Goal: Complete application form: Complete application form

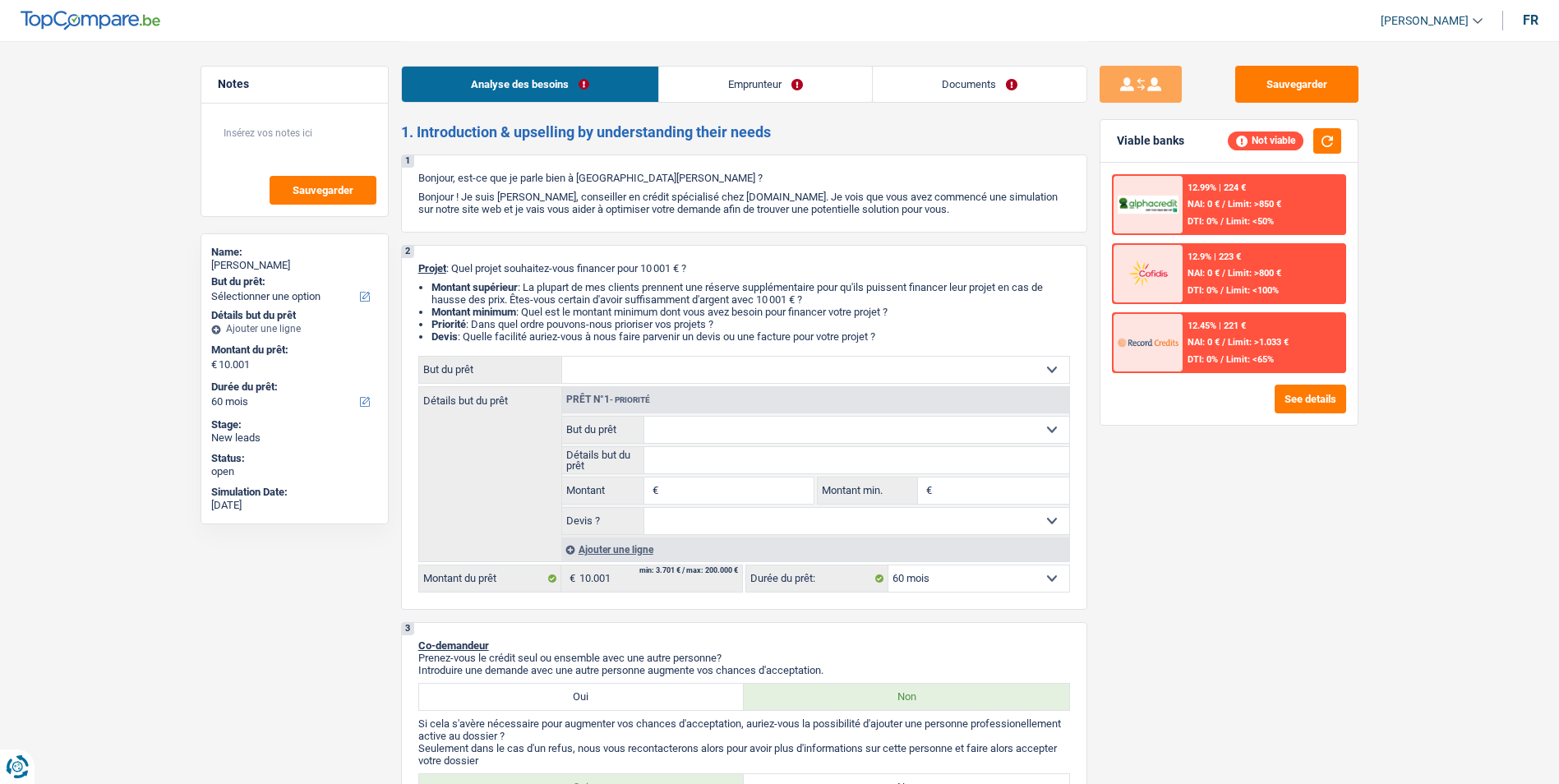
select select "60"
select select "privateEmployee"
select select "netSalary"
select select "mealVouchers"
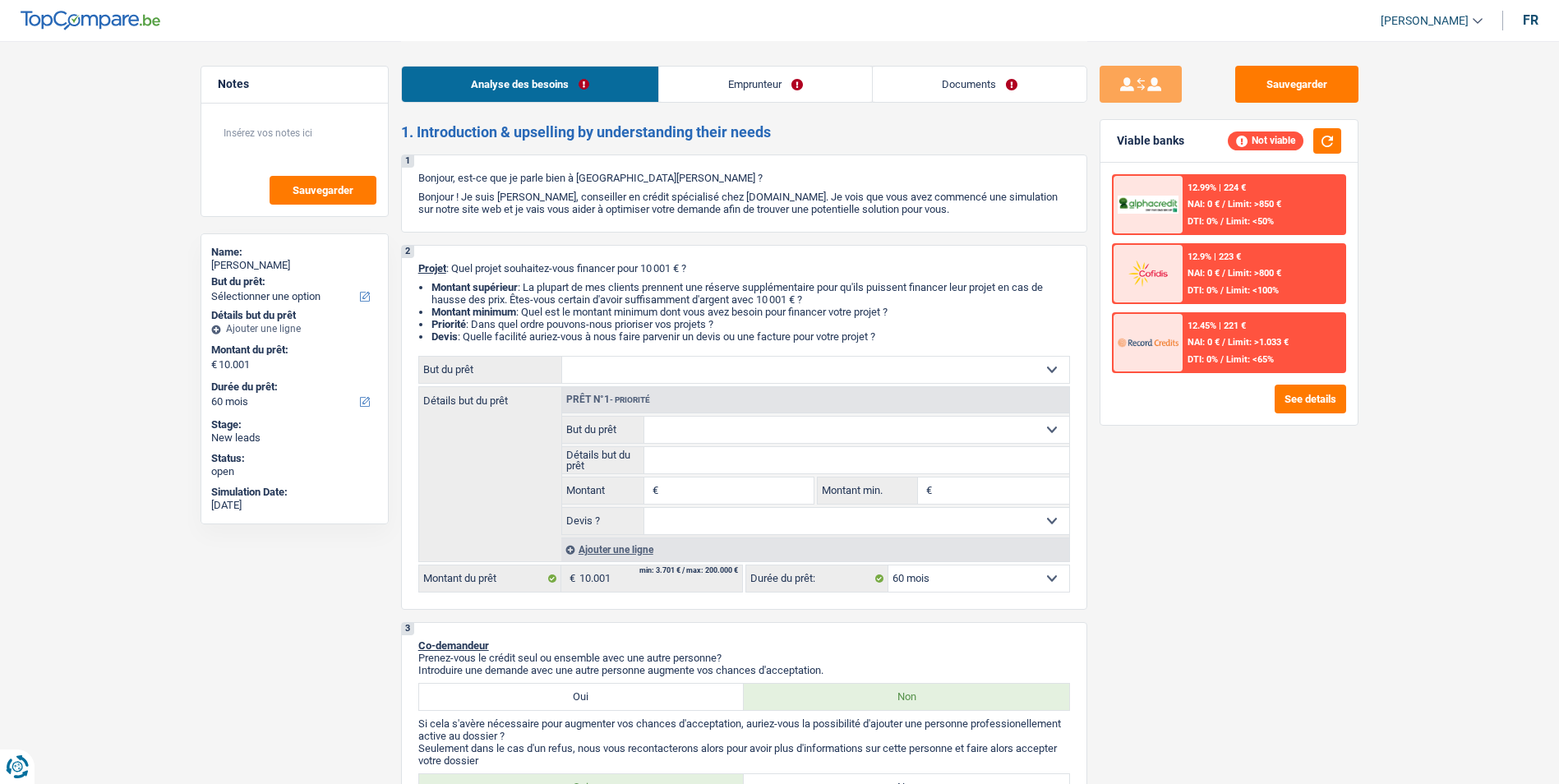
select select "60"
select select "48"
select select "publicEmployee"
select select "netSalary"
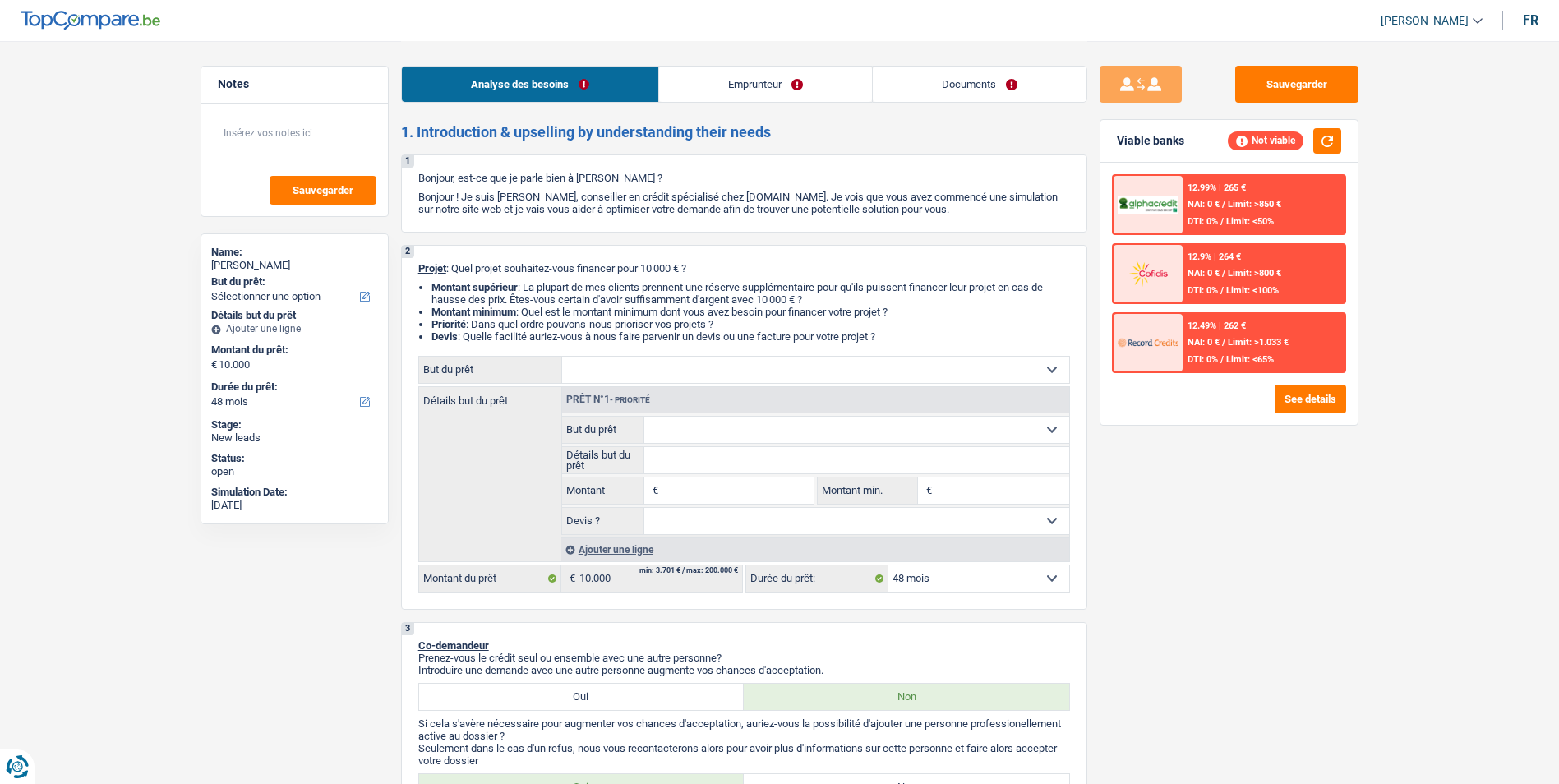
select select "mealVouchers"
select select "48"
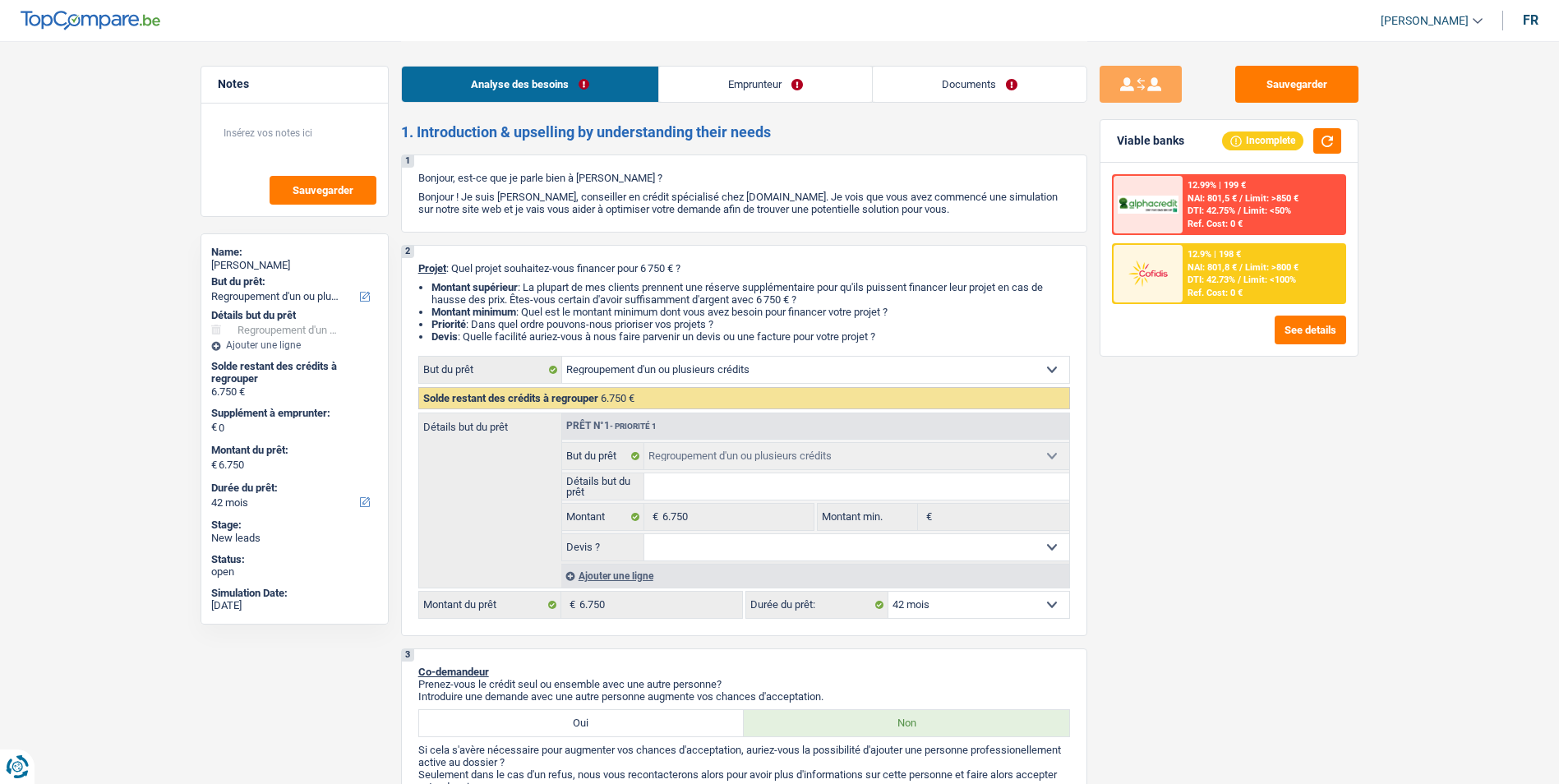
select select "refinancing"
select select "42"
select select "refinancing"
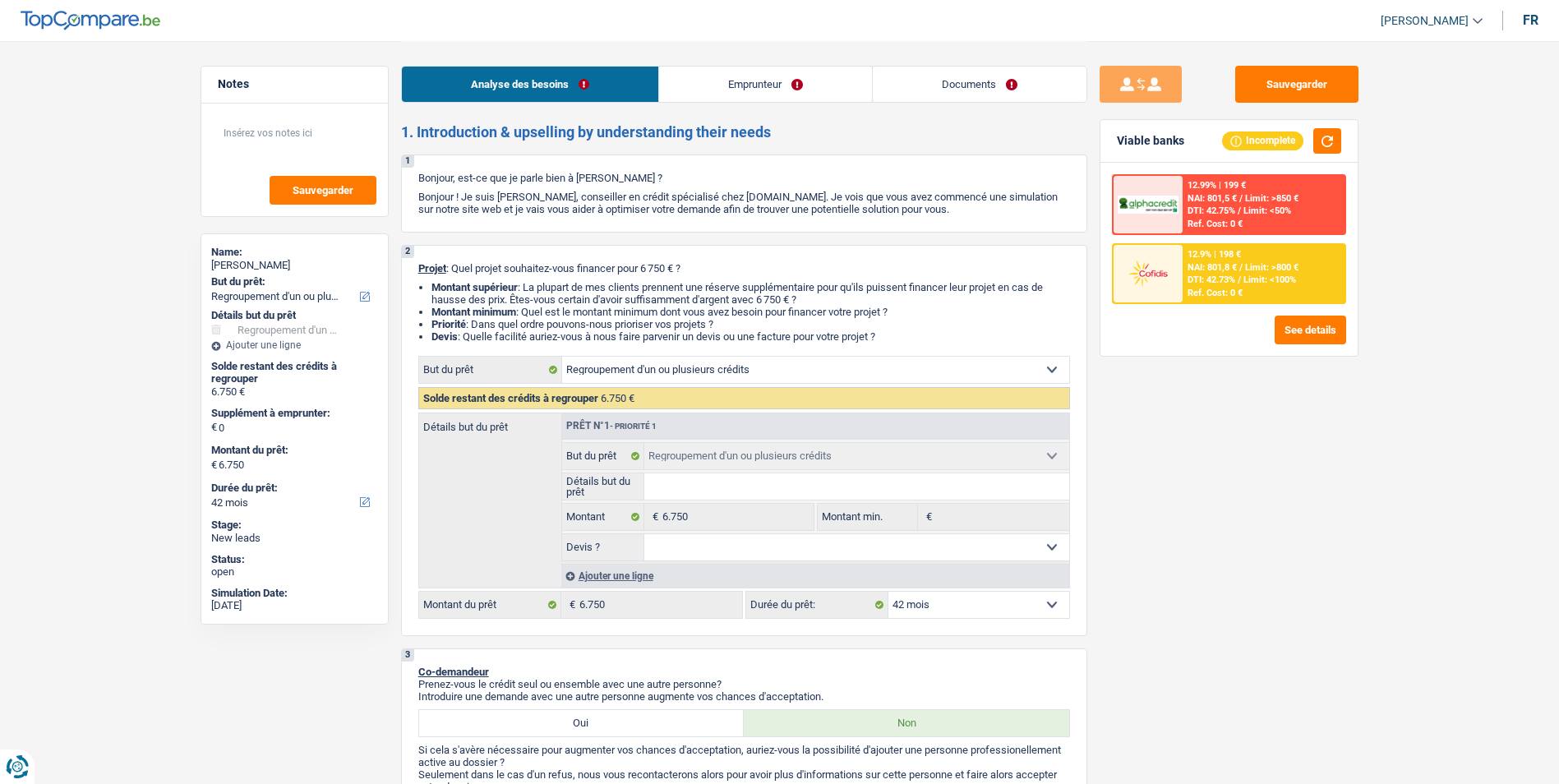
select select "42"
select select "retired"
select select "pension"
select select "rents"
select select "refinancing"
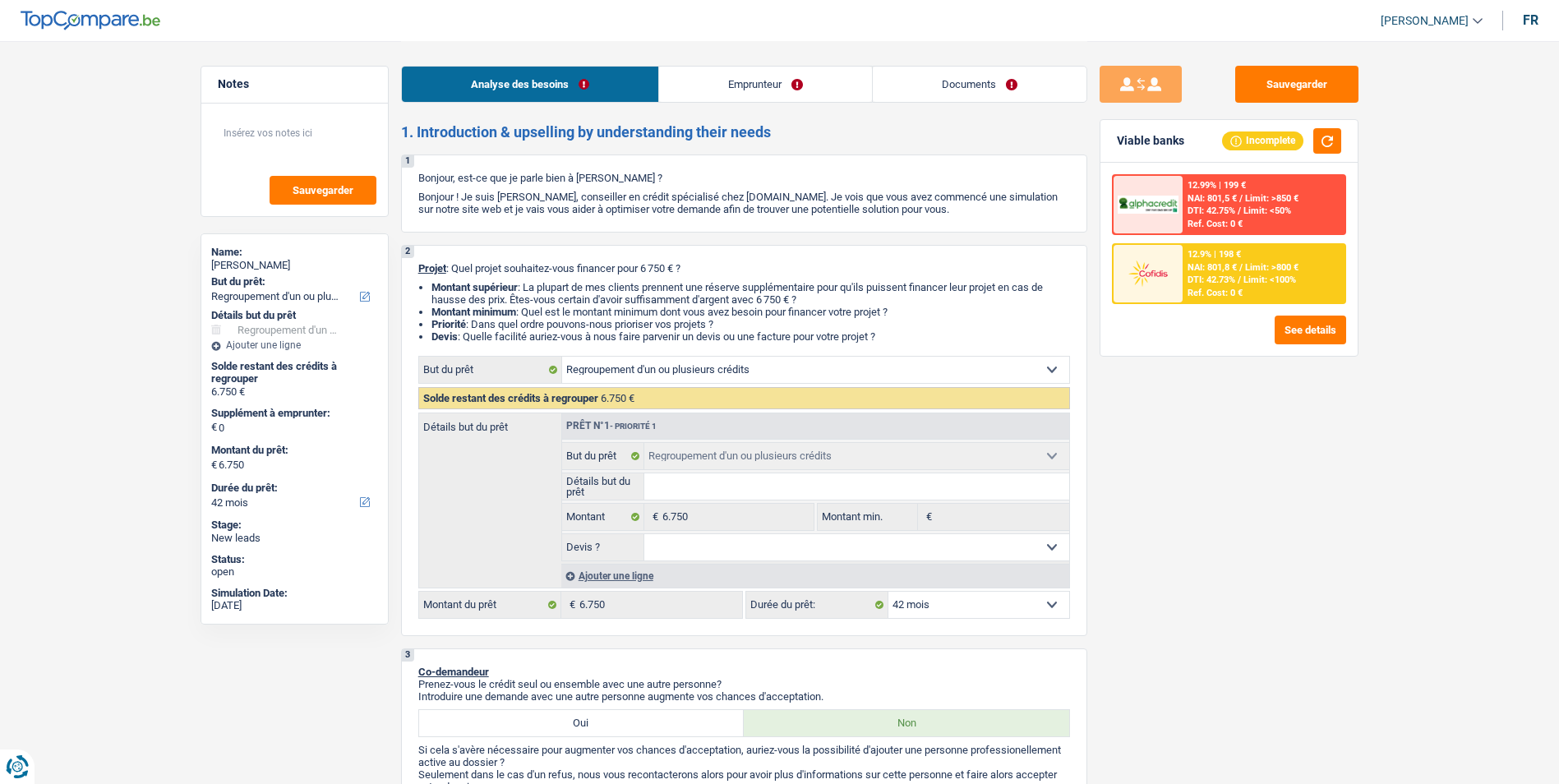
select select "refinancing"
select select "42"
click at [809, 84] on link "Emprunteur" at bounding box center [765, 84] width 213 height 36
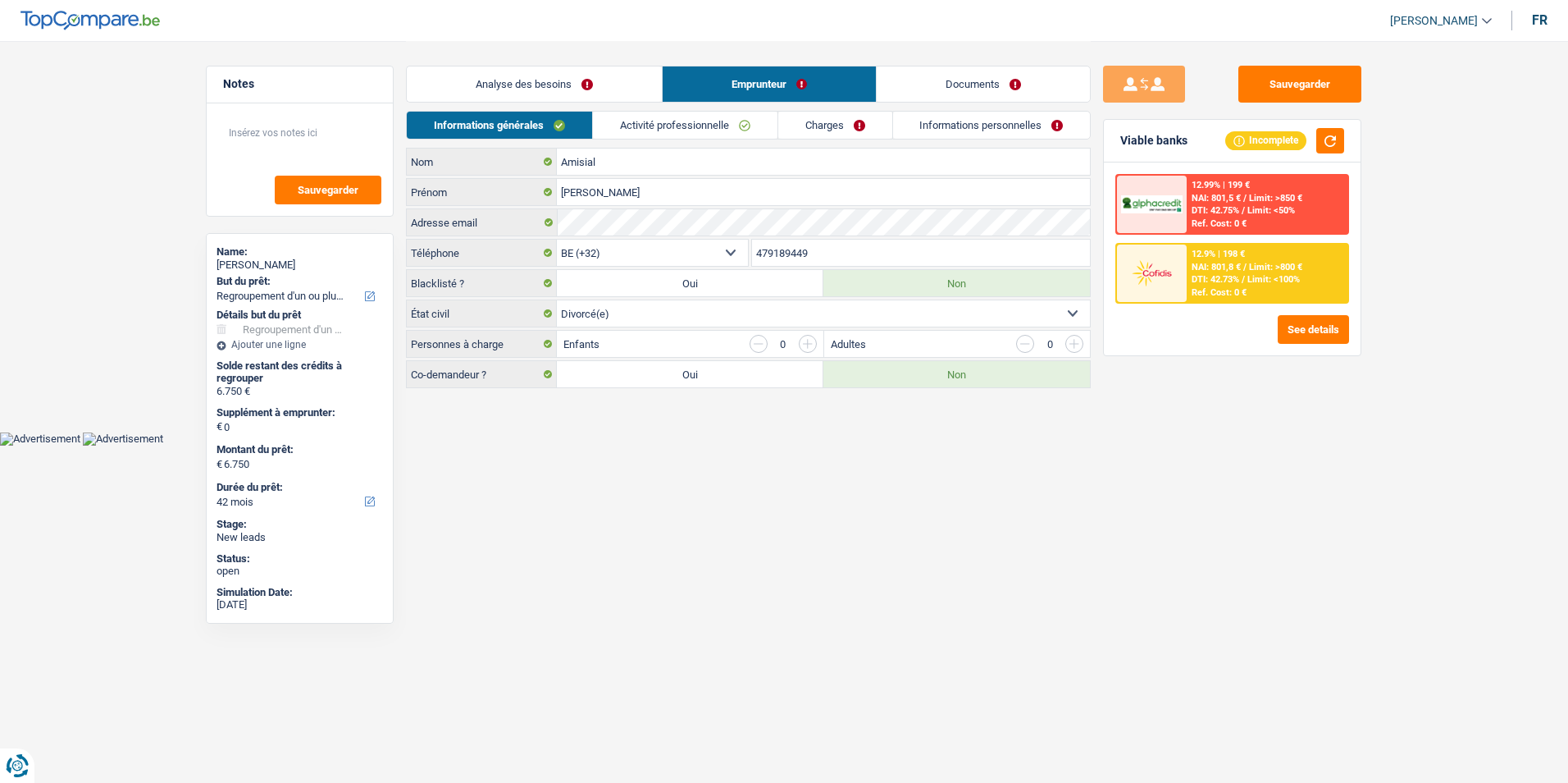
click at [930, 88] on link "Documents" at bounding box center [984, 84] width 213 height 36
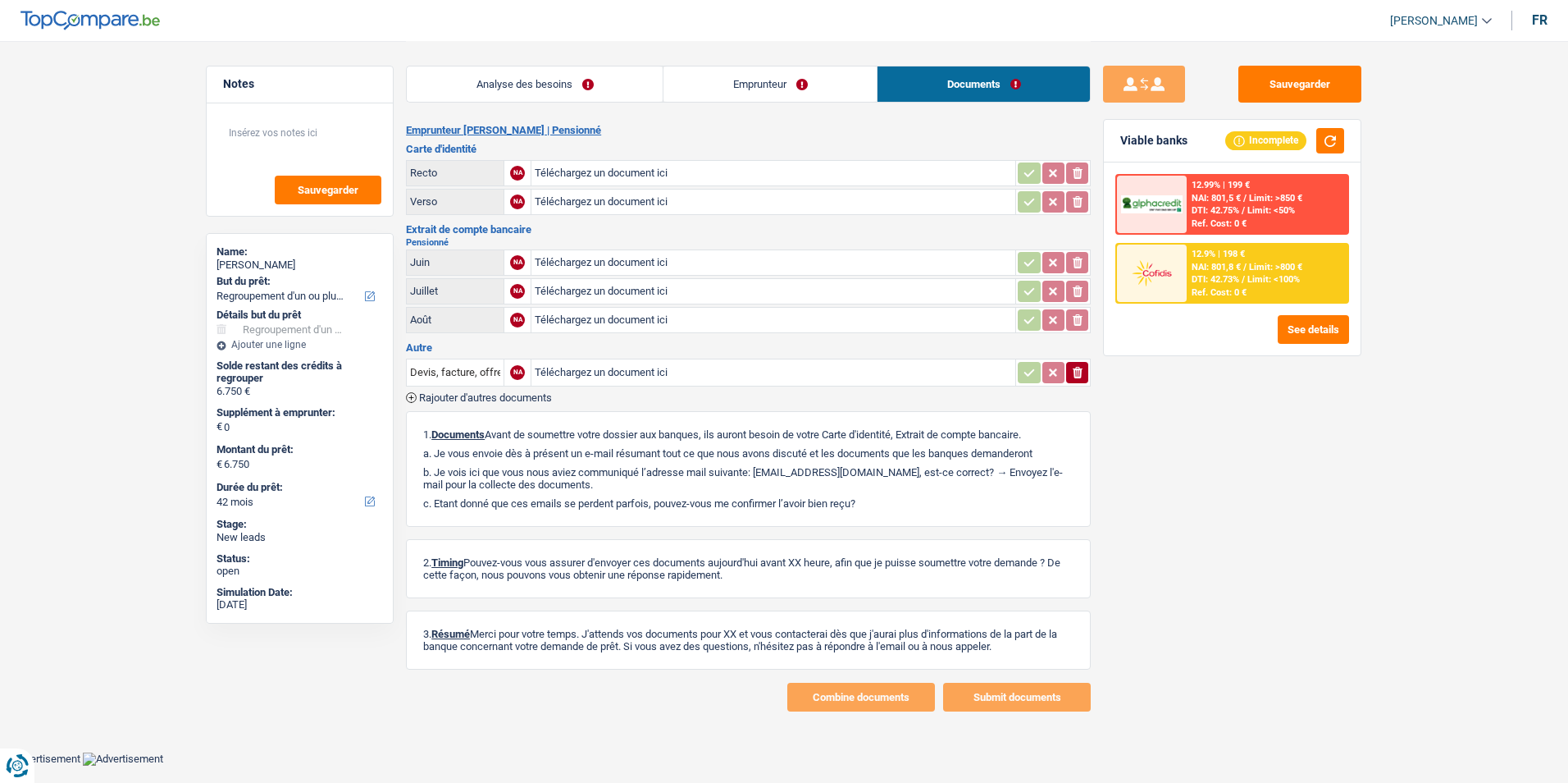
click at [793, 81] on link "Emprunteur" at bounding box center [771, 84] width 213 height 36
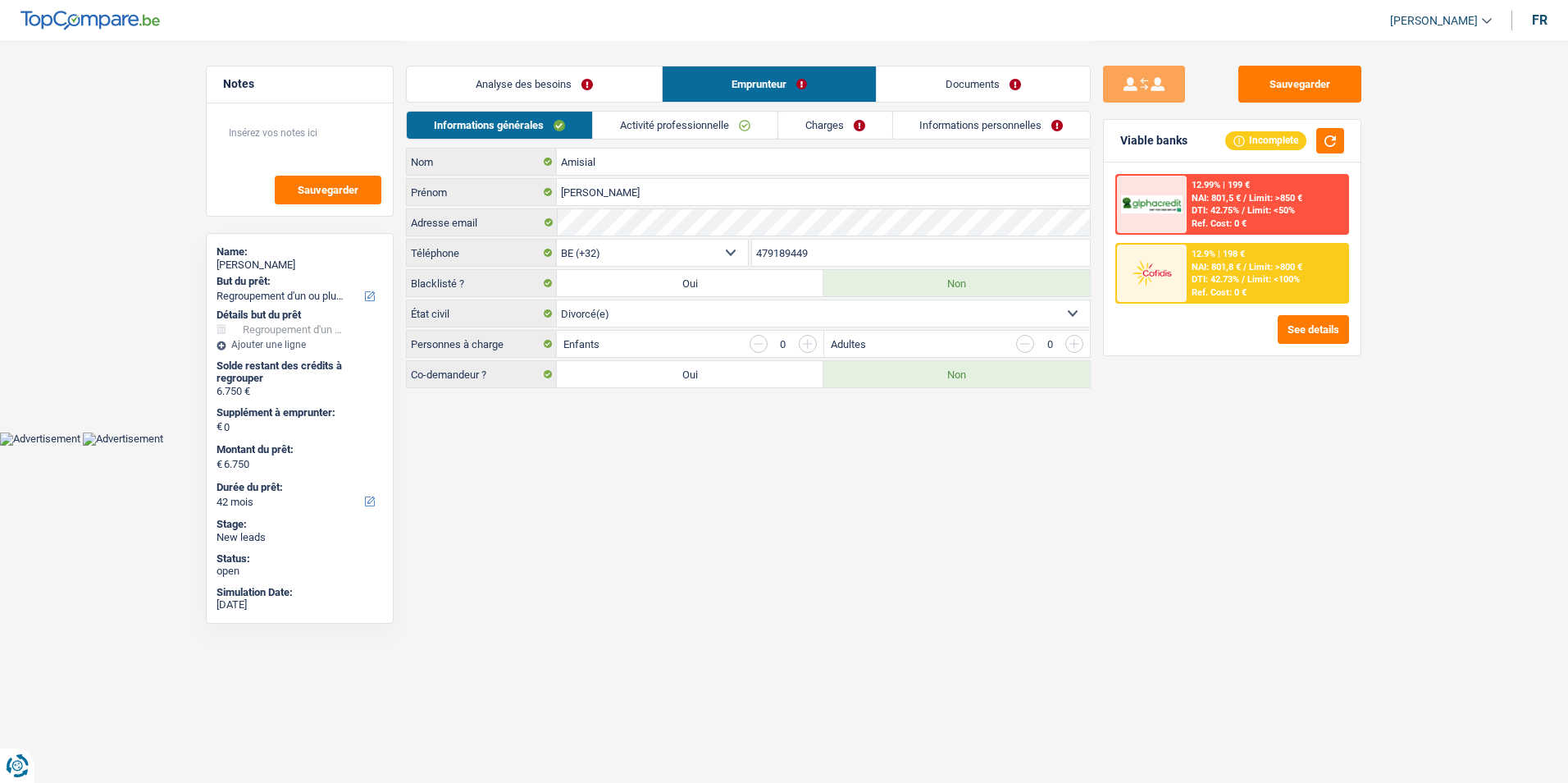
click at [583, 75] on link "Analyse des besoins" at bounding box center [535, 84] width 255 height 36
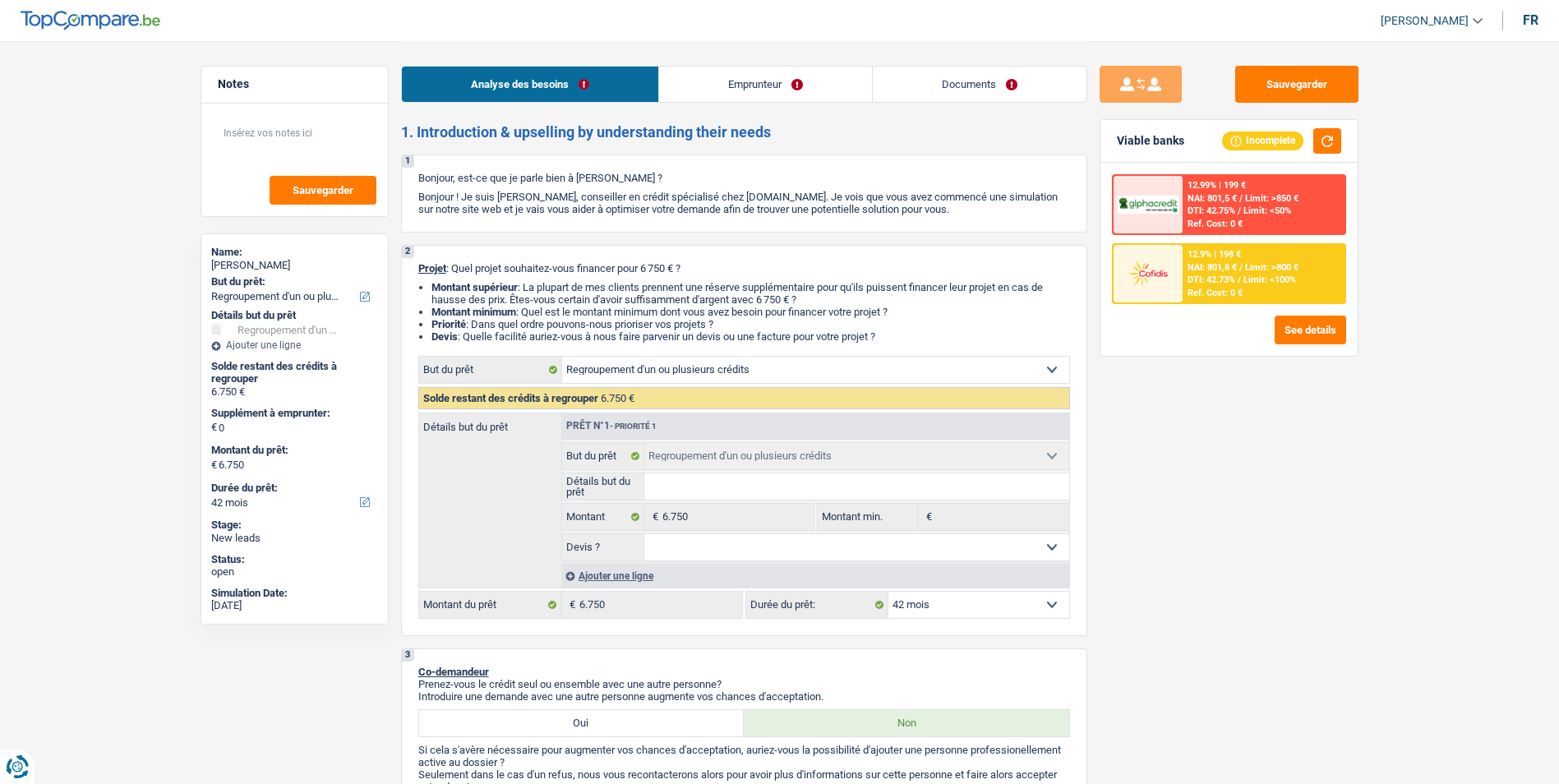
select select "refinancing"
select select "42"
select select "refinancing"
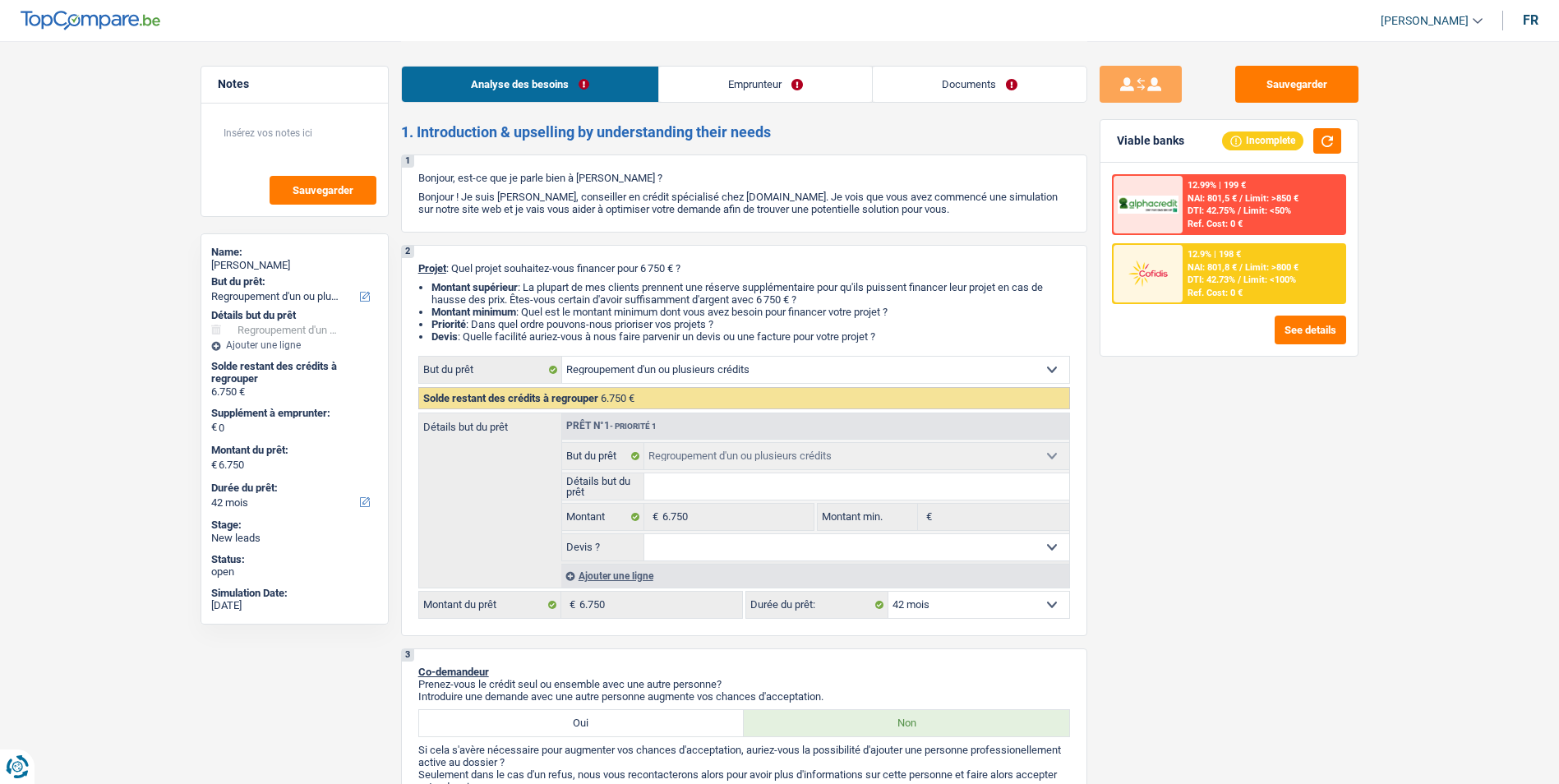
select select "42"
select select "retired"
select select "pension"
select select "rents"
select select "refinancing"
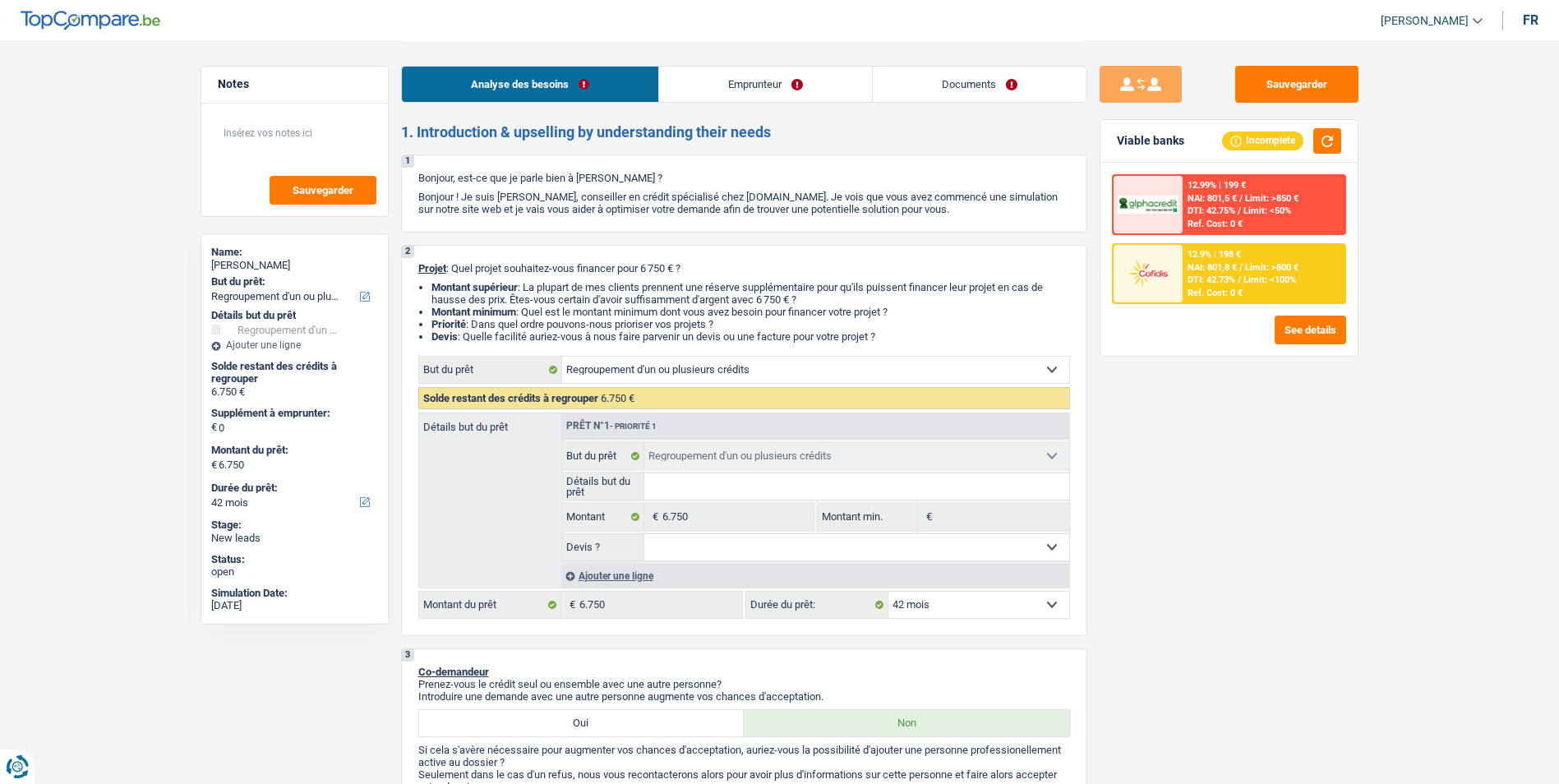
select select "refinancing"
select select "42"
click at [783, 100] on link "Emprunteur" at bounding box center [765, 84] width 213 height 36
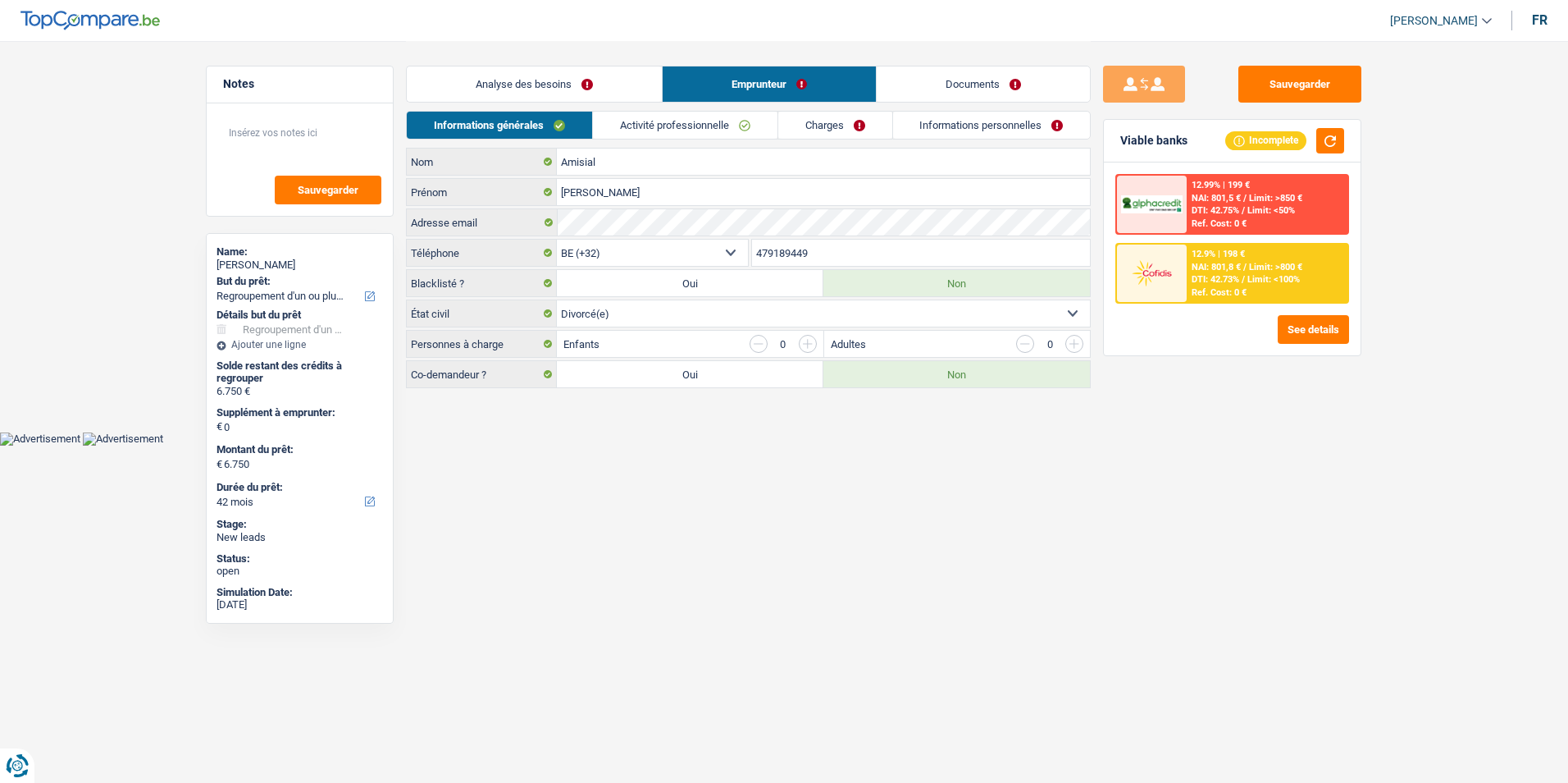
click at [932, 86] on link "Documents" at bounding box center [984, 84] width 213 height 36
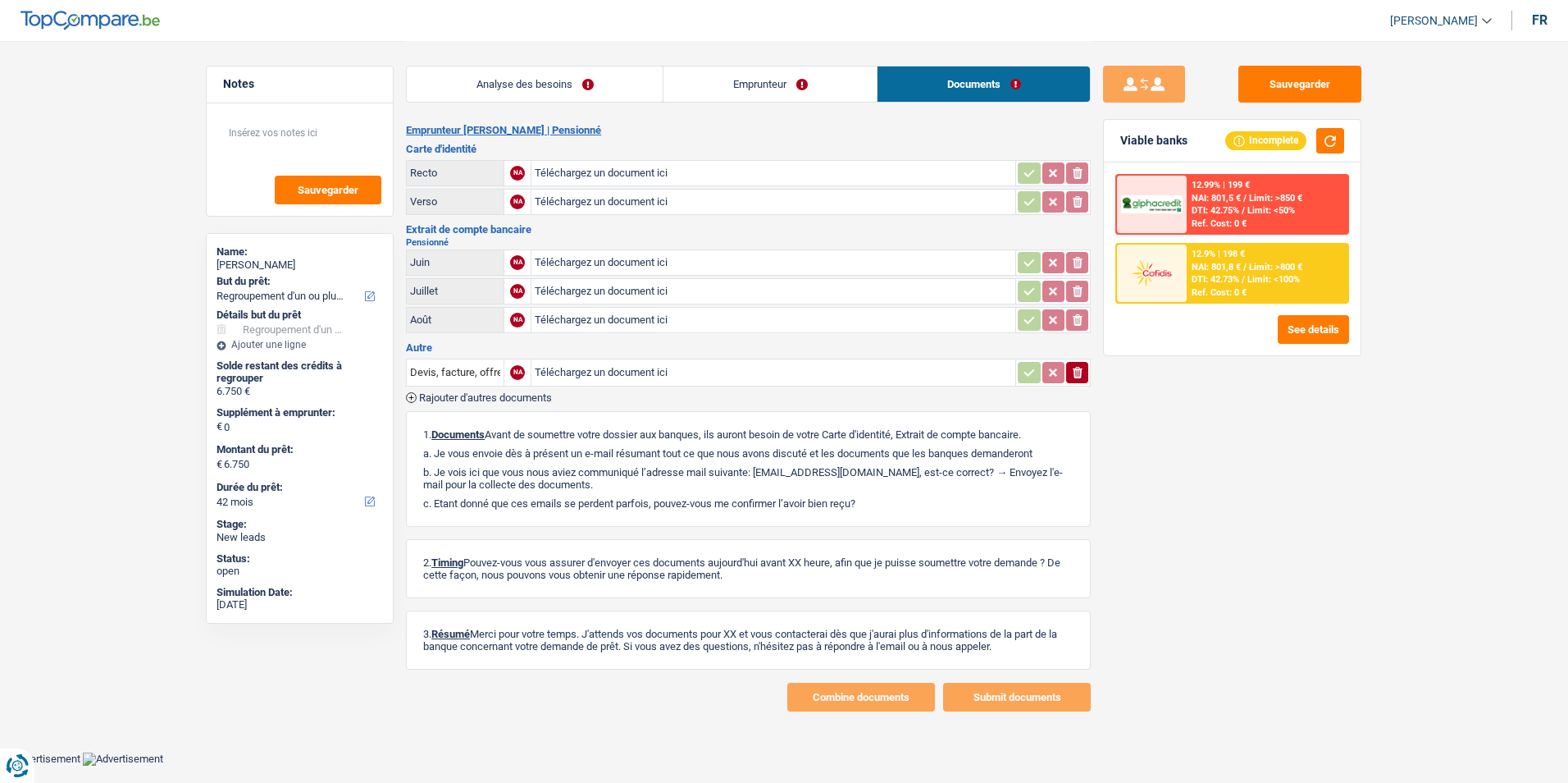
click at [784, 89] on link "Emprunteur" at bounding box center [771, 84] width 213 height 36
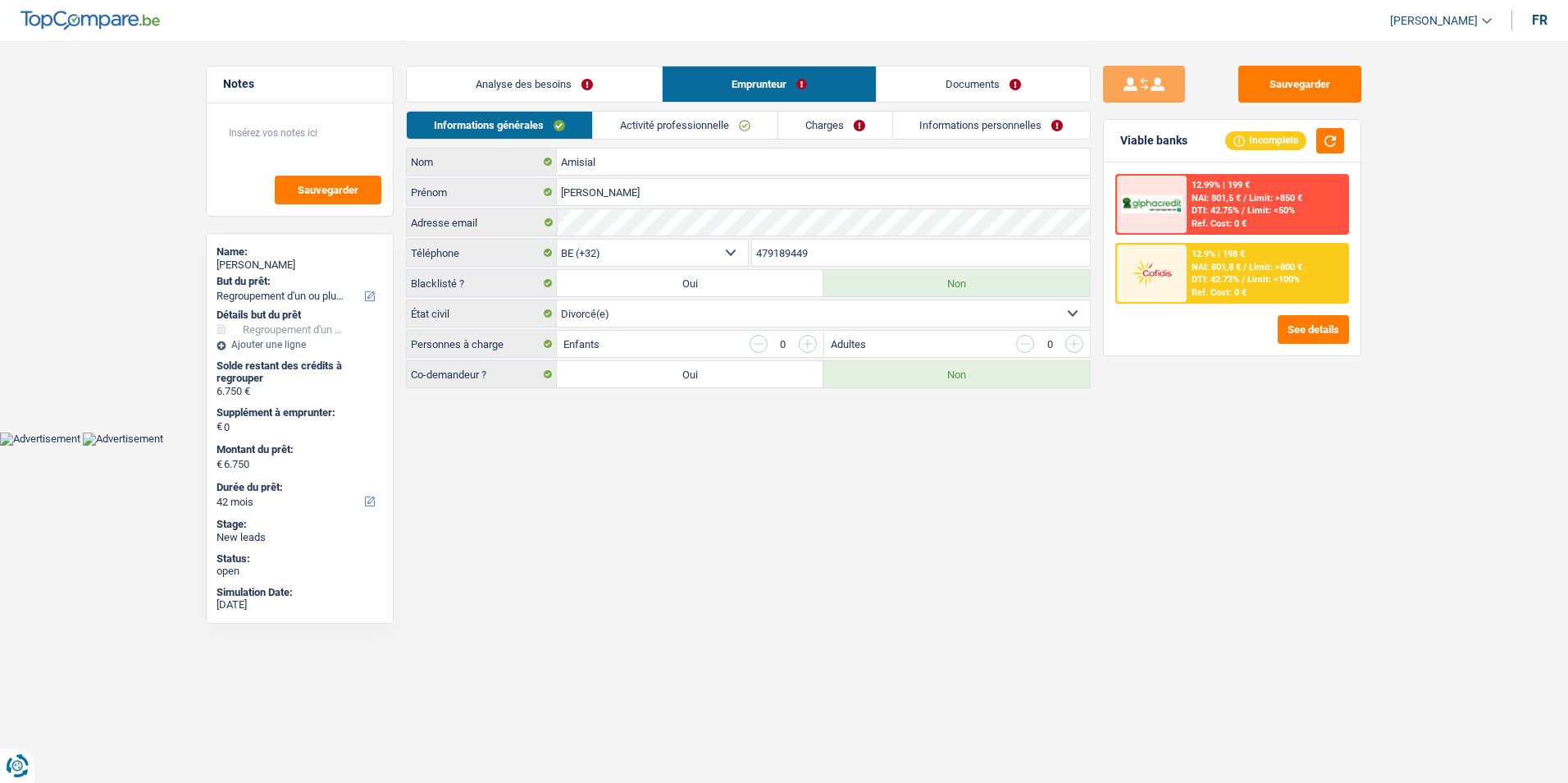
click at [928, 128] on link "Informations personnelles" at bounding box center [992, 125] width 198 height 27
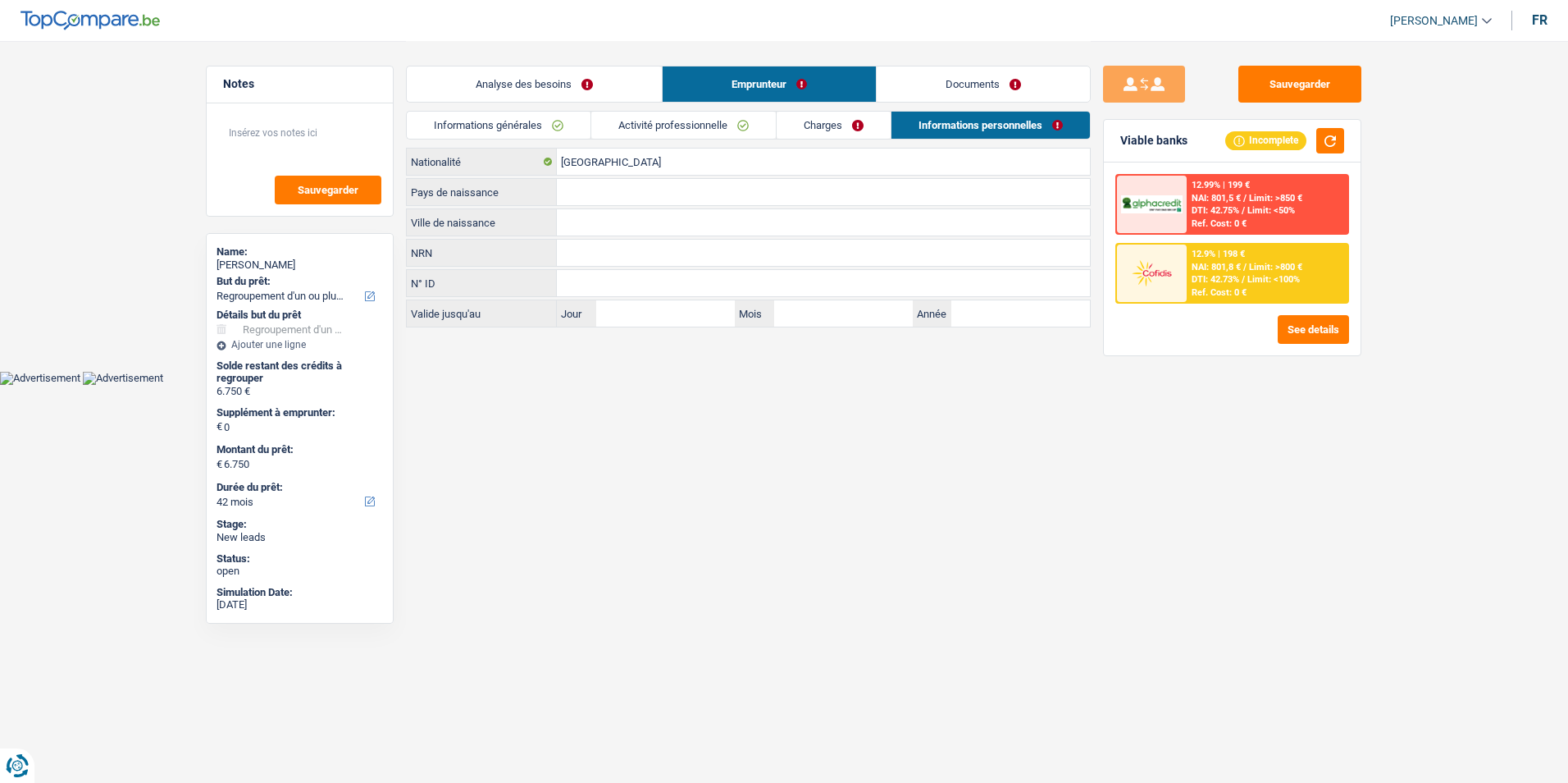
click at [844, 130] on link "Charges" at bounding box center [833, 125] width 114 height 27
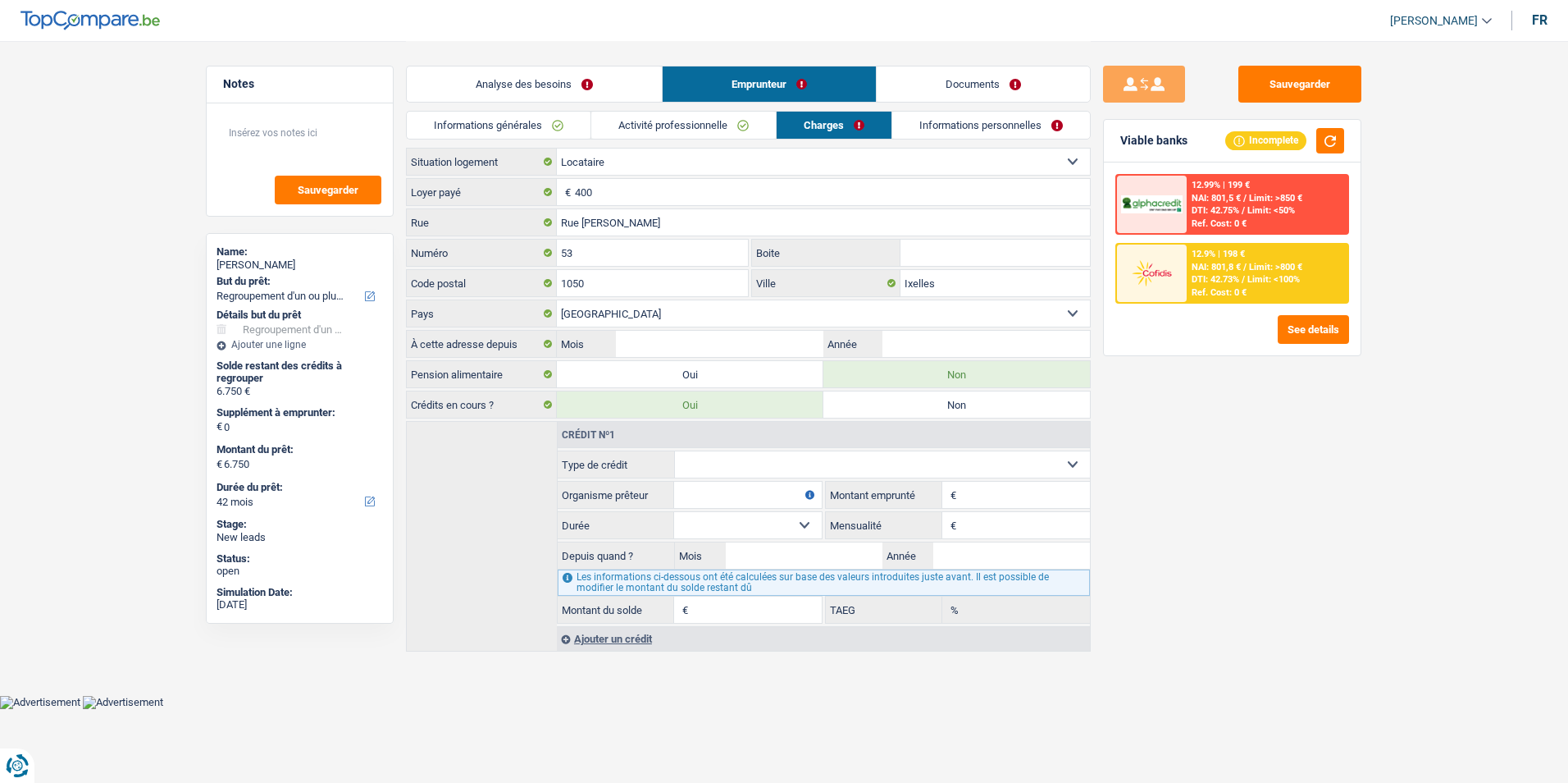
click at [739, 125] on link "Activité professionnelle" at bounding box center [684, 125] width 185 height 27
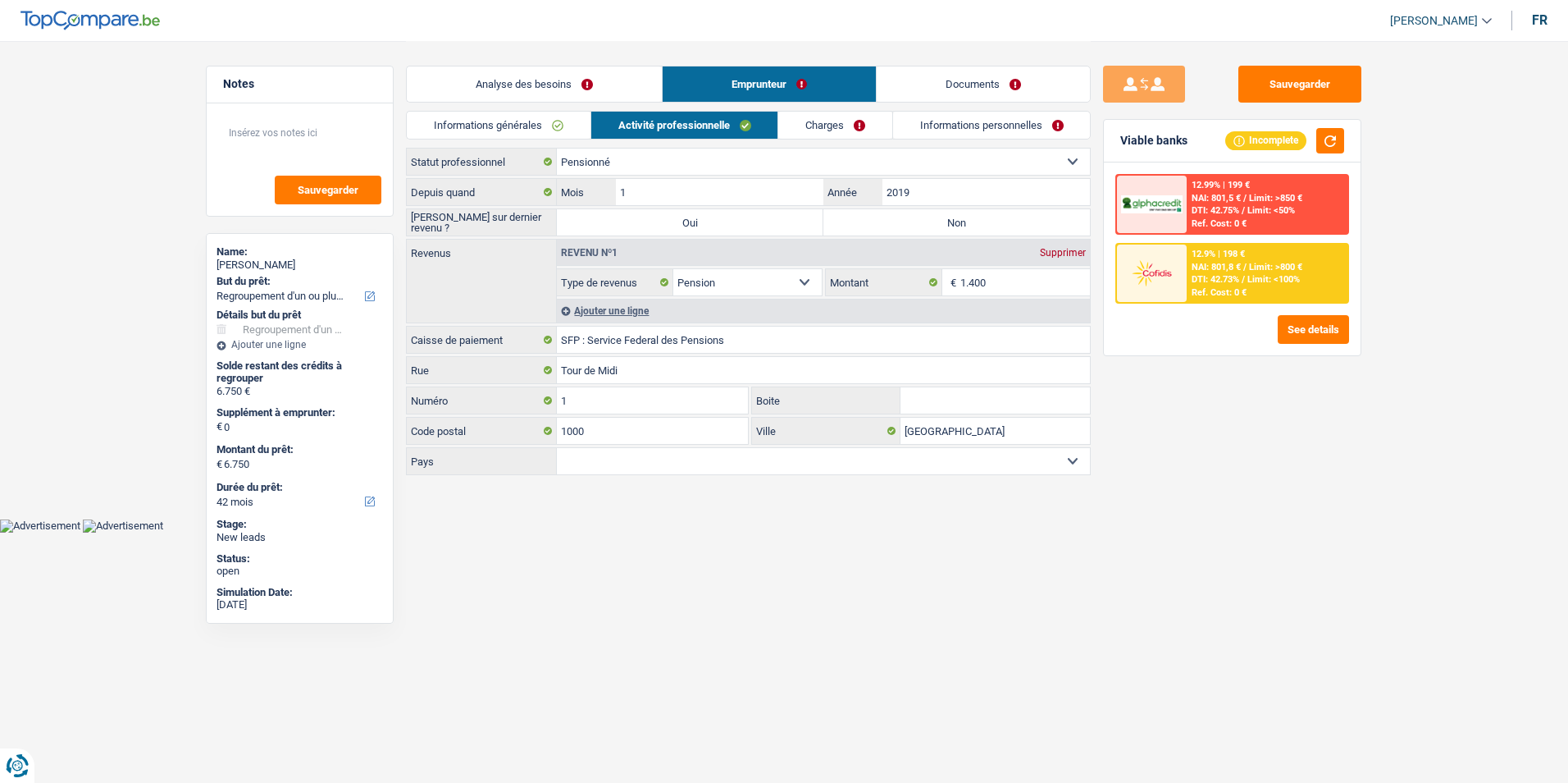
click at [846, 129] on link "Charges" at bounding box center [835, 125] width 114 height 27
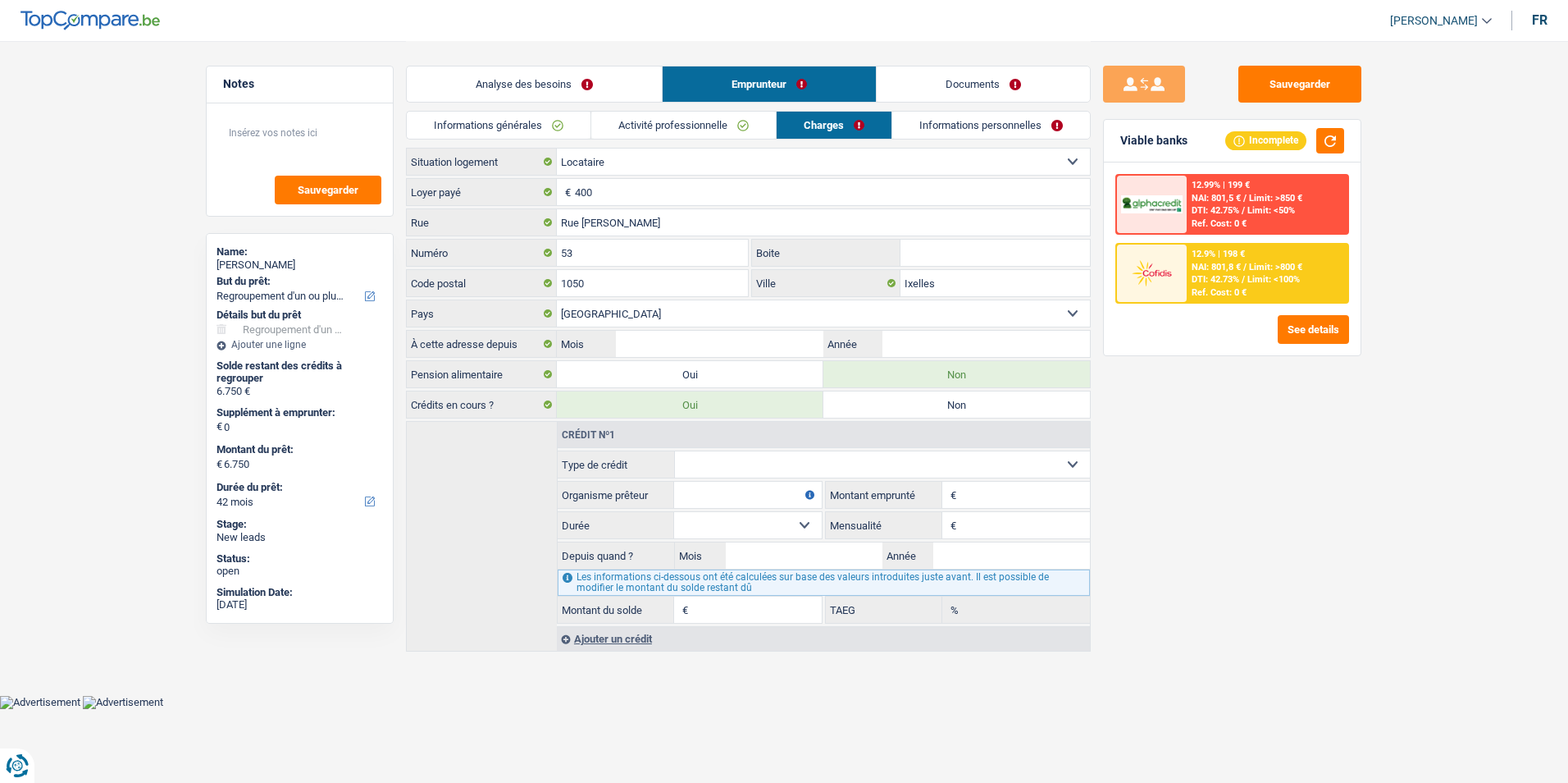
click at [704, 123] on link "Activité professionnelle" at bounding box center [684, 125] width 185 height 27
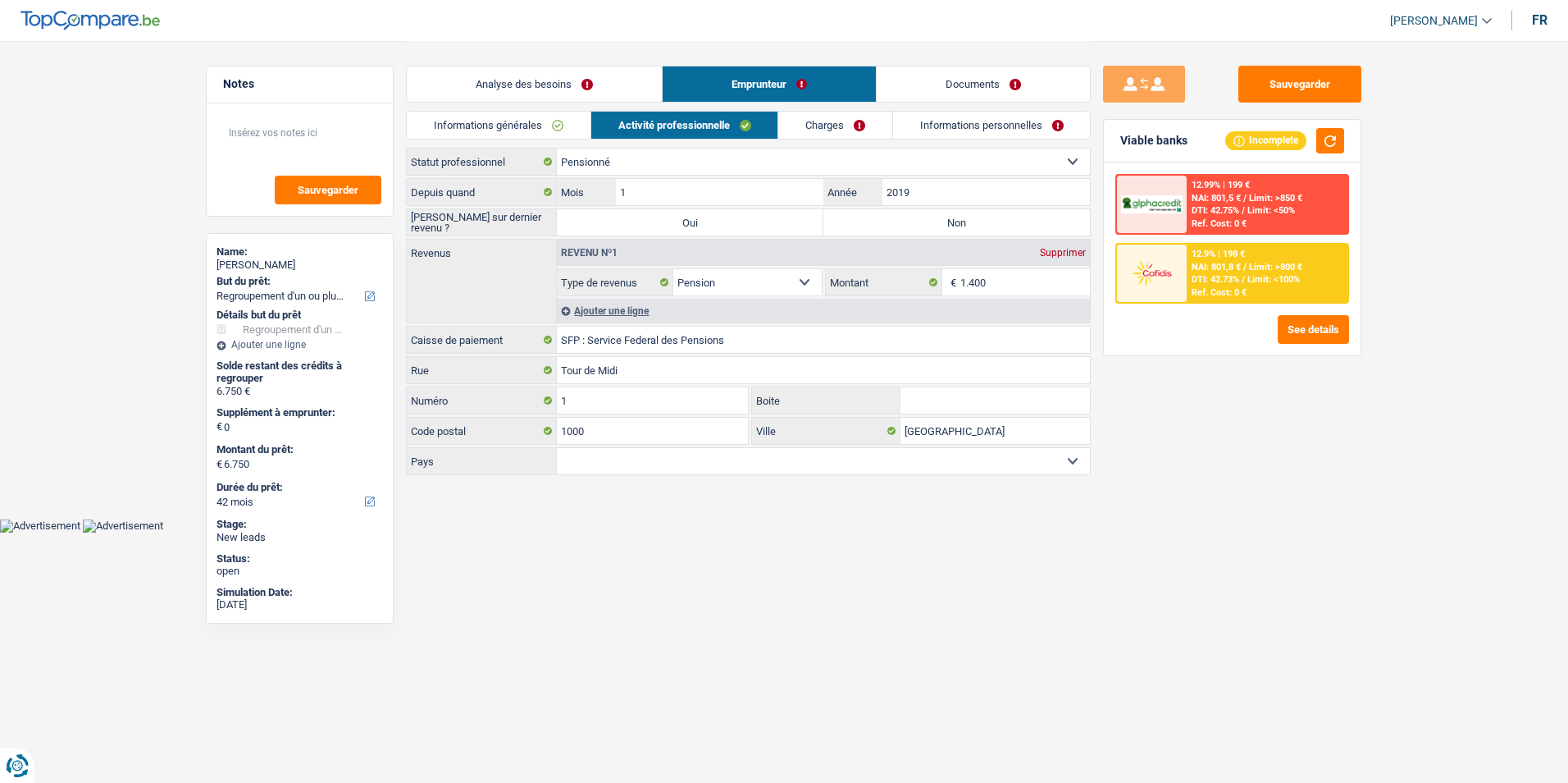
click at [932, 127] on link "Informations personnelles" at bounding box center [992, 125] width 198 height 27
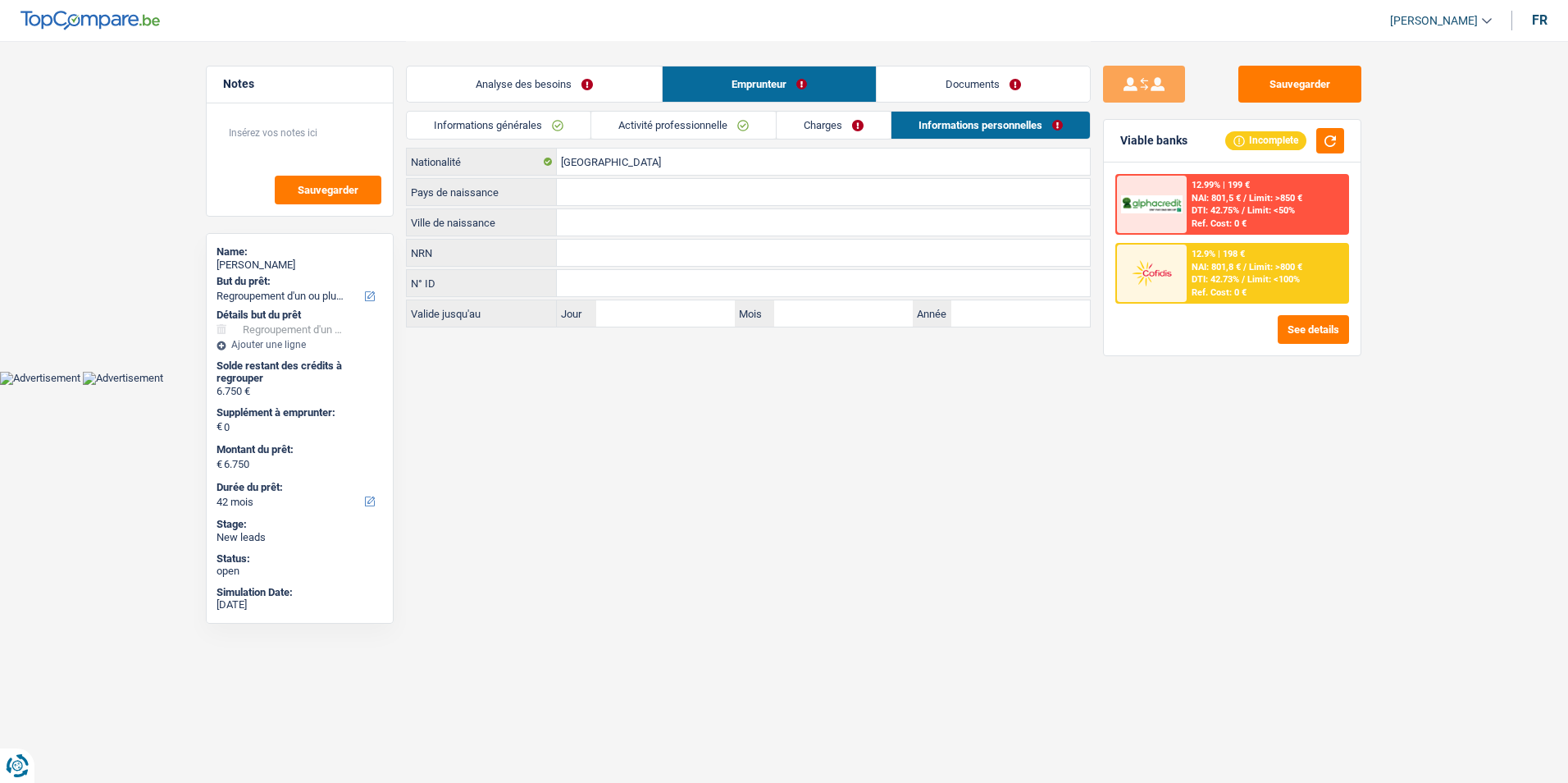
click at [871, 127] on link "Charges" at bounding box center [833, 125] width 114 height 27
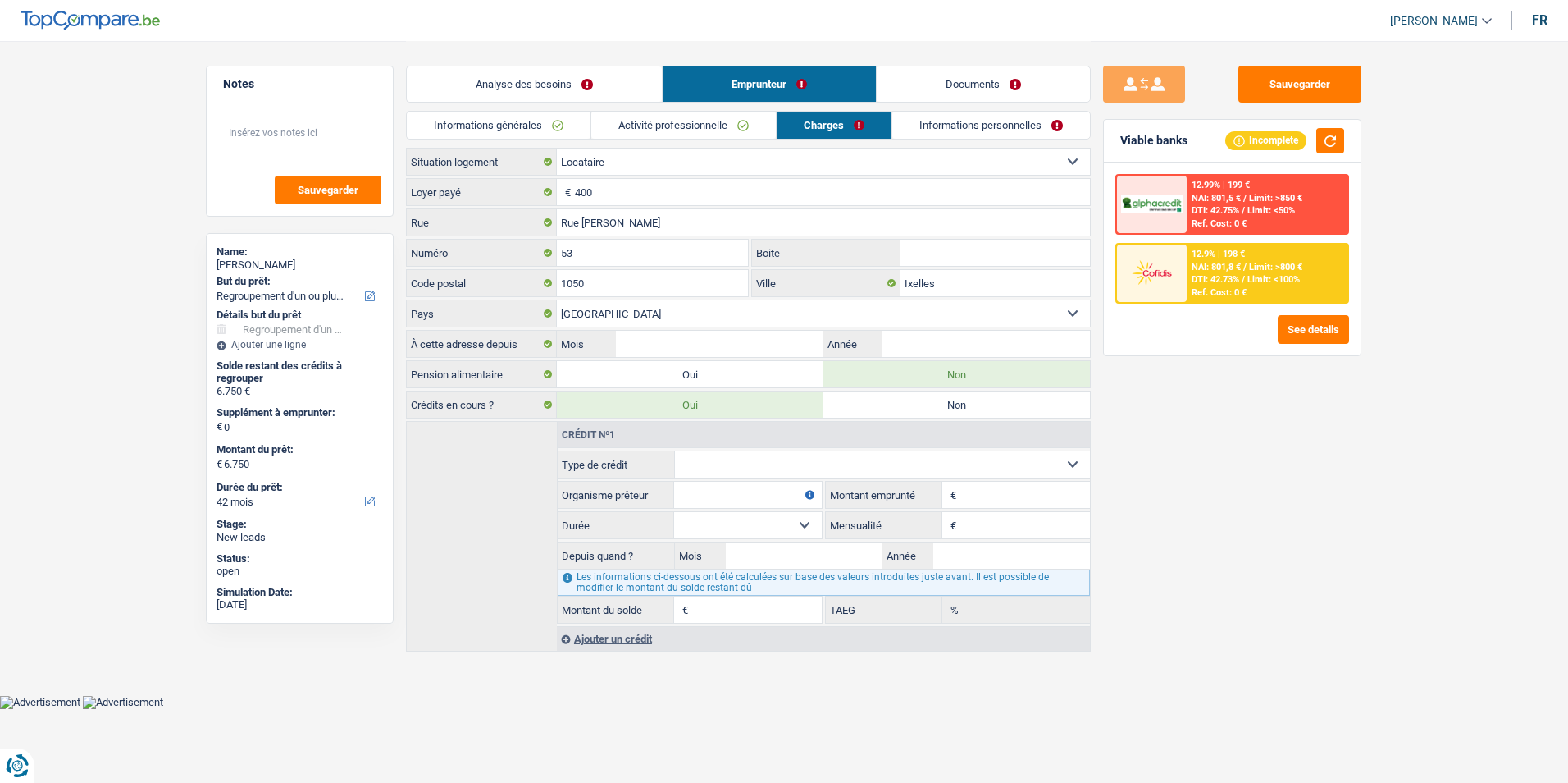
click at [718, 123] on link "Activité professionnelle" at bounding box center [684, 125] width 185 height 27
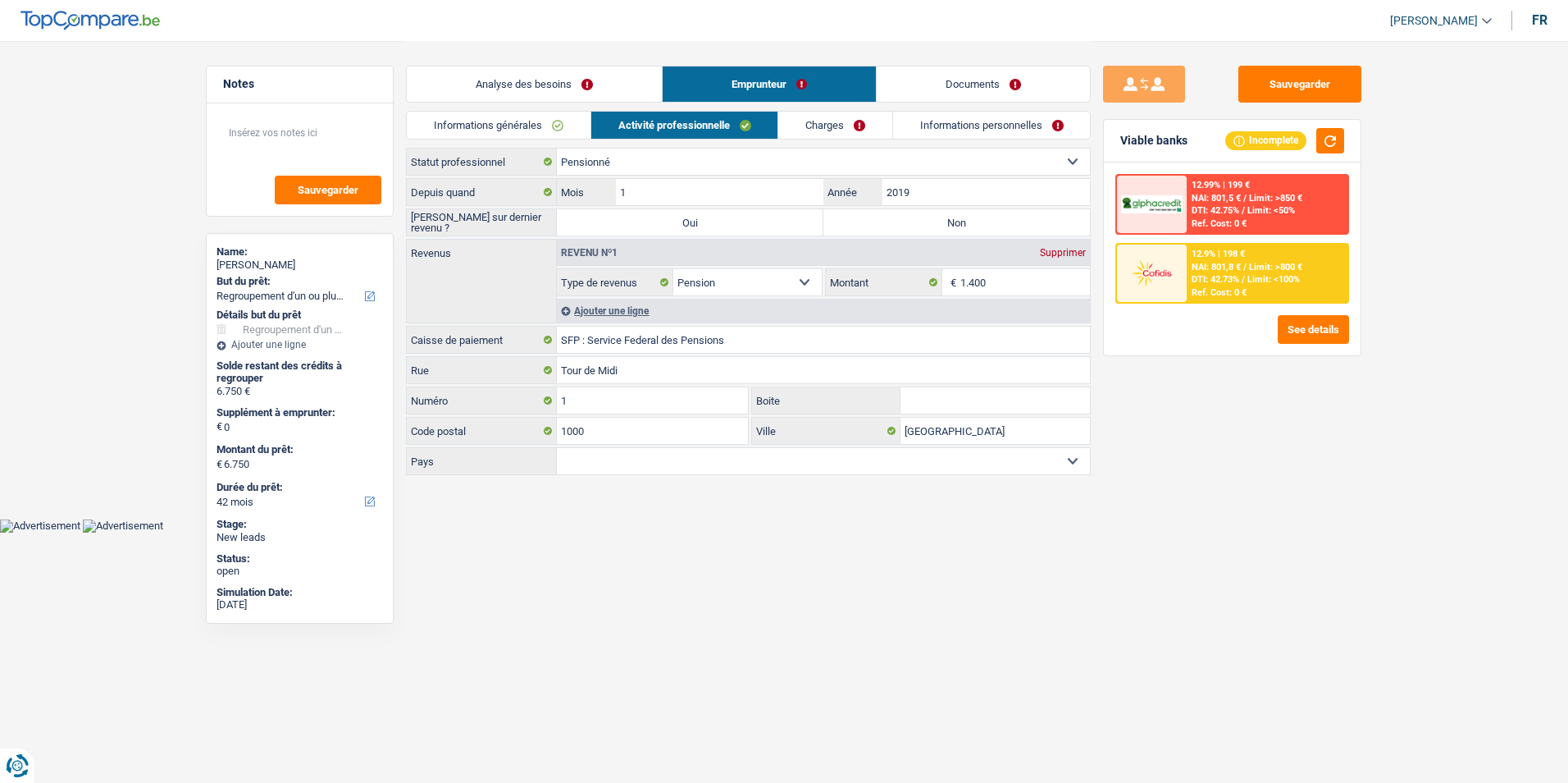
click at [574, 129] on link "Informations générales" at bounding box center [499, 125] width 184 height 27
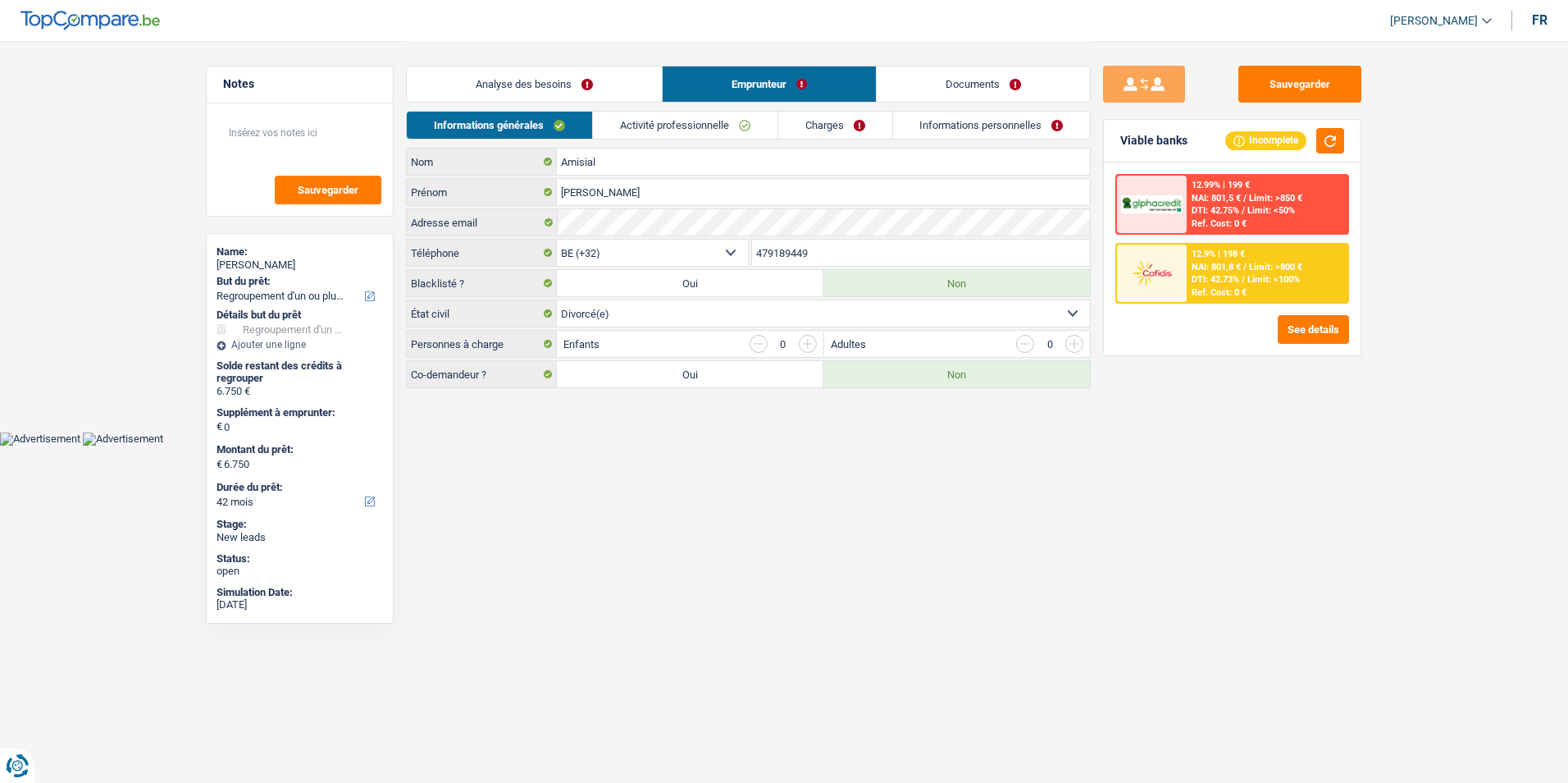
click at [673, 130] on link "Activité professionnelle" at bounding box center [685, 125] width 185 height 27
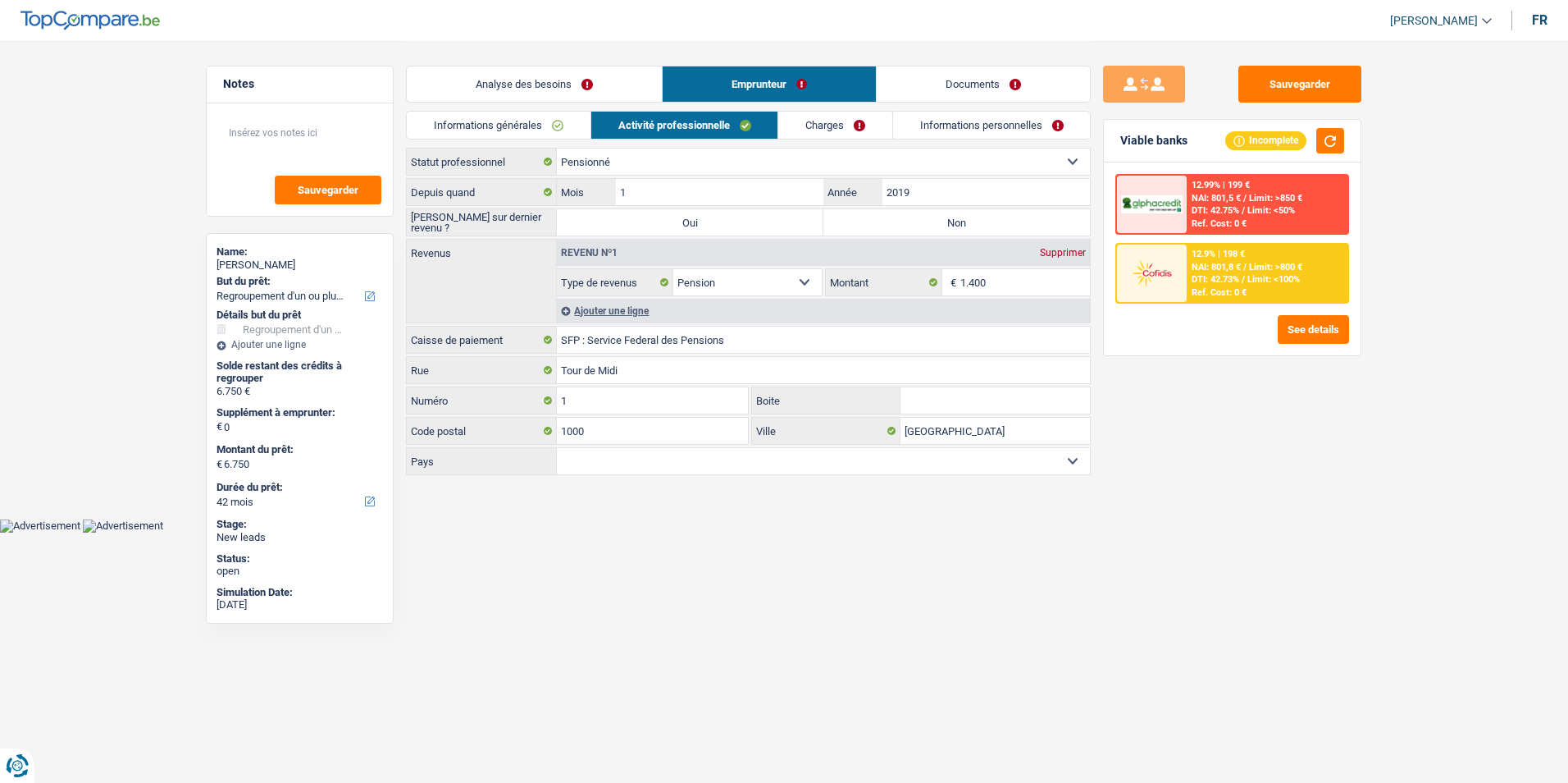
click at [819, 128] on link "Charges" at bounding box center [835, 125] width 114 height 27
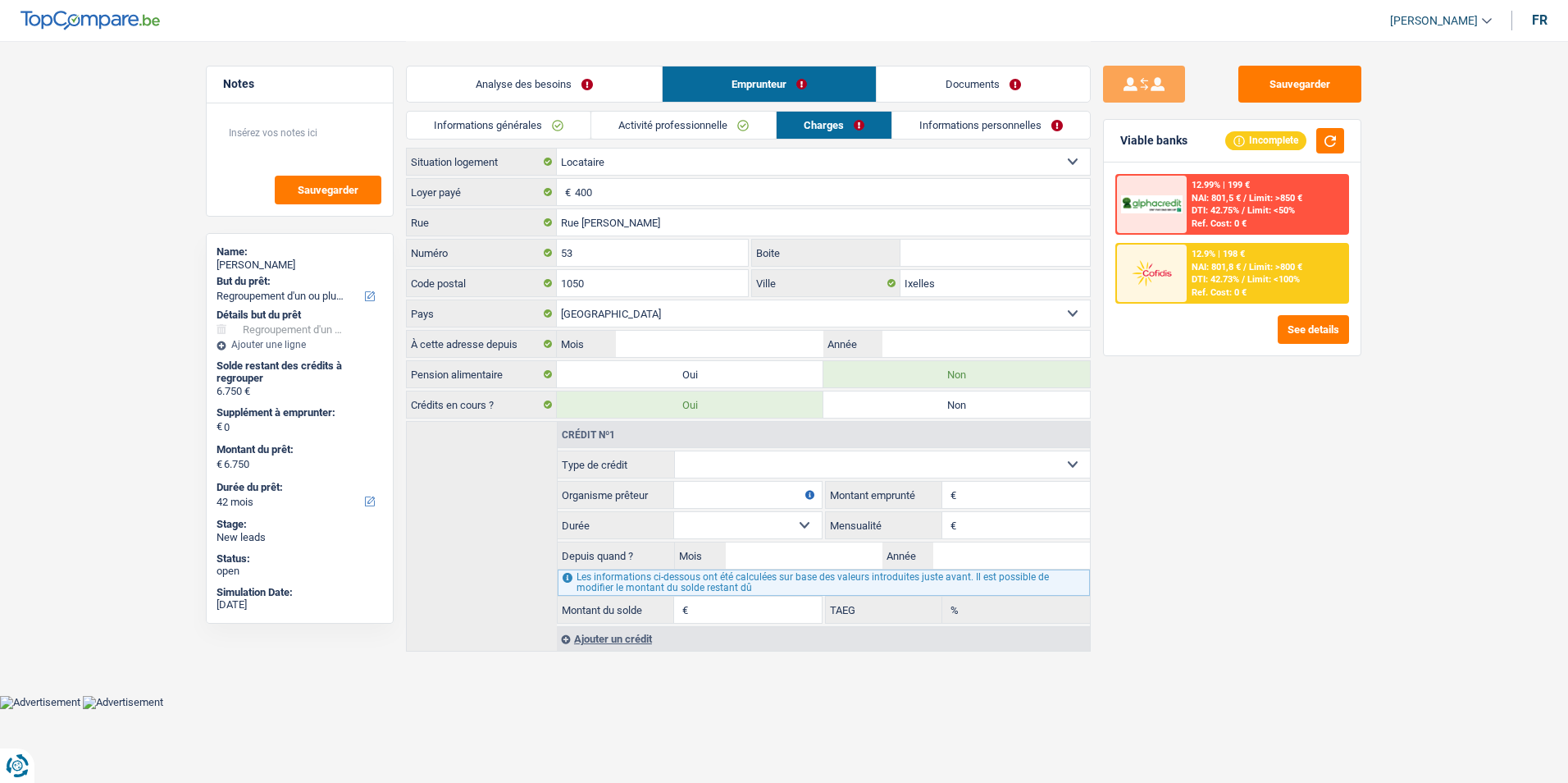
click at [990, 104] on div "Analyse des besoins Emprunteur Documents" at bounding box center [748, 76] width 685 height 69
click at [1000, 84] on link "Documents" at bounding box center [984, 84] width 213 height 36
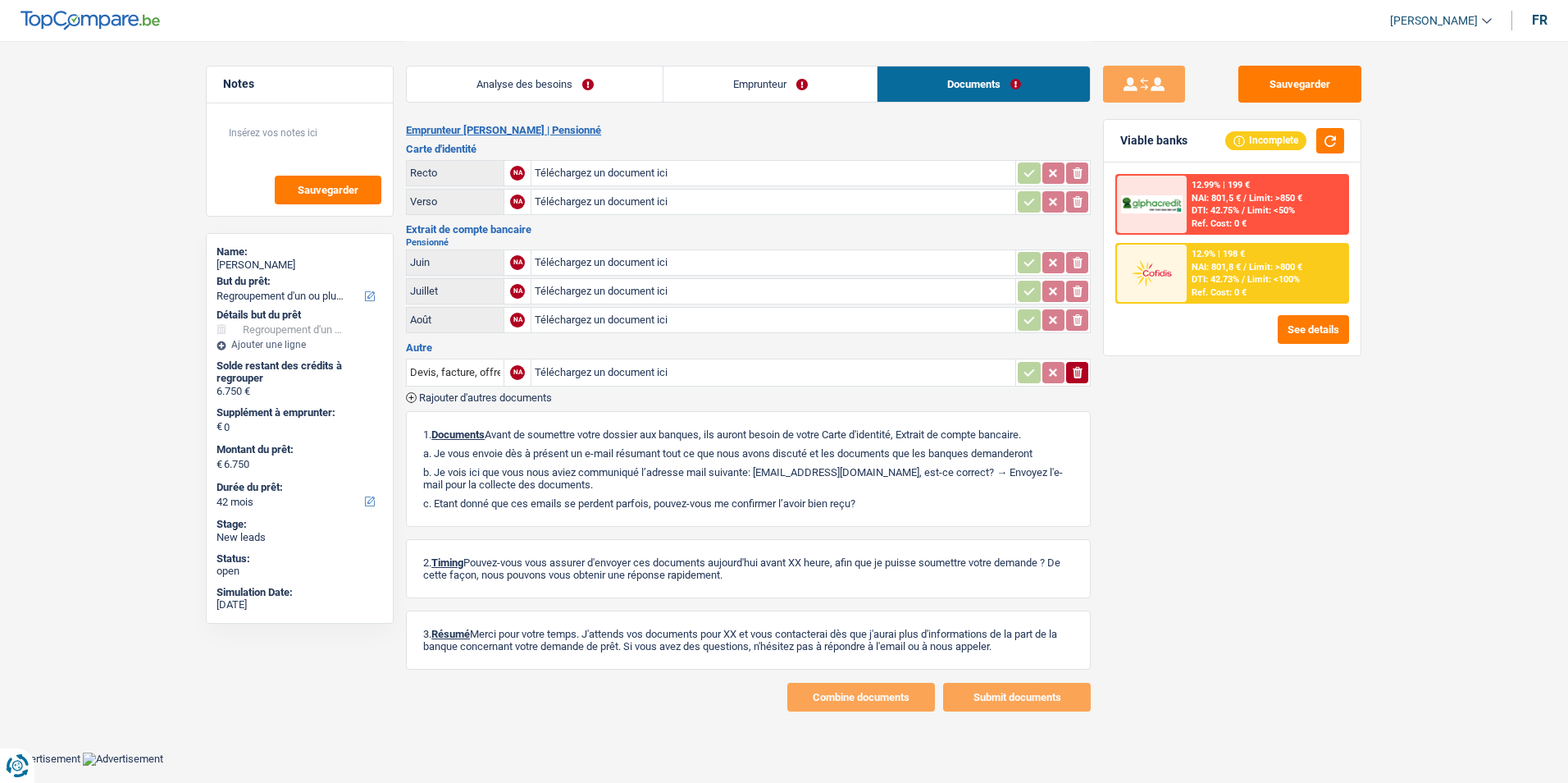
click at [584, 87] on link "Analyse des besoins" at bounding box center [535, 84] width 256 height 36
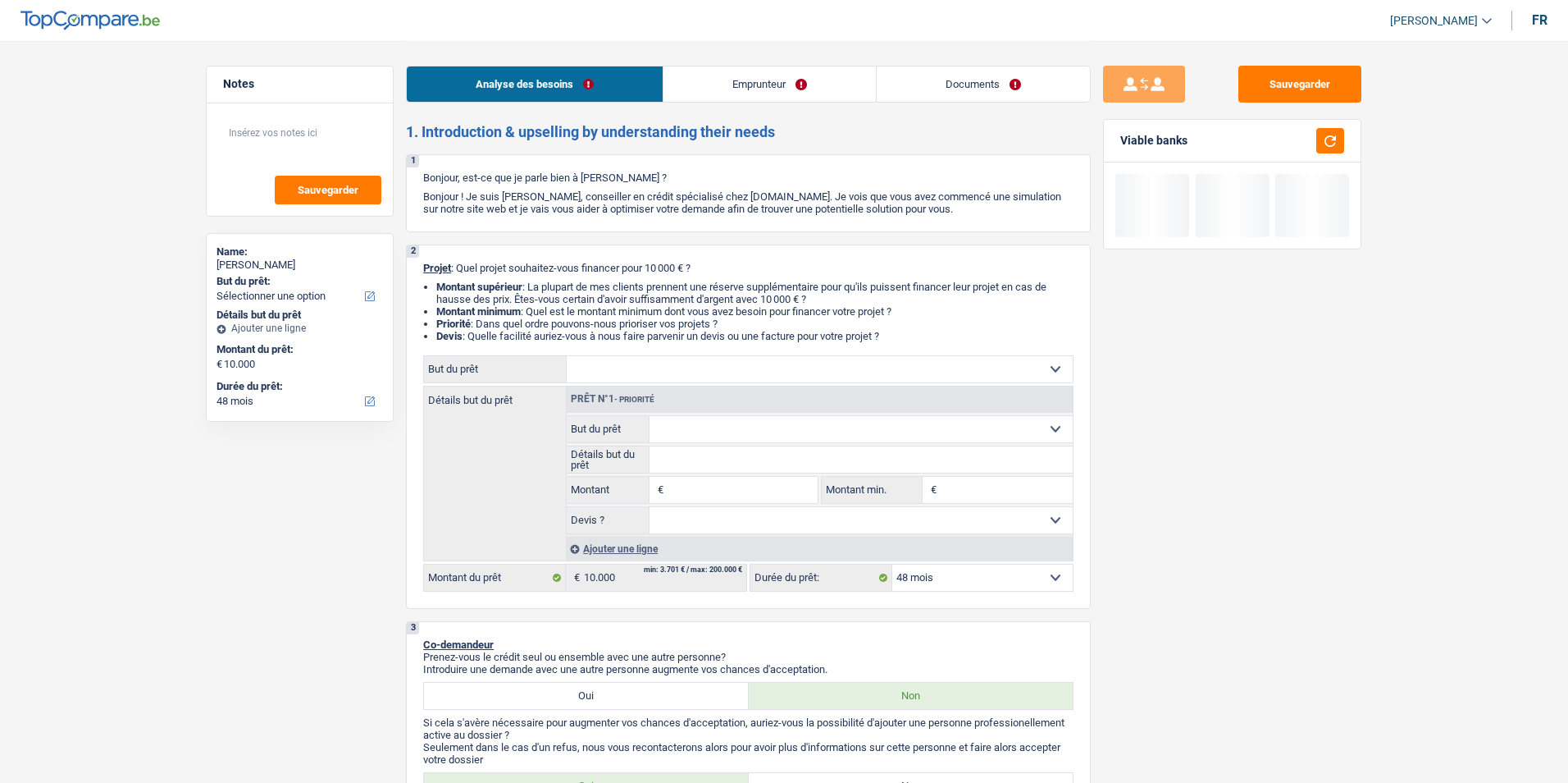
select select "48"
select select "privateEmployee"
select select "familyAllowances"
select select "netSalary"
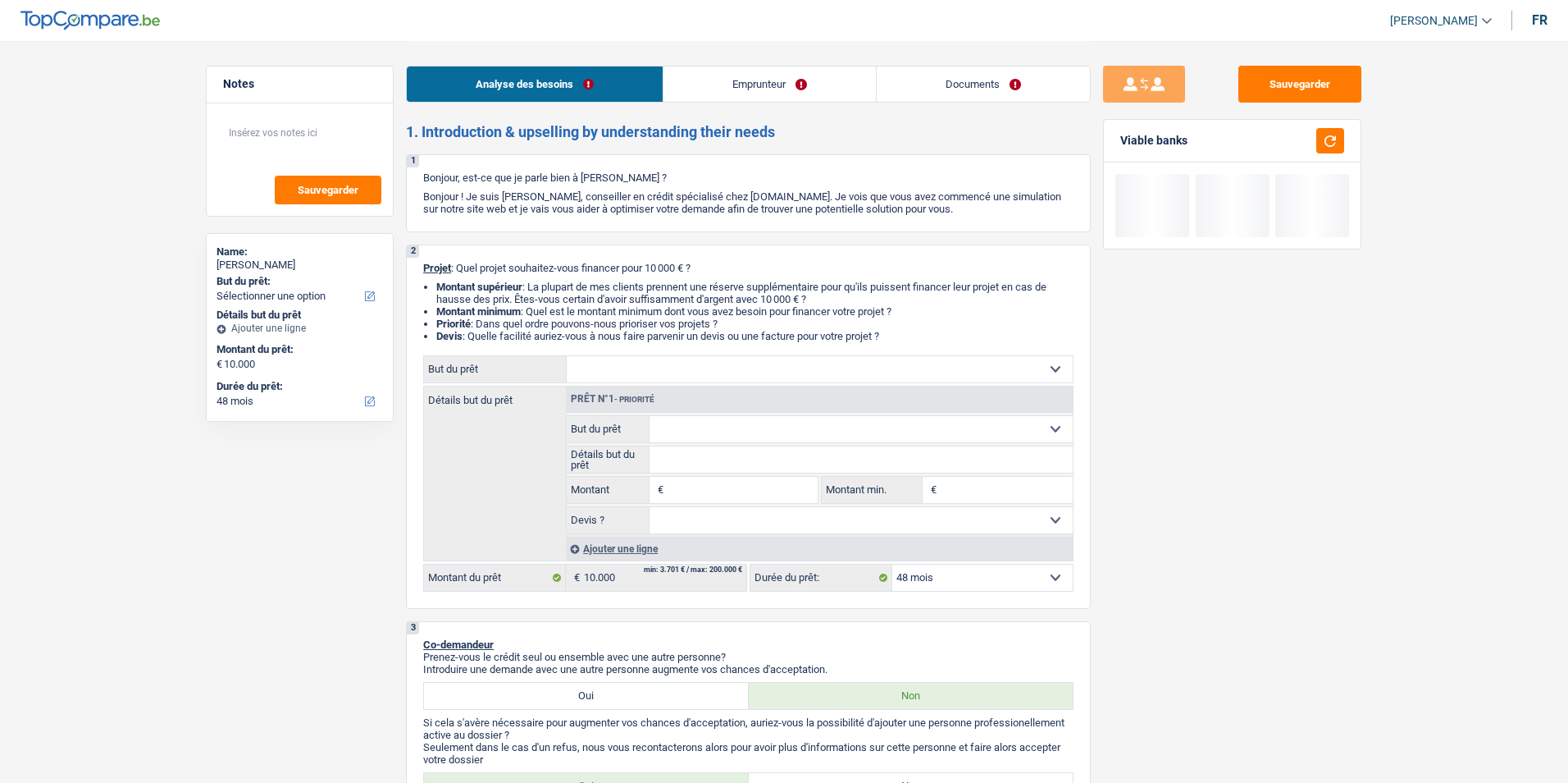
select select "mealVouchers"
select select "rents"
select select "48"
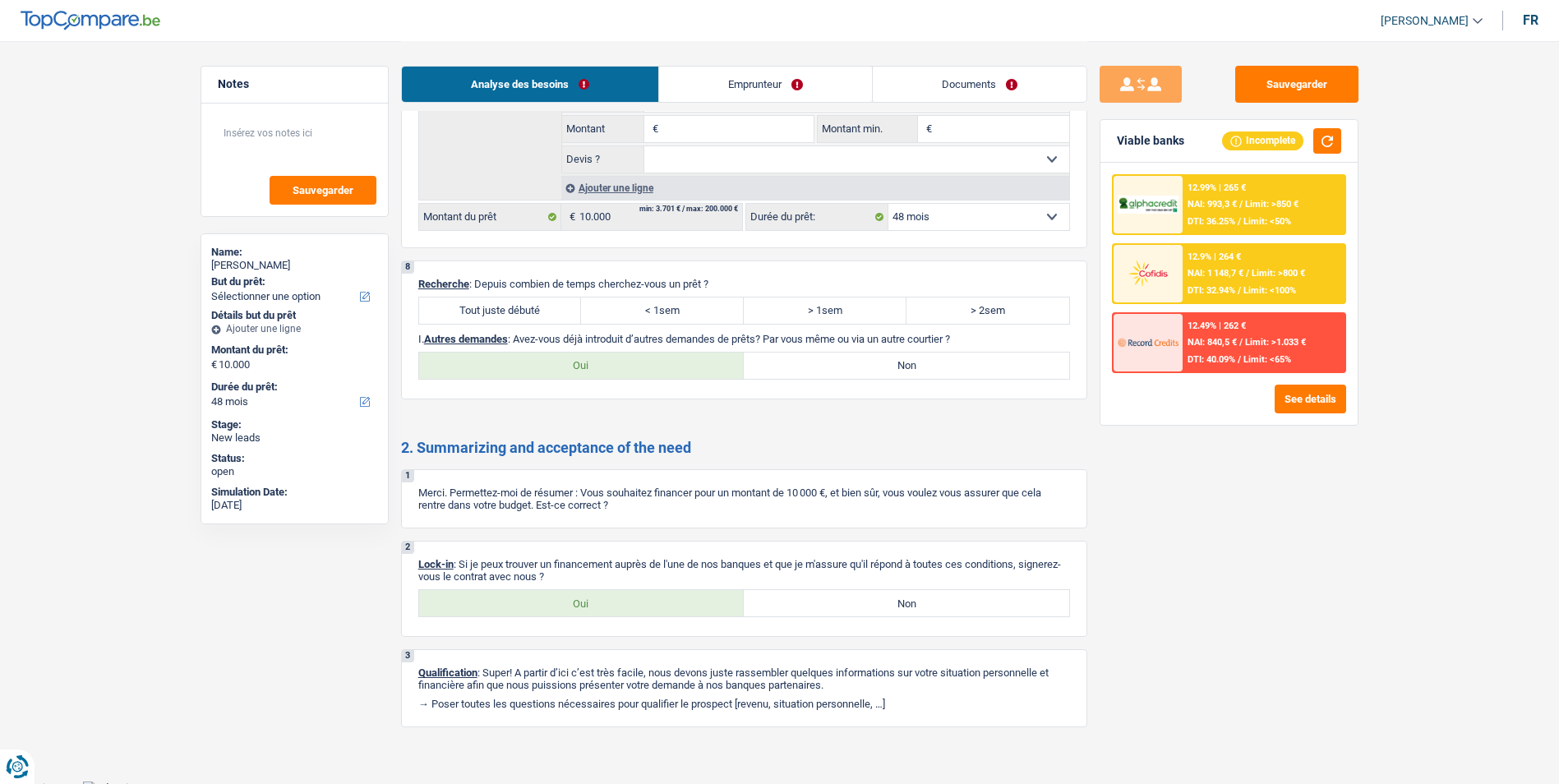
scroll to position [1652, 0]
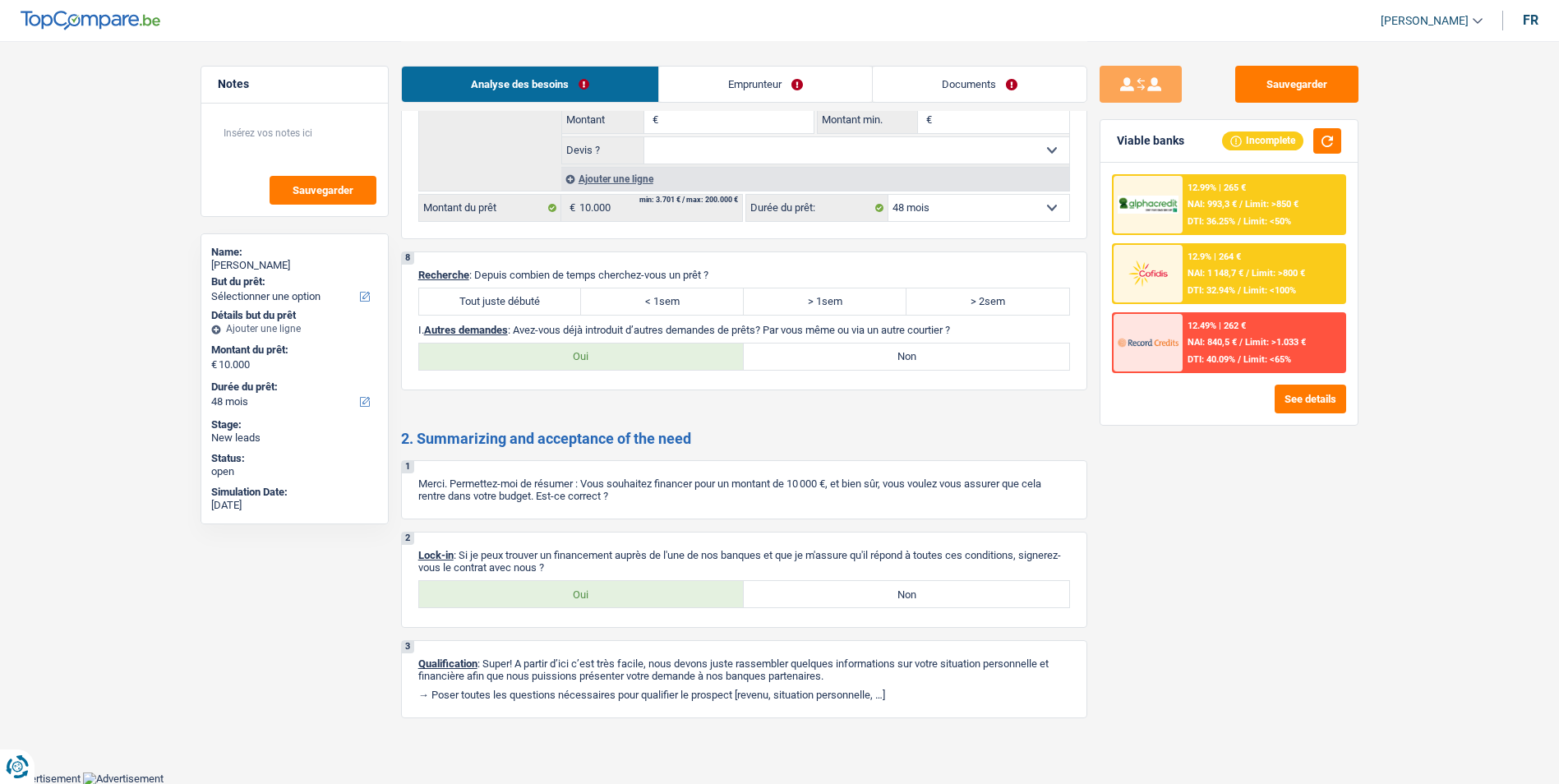
click at [757, 83] on link "Emprunteur" at bounding box center [765, 84] width 213 height 36
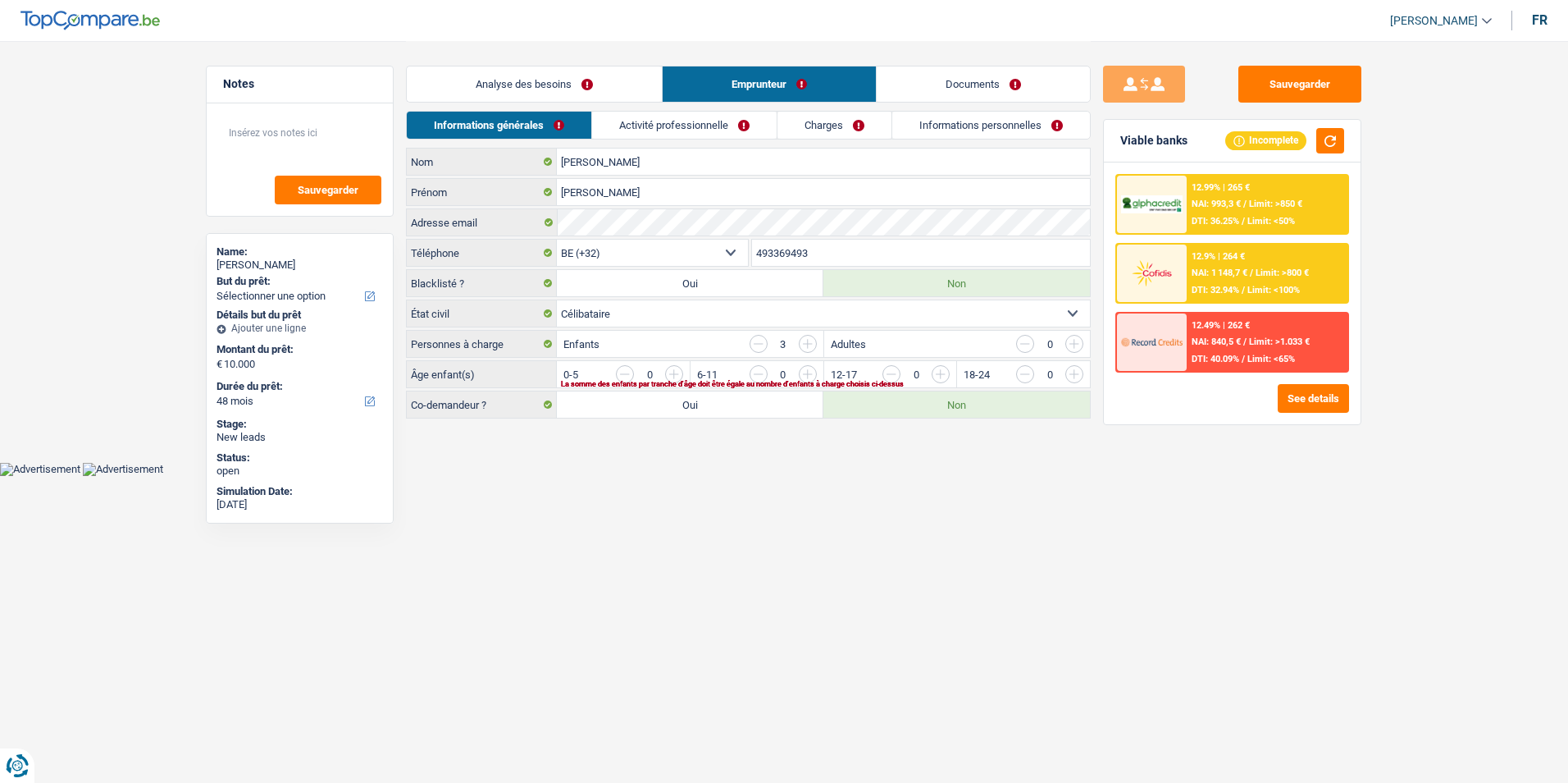
click at [919, 69] on link "Documents" at bounding box center [984, 84] width 213 height 36
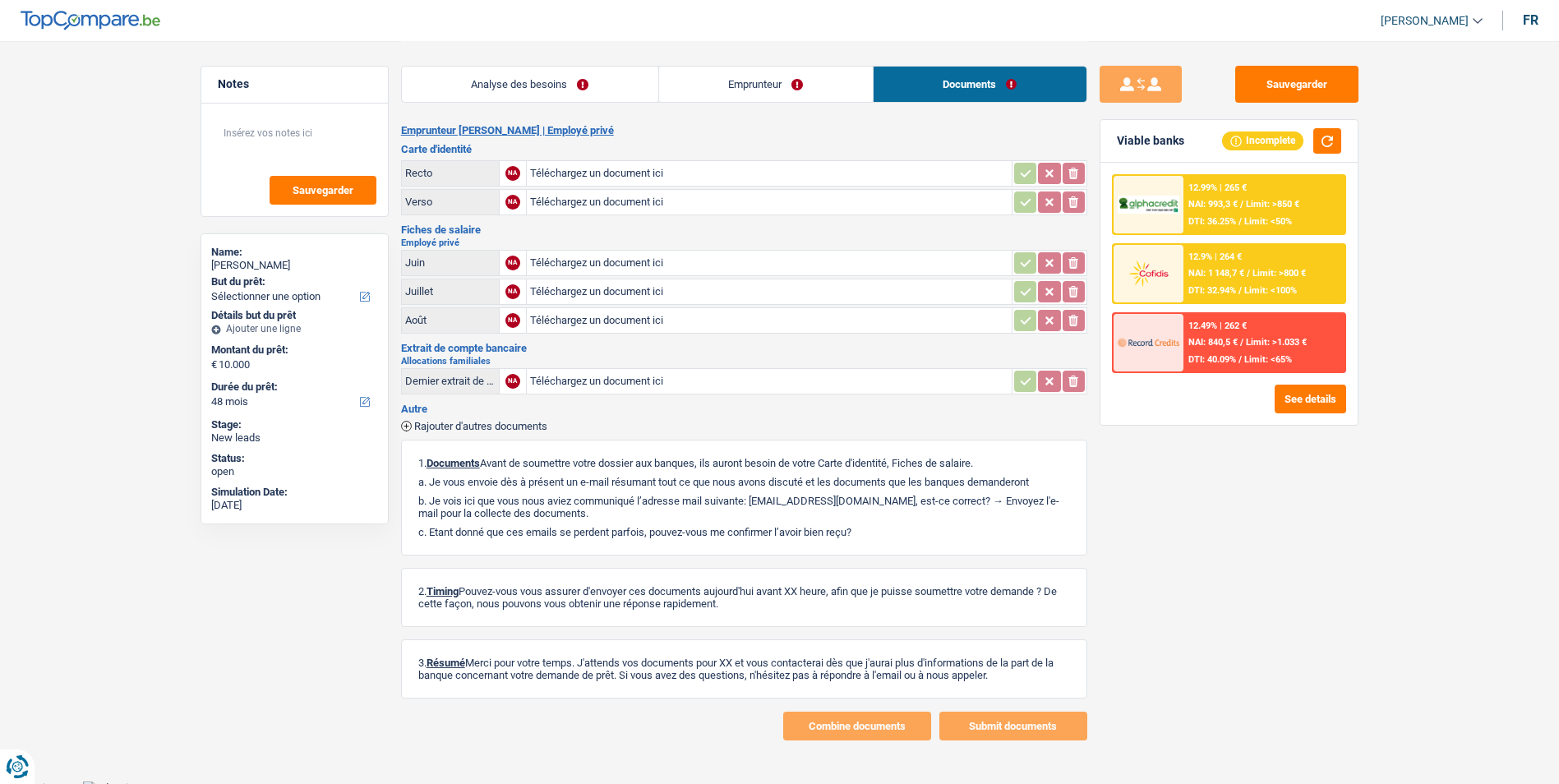
click at [788, 90] on link "Emprunteur" at bounding box center [766, 84] width 214 height 36
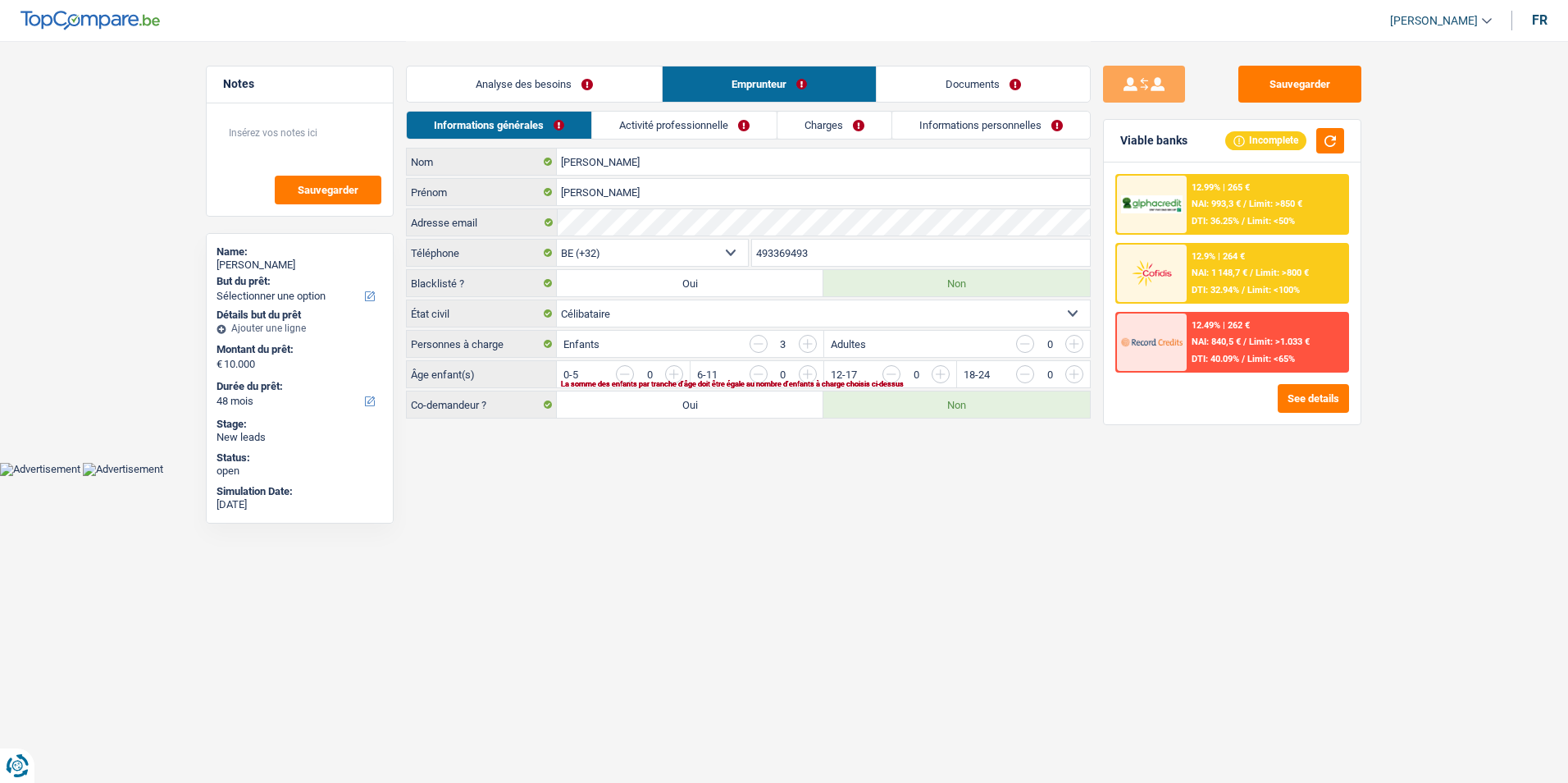
click at [574, 87] on link "Analyse des besoins" at bounding box center [535, 84] width 255 height 36
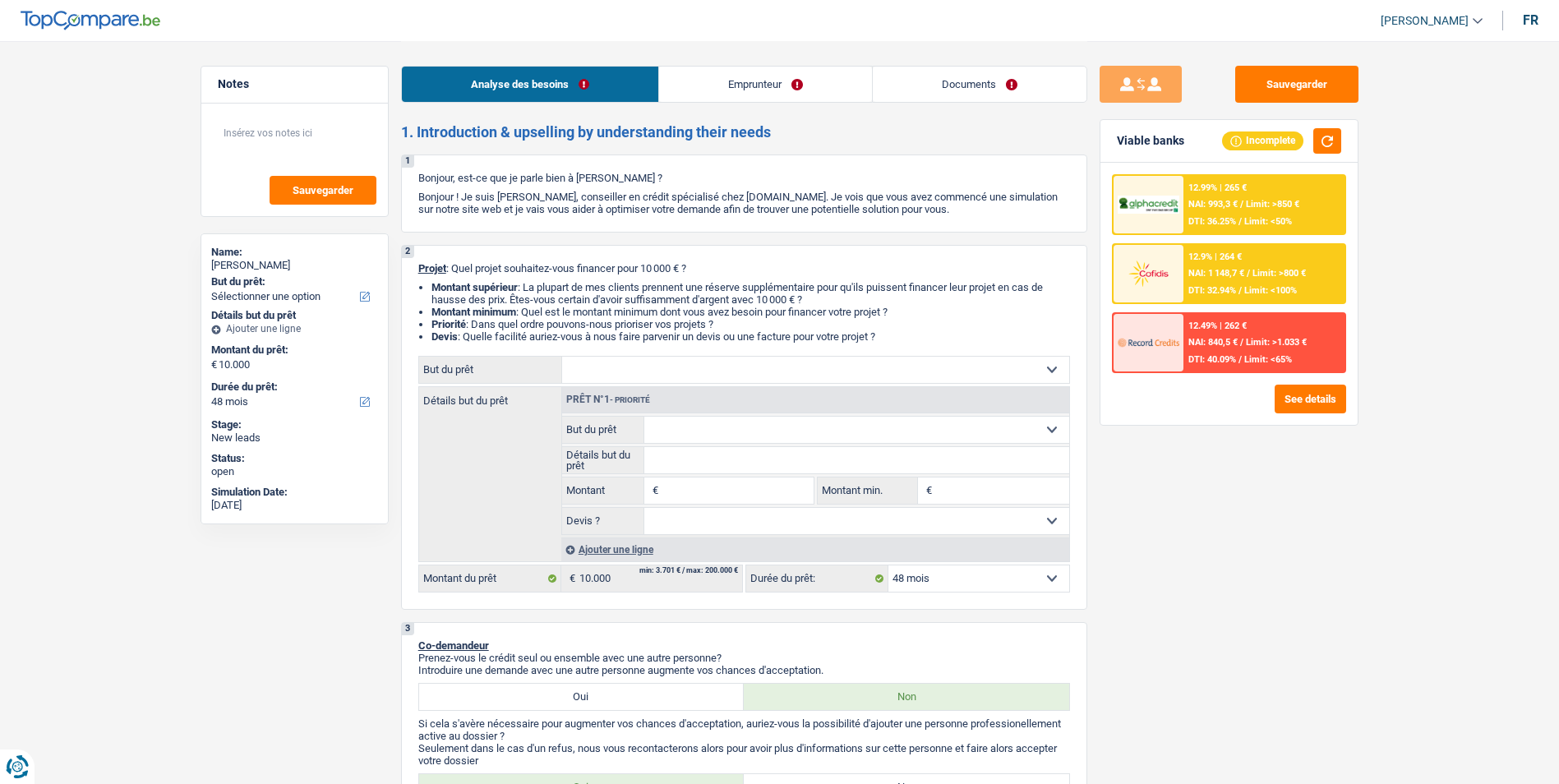
click at [751, 89] on link "Emprunteur" at bounding box center [765, 84] width 213 height 36
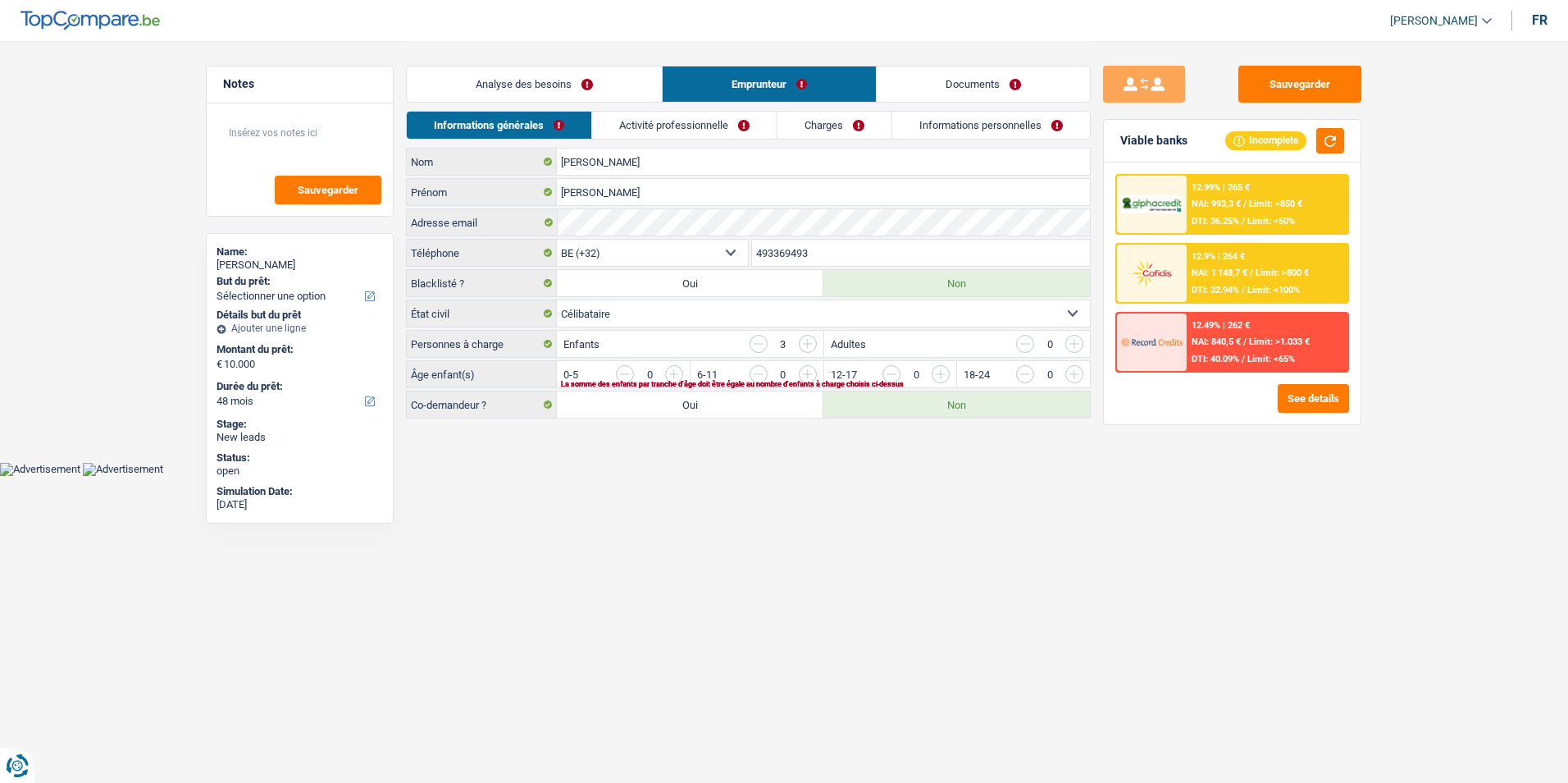
click at [704, 123] on link "Activité professionnelle" at bounding box center [685, 125] width 185 height 27
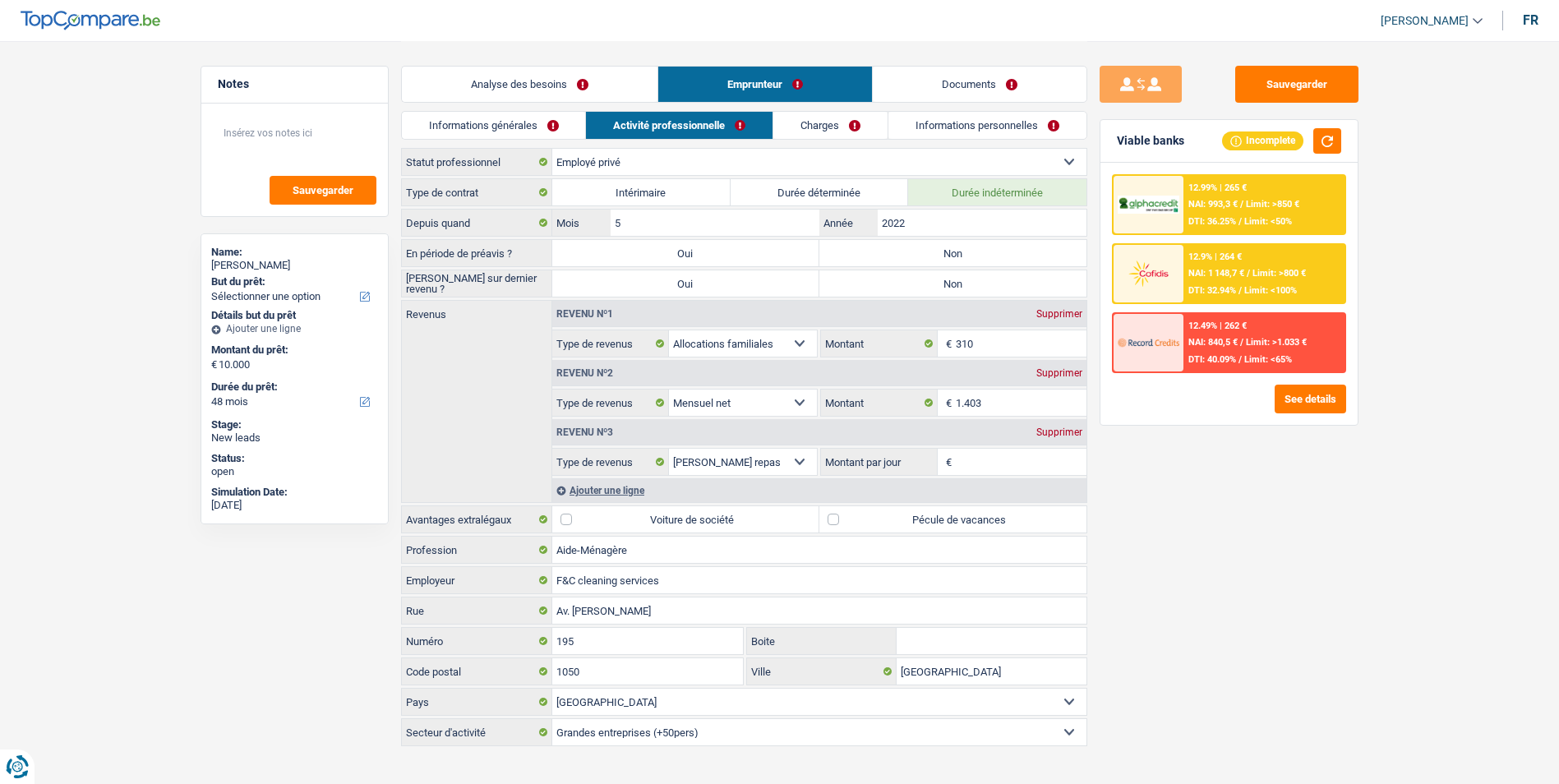
click at [807, 132] on link "Charges" at bounding box center [830, 125] width 114 height 27
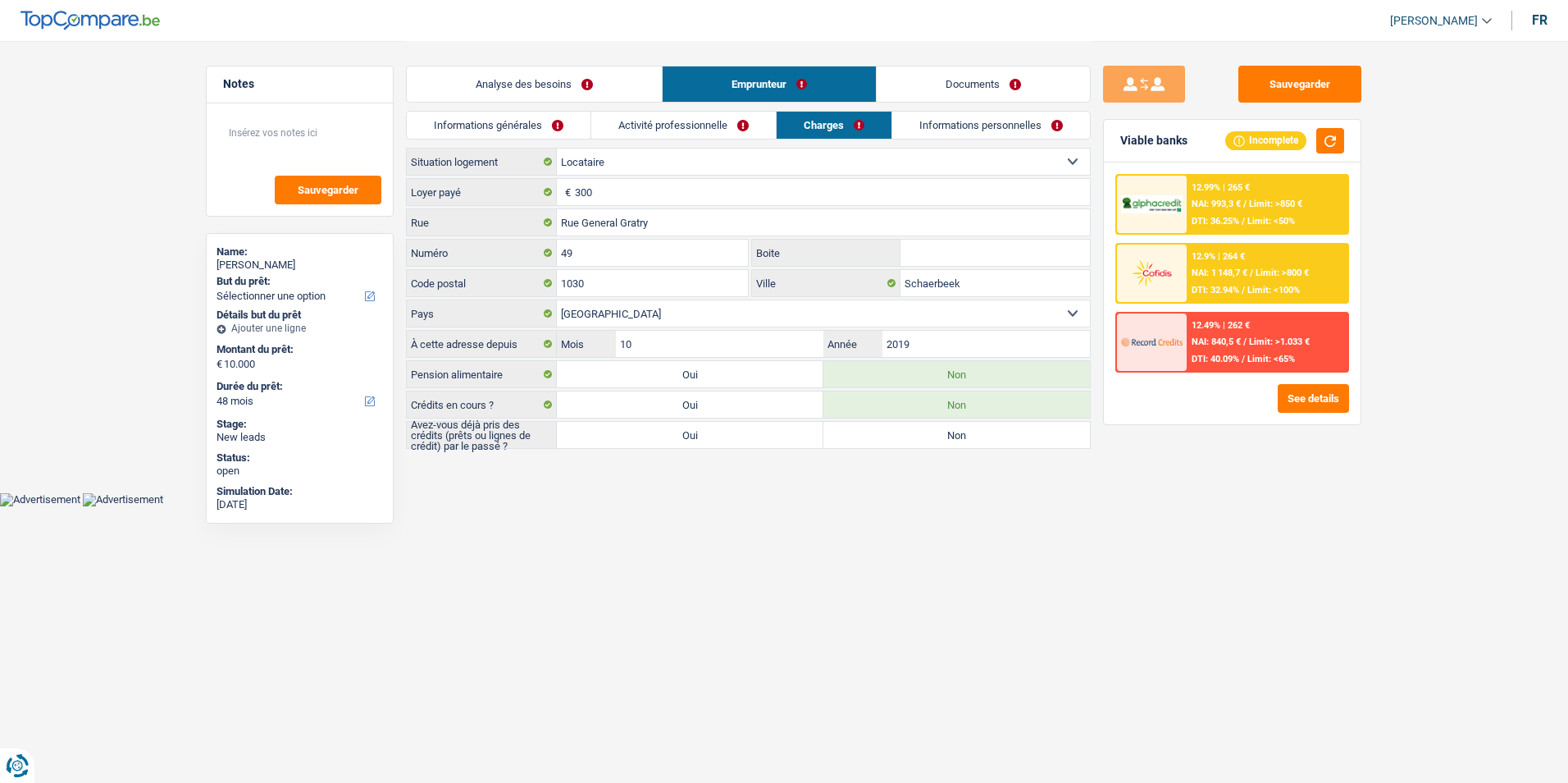
click at [720, 128] on link "Activité professionnelle" at bounding box center [684, 125] width 185 height 27
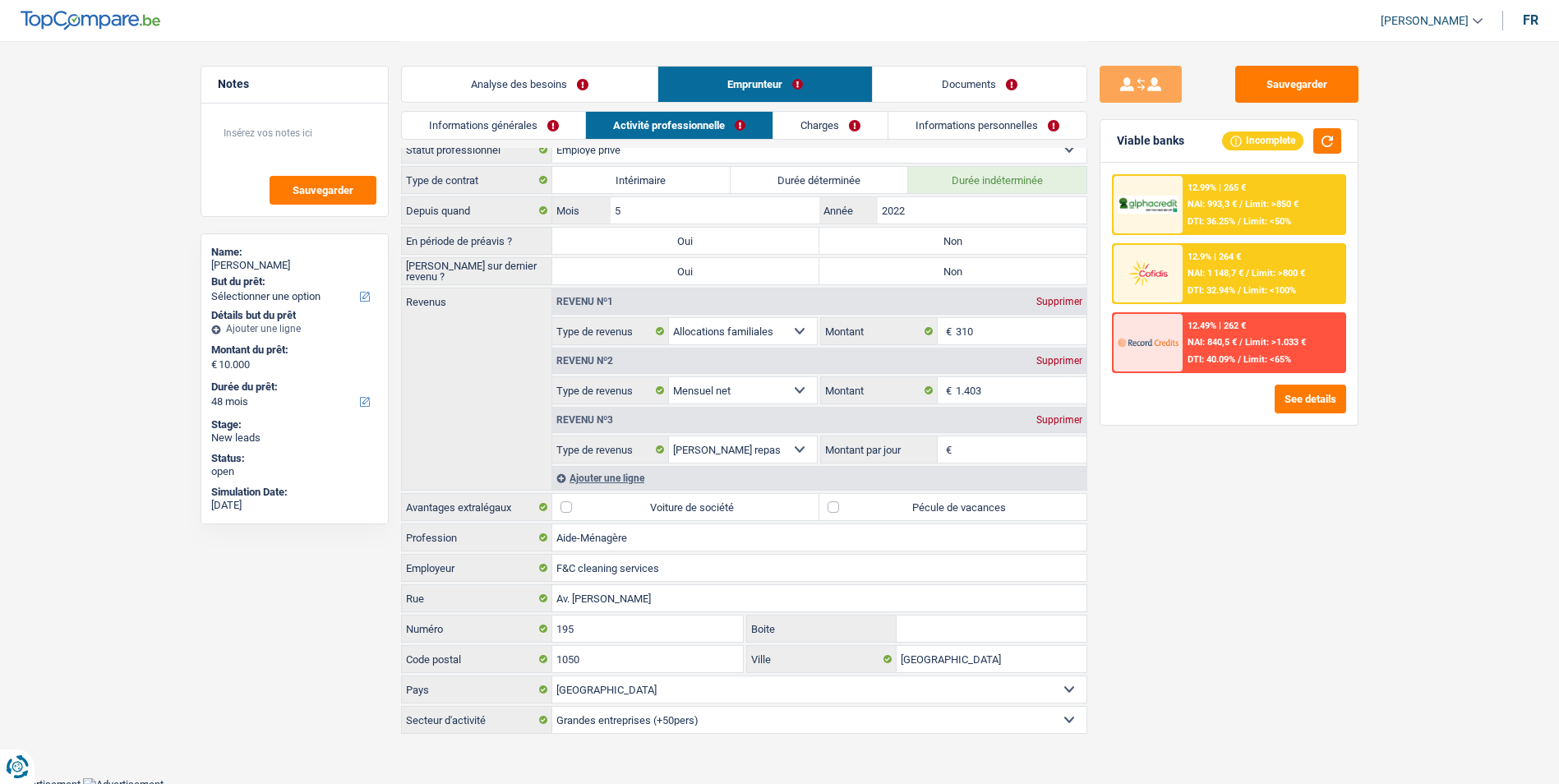
scroll to position [18, 0]
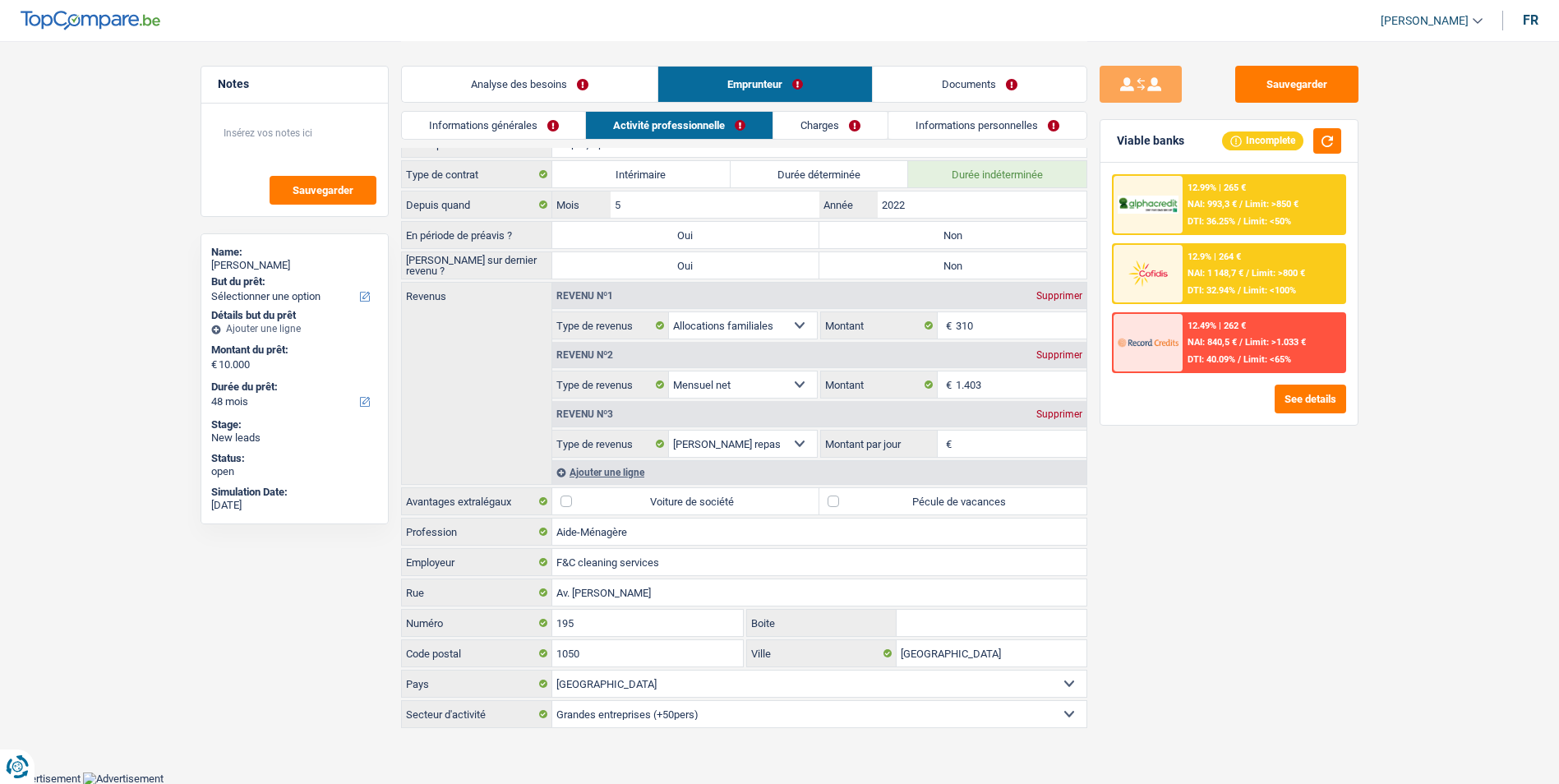
click at [525, 93] on link "Analyse des besoins" at bounding box center [530, 84] width 256 height 36
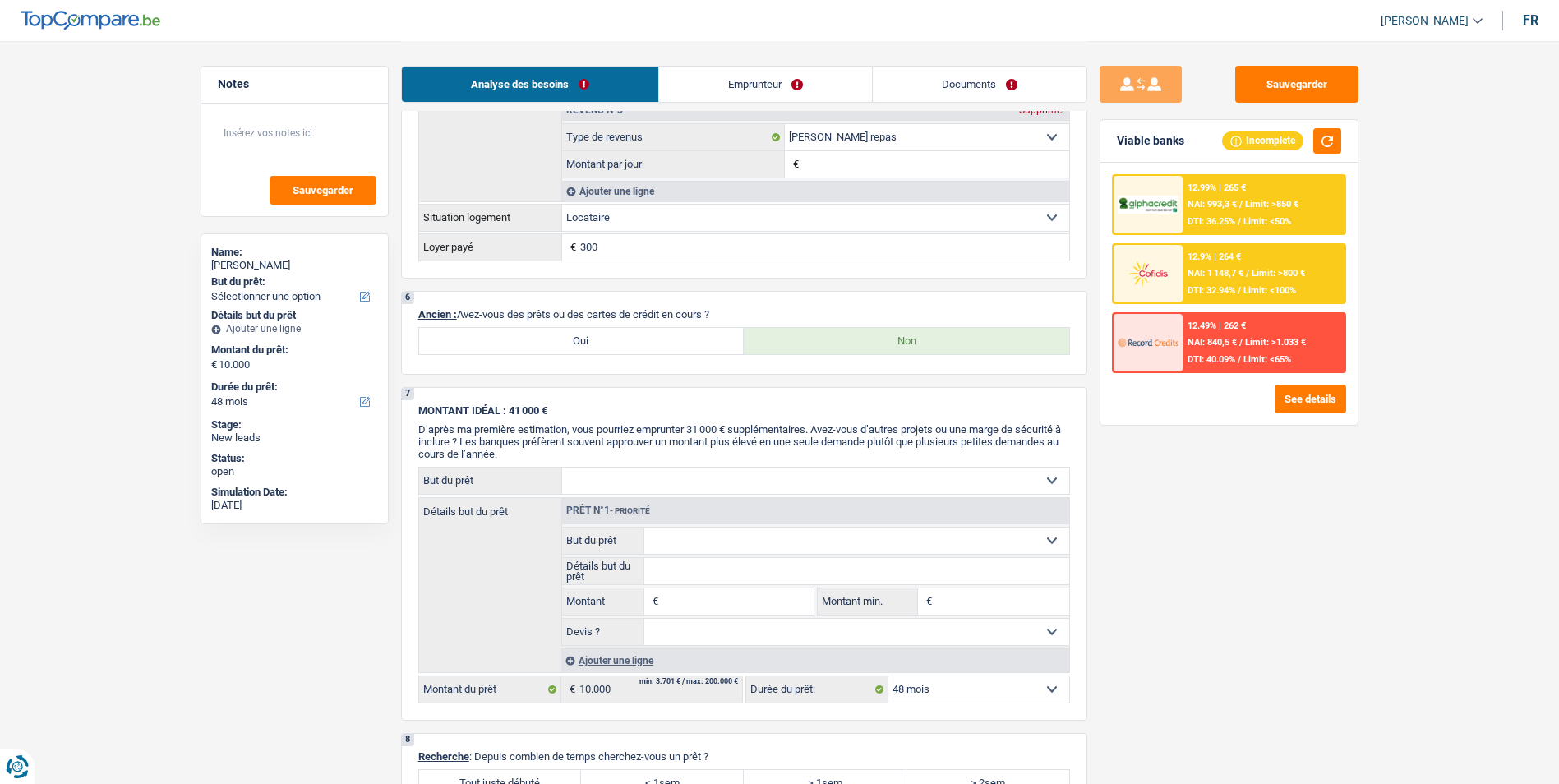
scroll to position [1150, 0]
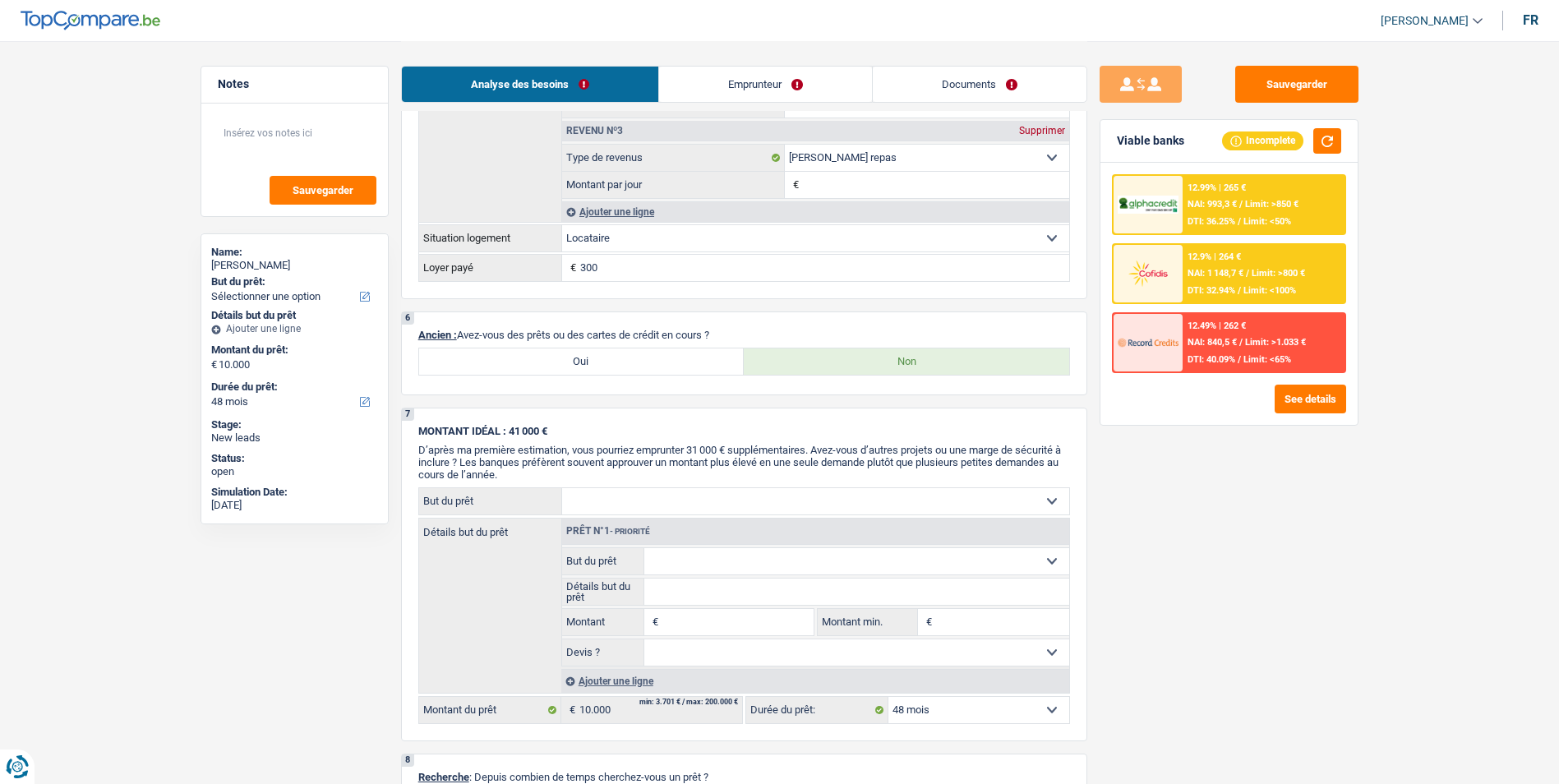
click at [632, 368] on label "Oui" at bounding box center [582, 362] width 325 height 26
click at [632, 368] on input "Oui" at bounding box center [582, 362] width 325 height 26
radio input "true"
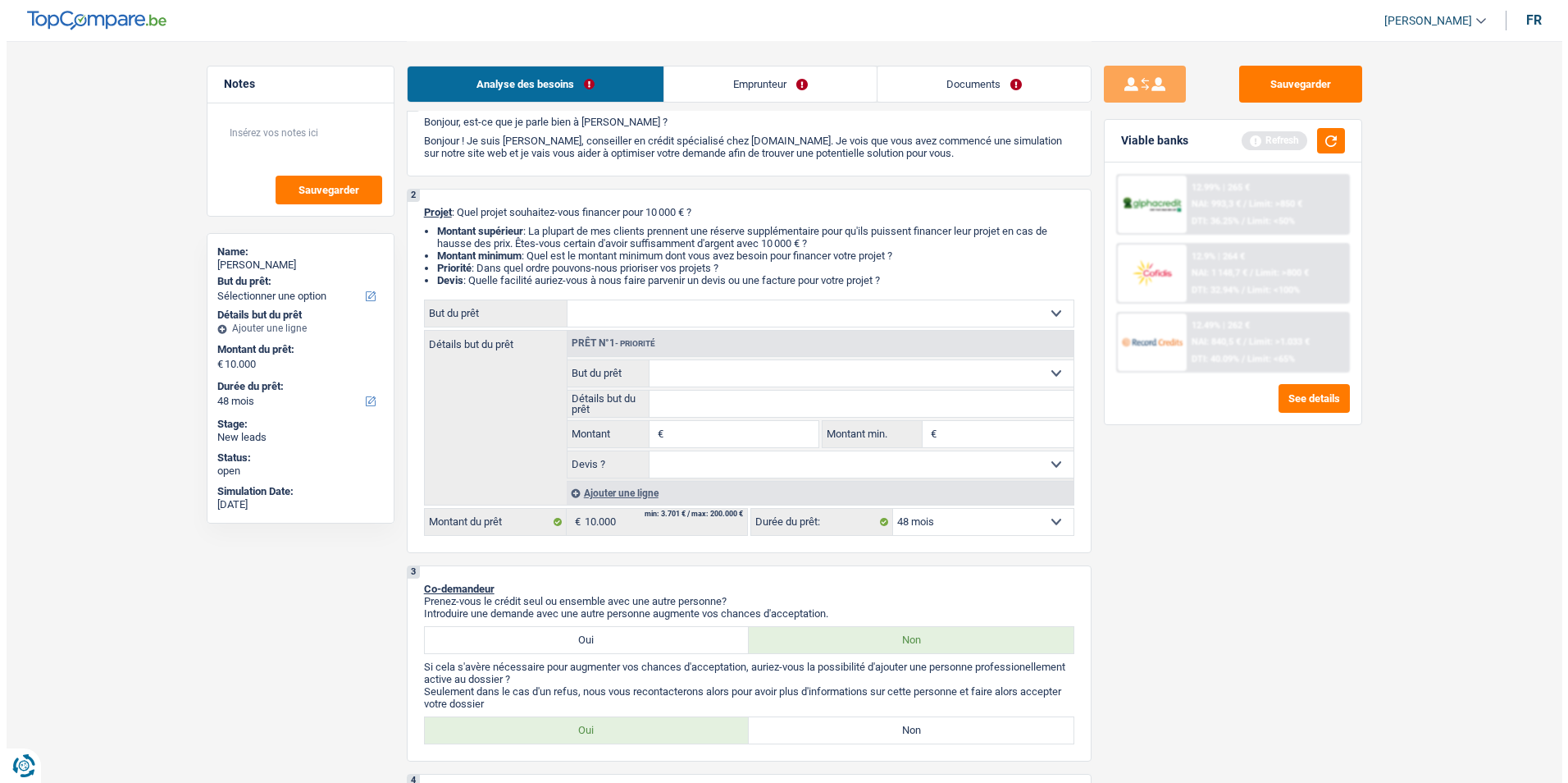
scroll to position [0, 0]
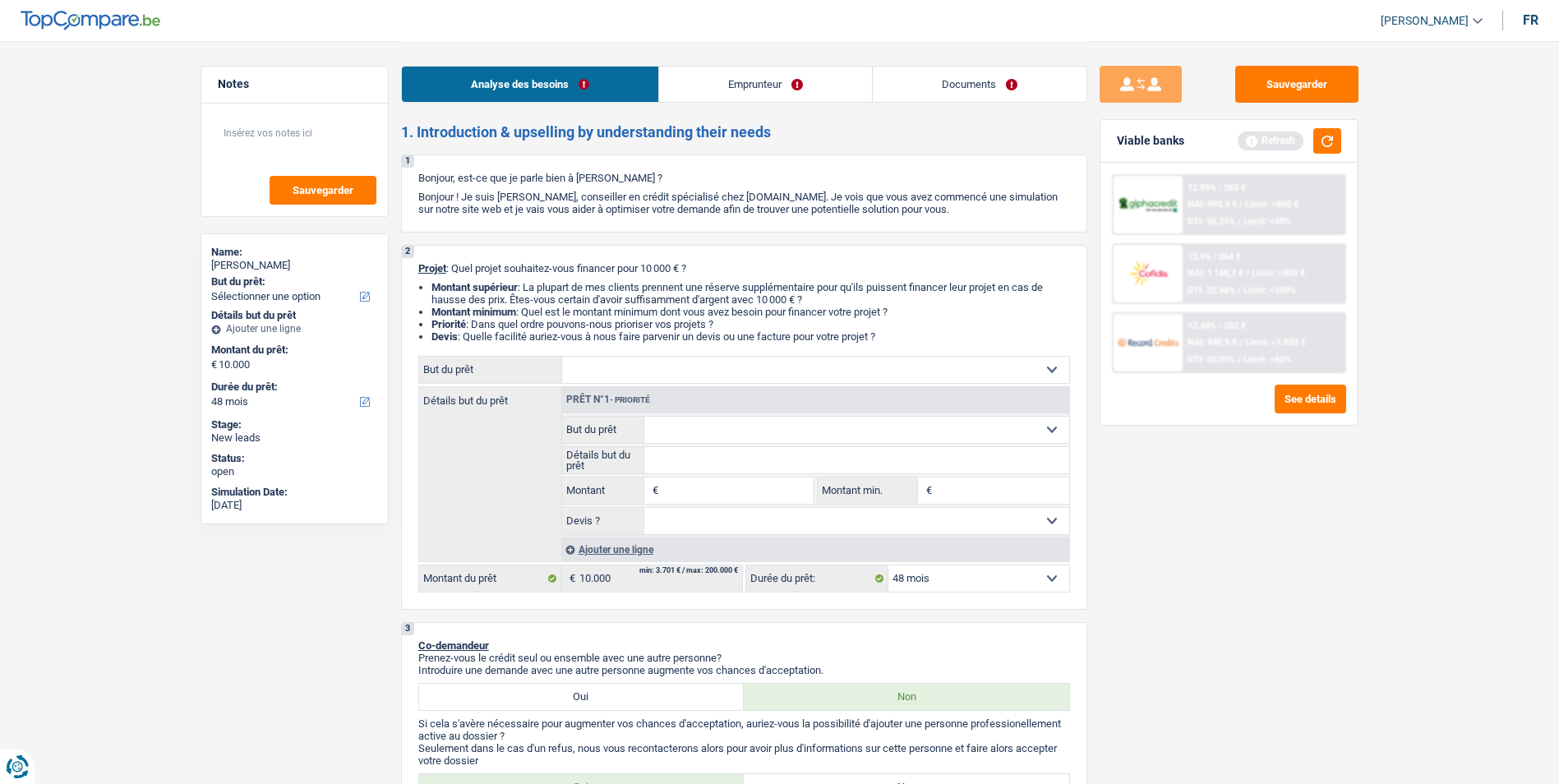
click at [772, 79] on link "Emprunteur" at bounding box center [765, 84] width 213 height 36
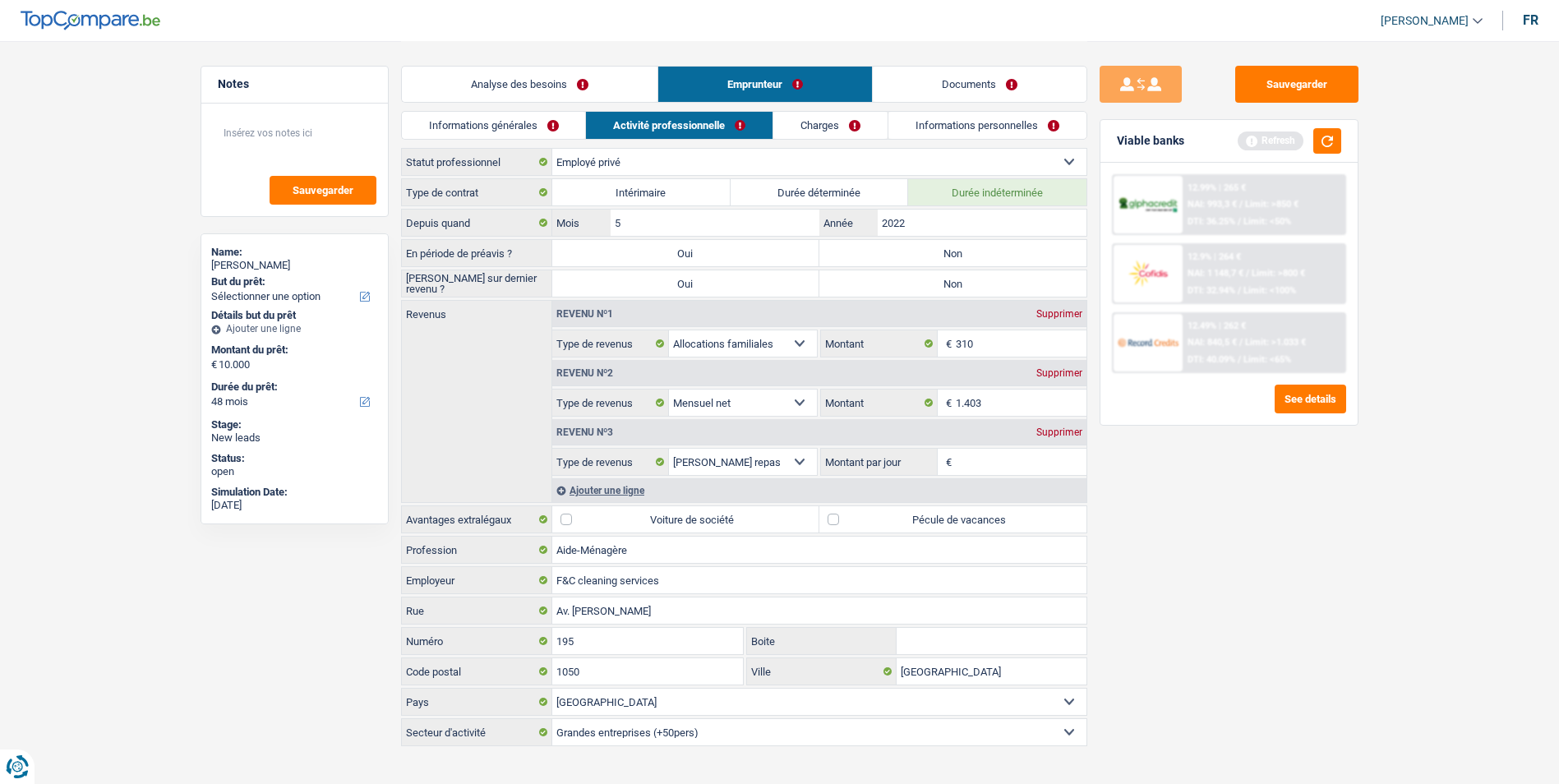
click at [845, 120] on link "Charges" at bounding box center [830, 125] width 114 height 27
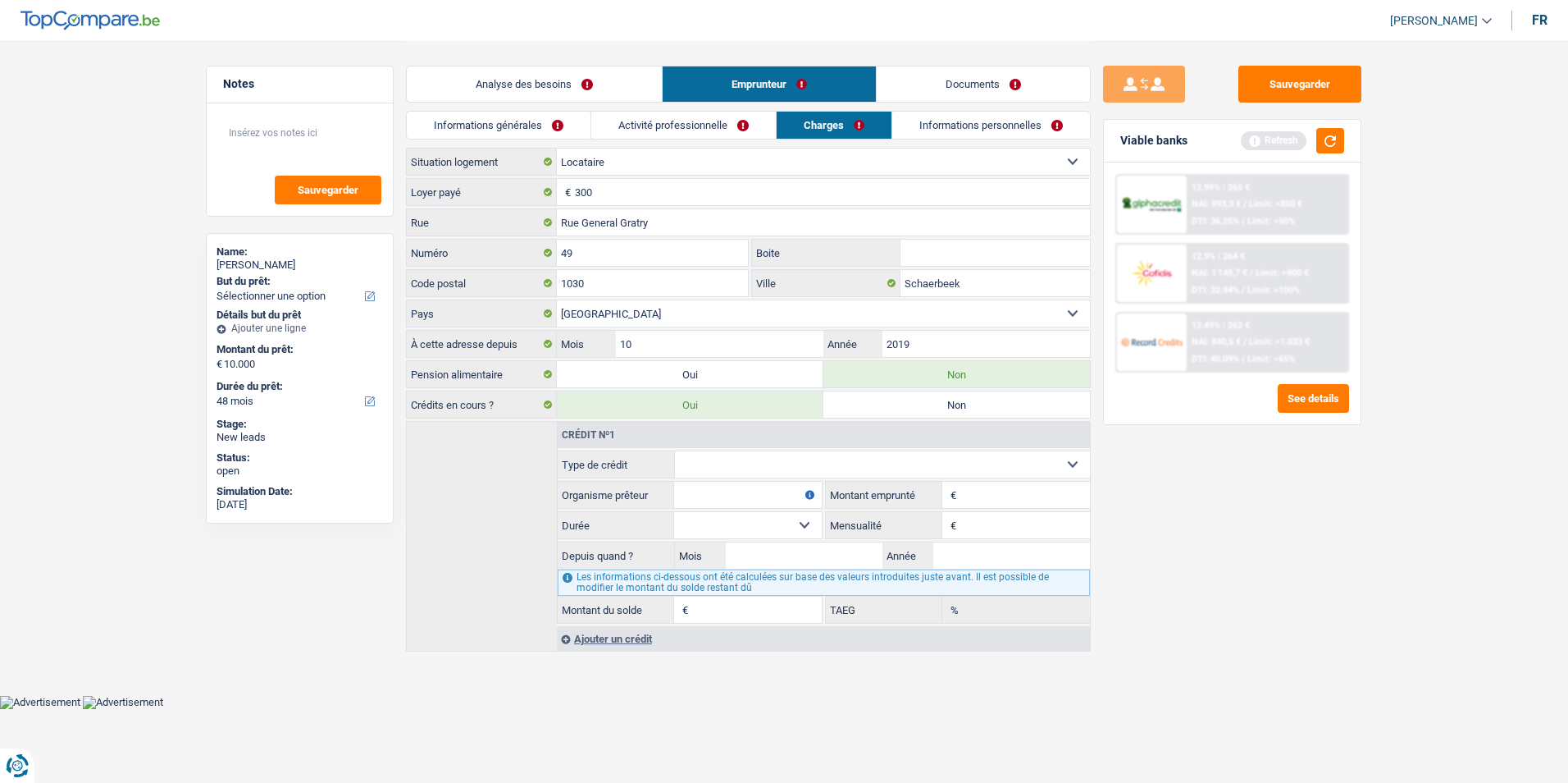
click at [541, 128] on link "Informations générales" at bounding box center [499, 125] width 184 height 27
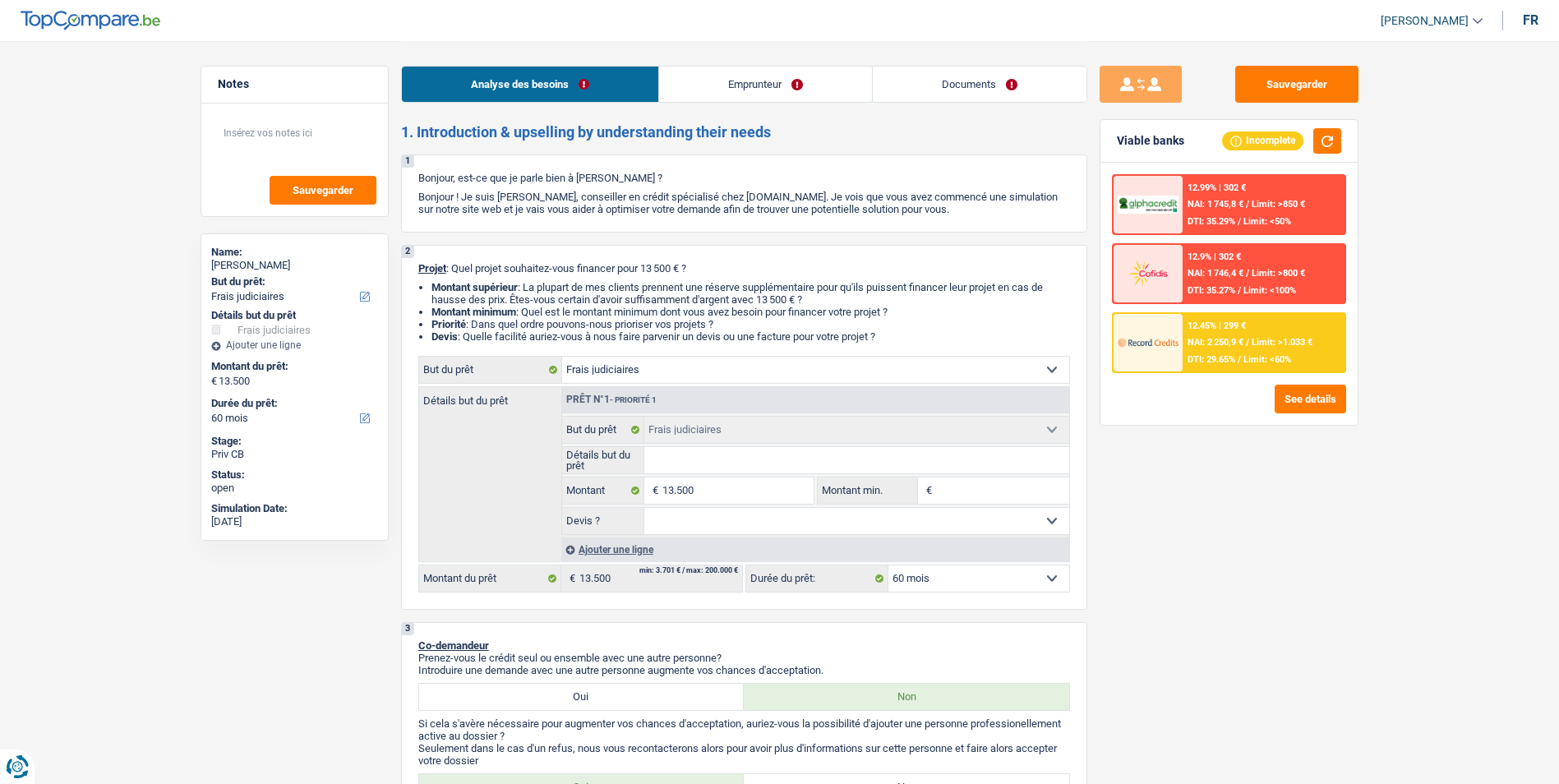
select select "judicial"
select select "60"
select select "judicial"
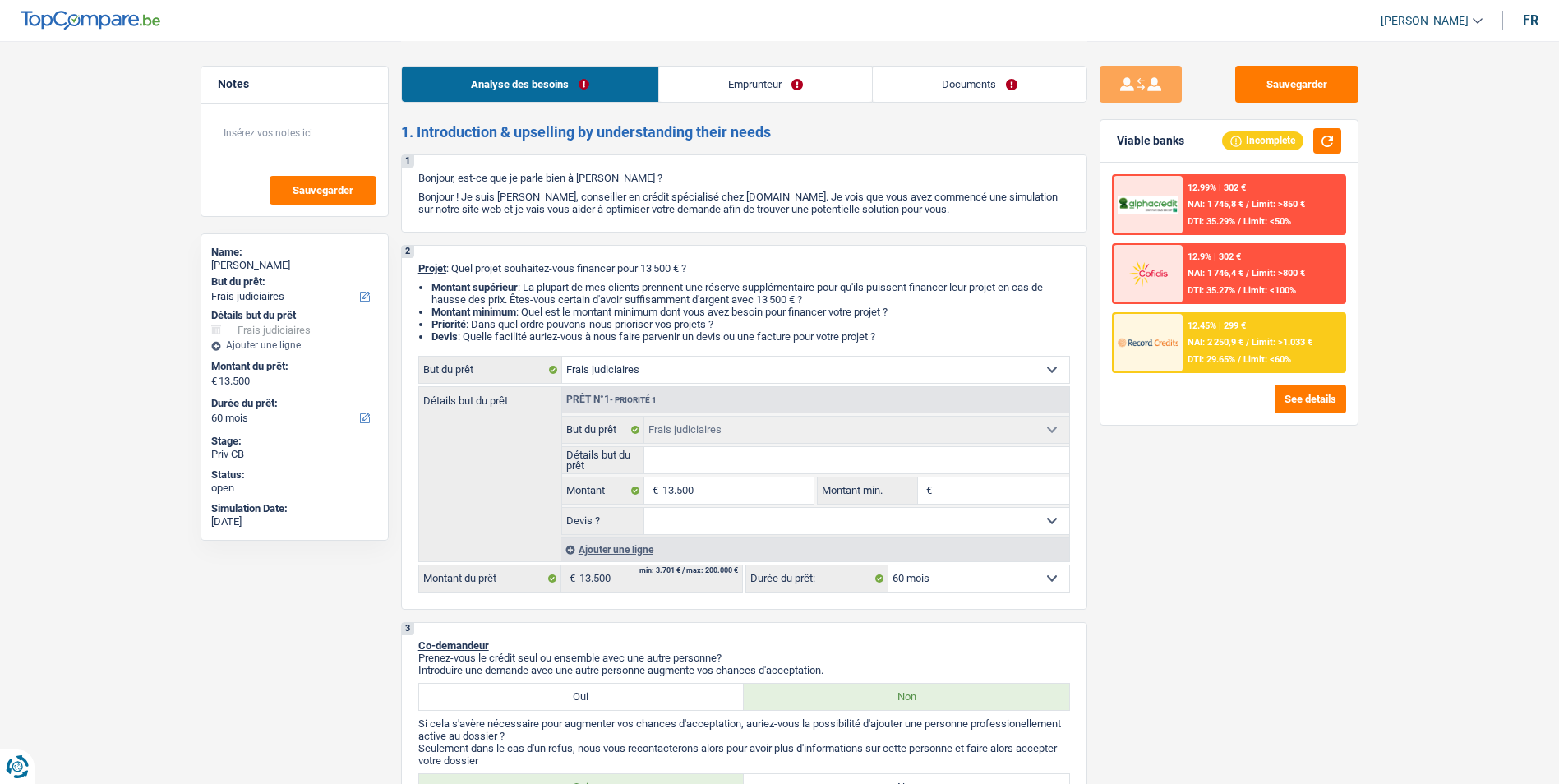
select select "60"
select select "worker"
select select "netSalary"
select select "rents"
select select "judicial"
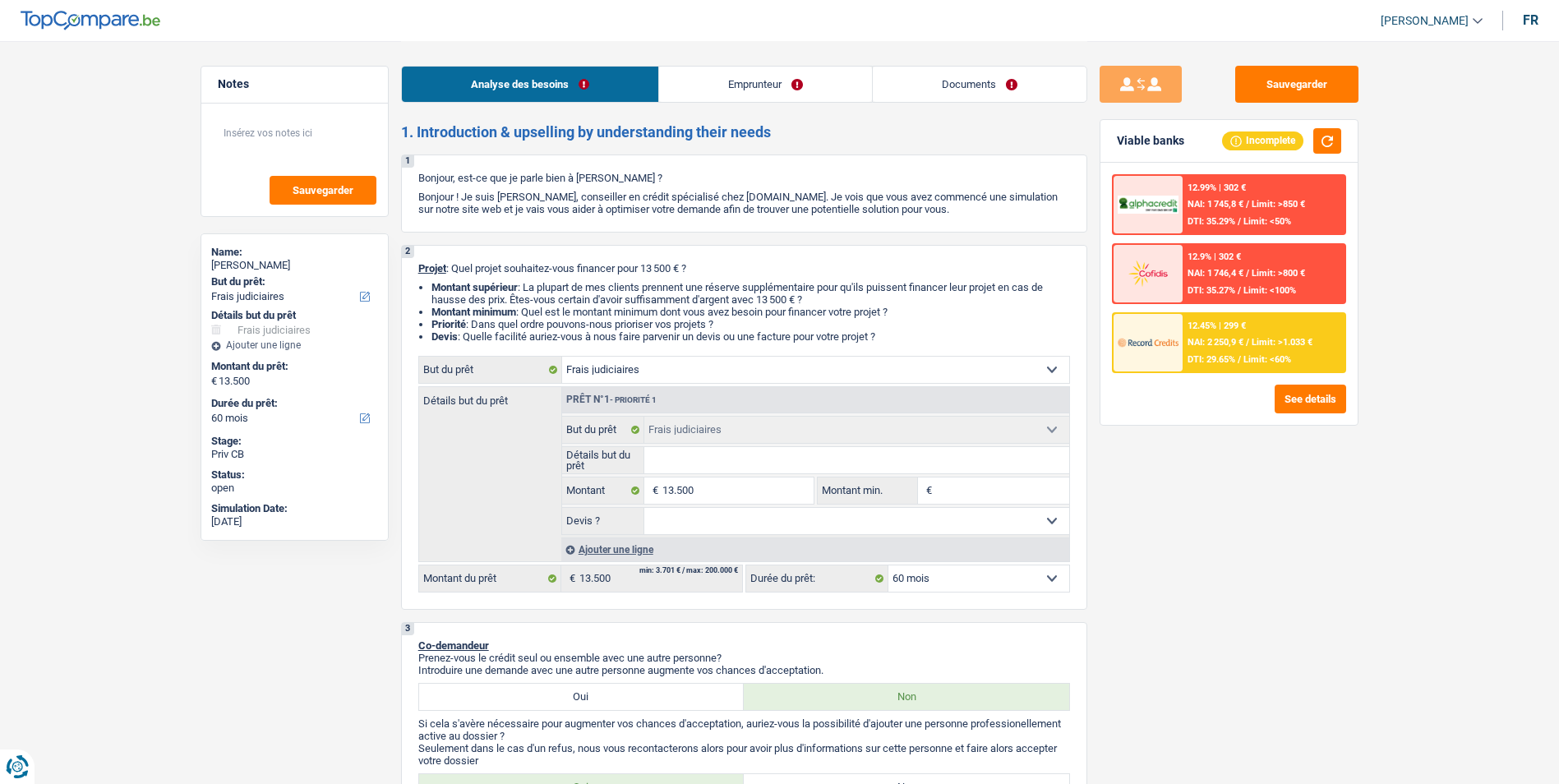
select select "judicial"
select select "60"
click at [957, 362] on select "Confort maison: meubles, textile, peinture, électroménager, outillage non-profe…" at bounding box center [816, 369] width 507 height 26
select select "household"
click at [563, 356] on select "Confort maison: meubles, textile, peinture, électroménager, outillage non-profe…" at bounding box center [816, 369] width 507 height 26
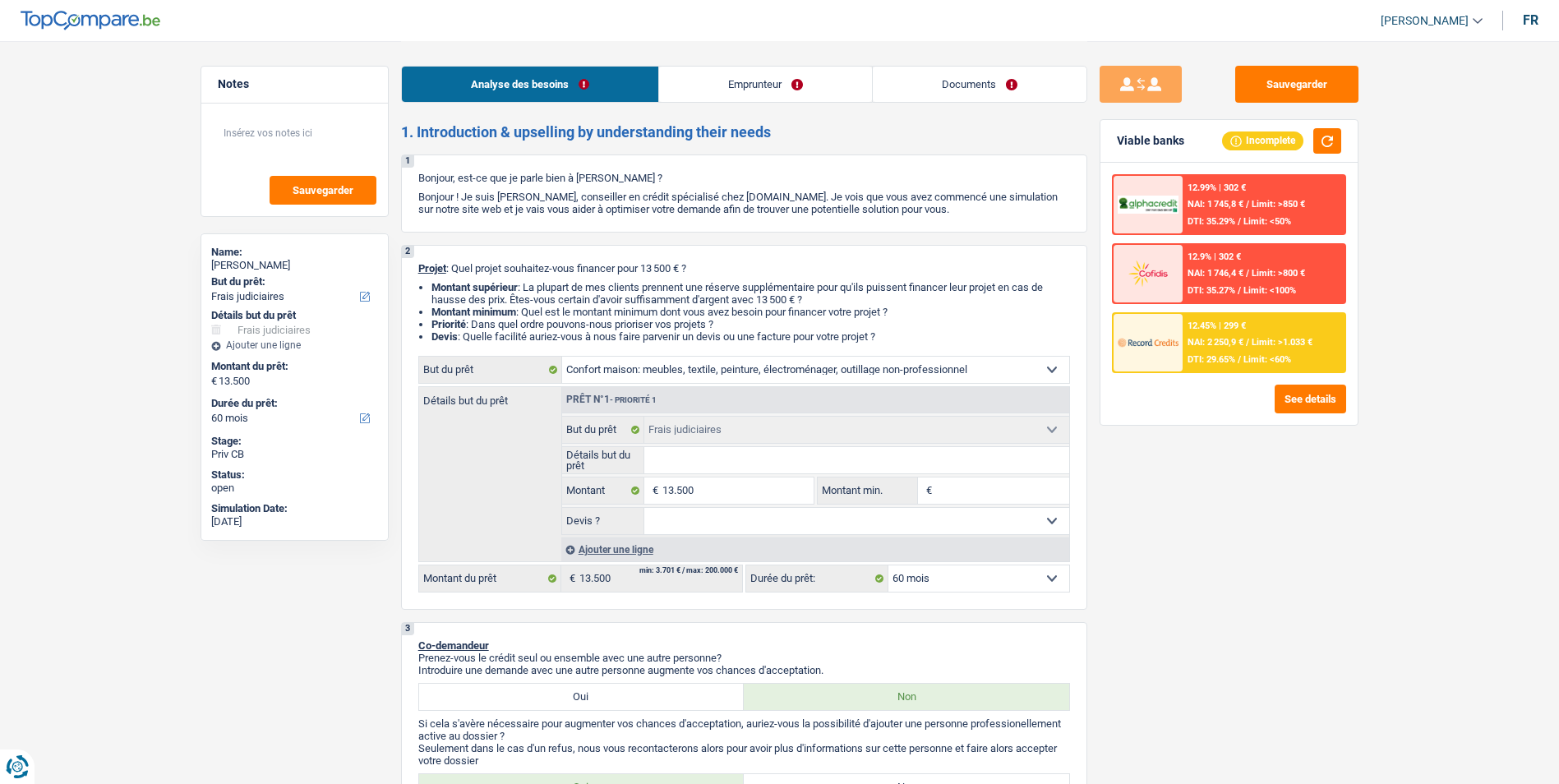
select select "household"
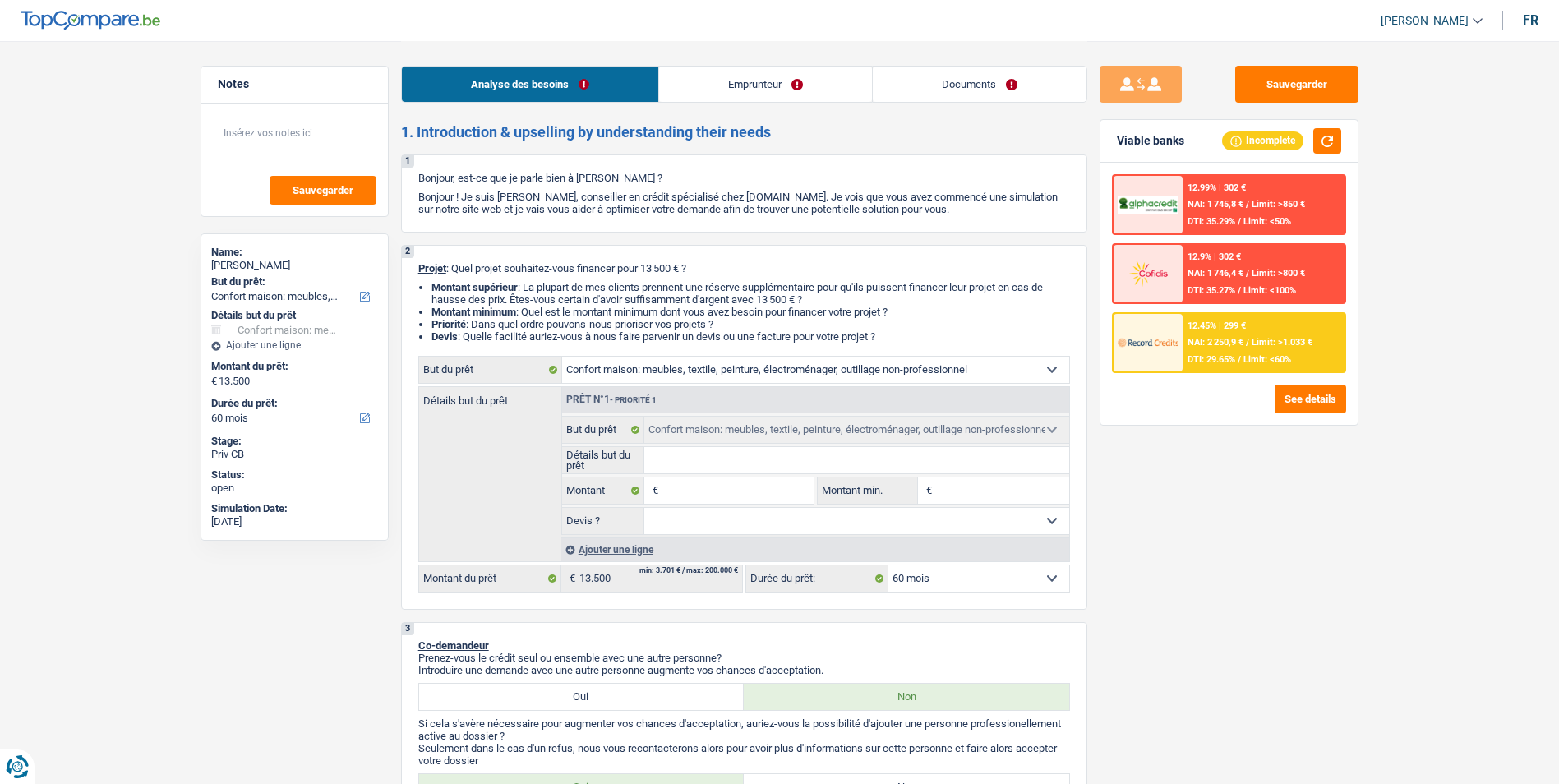
select select "judicial"
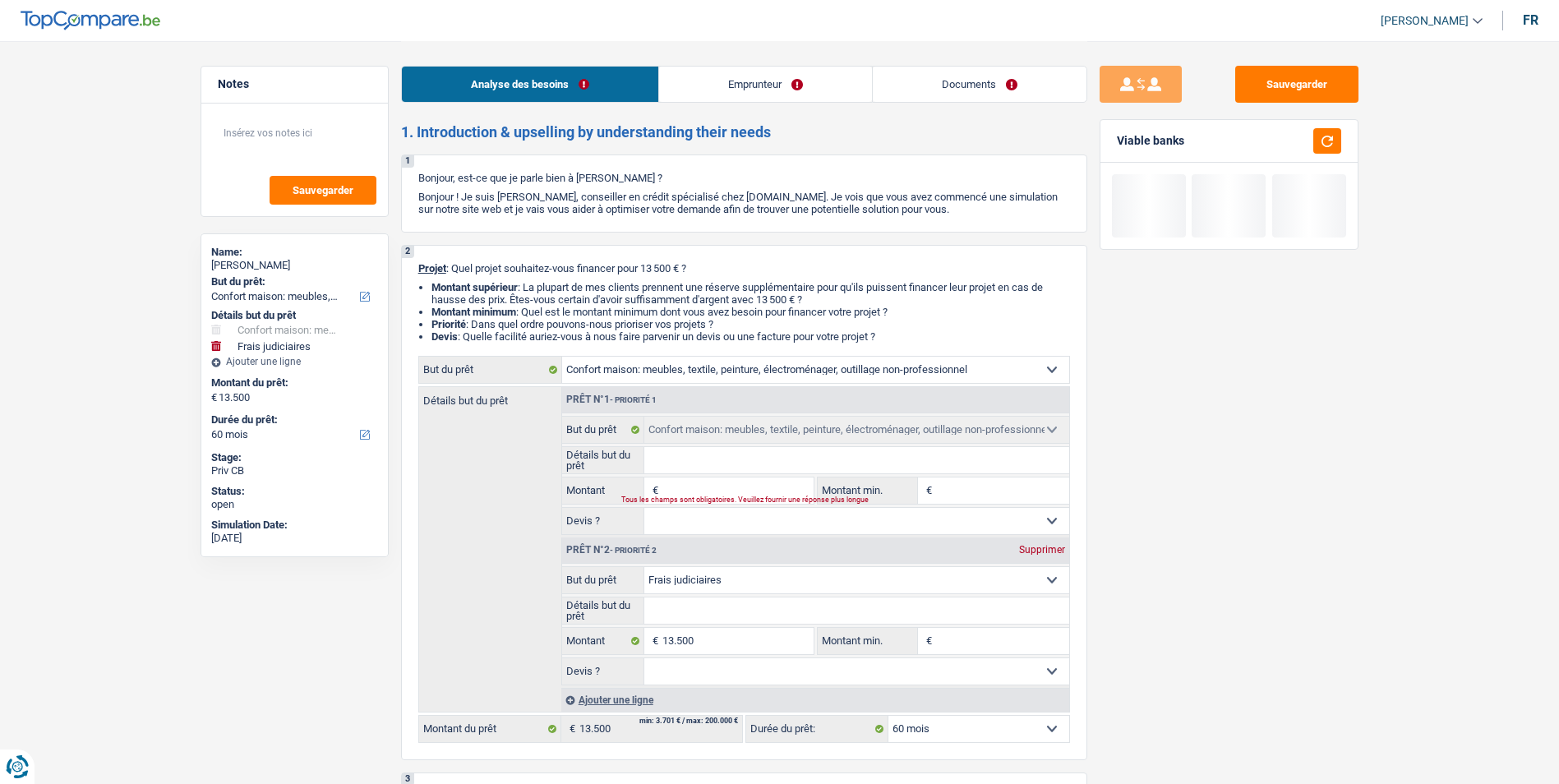
click at [1046, 550] on div "Supprimer" at bounding box center [1042, 549] width 54 height 10
type input "0"
select select
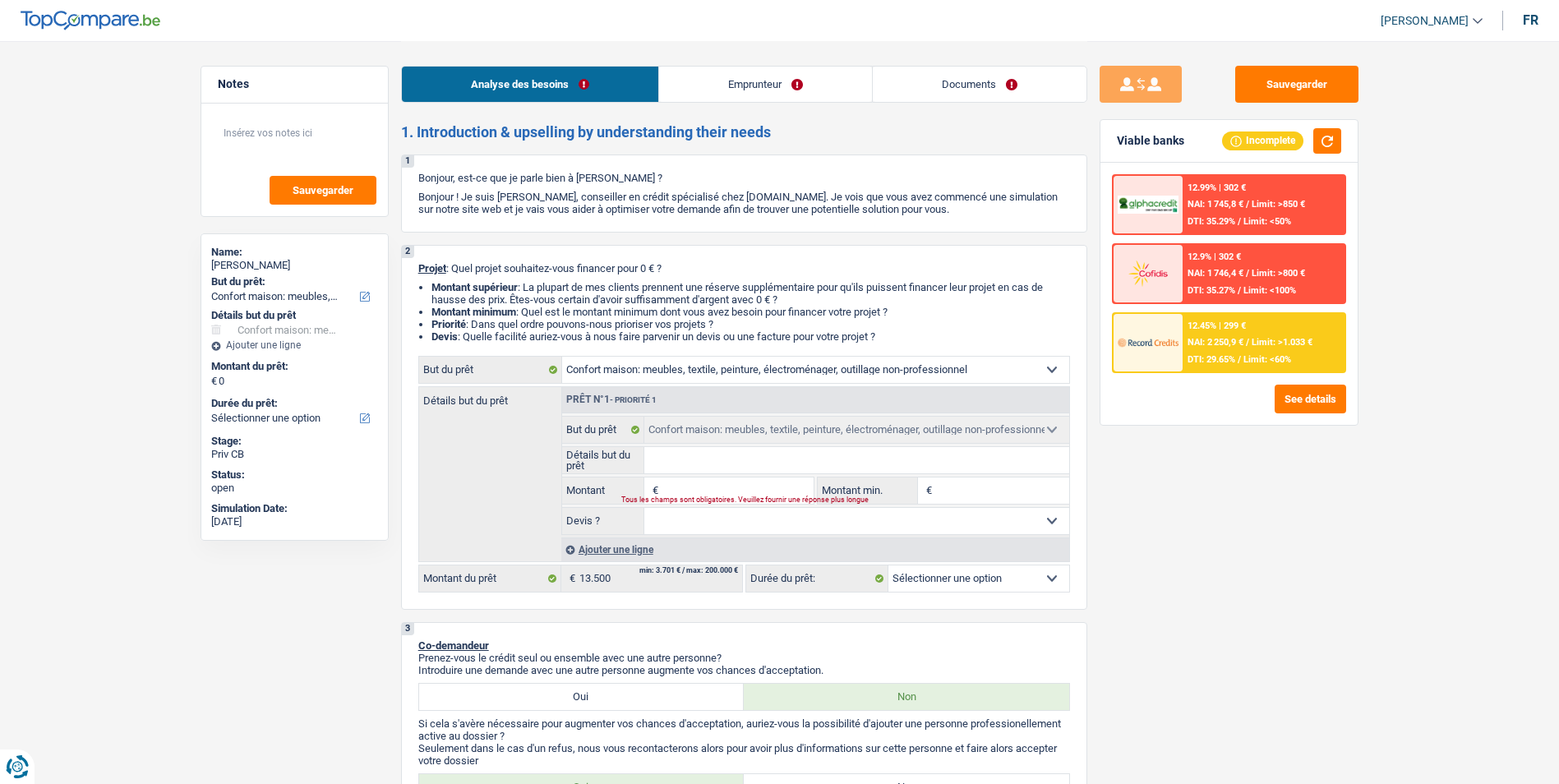
click at [791, 76] on link "Emprunteur" at bounding box center [765, 84] width 213 height 36
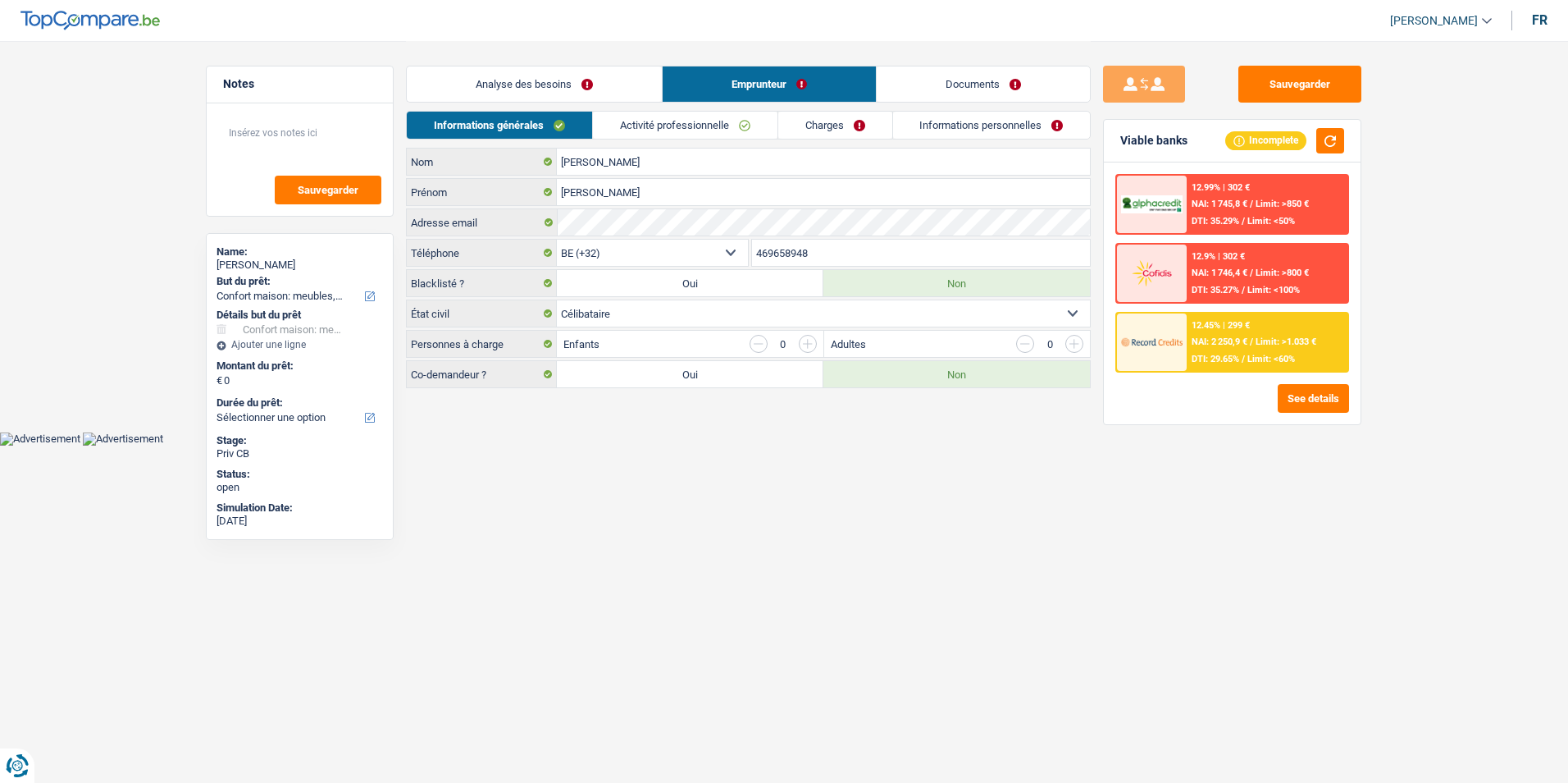
click at [915, 130] on link "Informations personnelles" at bounding box center [992, 125] width 198 height 27
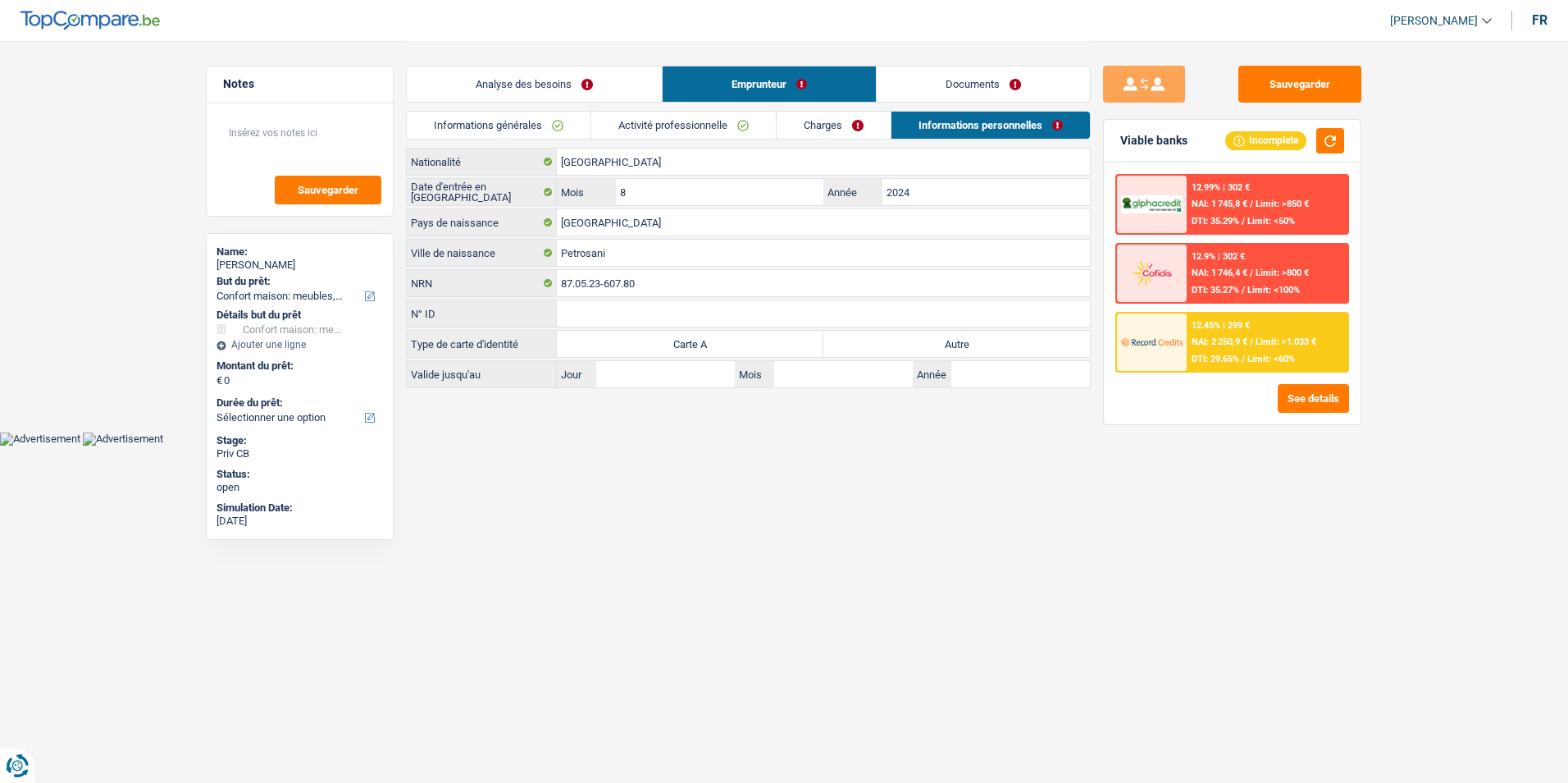
click at [960, 342] on label "Autre" at bounding box center [956, 344] width 266 height 26
click at [960, 342] on input "Autre" at bounding box center [956, 344] width 266 height 26
radio input "true"
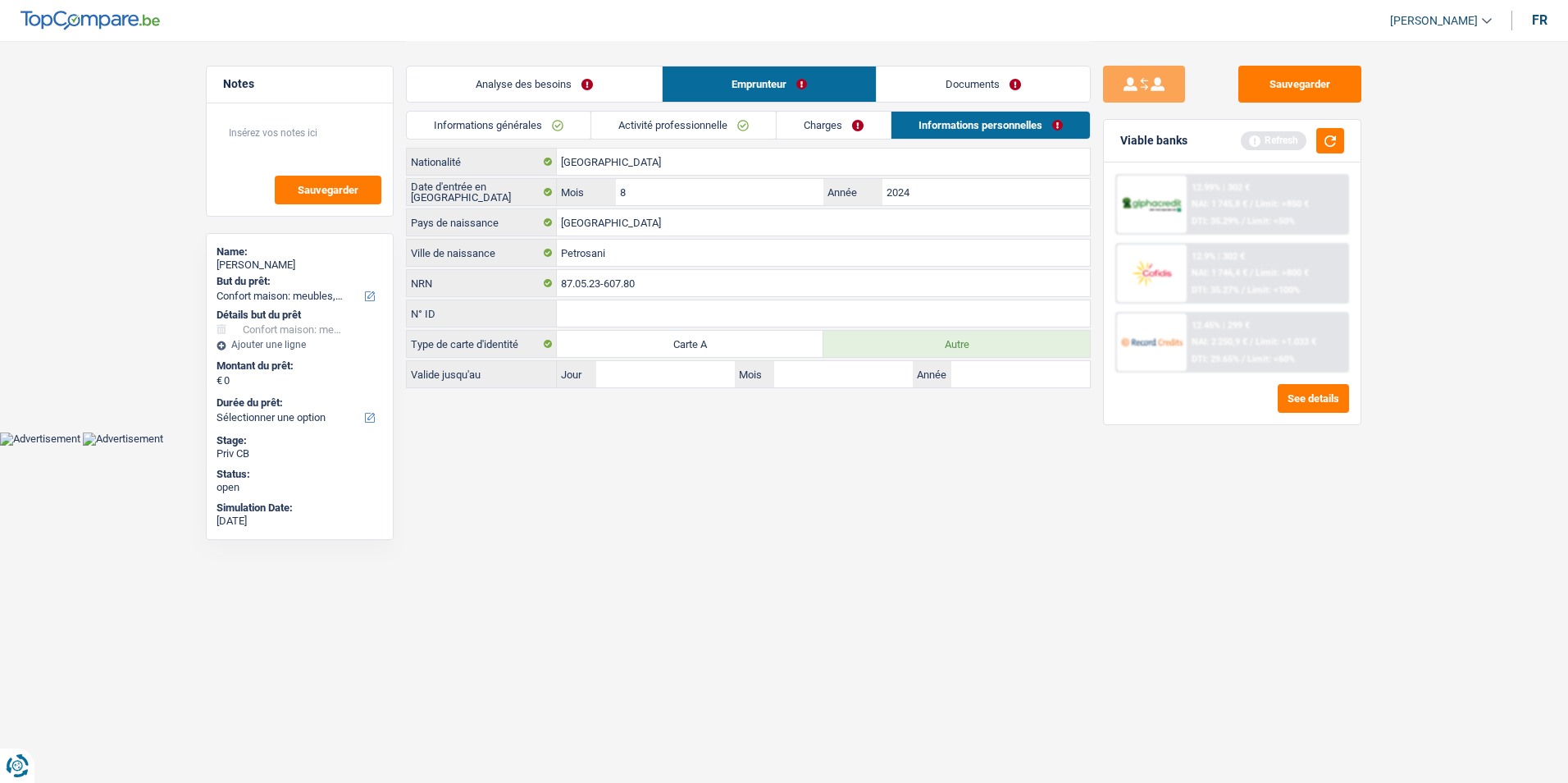
click at [616, 81] on link "Analyse des besoins" at bounding box center [535, 84] width 255 height 36
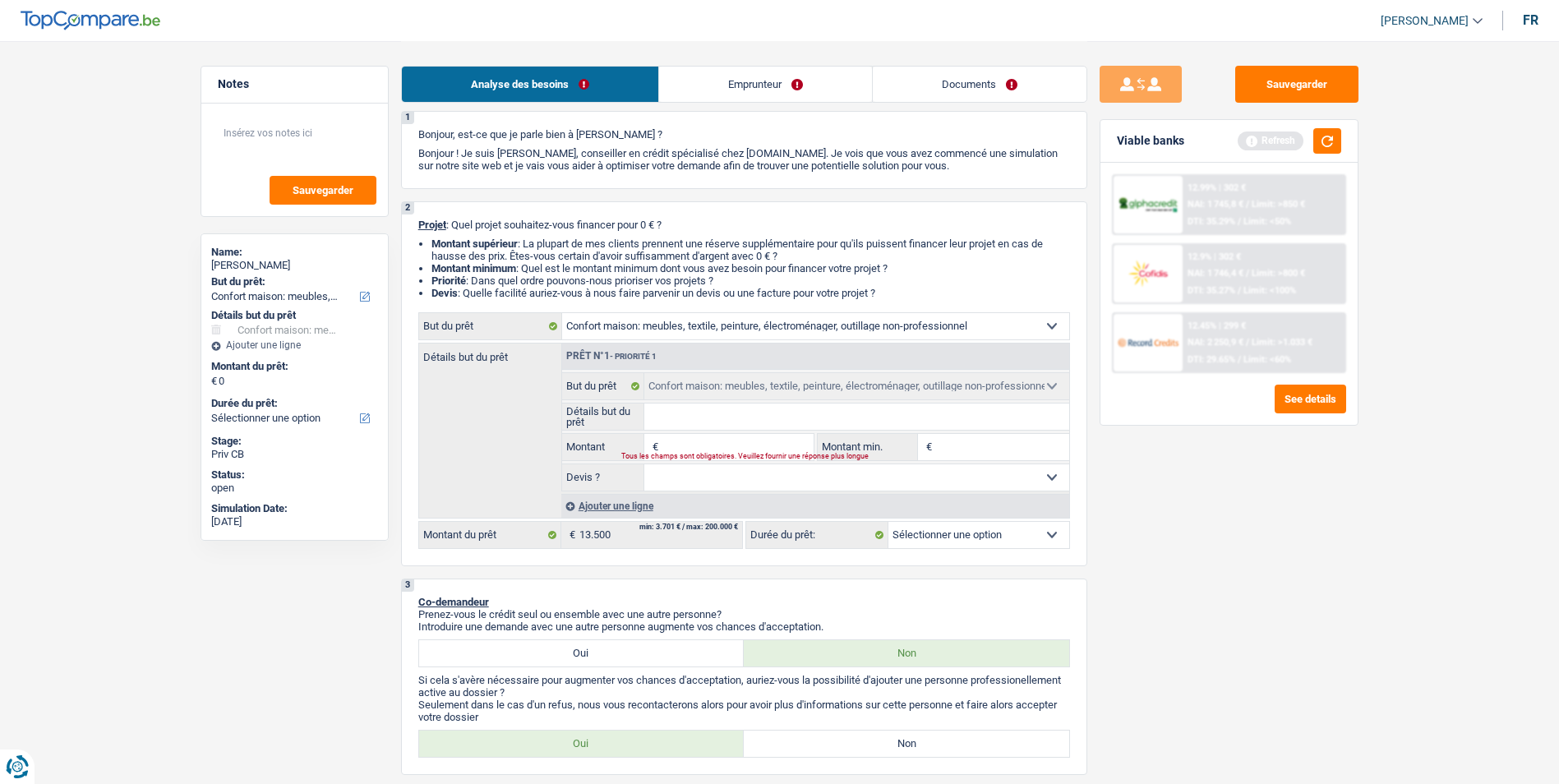
scroll to position [83, 0]
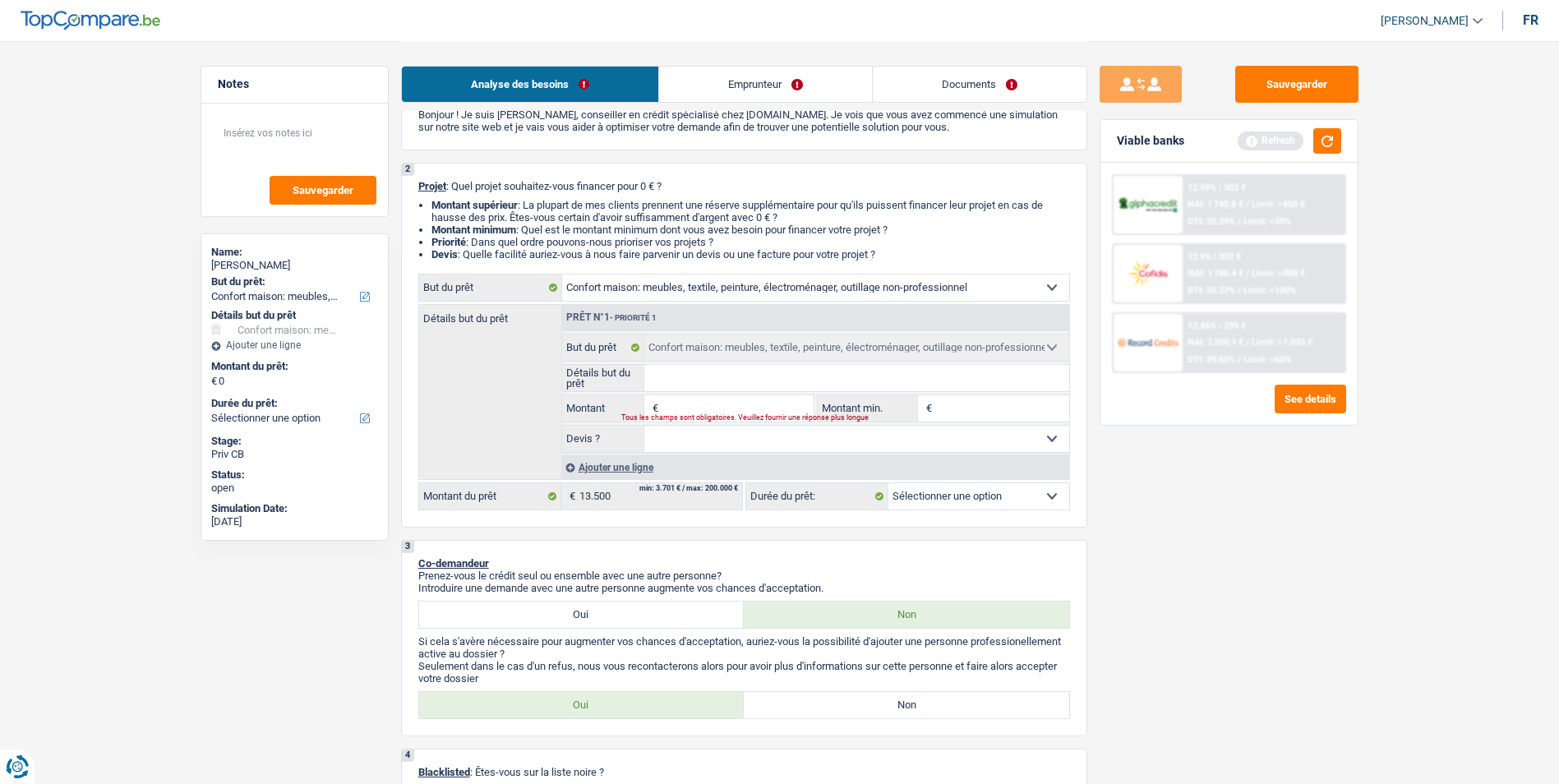
click at [730, 409] on input "Montant" at bounding box center [737, 409] width 150 height 26
click at [876, 288] on select "Confort maison: meubles, textile, peinture, électroménager, outillage non-profe…" at bounding box center [816, 288] width 507 height 26
click at [1296, 515] on div "Sauvegarder Viable banks Refresh 12.99% | 302 € NAI: 1 745,8 € / Limit: >850 € …" at bounding box center [1229, 412] width 283 height 692
click at [709, 405] on input "Montant" at bounding box center [737, 409] width 150 height 26
type input "1"
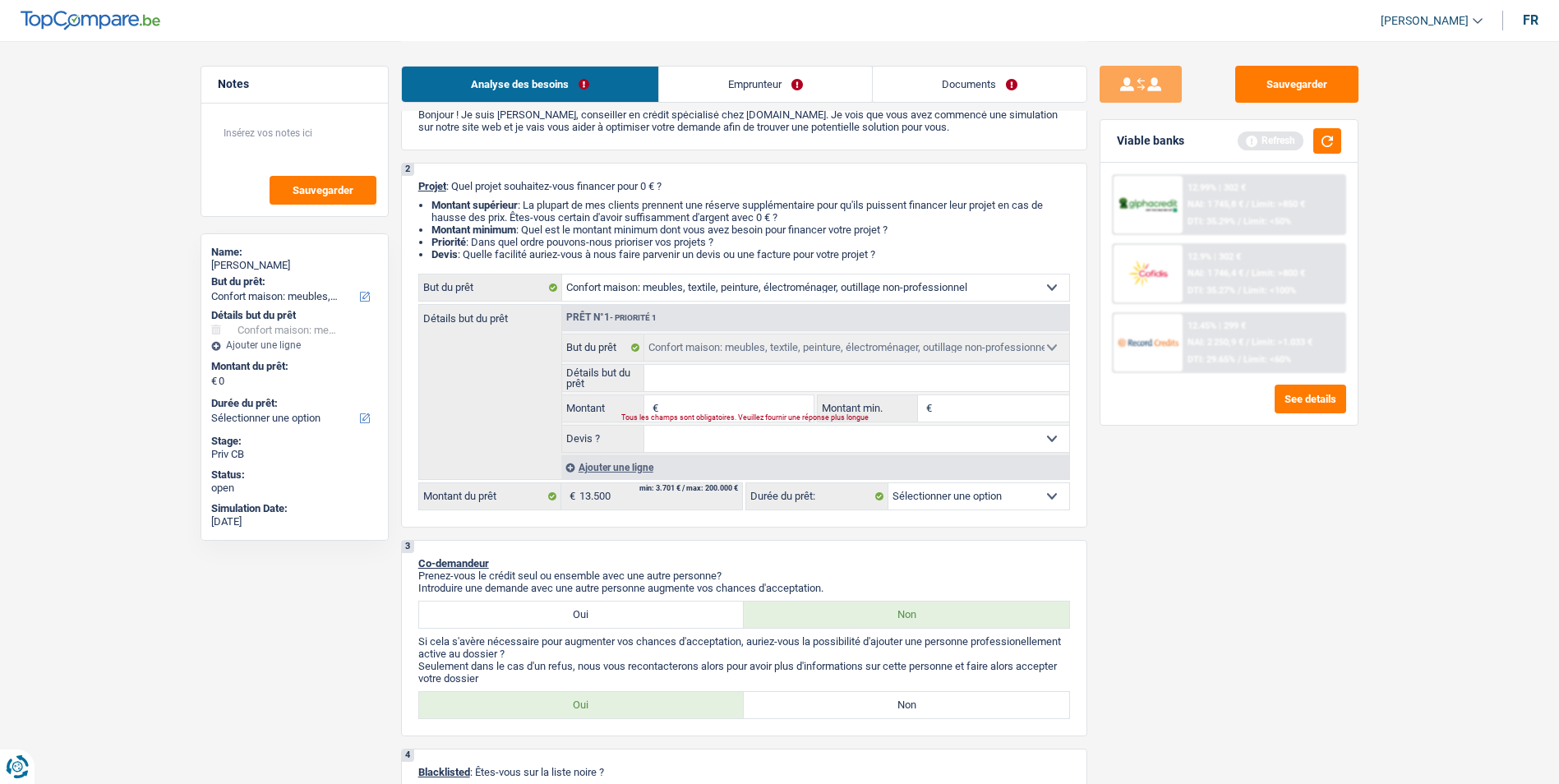
type input "1"
type input "10"
type input "100"
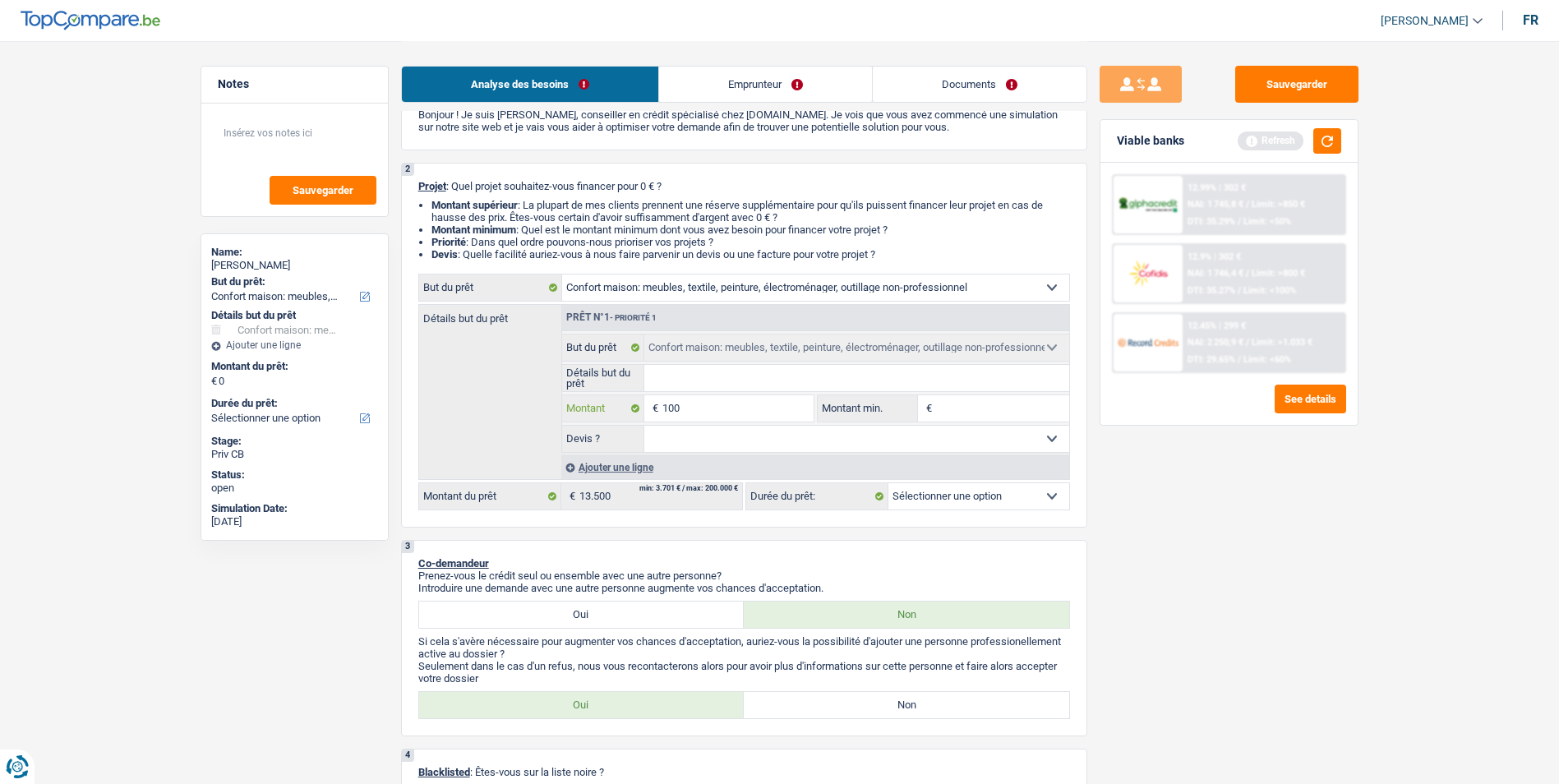
type input "1.000"
type input "10.000"
type input "1.000"
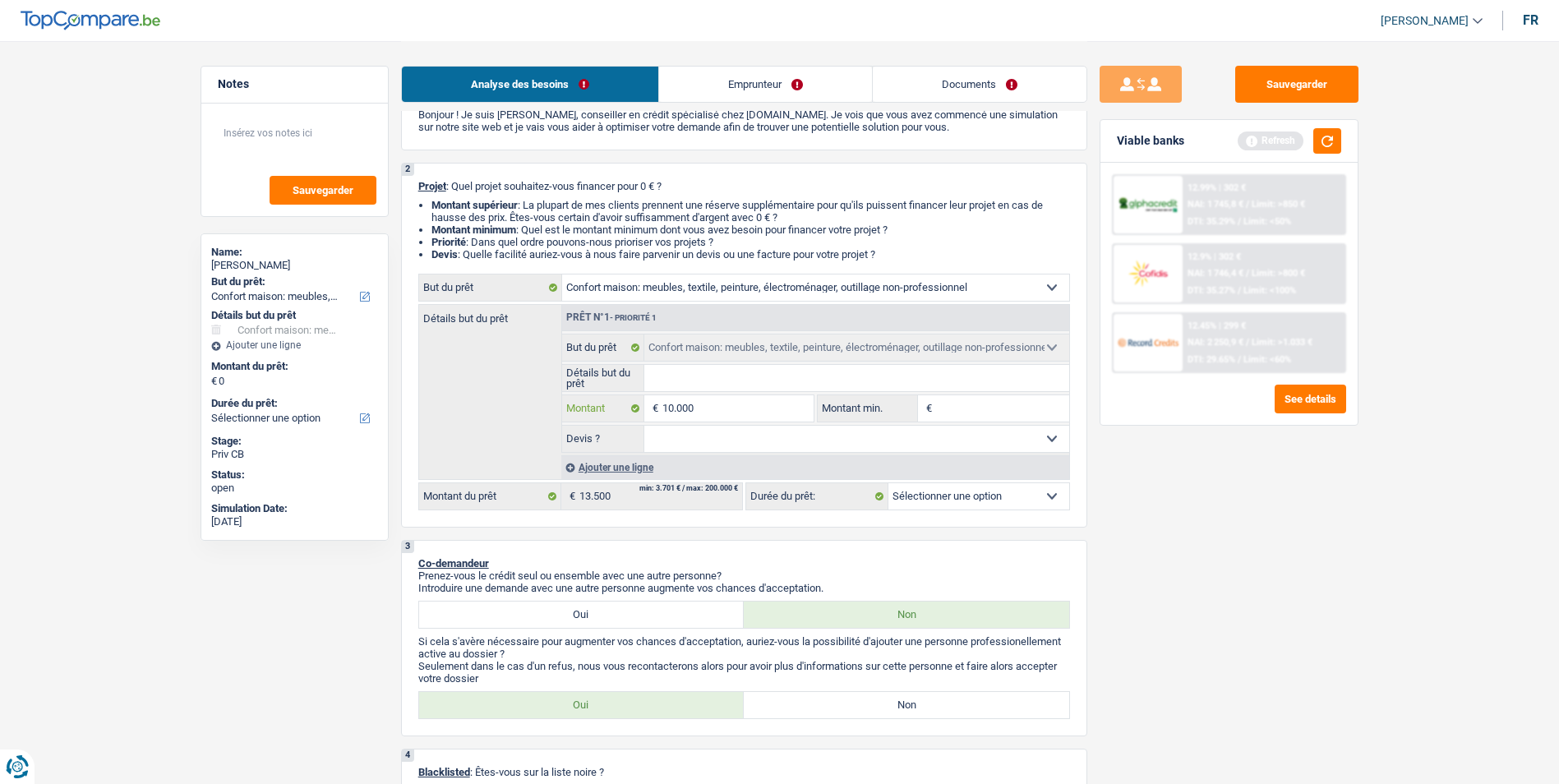
type input "1.000"
type input "10.001"
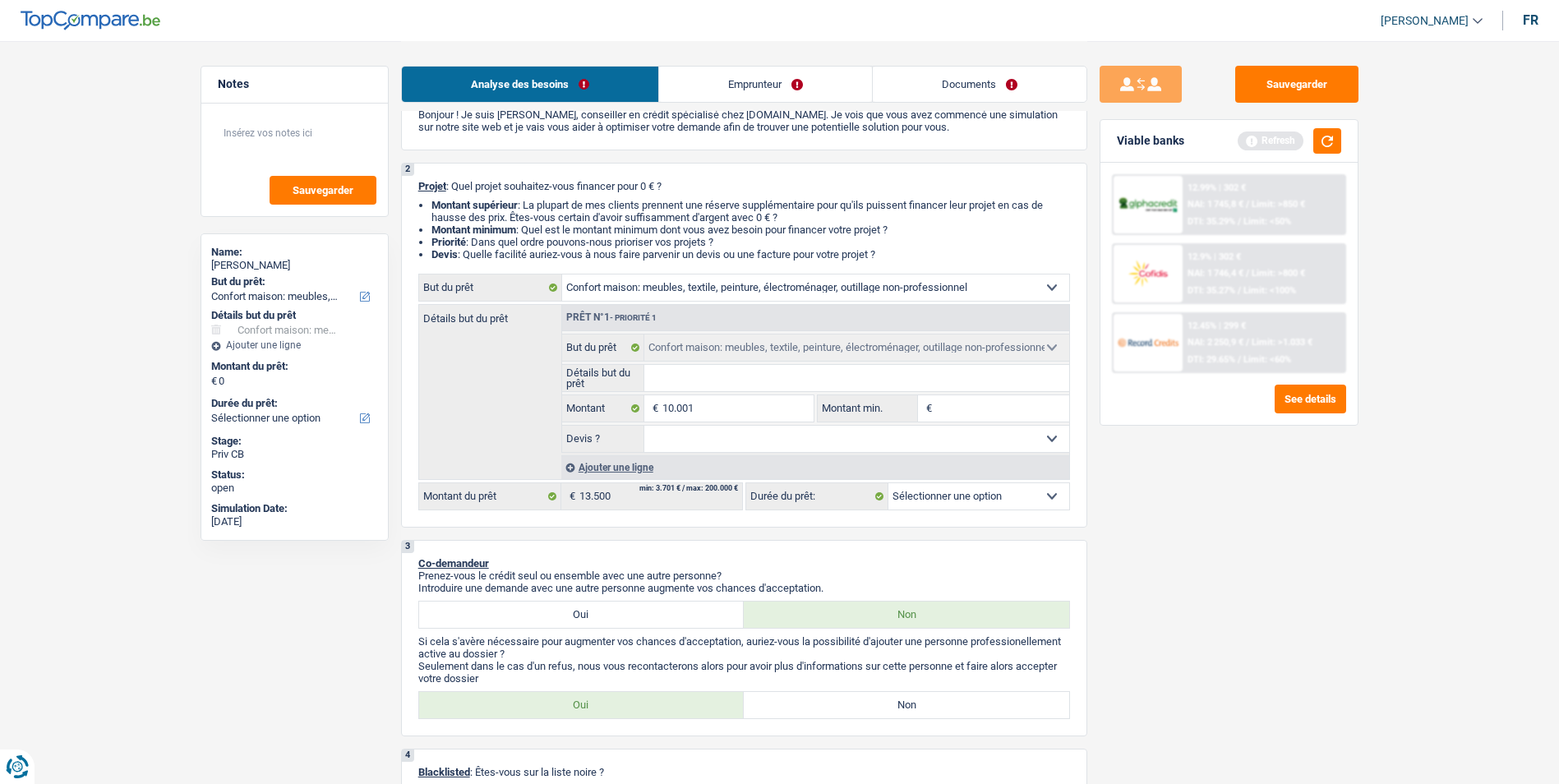
type input "10.001"
click at [719, 433] on select "Oui Non Non répondu Sélectionner une option" at bounding box center [856, 439] width 425 height 26
select select "60"
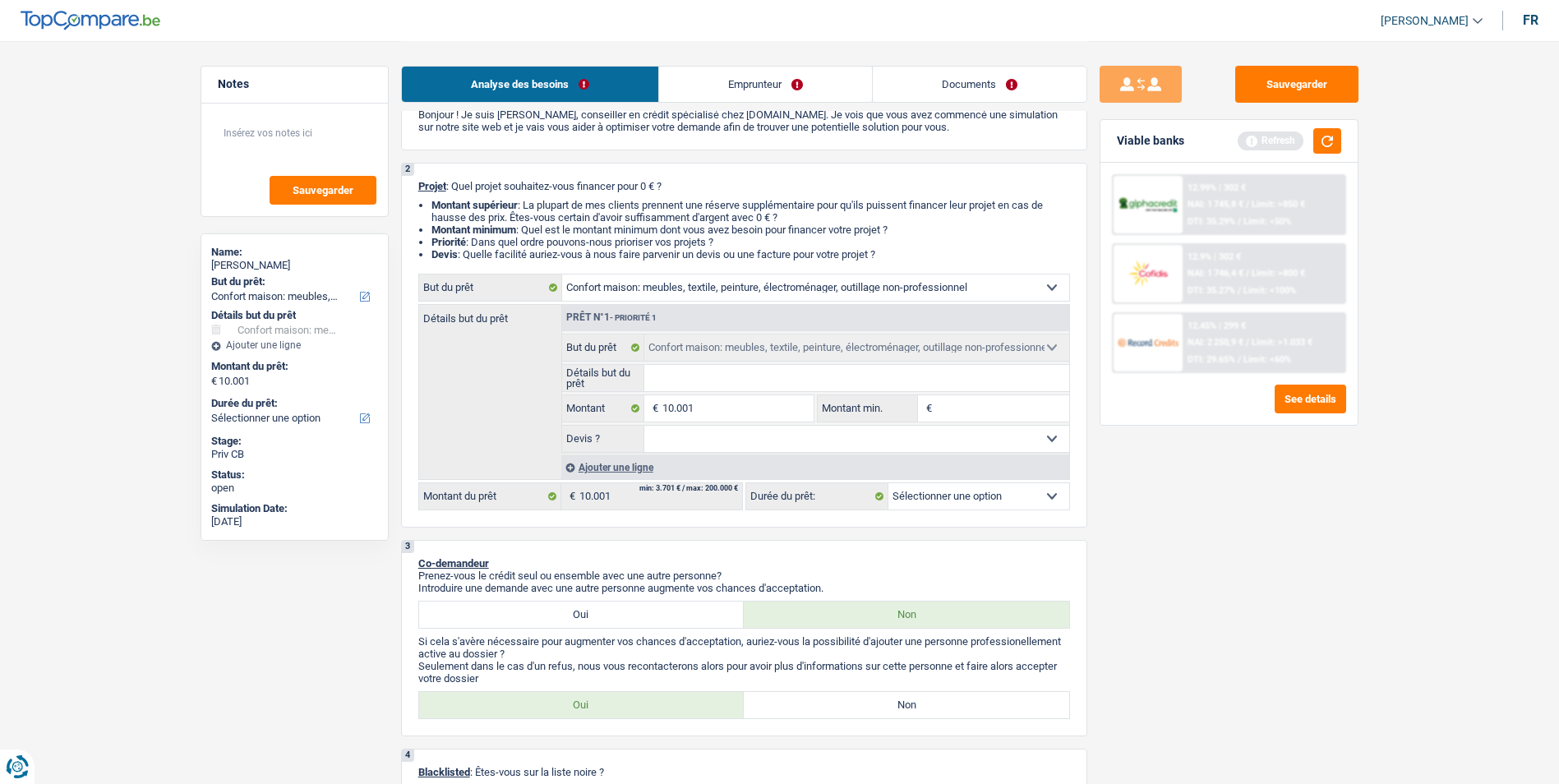
select select "60"
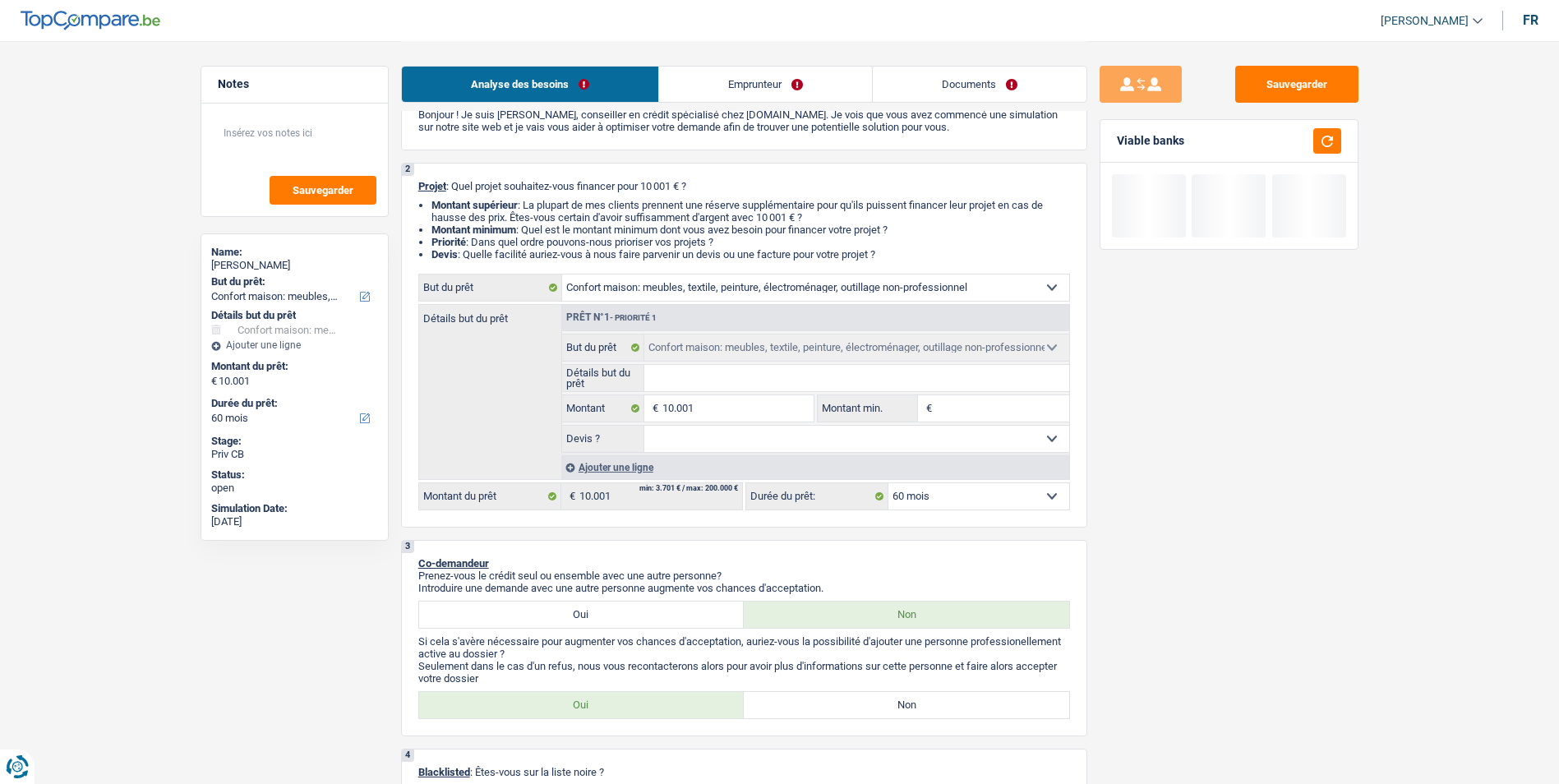
select select "false"
click at [644, 426] on select "Oui Non Non répondu Sélectionner une option" at bounding box center [856, 439] width 425 height 26
select select "false"
click at [894, 292] on select "Confort maison: meubles, textile, peinture, électroménager, outillage non-profe…" at bounding box center [816, 288] width 507 height 26
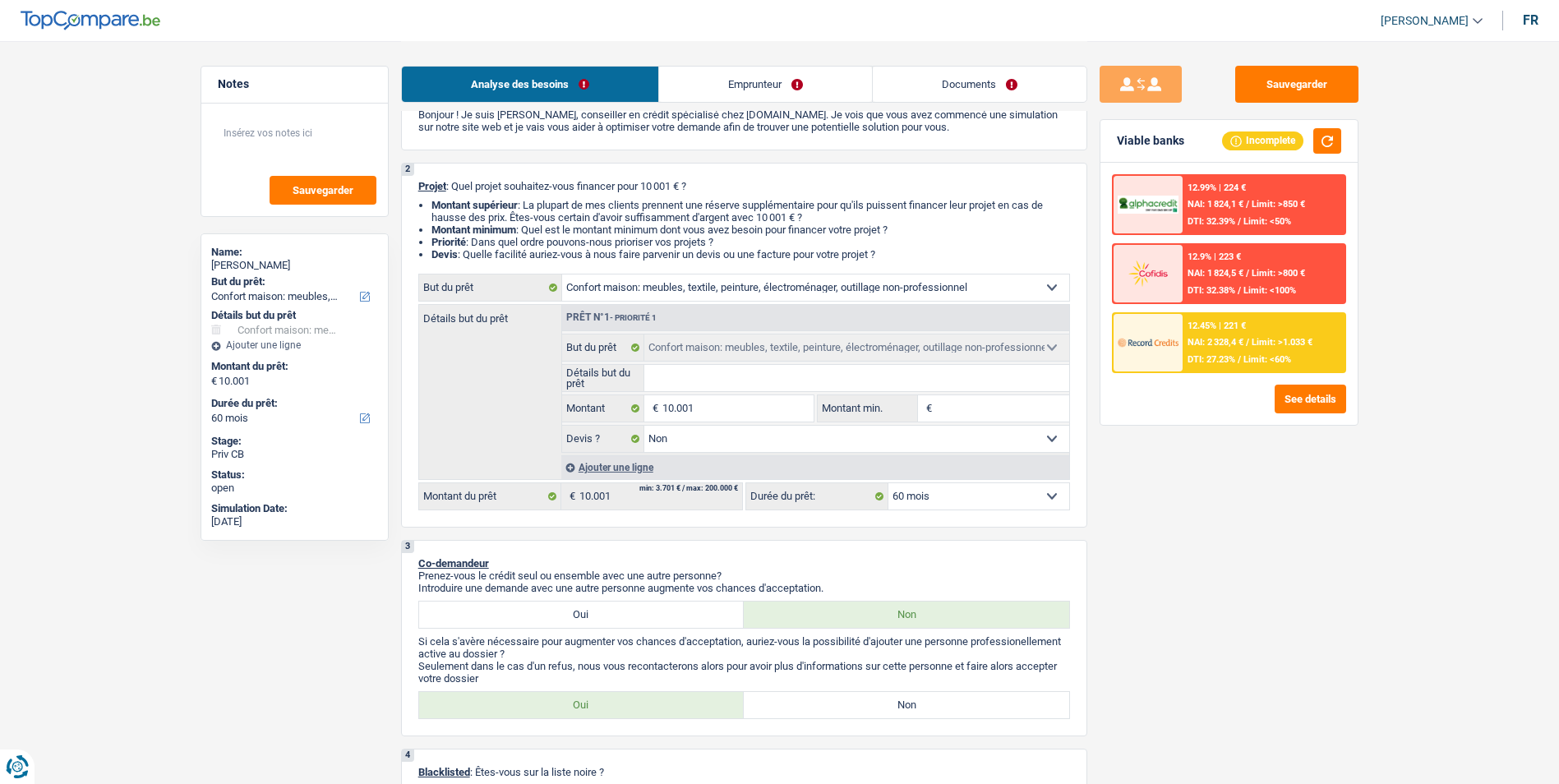
click at [909, 290] on select "Confort maison: meubles, textile, peinture, électroménager, outillage non-profe…" at bounding box center [816, 288] width 507 height 26
click at [743, 380] on input "Détails but du prêt" at bounding box center [856, 378] width 425 height 26
type input "G"
type input "Ga"
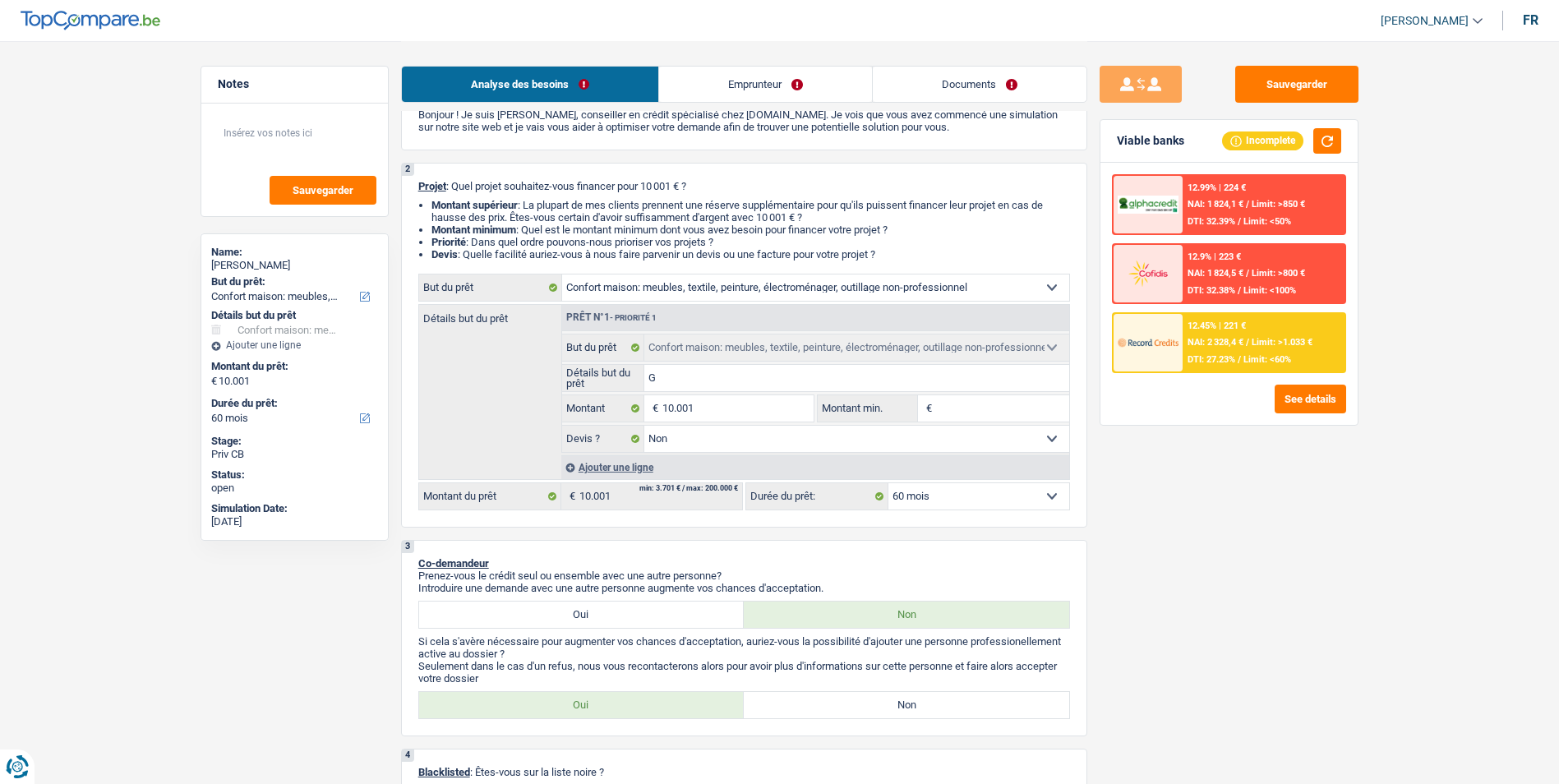
type input "Ga"
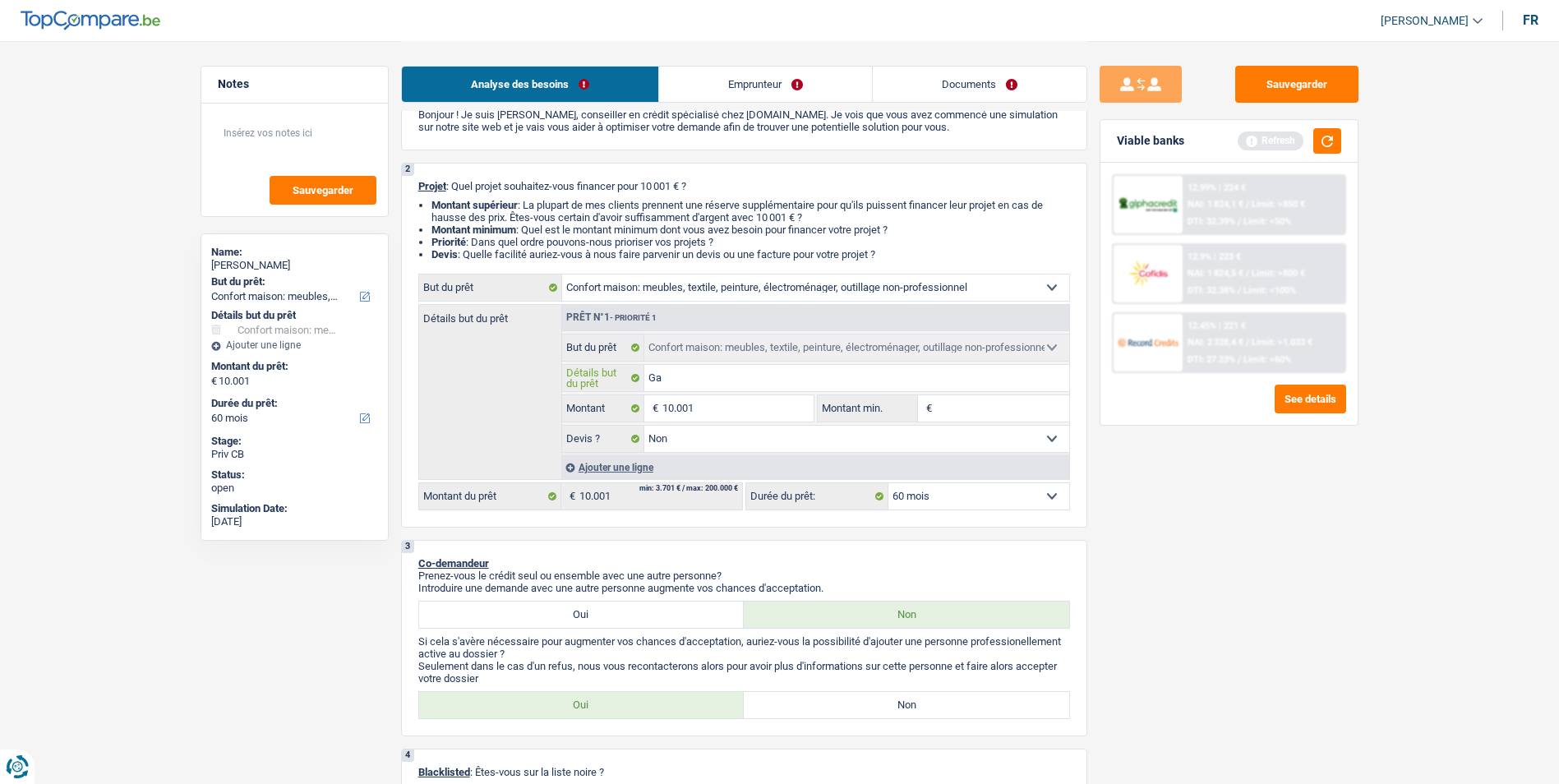
type input "Gar"
type input "Garn"
type input "Garnt"
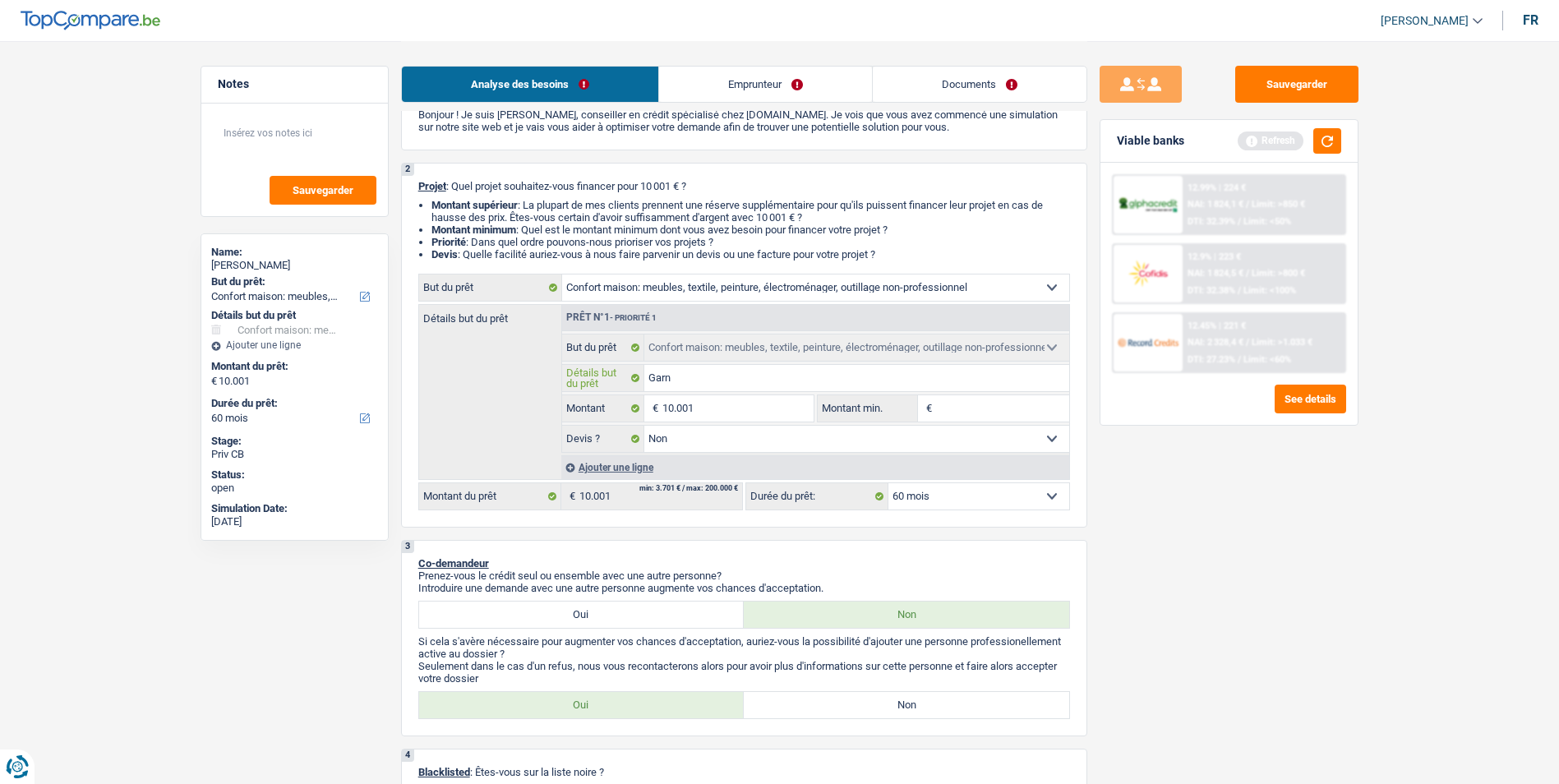
type input "Garnt"
type input "Garnti"
type input "Garntie"
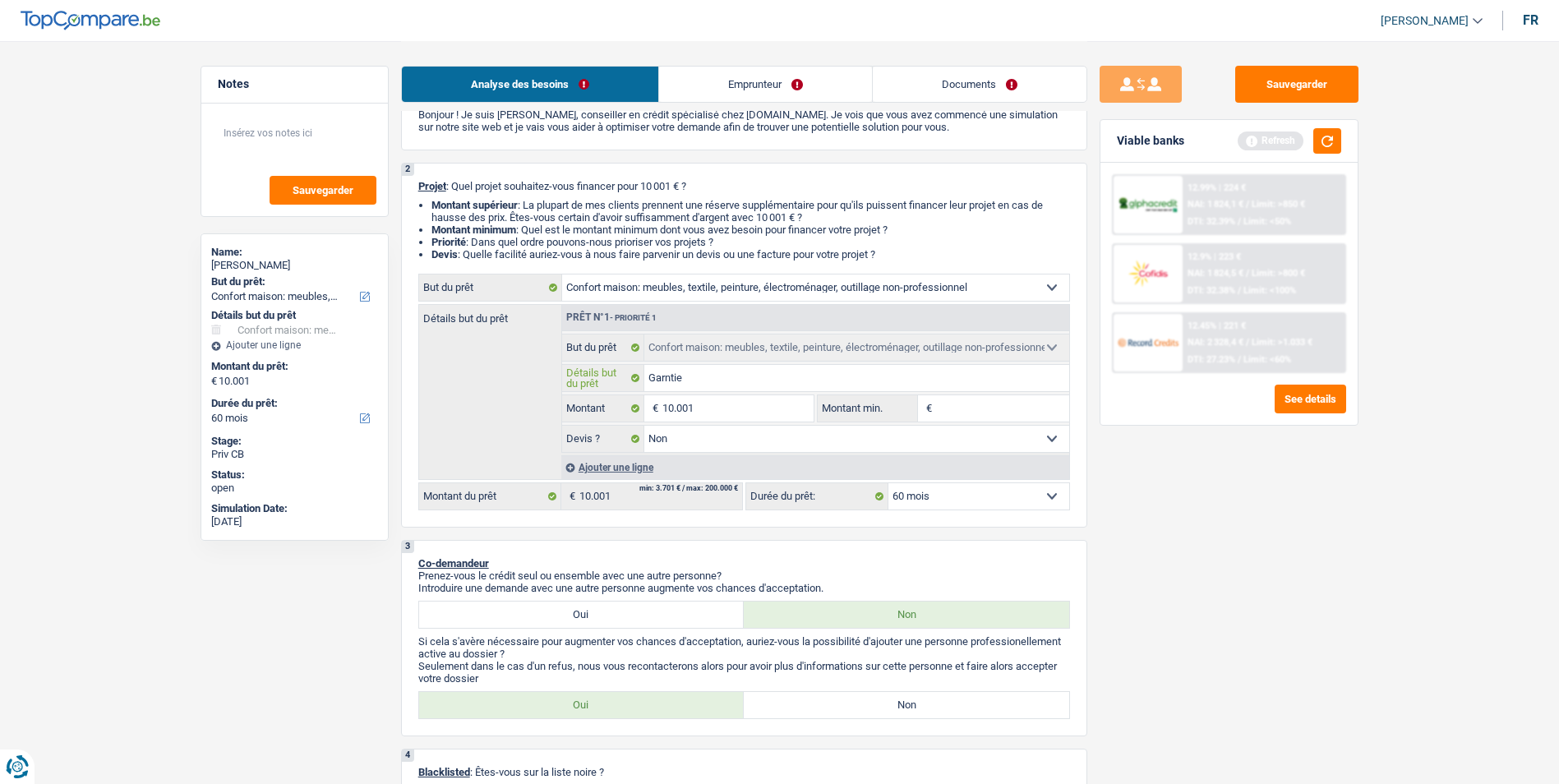
type input "Garntie"
type input "Garnti"
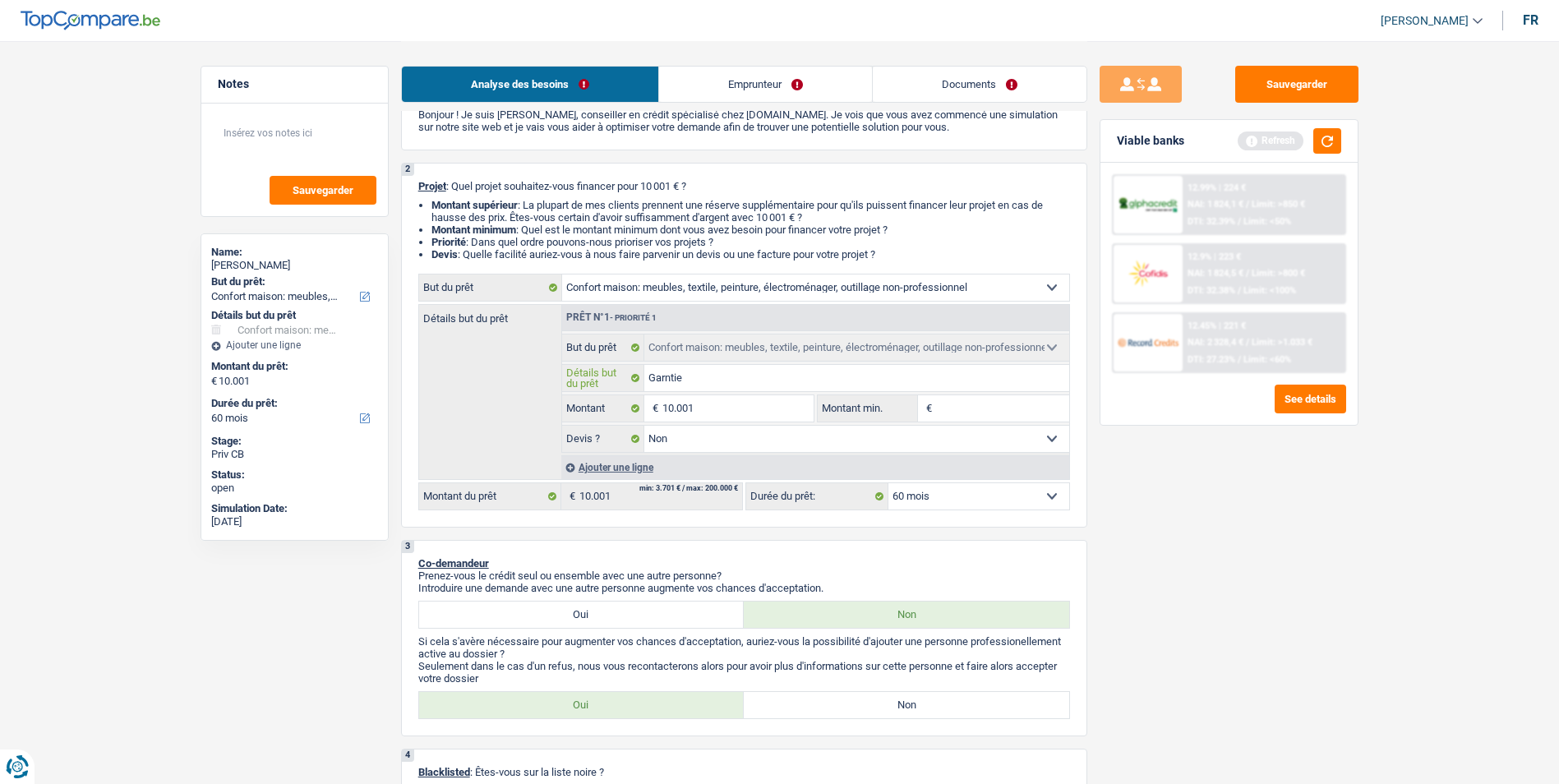
type input "Garnti"
type input "Garnt"
type input "Garn"
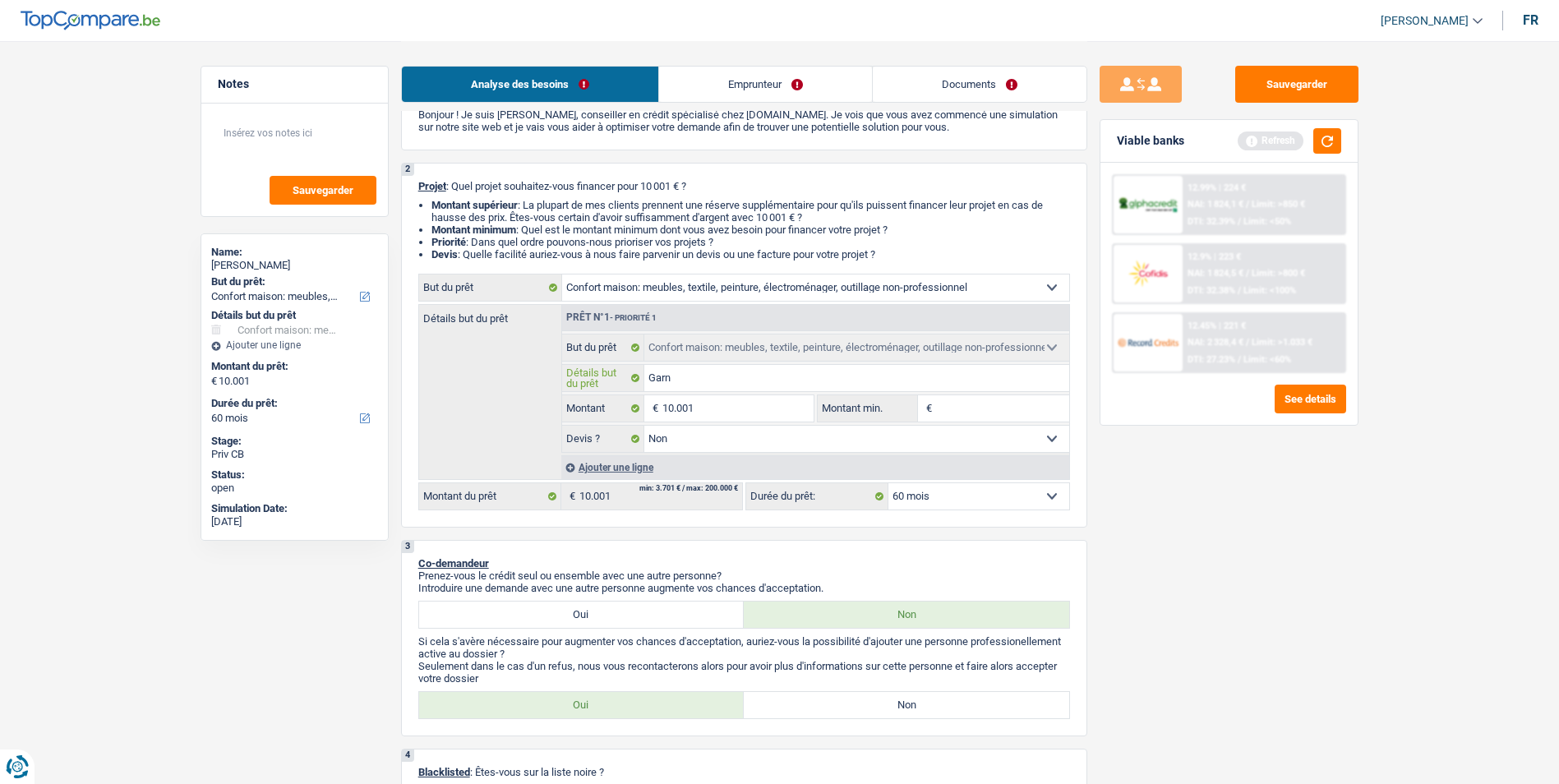
type input "Gar"
type input "Gara"
type input "Garan"
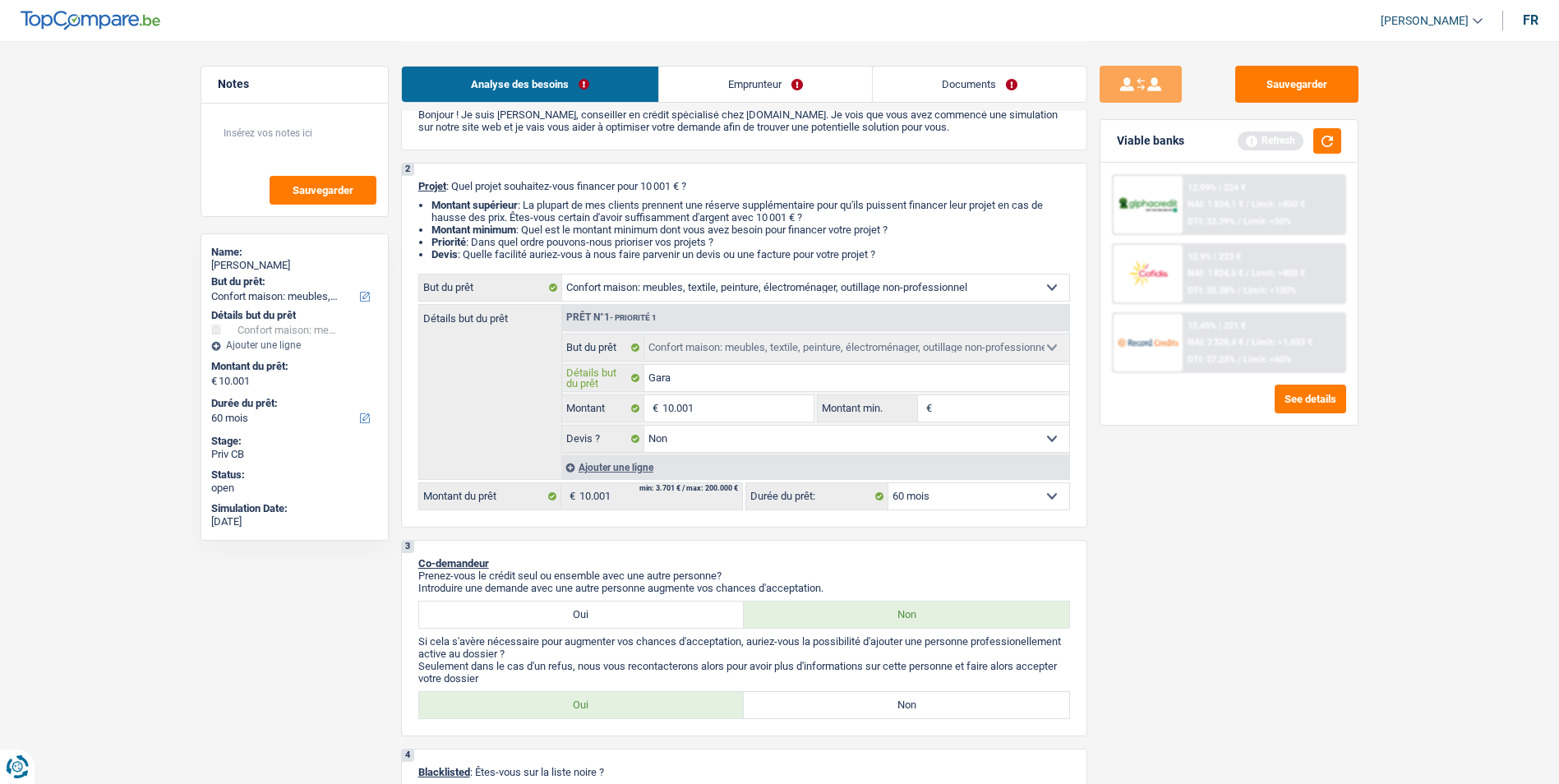
type input "Garan"
type input "Garant"
type input "Garanti"
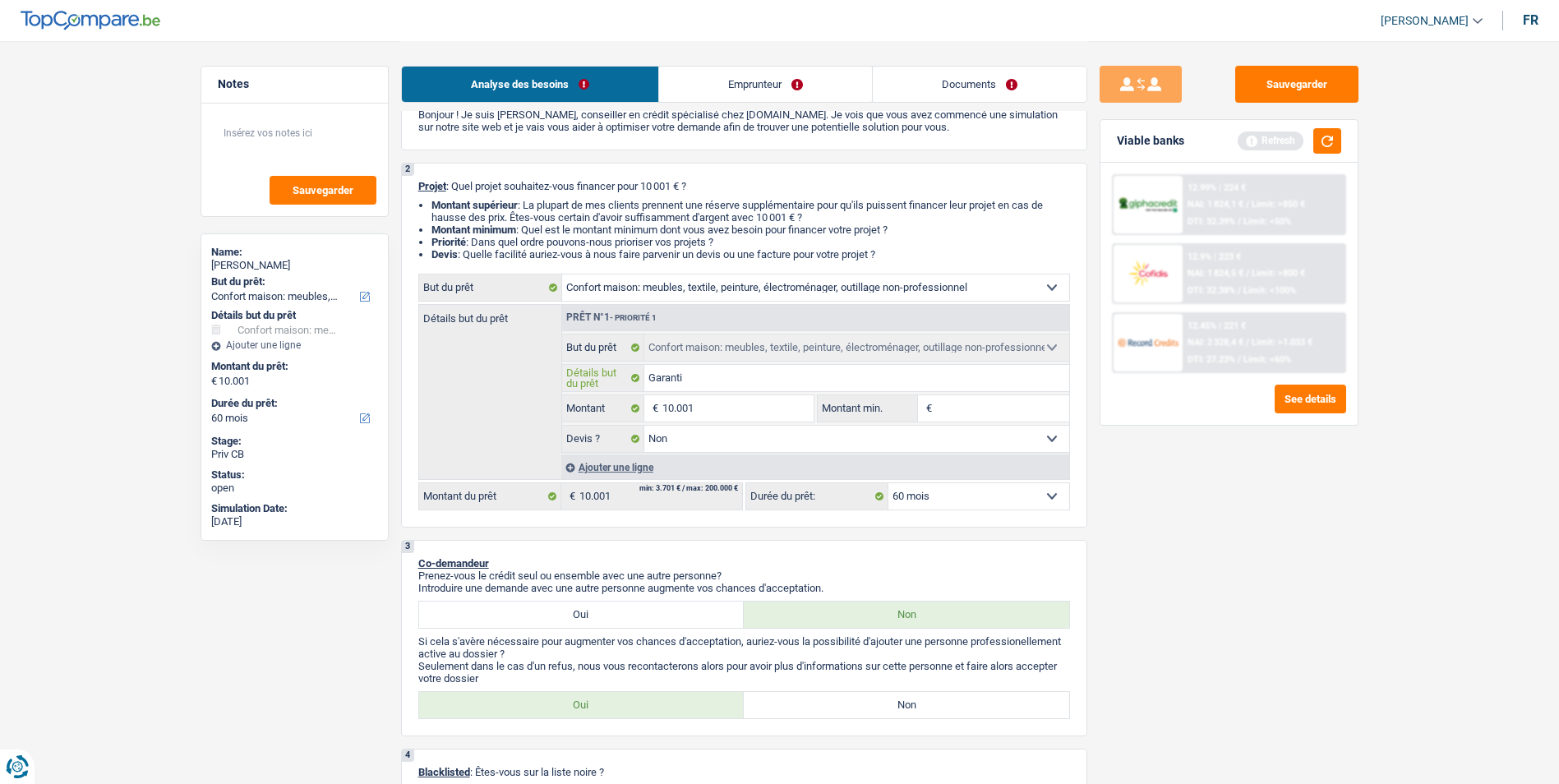
type input "Garantie"
type input "Garantie l"
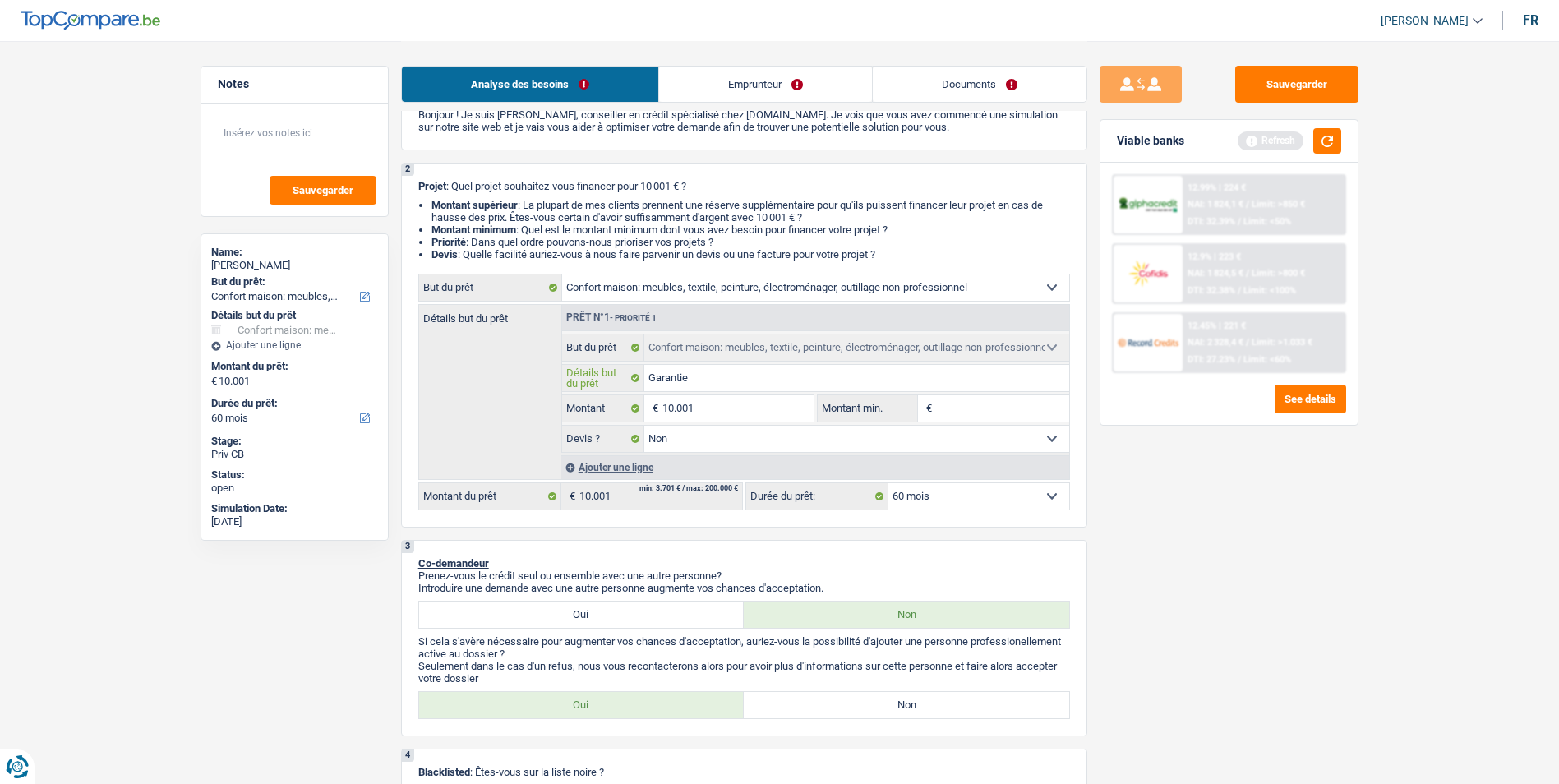
type input "Garantie l"
type input "Garantie lo"
type input "Garantie loc"
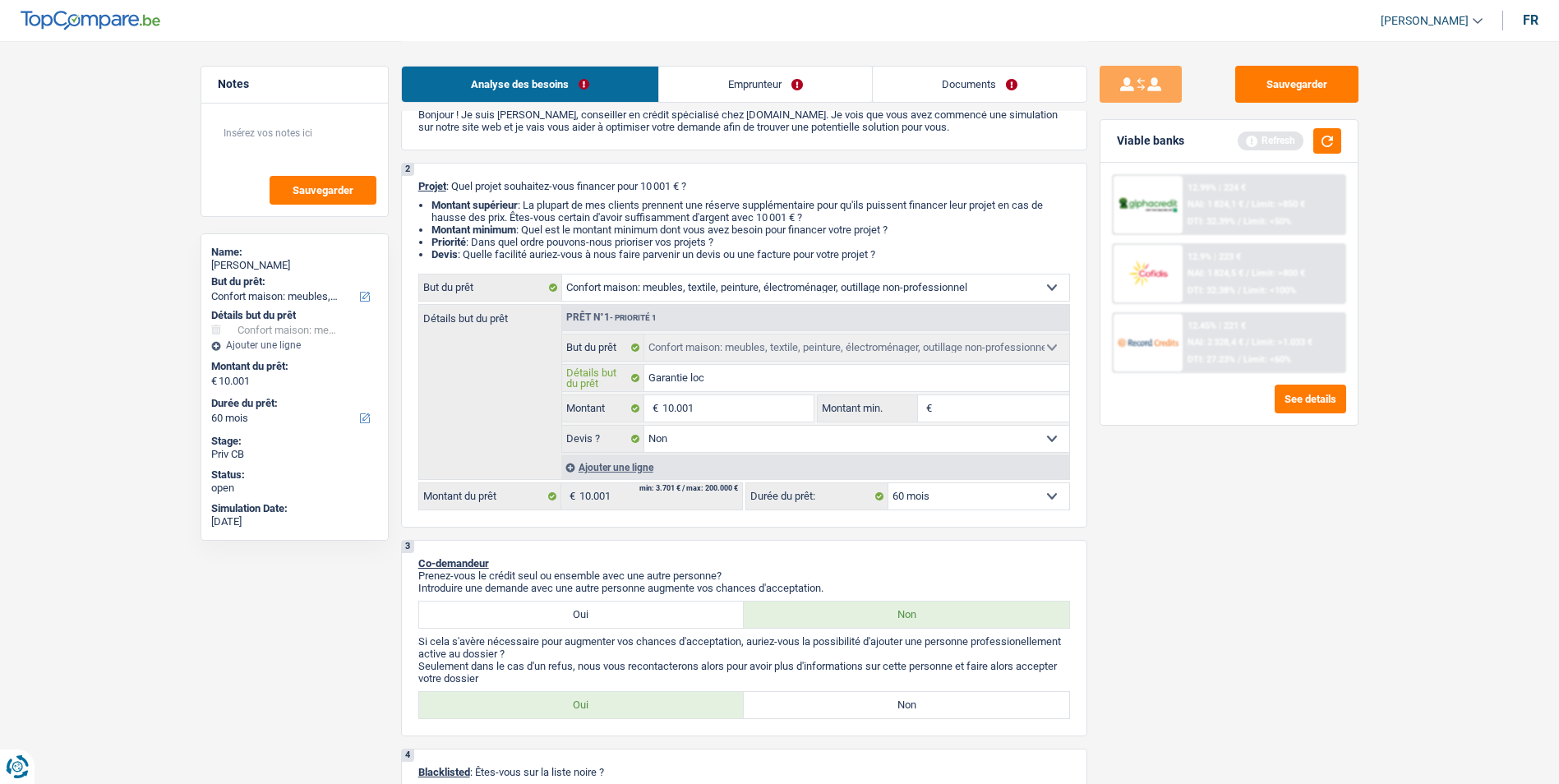
type input "Garantie loca"
type input "Garantie locat"
type input "Garantie locati"
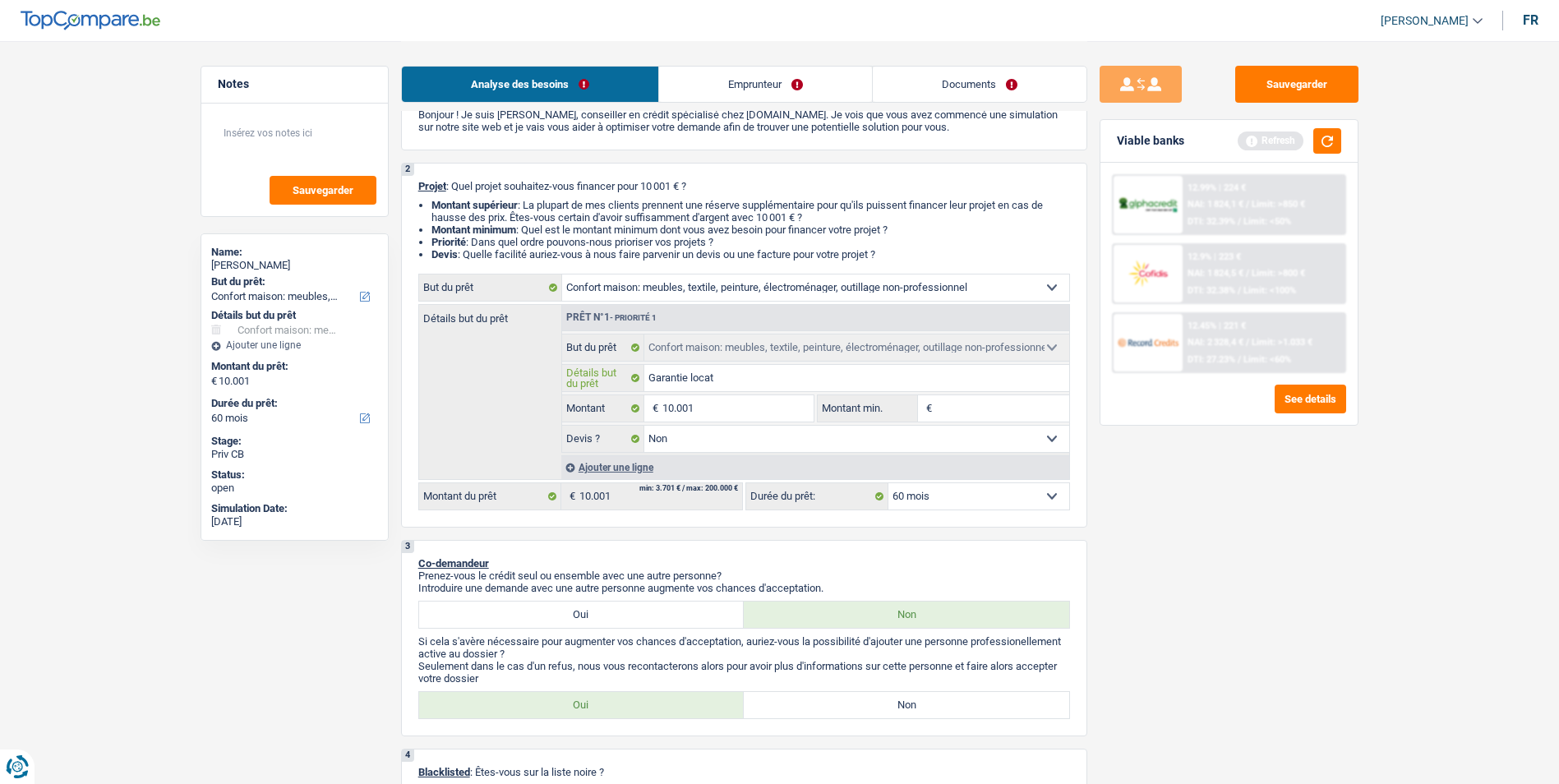
type input "Garantie locati"
type input "Garantie locatif"
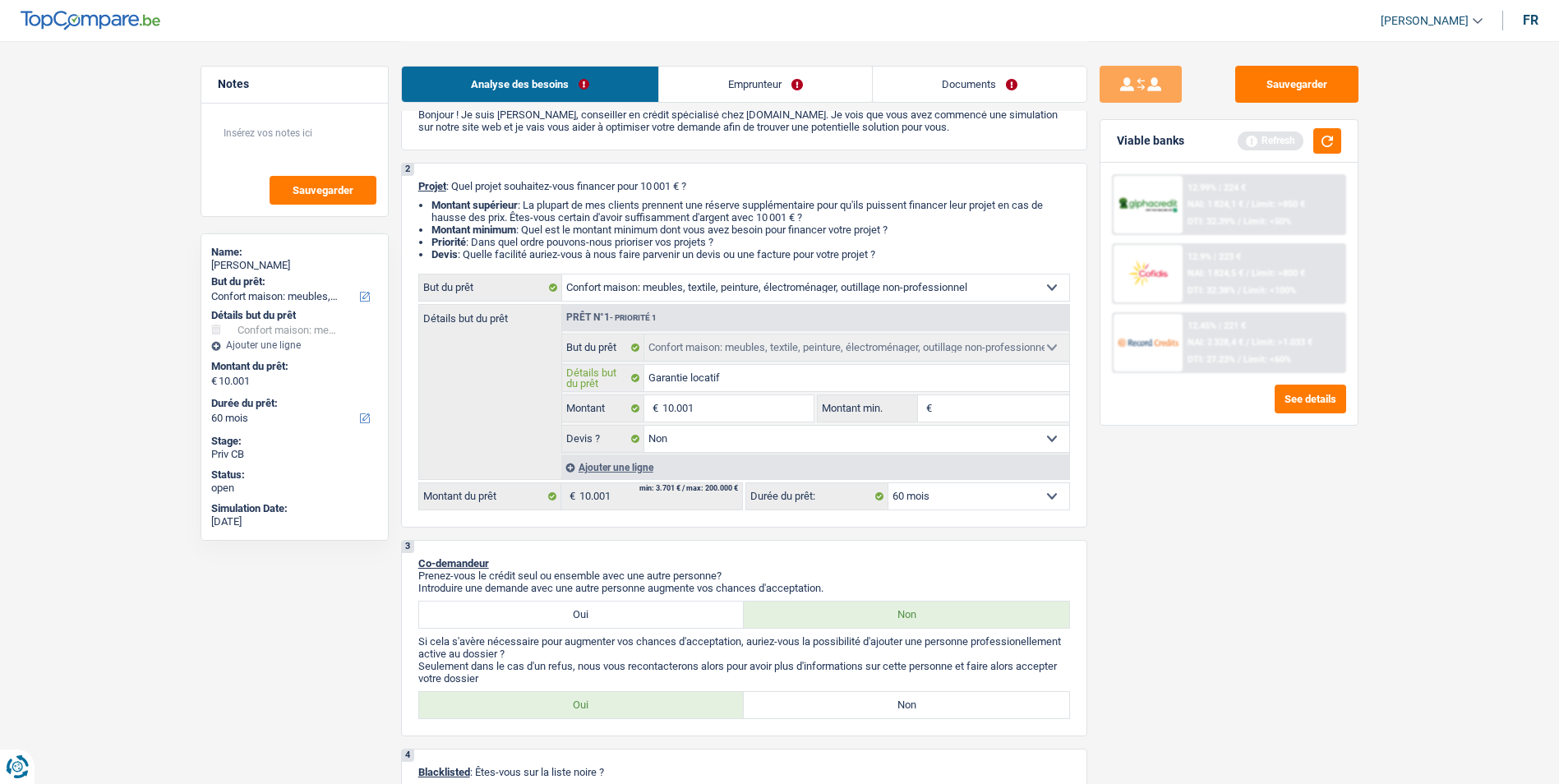
type input "Garantie locatif +"
type input "Garantie locatif + 3"
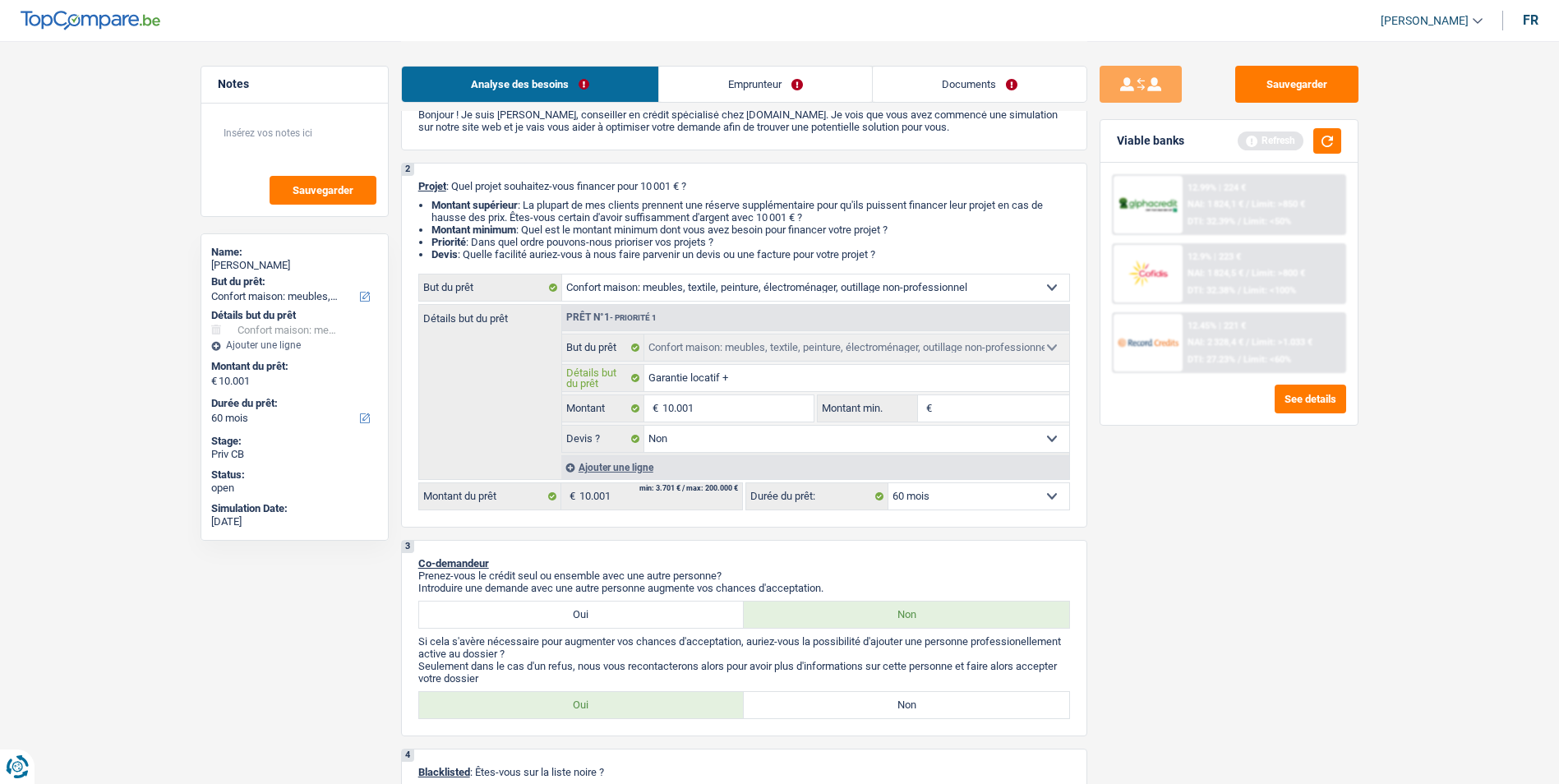
type input "Garantie locatif + 3"
type input "Garantie locatif + 3 m"
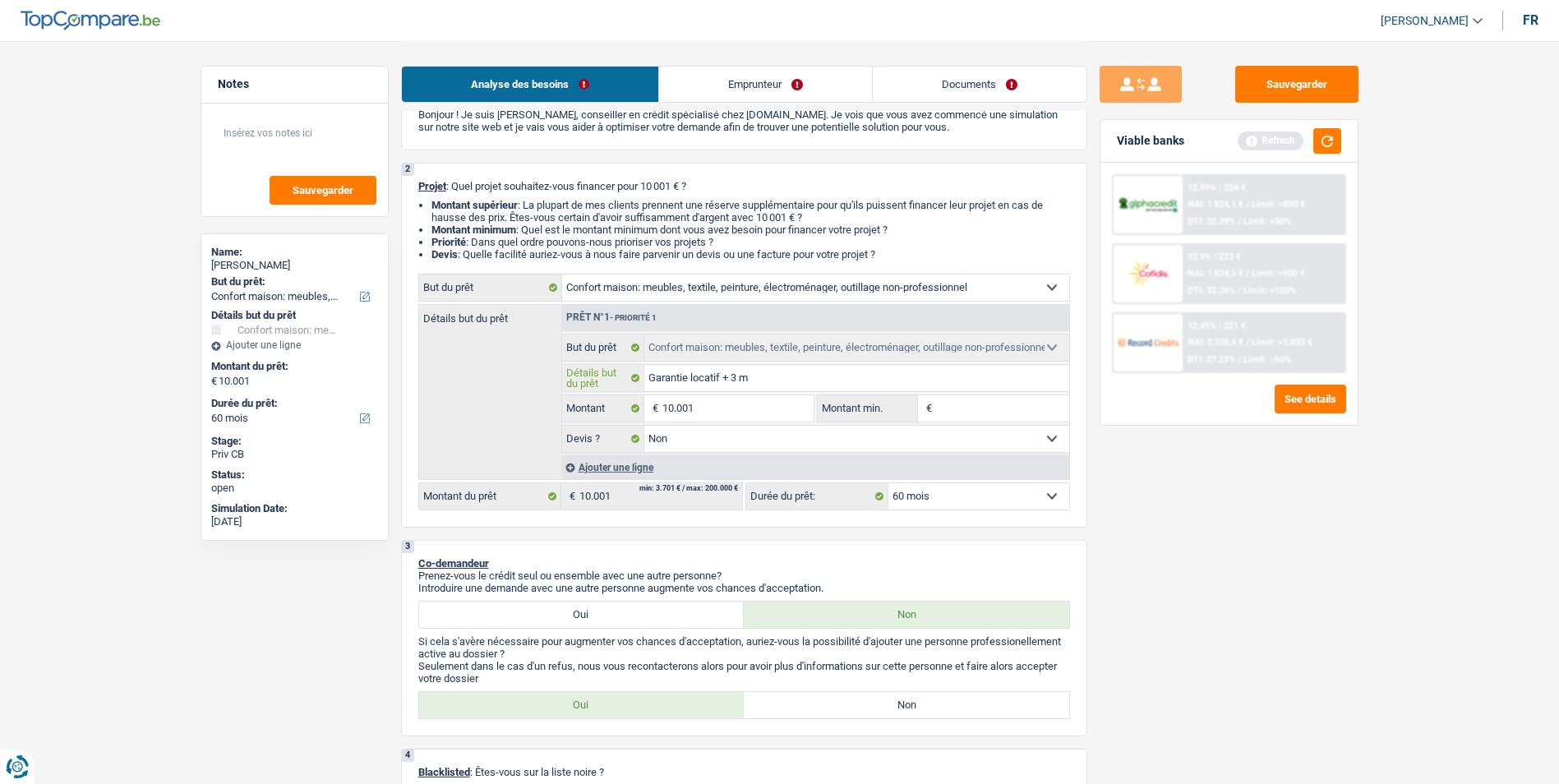
type input "Garantie locatif + 3 mo"
type input "Garantie locatif + 3 moi"
type input "Garantie locatif + 3 mois"
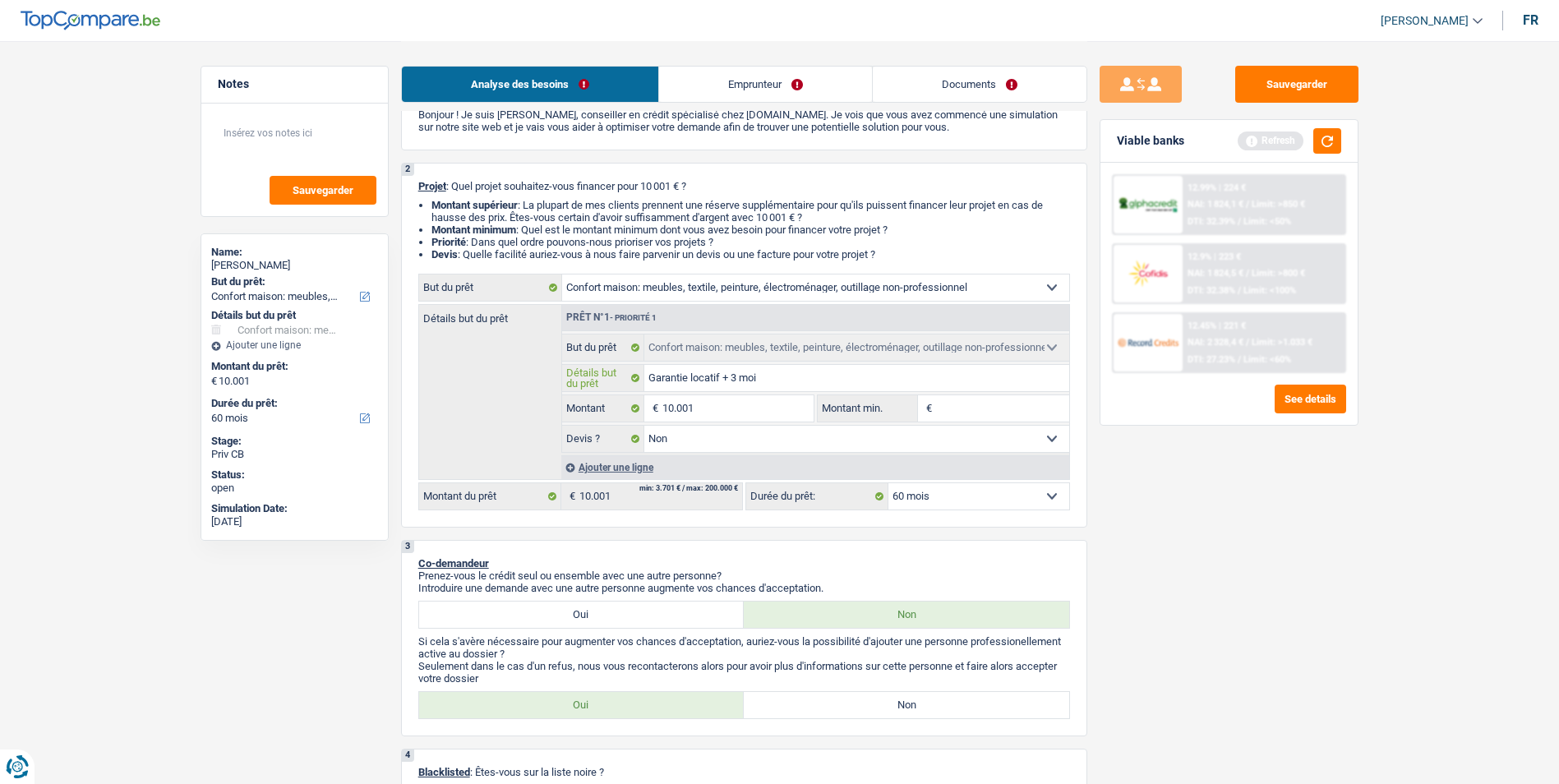
type input "Garantie locatif + 3 mois"
type input "Garantie locatif + 3 mois d"
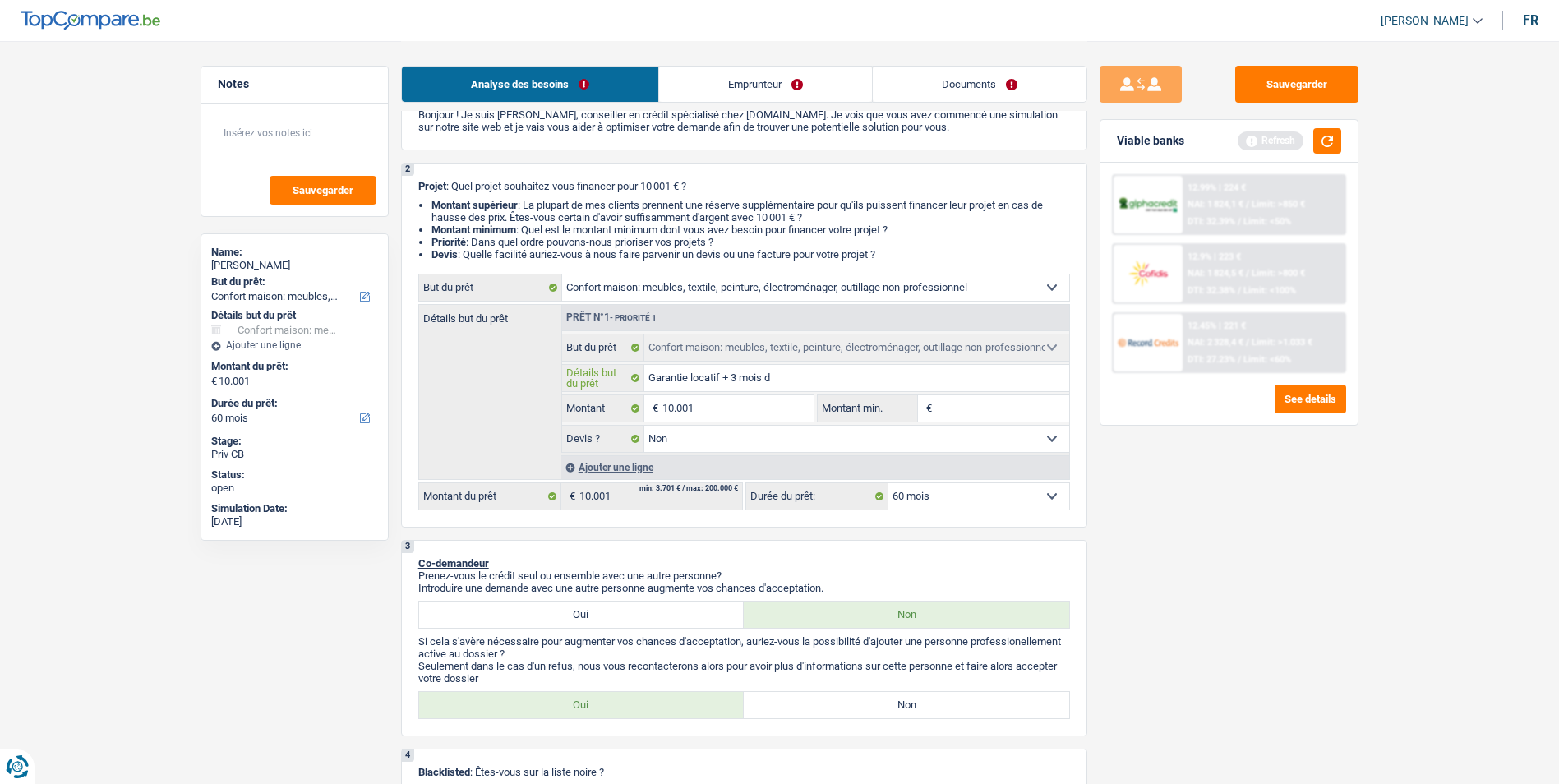
type input "Garantie locatif + 3 mois de"
type input "Garantie locatif + 3 mois de l"
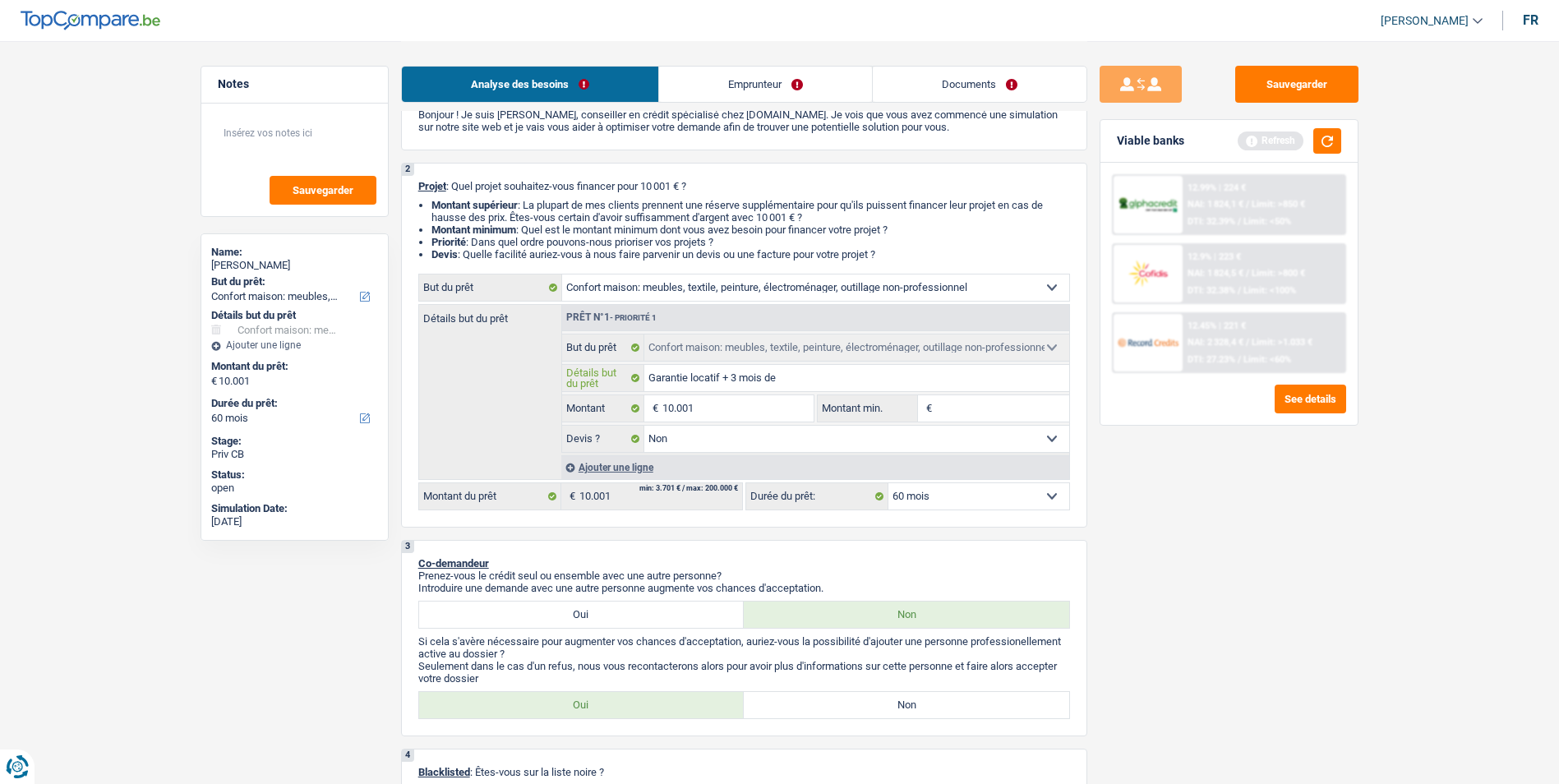
type input "Garantie locatif + 3 mois de l"
type input "Garantie locatif + 3 mois de lo"
type input "Garantie locatif + 3 mois de loy"
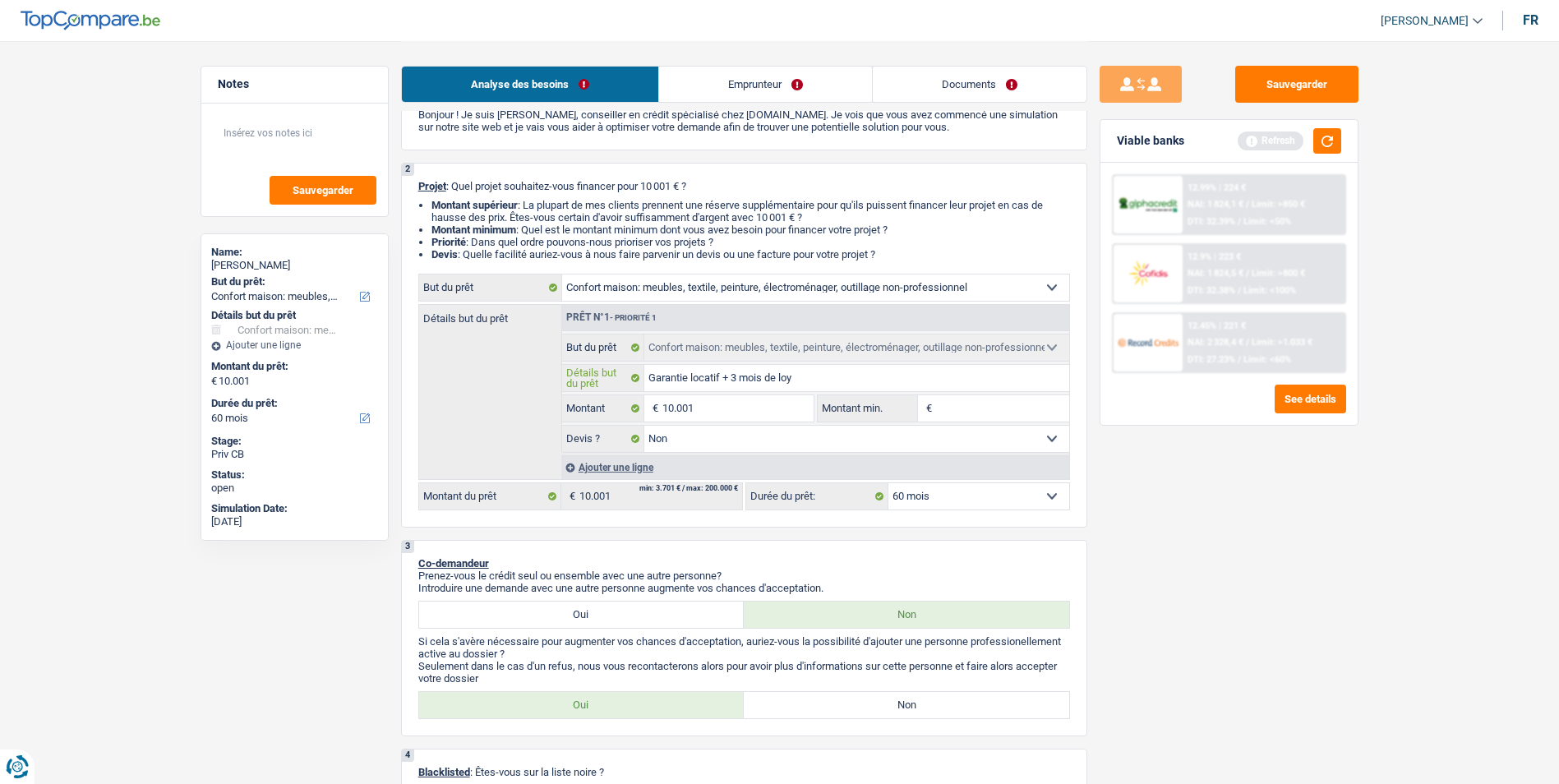
type input "Garantie locatif + 3 mois de loye"
type input "Garantie locatif + 3 mois de loyer"
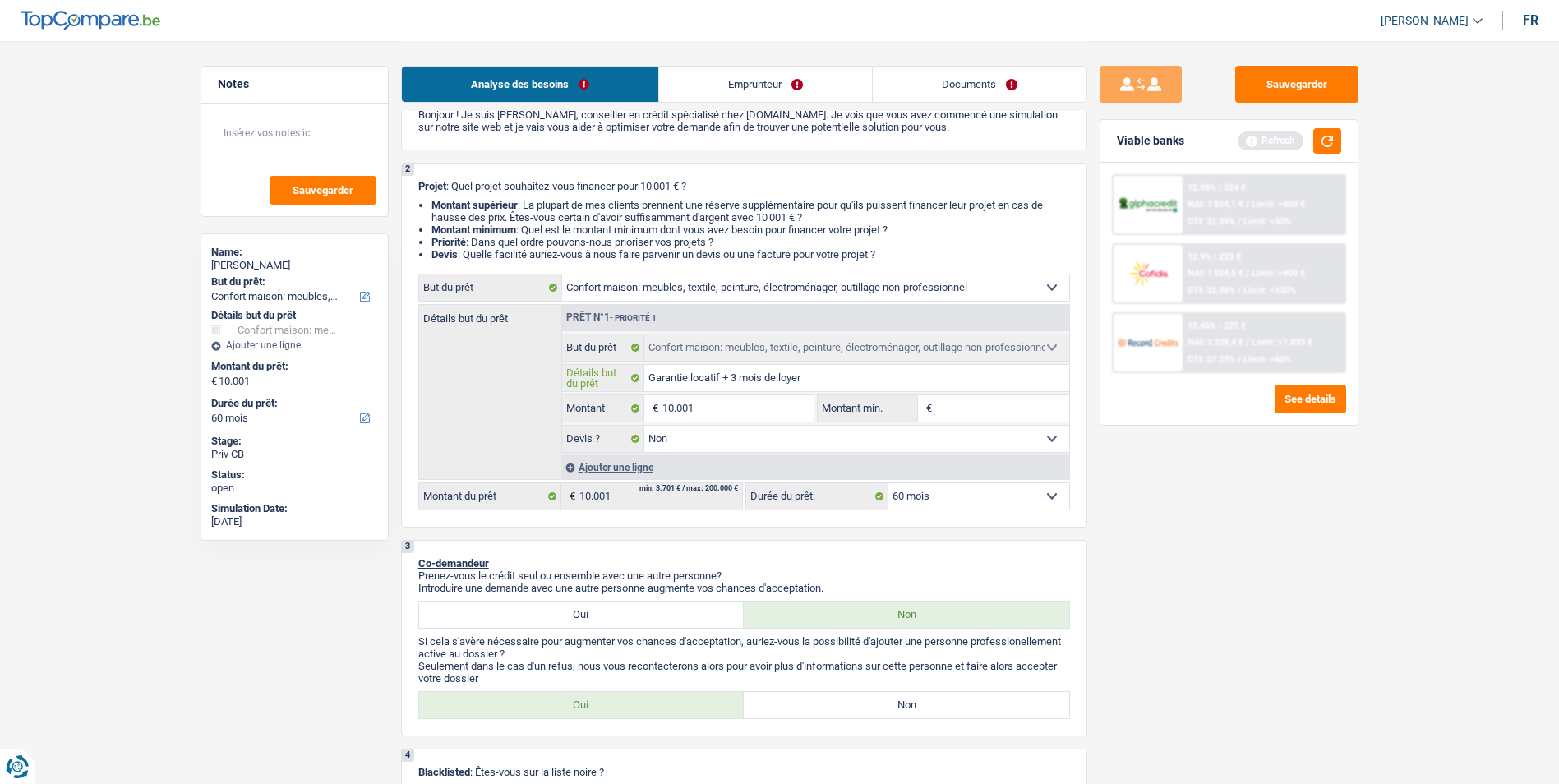
type input "Garantie locatif + 3 mois de loyer"
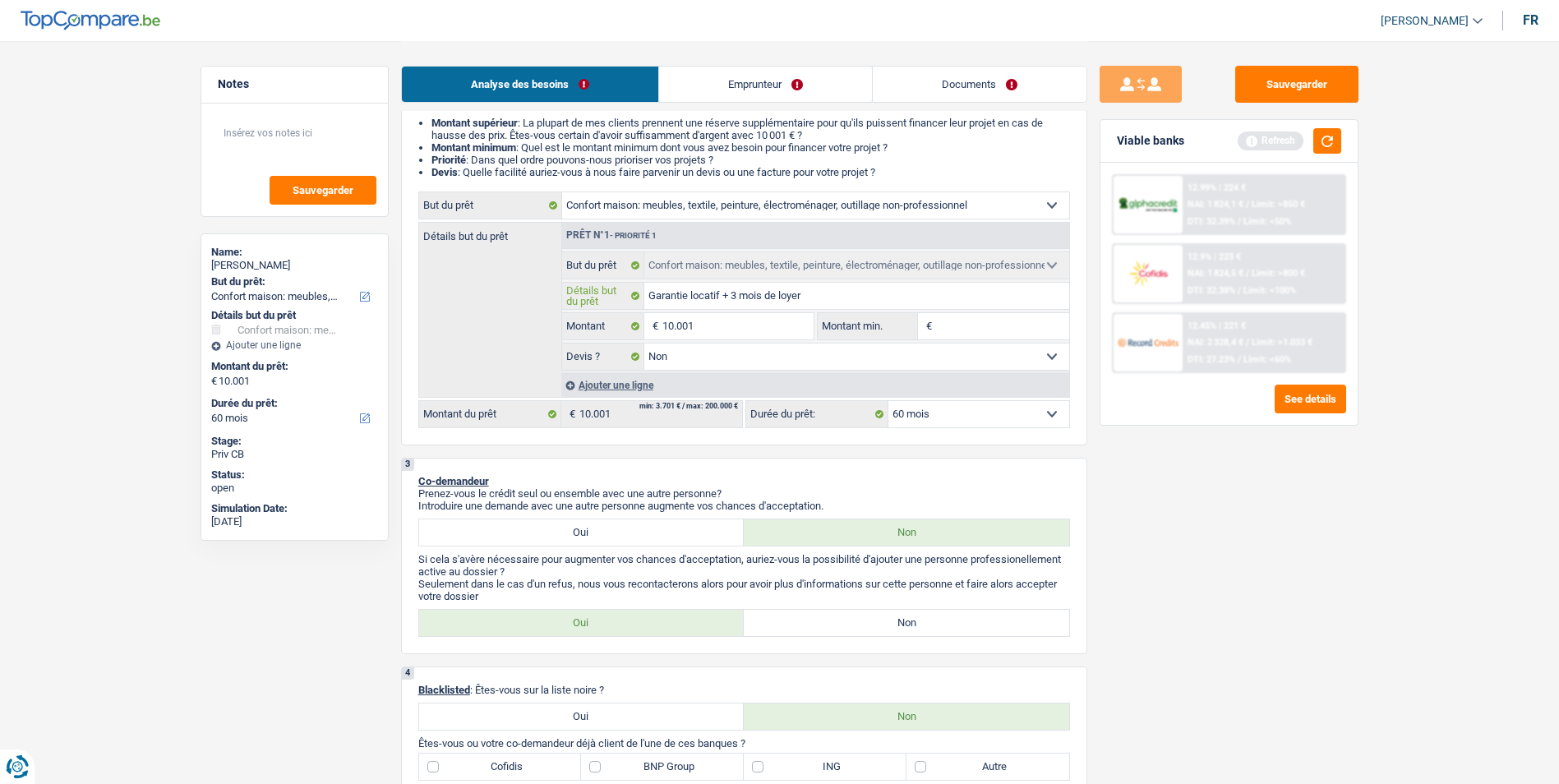
scroll to position [247, 0]
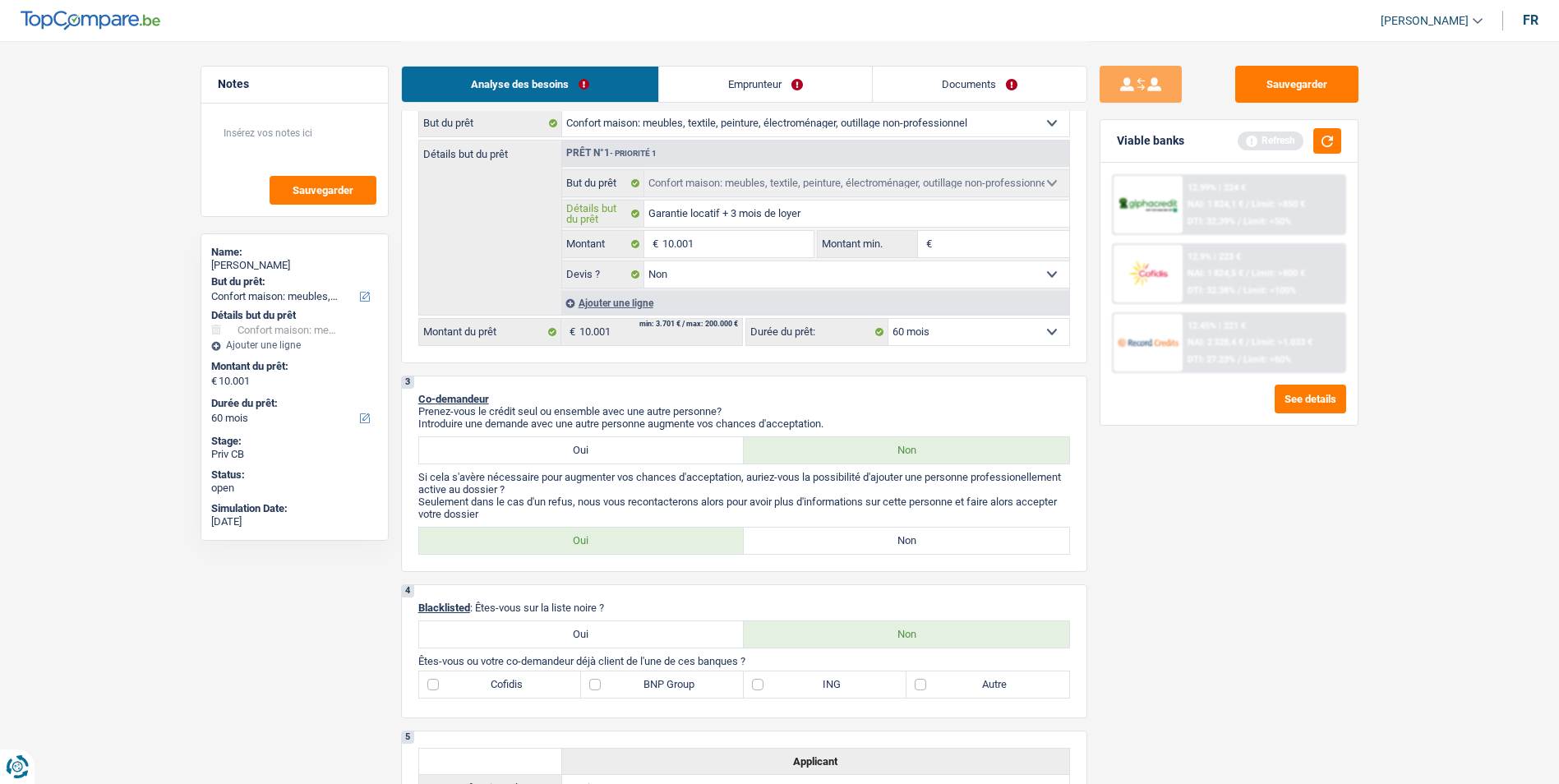
type input "Garantie locatif + 3 mois de loyer"
click at [869, 539] on label "Non" at bounding box center [906, 541] width 325 height 26
click at [869, 539] on input "Non" at bounding box center [906, 541] width 325 height 26
radio input "true"
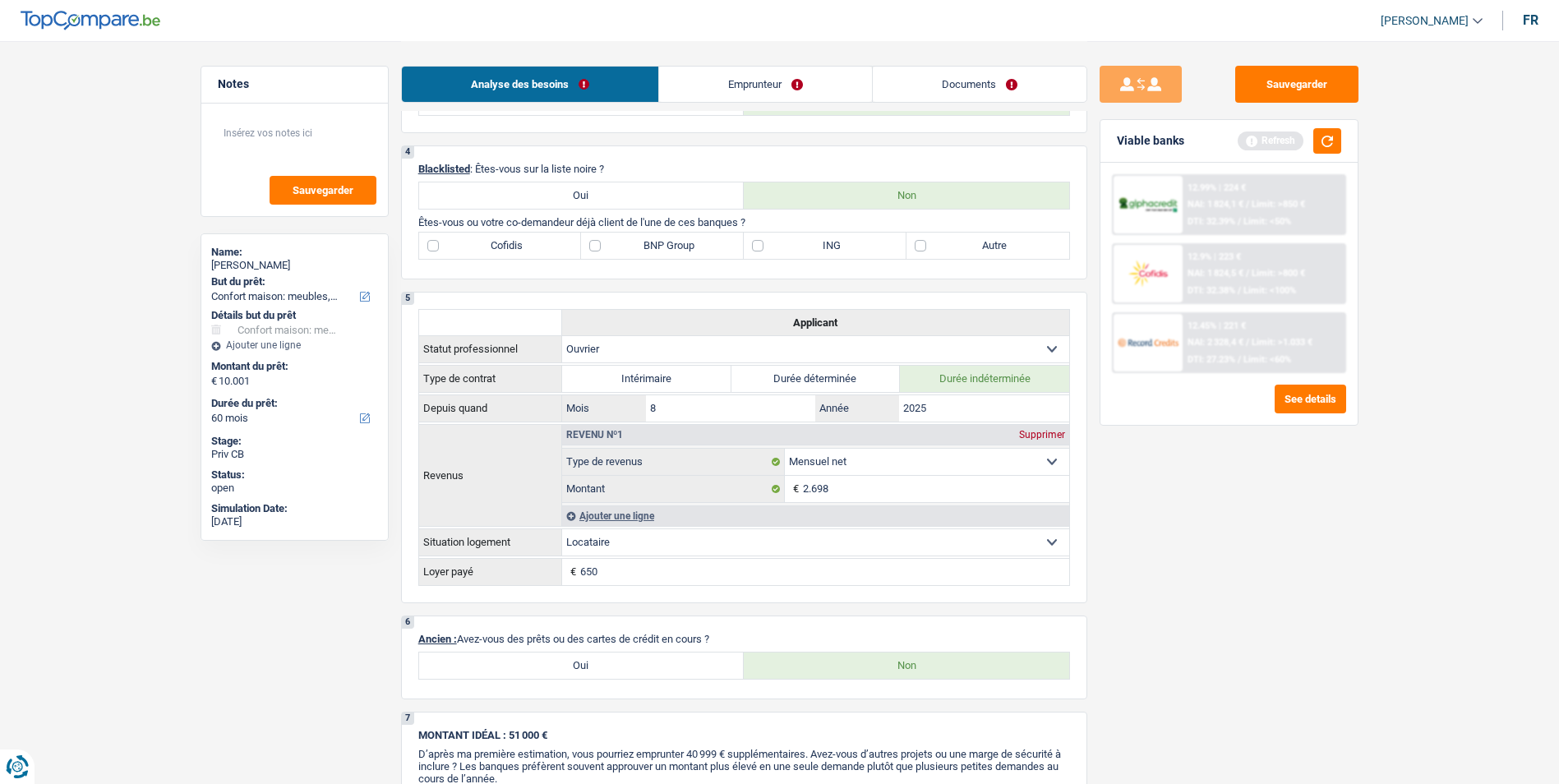
scroll to position [657, 0]
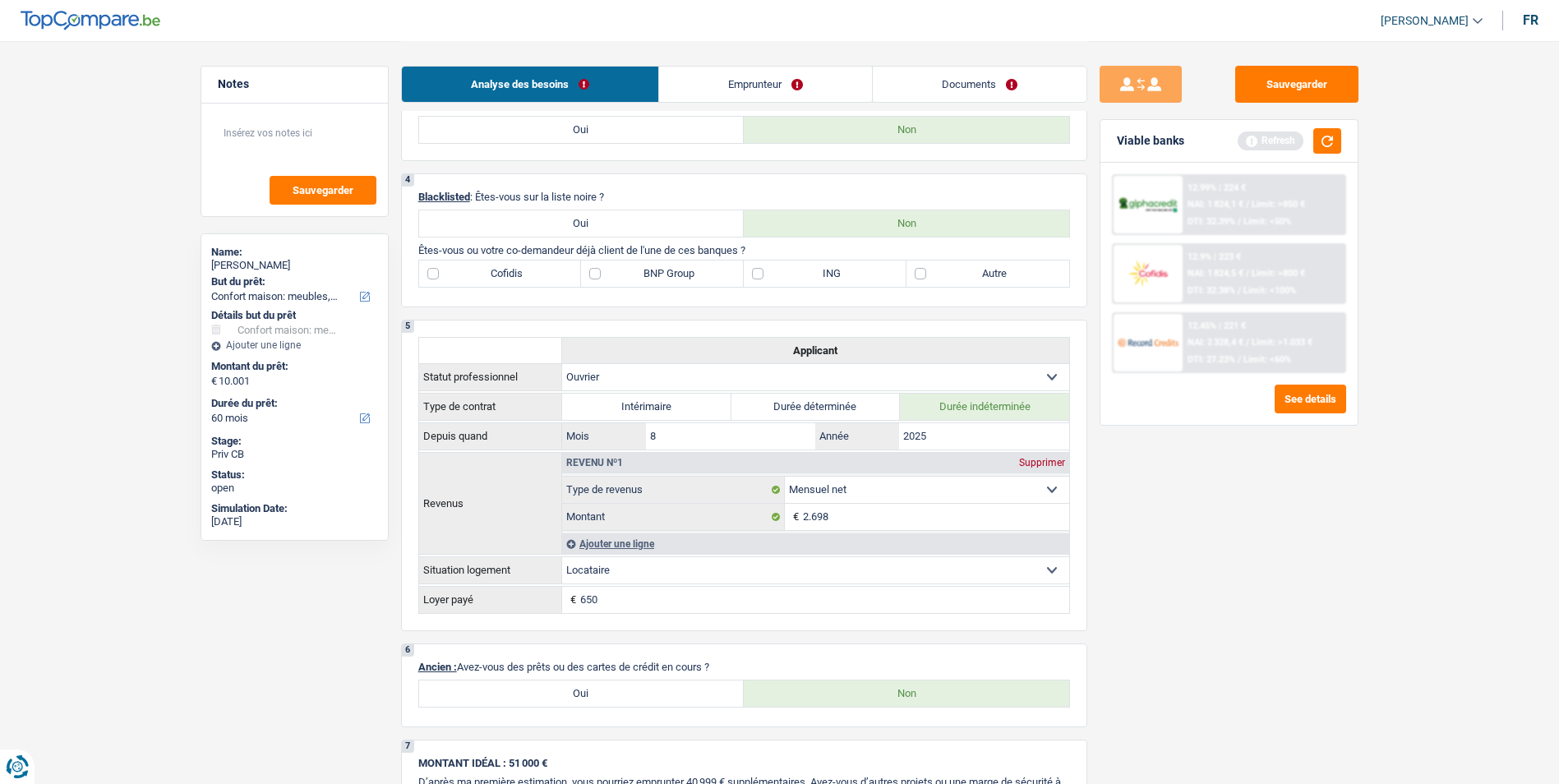
click at [760, 274] on label "ING" at bounding box center [824, 274] width 163 height 26
click at [760, 274] on input "ING" at bounding box center [824, 274] width 163 height 26
checkbox input "true"
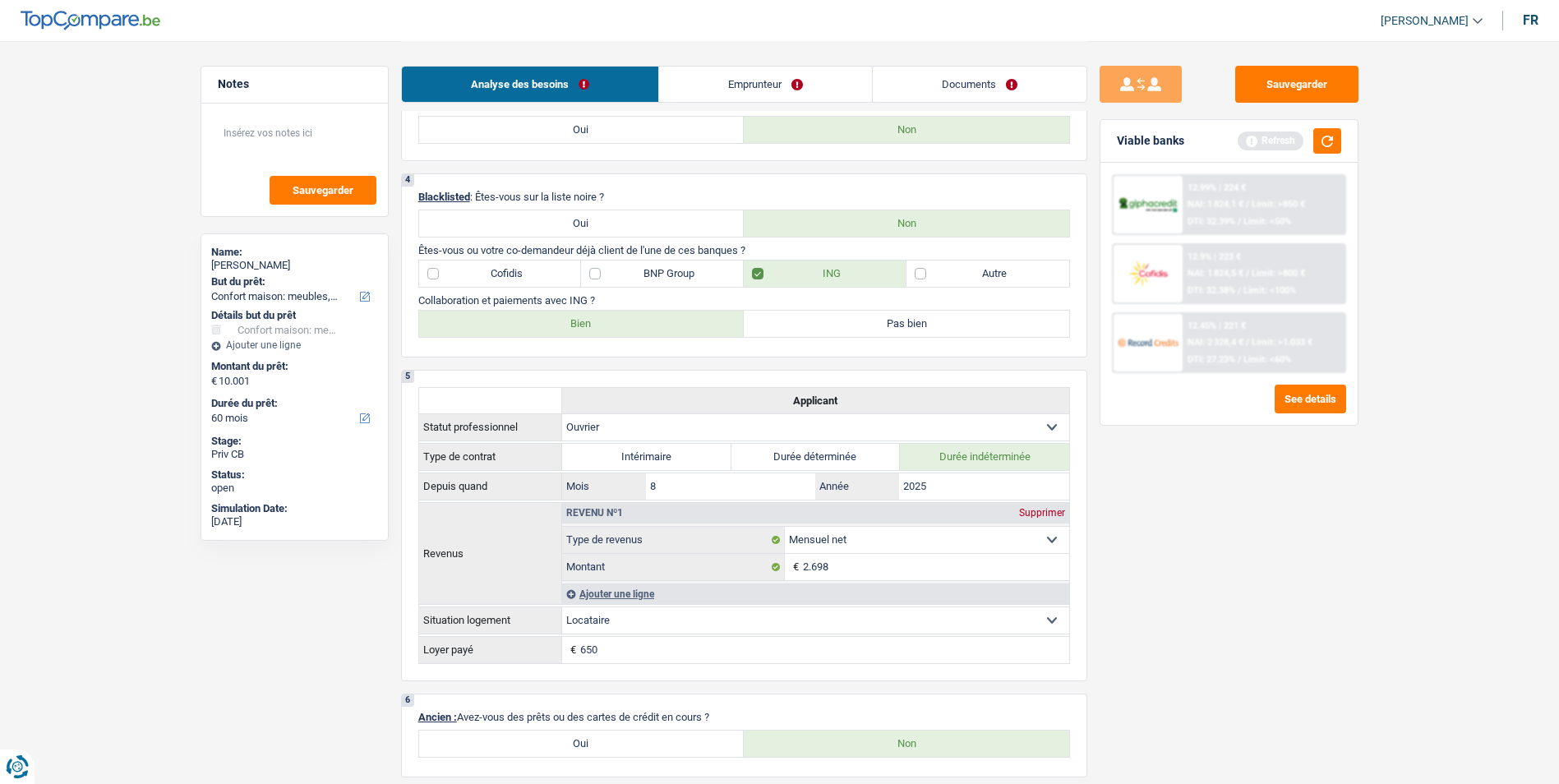
click at [656, 330] on label "Bien" at bounding box center [582, 323] width 325 height 26
click at [656, 330] on input "Bien" at bounding box center [582, 323] width 325 height 26
radio input "true"
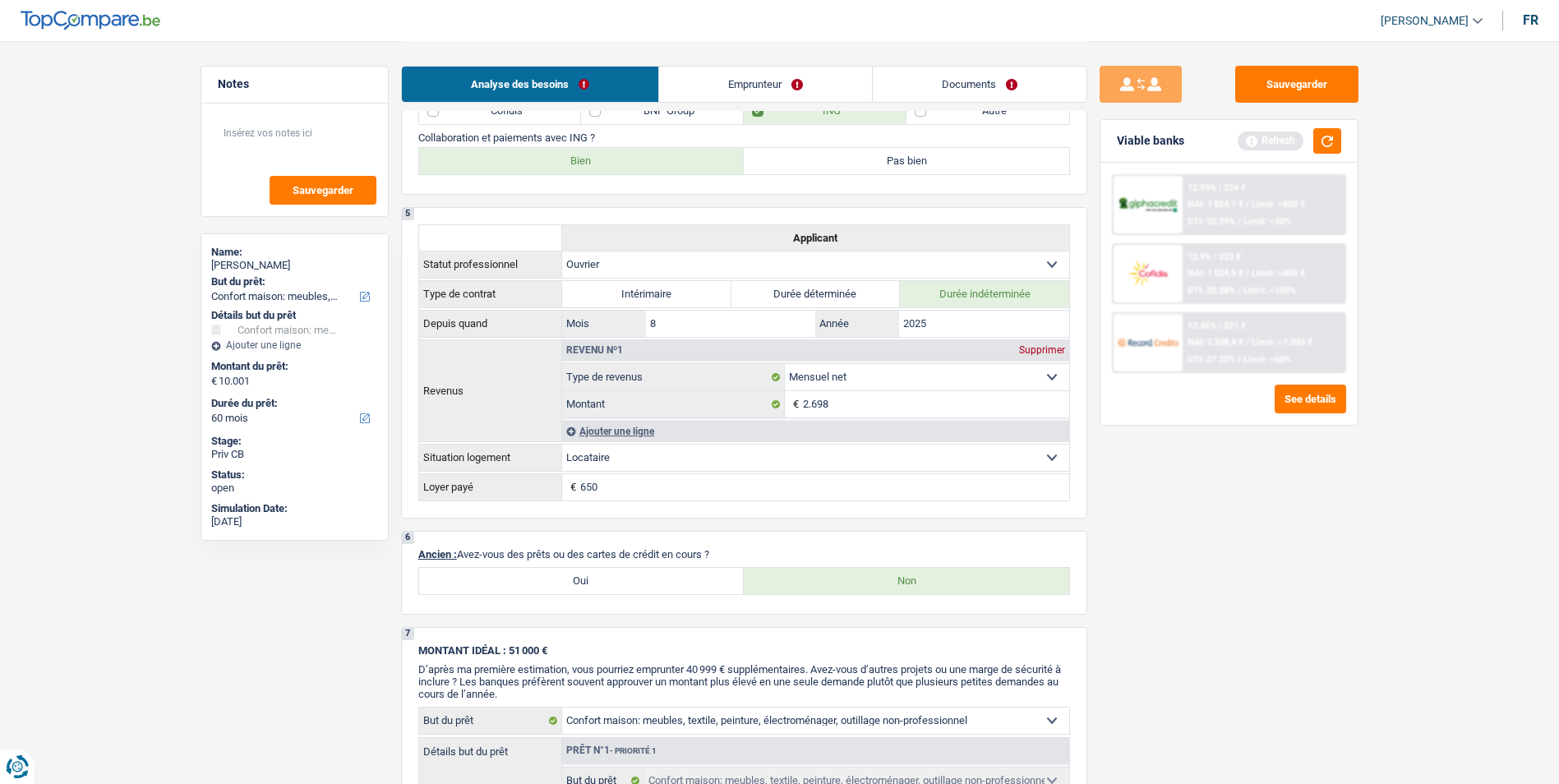
scroll to position [821, 0]
click at [745, 83] on link "Emprunteur" at bounding box center [765, 84] width 213 height 36
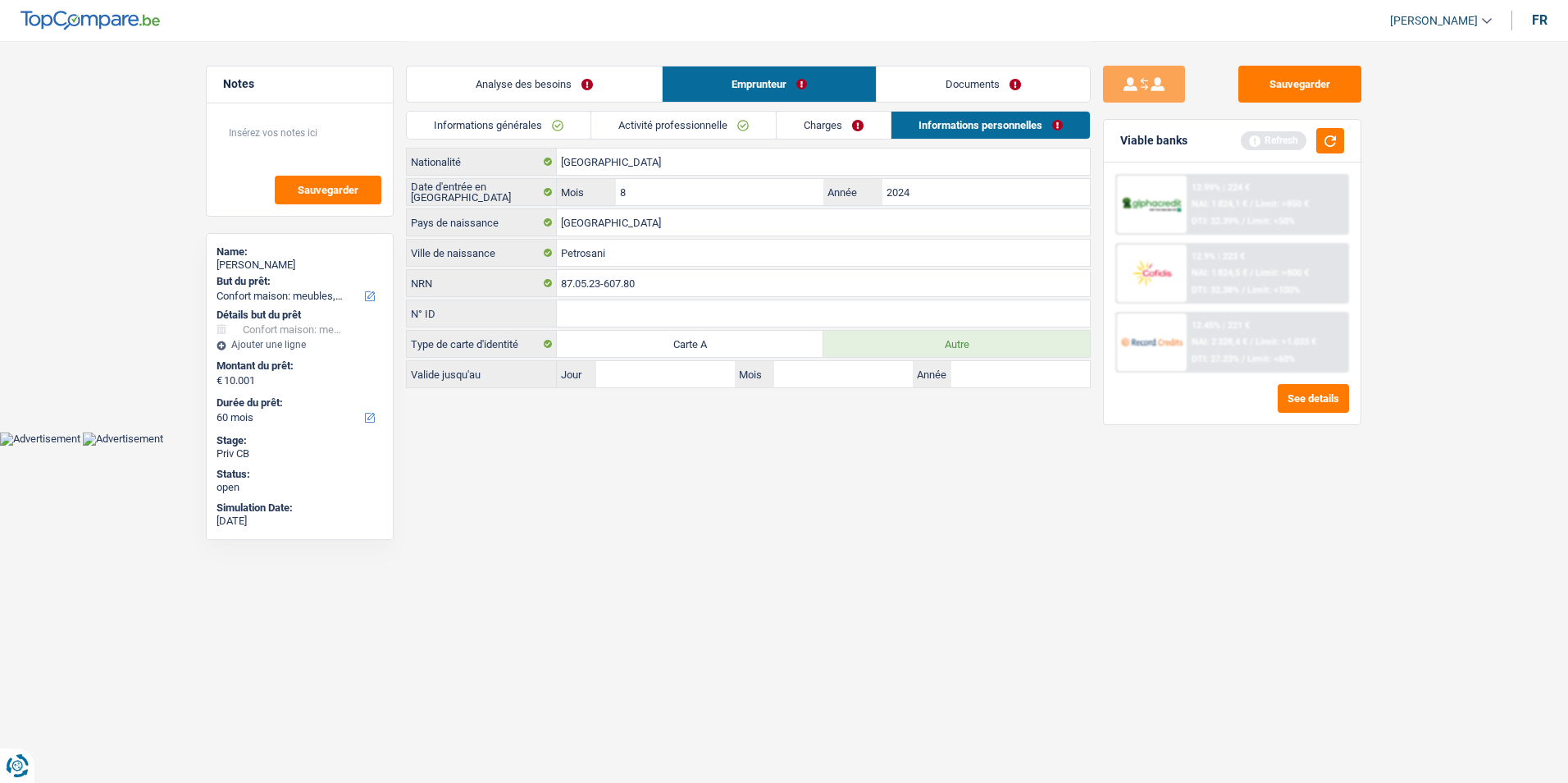
click at [550, 134] on link "Informations générales" at bounding box center [499, 125] width 184 height 27
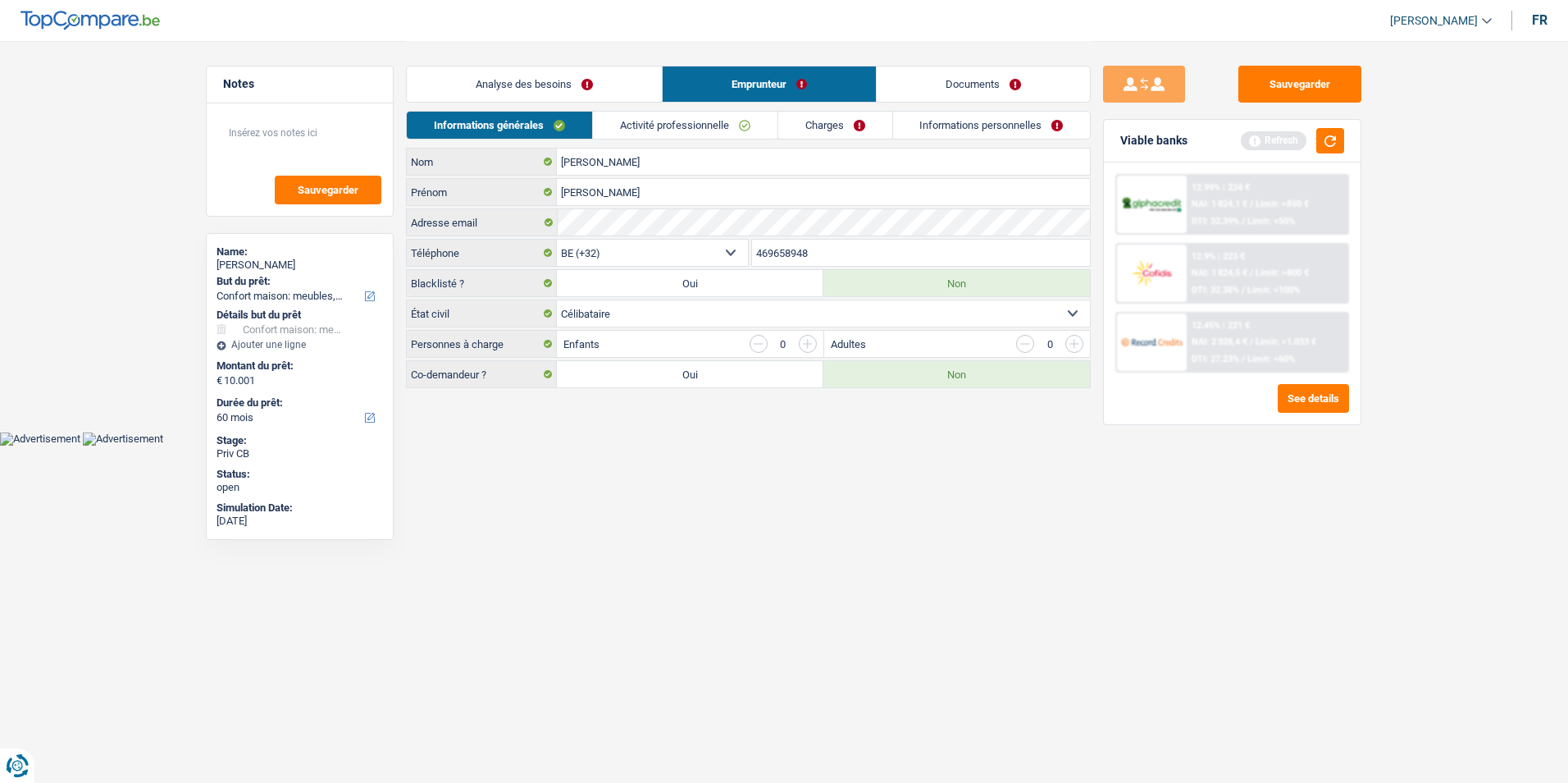
click at [826, 126] on link "Charges" at bounding box center [835, 125] width 114 height 27
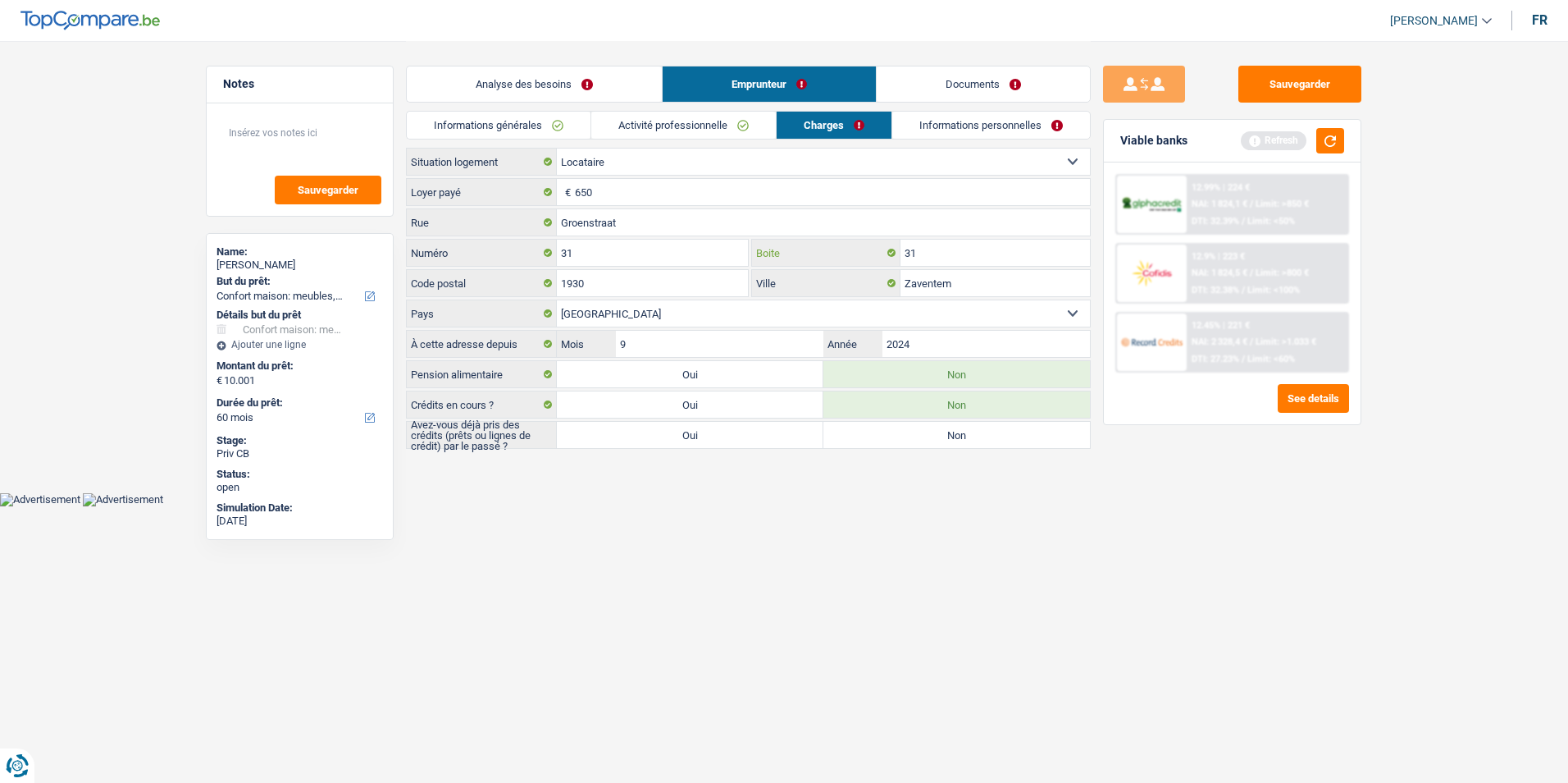
click at [937, 251] on input "31" at bounding box center [995, 253] width 189 height 26
type input "3"
type input "001"
click at [877, 435] on label "Non" at bounding box center [956, 435] width 266 height 26
click at [877, 435] on input "Non" at bounding box center [956, 435] width 266 height 26
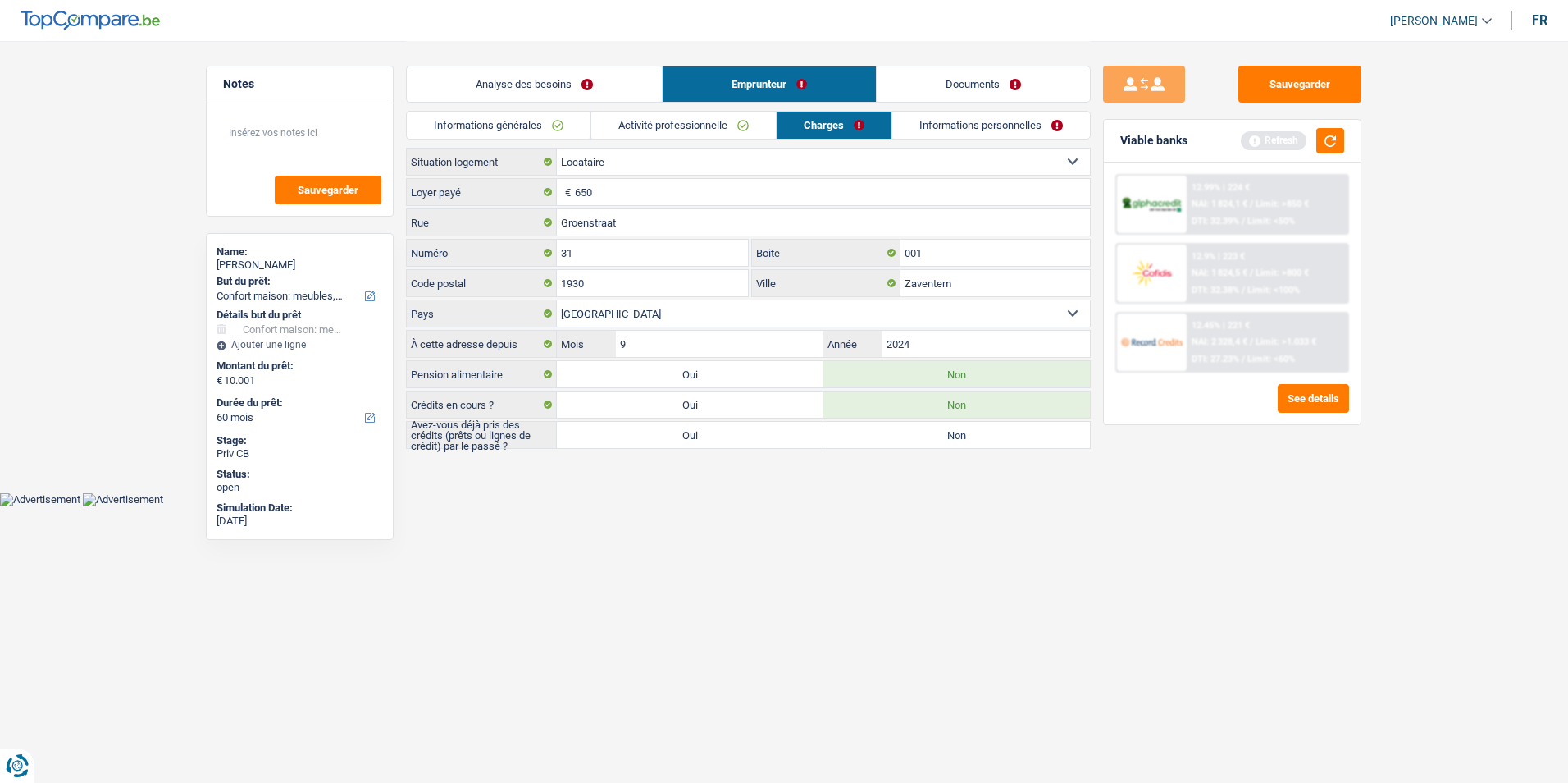
radio input "true"
click at [940, 122] on link "Informations personnelles" at bounding box center [992, 125] width 198 height 27
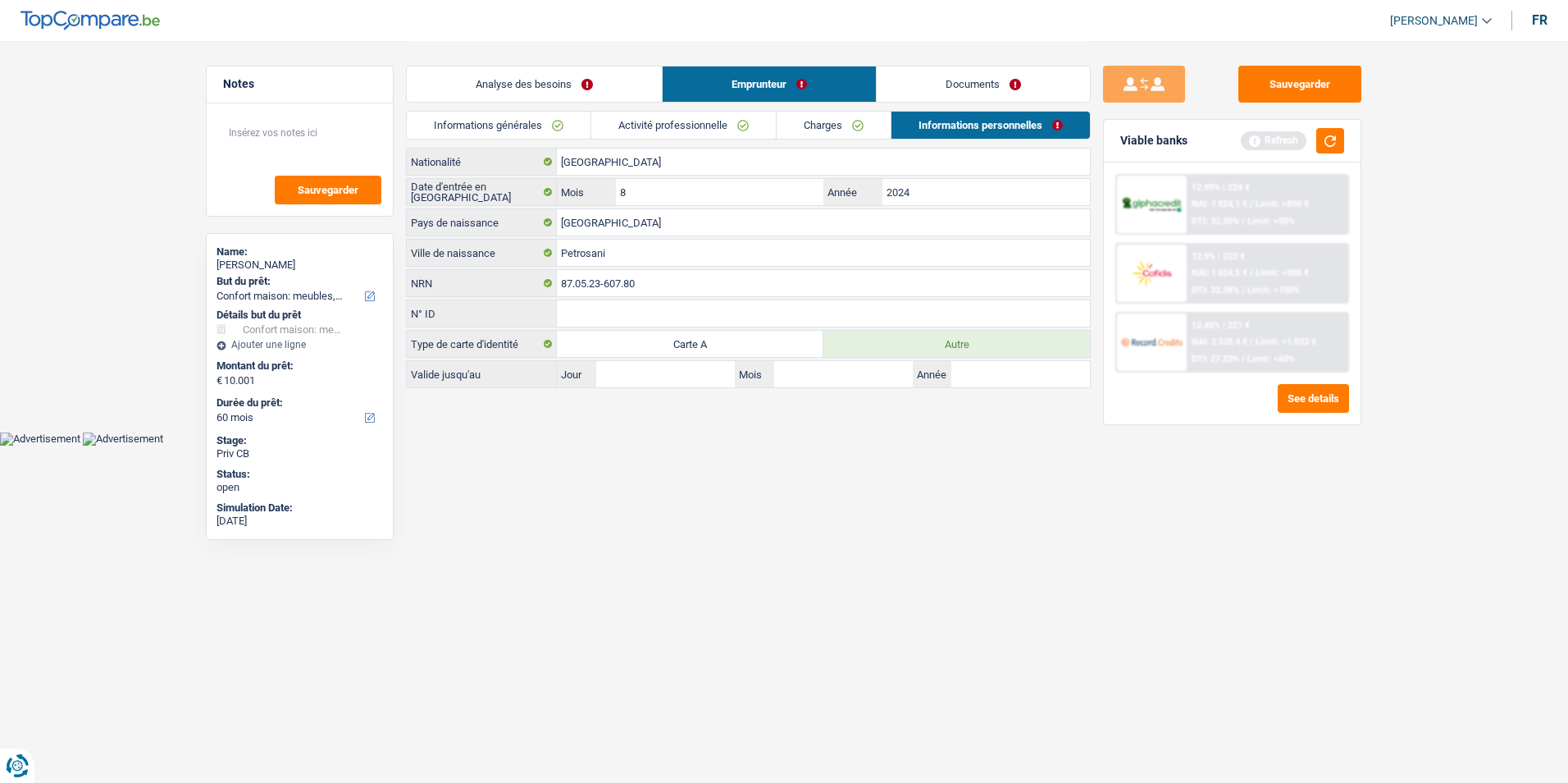
click at [960, 89] on link "Documents" at bounding box center [984, 84] width 213 height 36
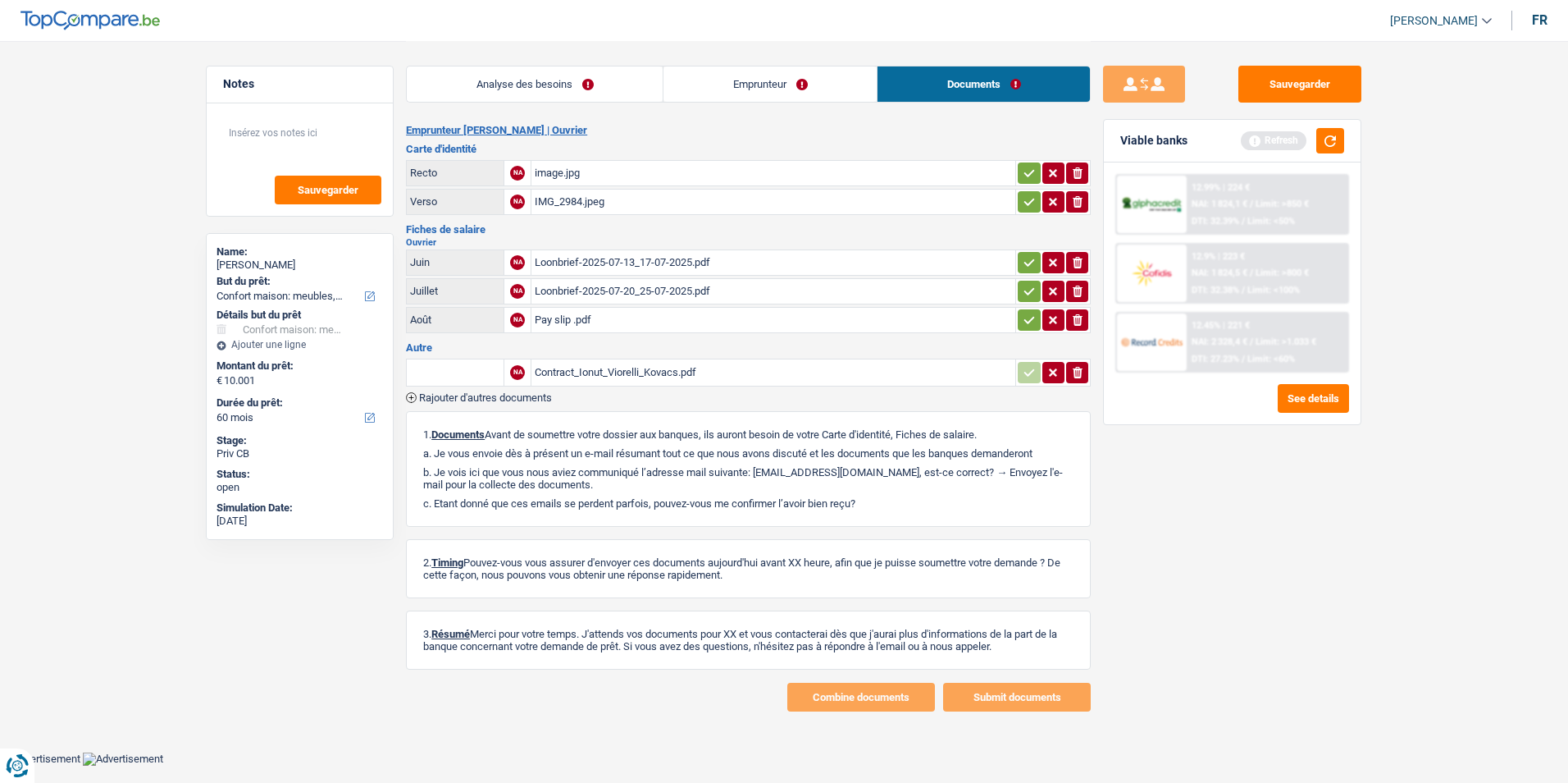
click at [629, 76] on link "Analyse des besoins" at bounding box center [535, 84] width 256 height 36
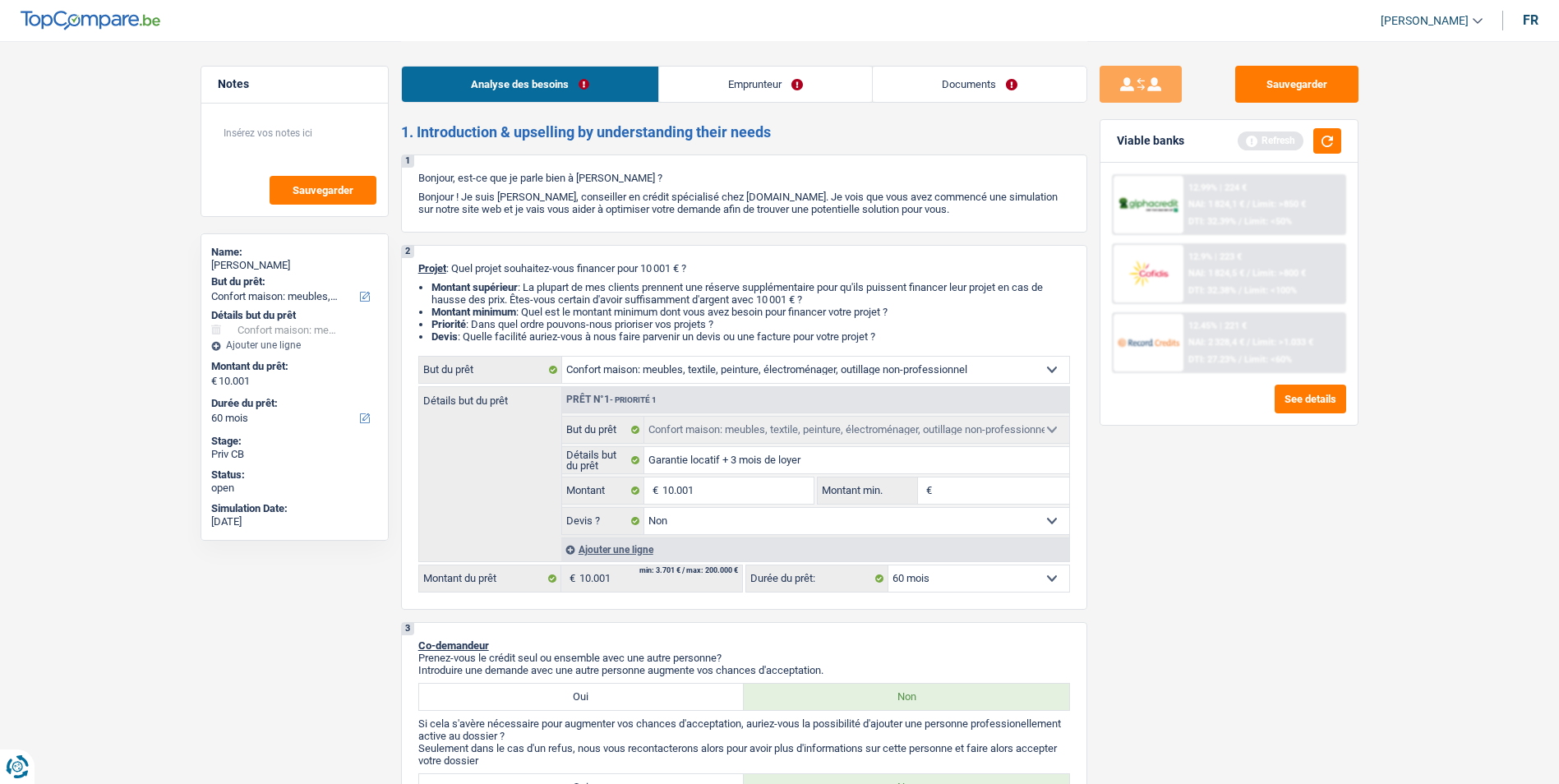
click at [743, 76] on link "Emprunteur" at bounding box center [765, 84] width 213 height 36
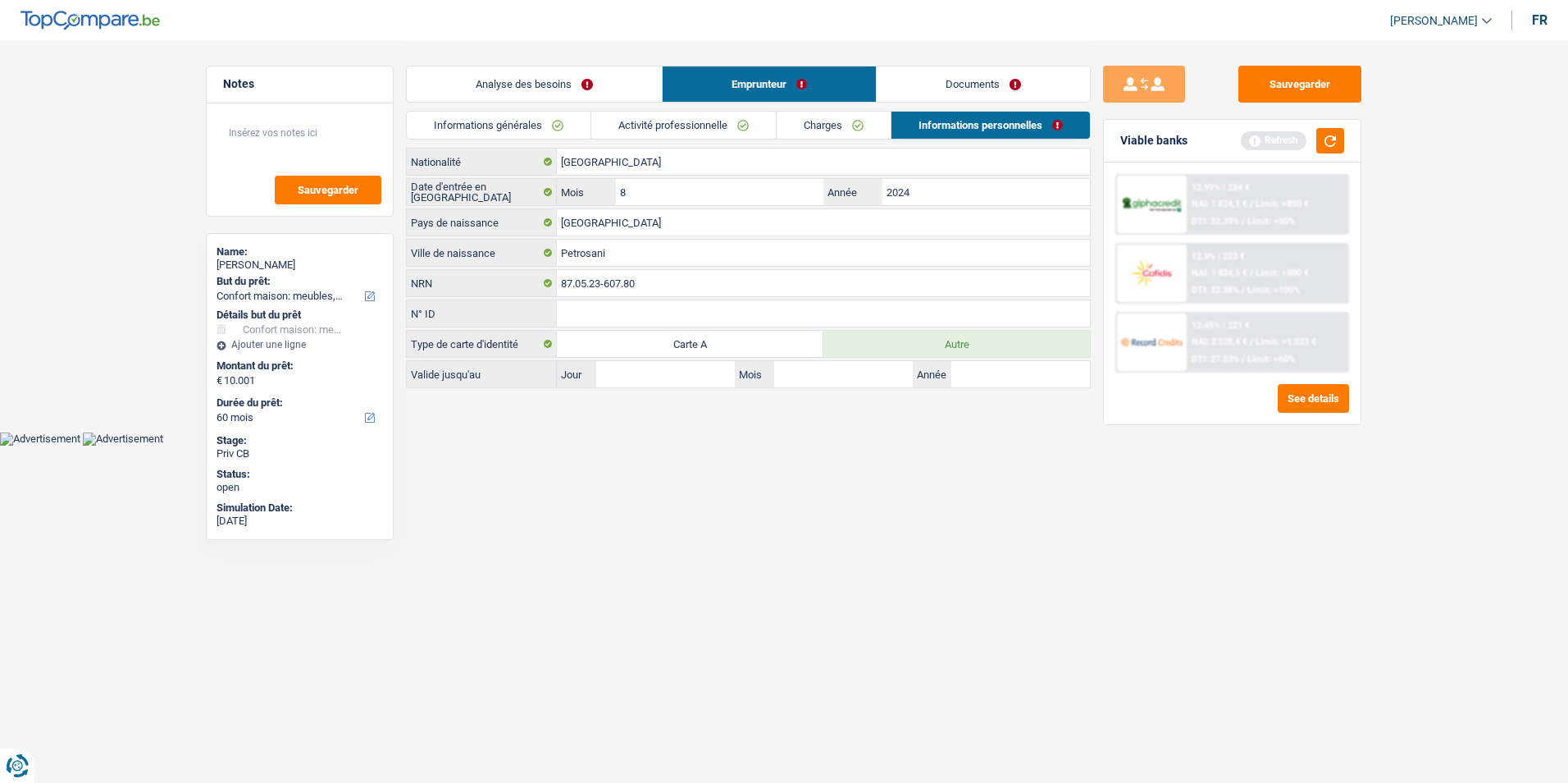
click at [676, 131] on link "Activité professionnelle" at bounding box center [684, 125] width 185 height 27
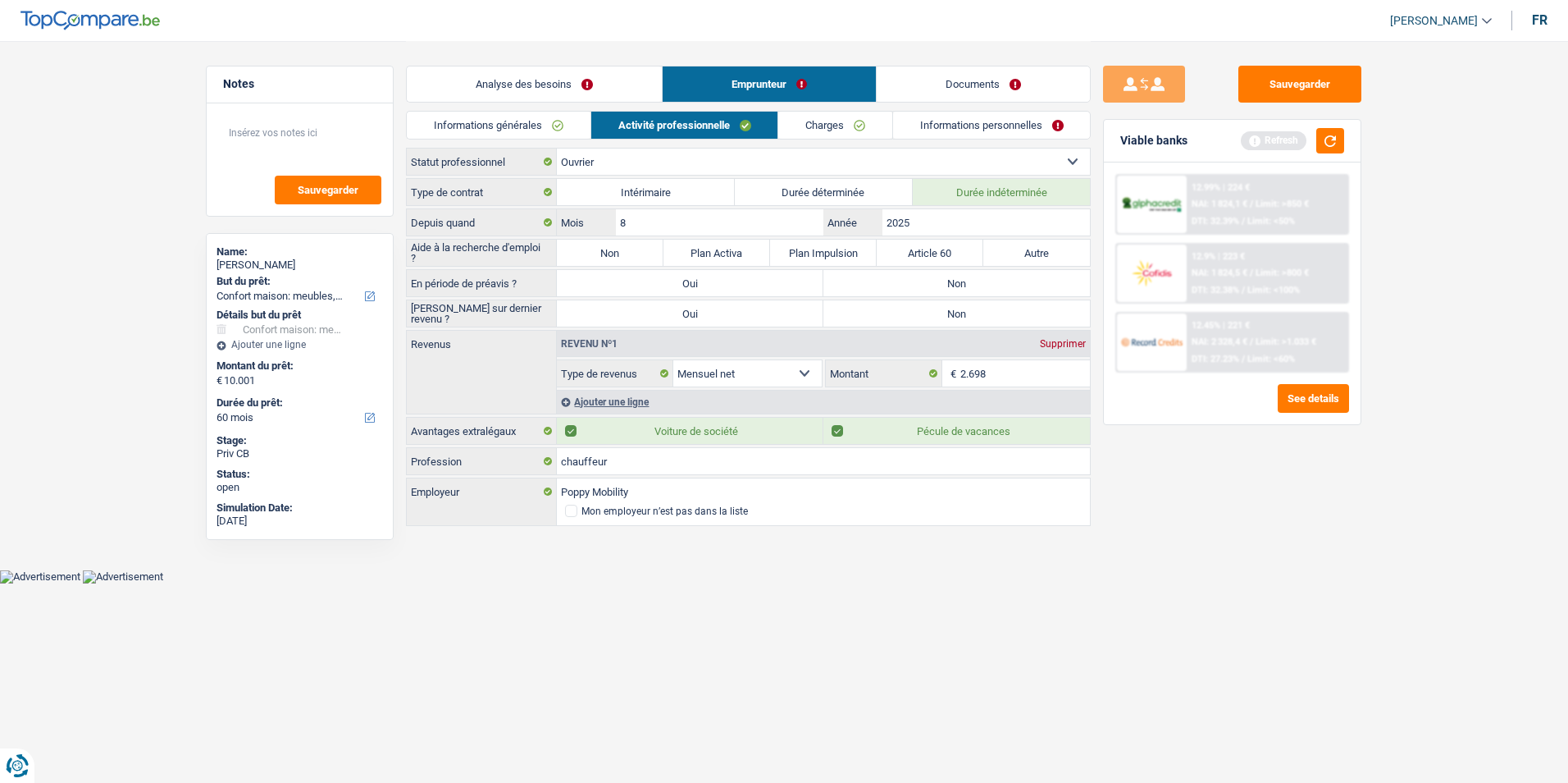
click at [947, 90] on link "Documents" at bounding box center [984, 84] width 213 height 36
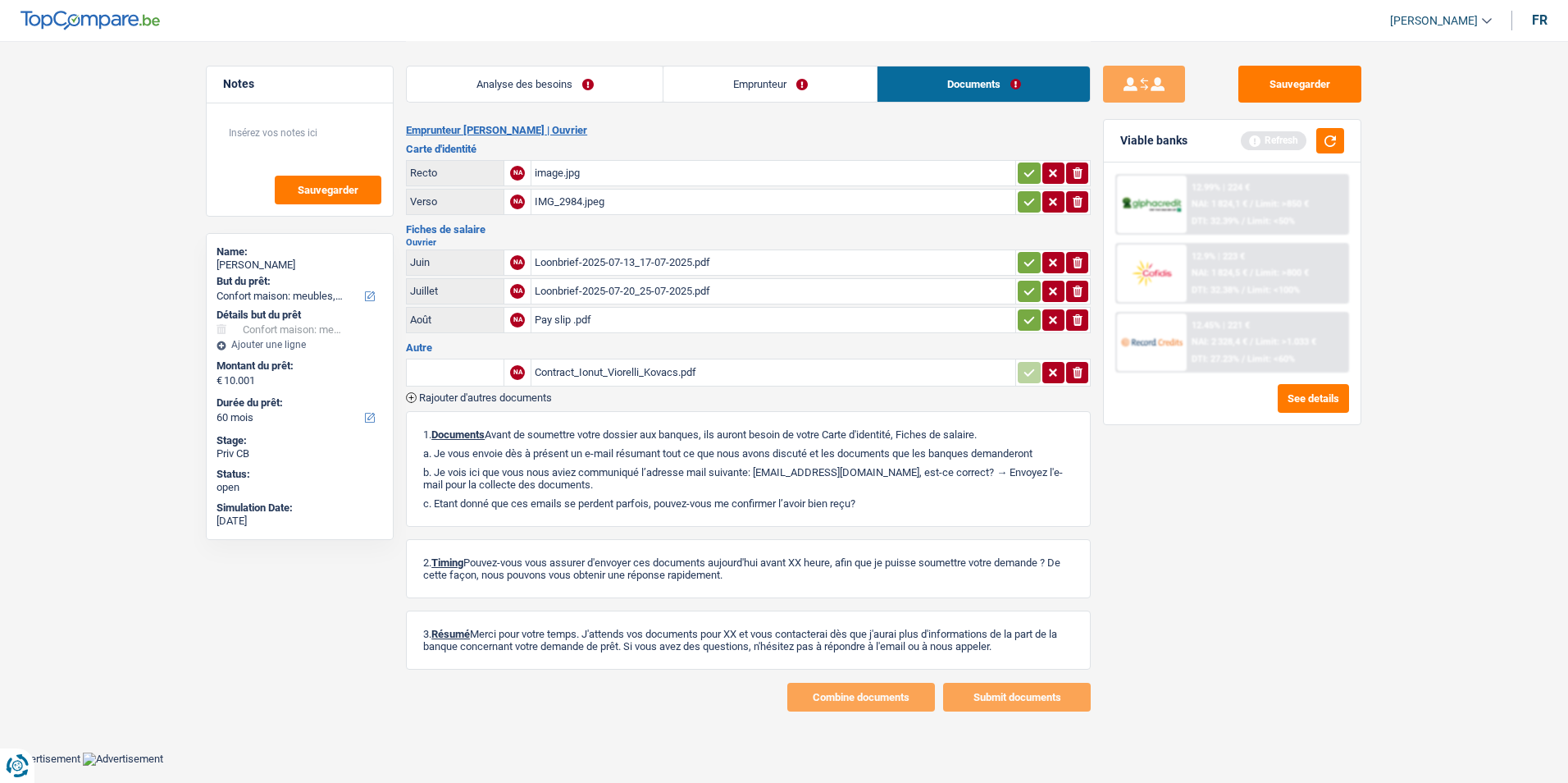
click at [594, 91] on link "Analyse des besoins" at bounding box center [535, 84] width 256 height 36
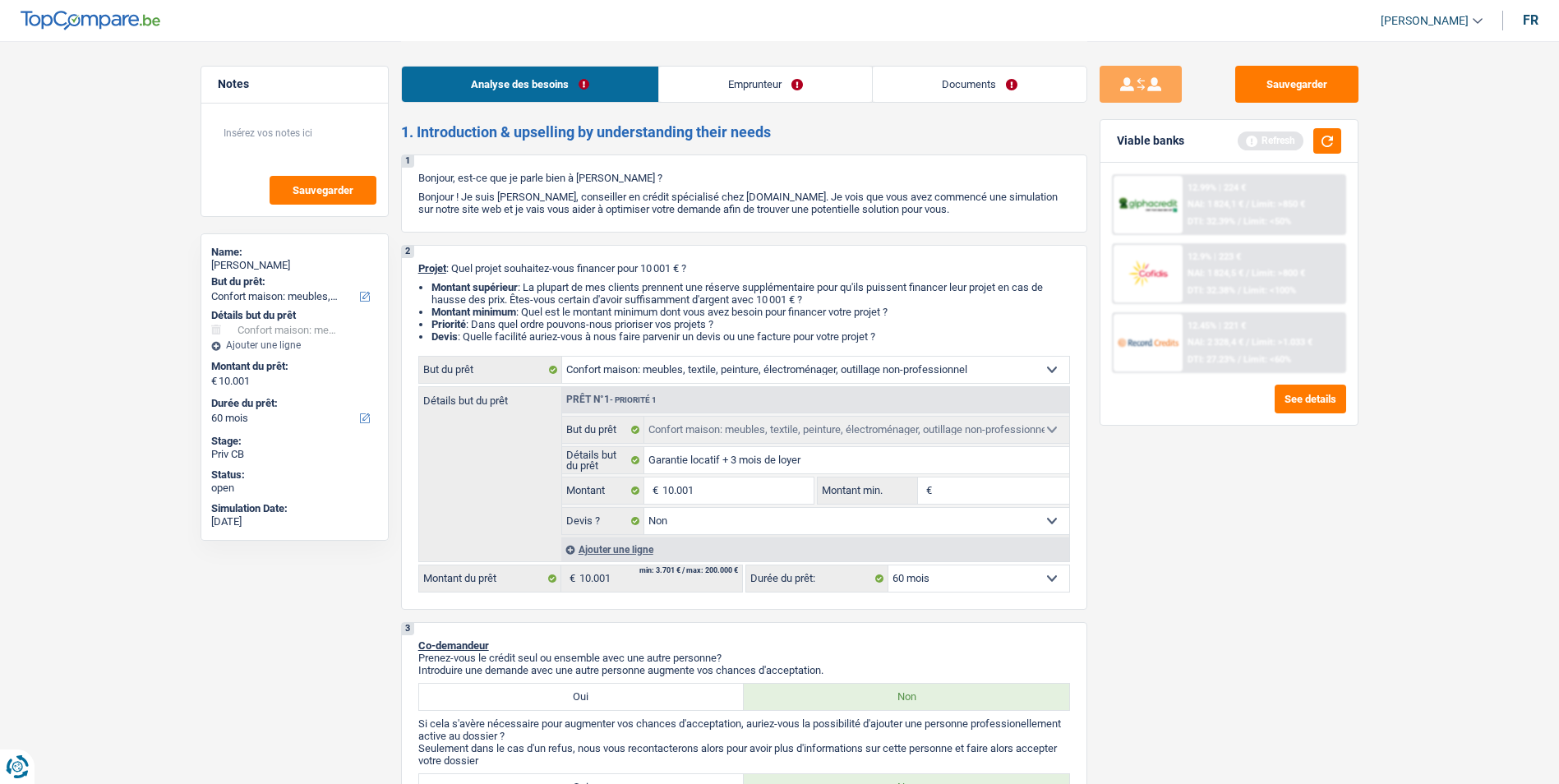
click at [783, 85] on link "Emprunteur" at bounding box center [765, 84] width 213 height 36
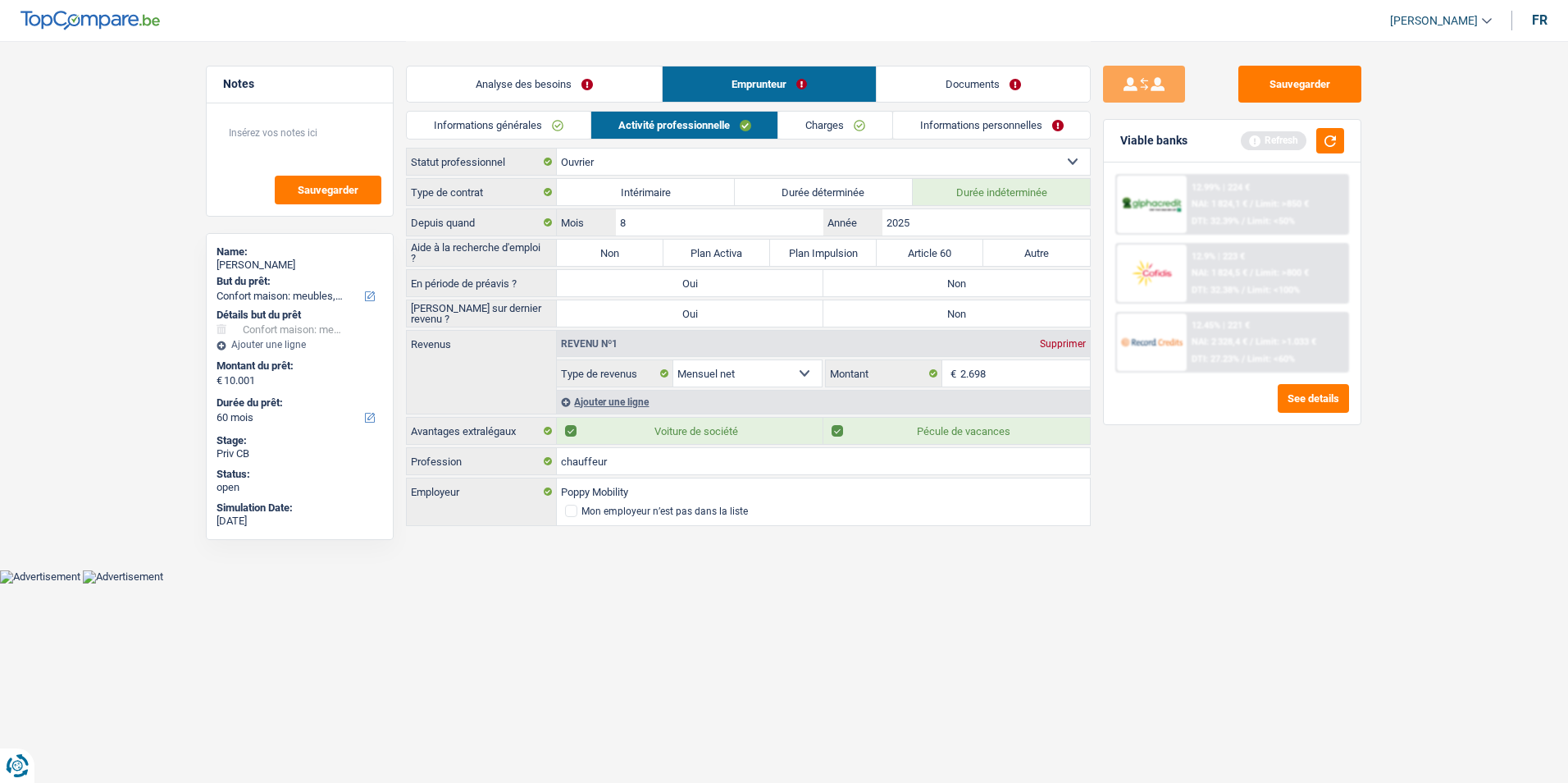
click at [896, 280] on label "Non" at bounding box center [956, 283] width 266 height 26
click at [896, 280] on input "Non" at bounding box center [956, 283] width 266 height 26
radio input "true"
click at [909, 314] on label "Non" at bounding box center [956, 313] width 266 height 26
click at [909, 314] on input "Non" at bounding box center [956, 313] width 266 height 26
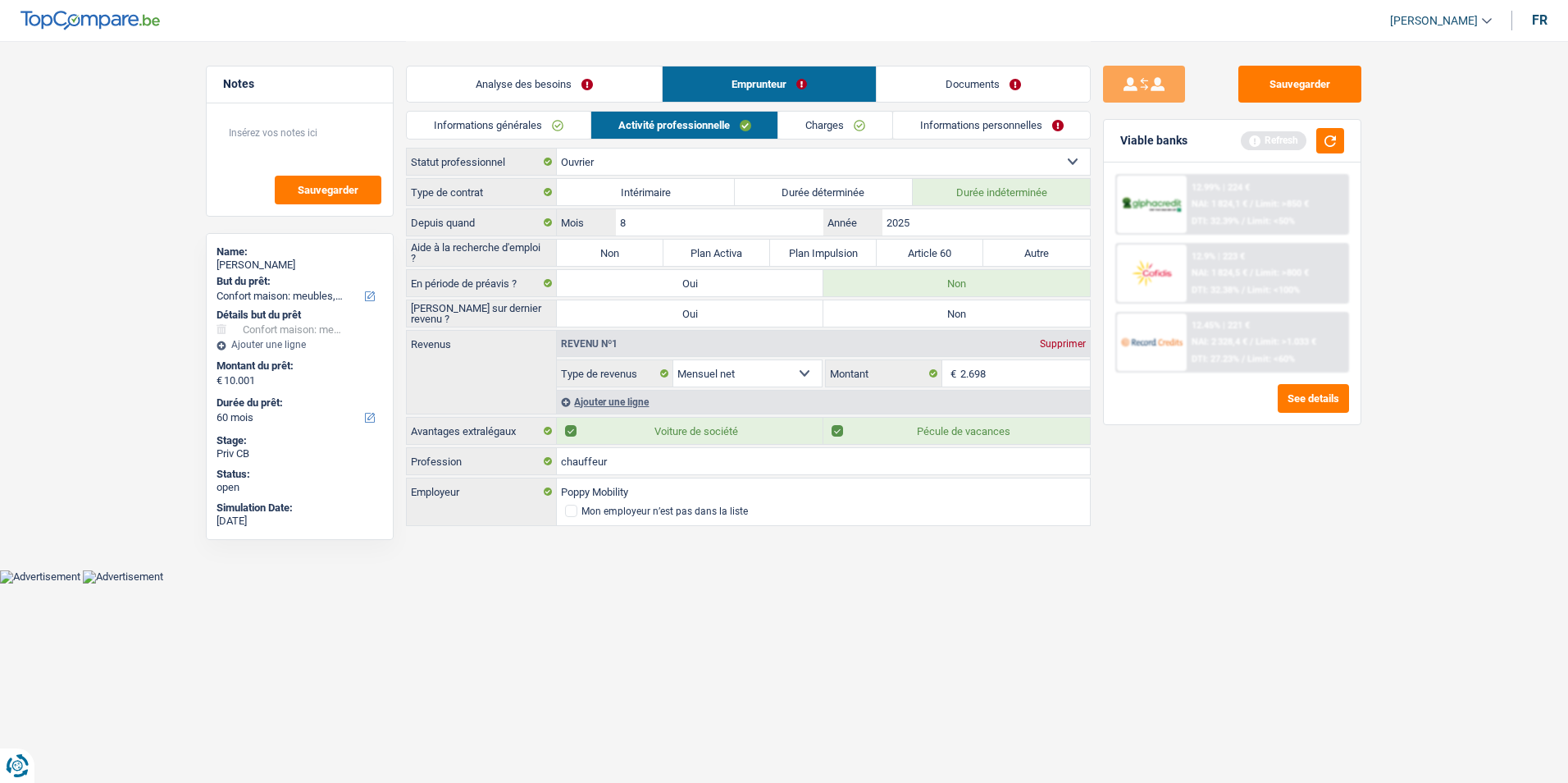
radio input "true"
click at [598, 398] on div "Ajouter une ligne" at bounding box center [823, 401] width 533 height 23
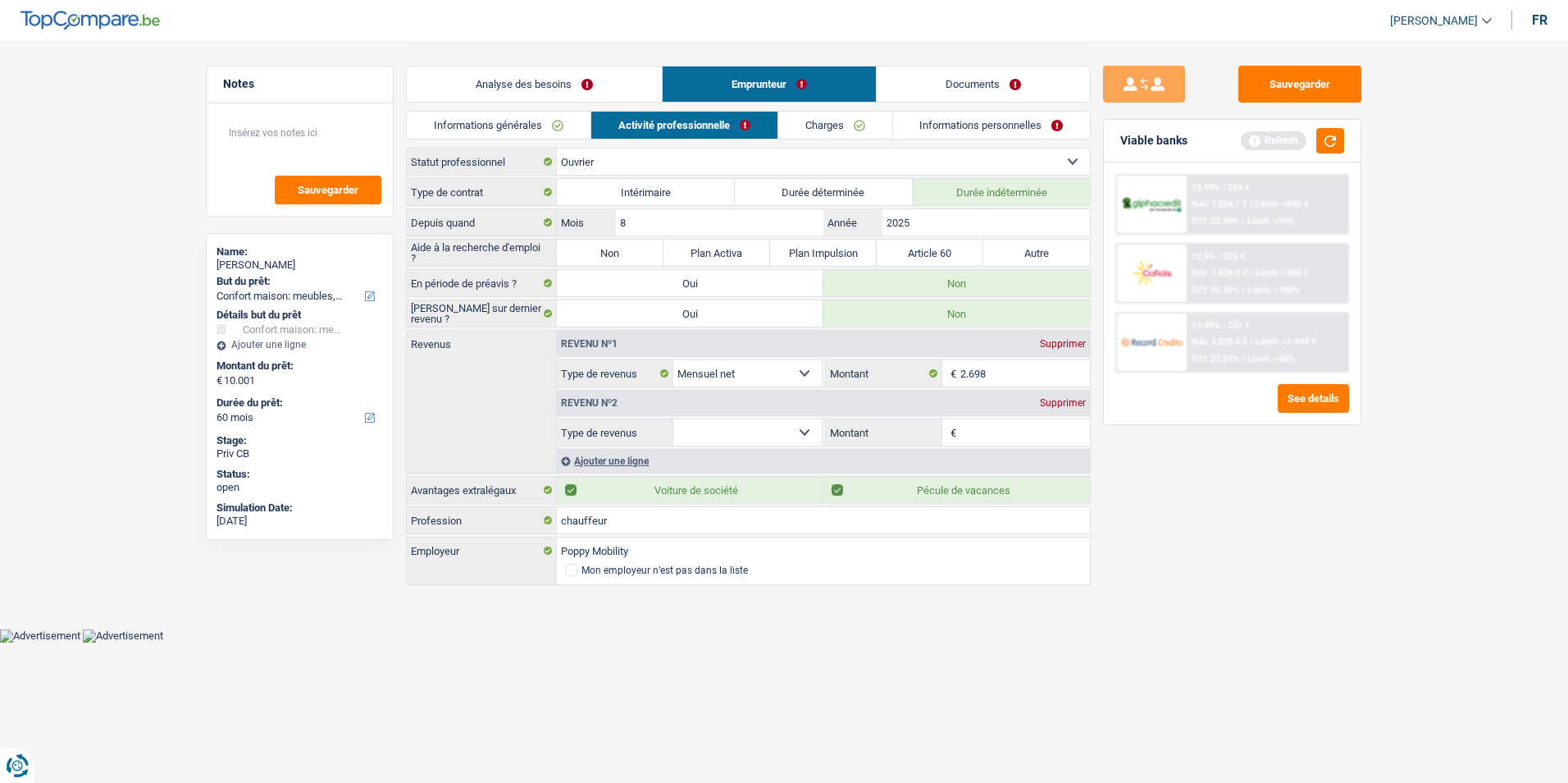
click at [802, 427] on select "Allocation d'handicap Allocations chômage Allocations familiales Chèques repas …" at bounding box center [747, 432] width 148 height 26
select select "mealVouchers"
click at [673, 419] on select "Allocation d'handicap Allocations chômage Allocations familiales Chèques repas …" at bounding box center [747, 432] width 148 height 26
click at [988, 430] on input "Montant par jour" at bounding box center [1026, 432] width 130 height 26
type input "8,0"
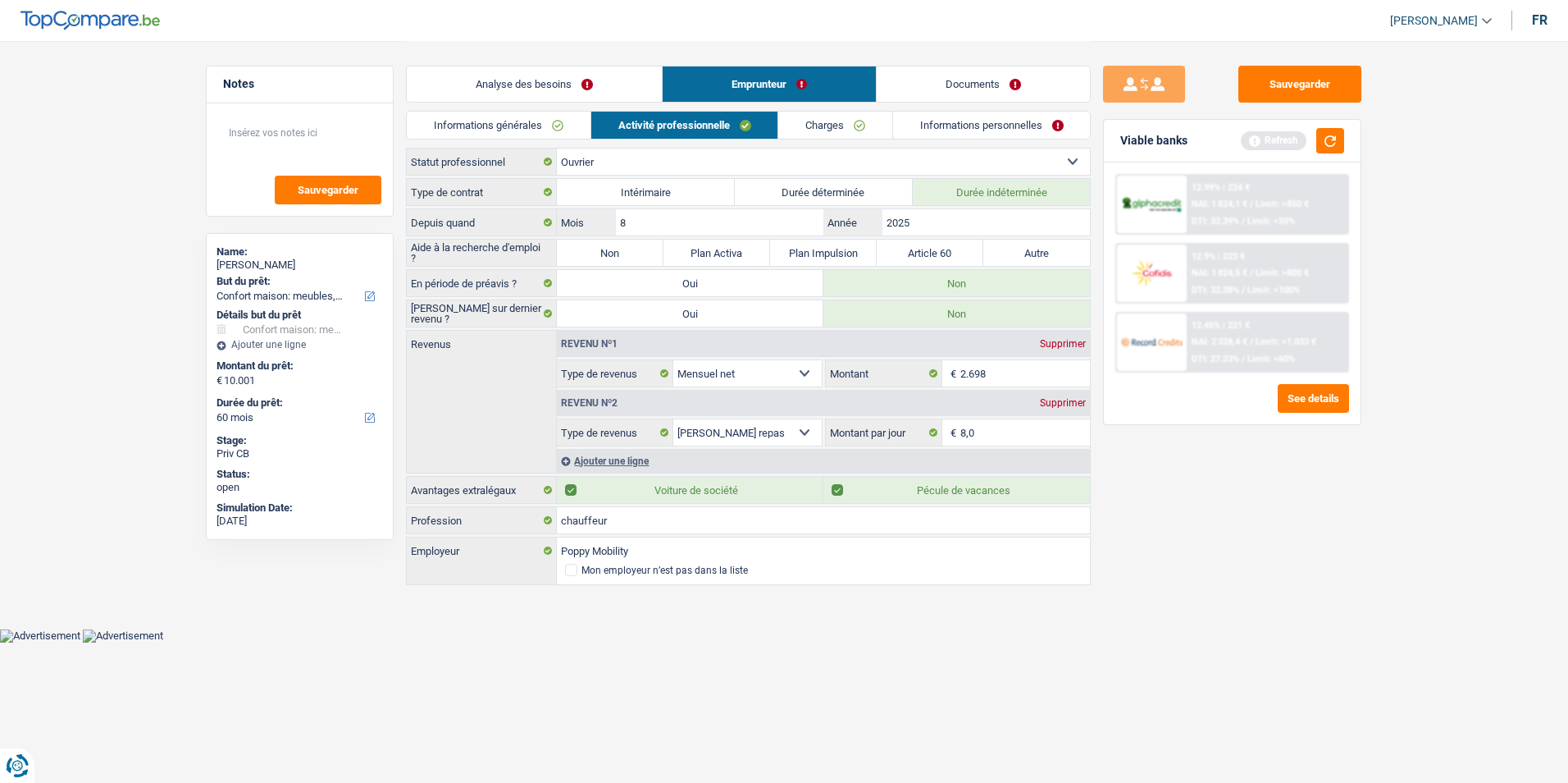
click at [614, 252] on label "Non" at bounding box center [610, 253] width 107 height 26
click at [614, 252] on input "Non" at bounding box center [610, 253] width 107 height 26
radio input "true"
click at [961, 123] on link "Informations personnelles" at bounding box center [992, 125] width 198 height 27
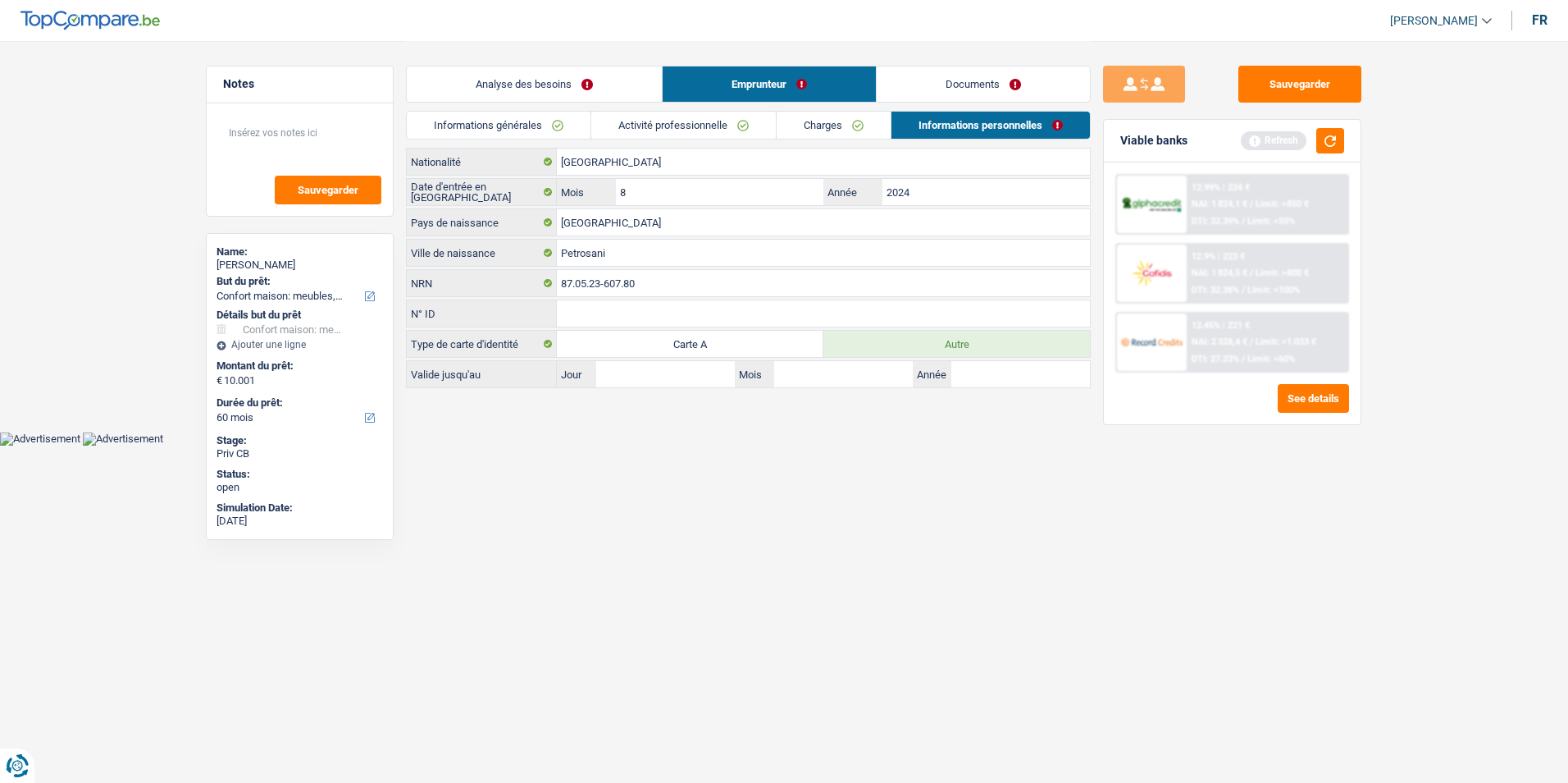
click at [569, 95] on link "Analyse des besoins" at bounding box center [535, 84] width 255 height 36
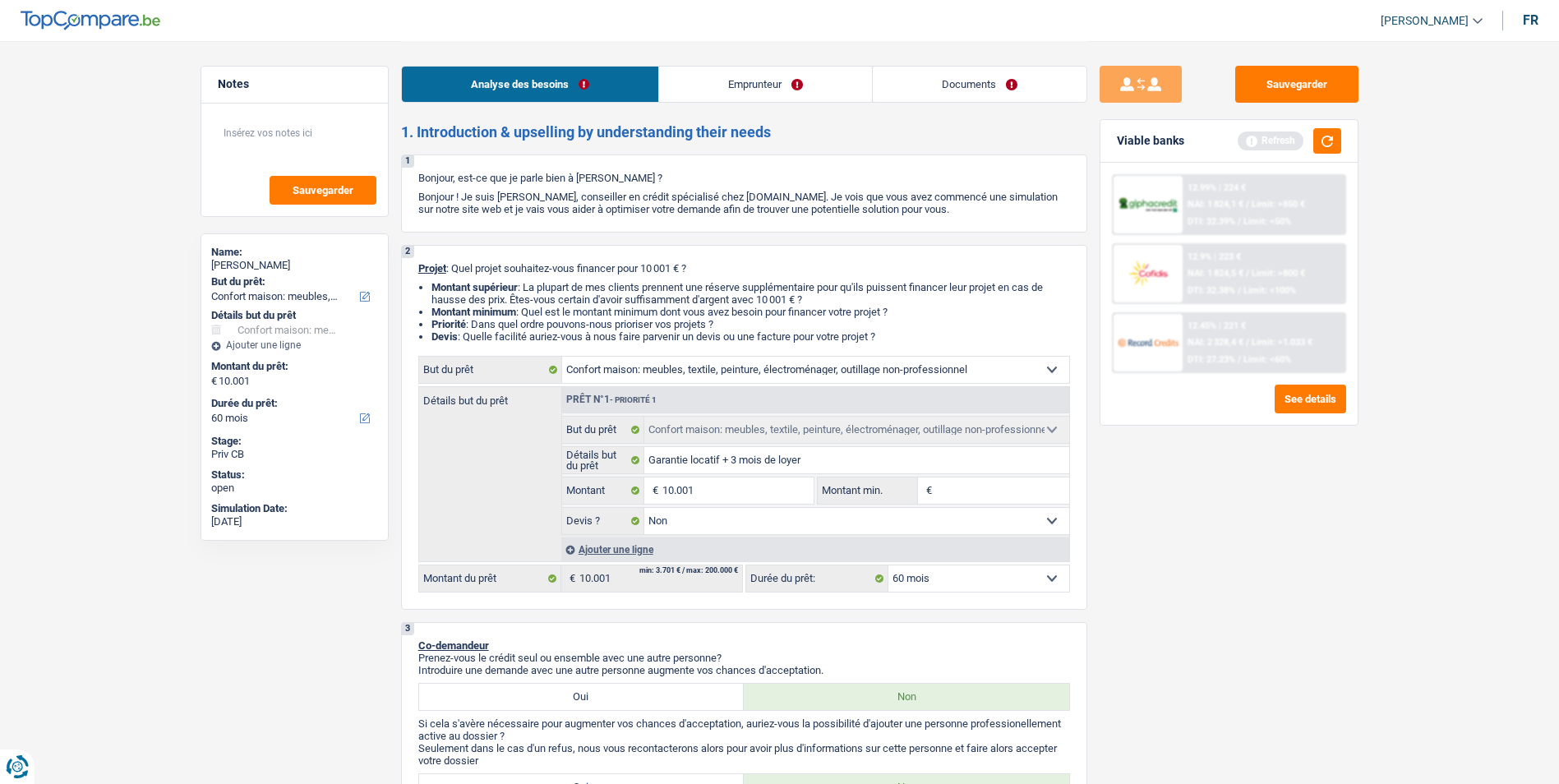
click at [763, 90] on link "Emprunteur" at bounding box center [765, 84] width 213 height 36
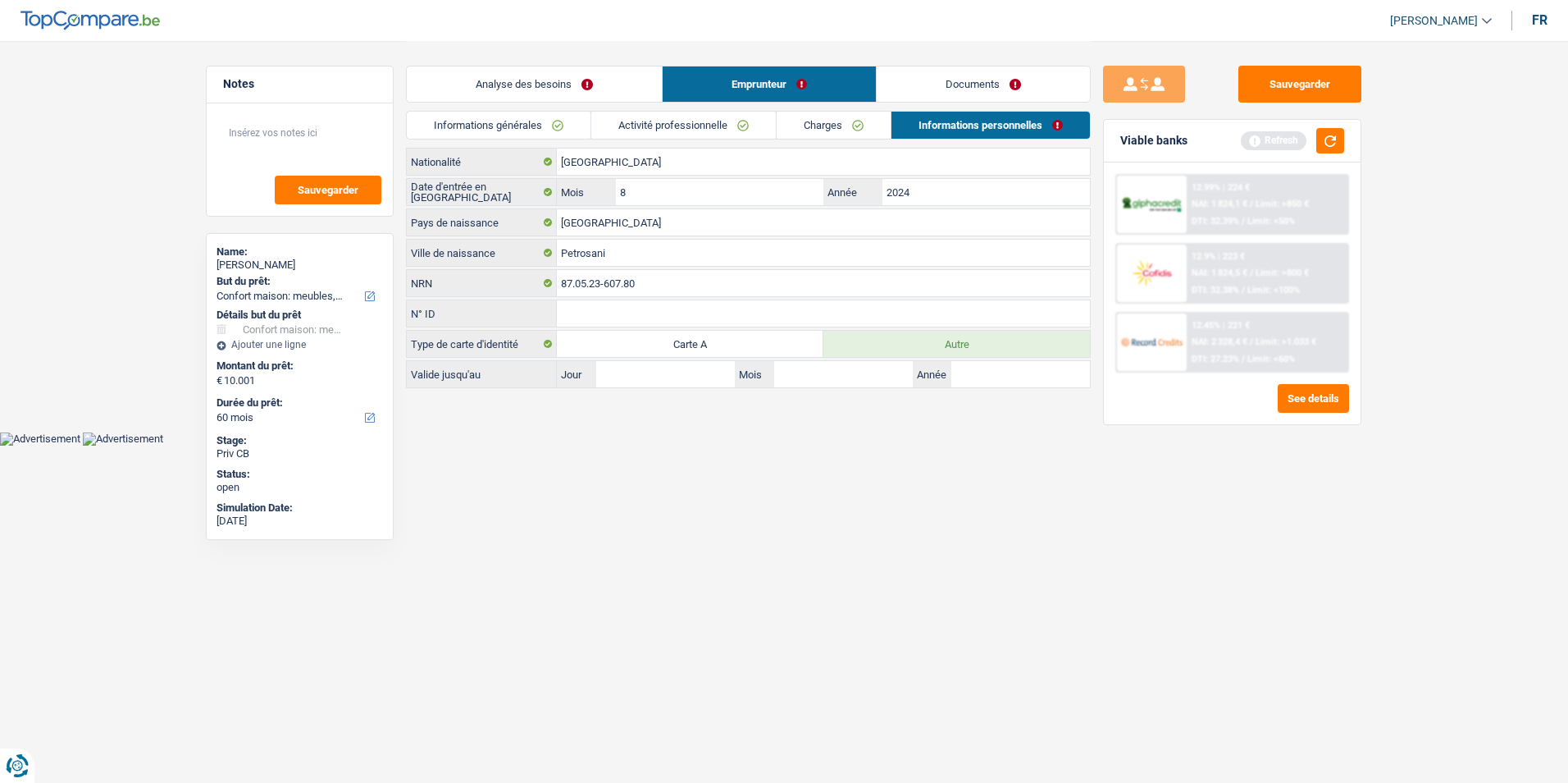
click at [925, 76] on link "Documents" at bounding box center [984, 84] width 213 height 36
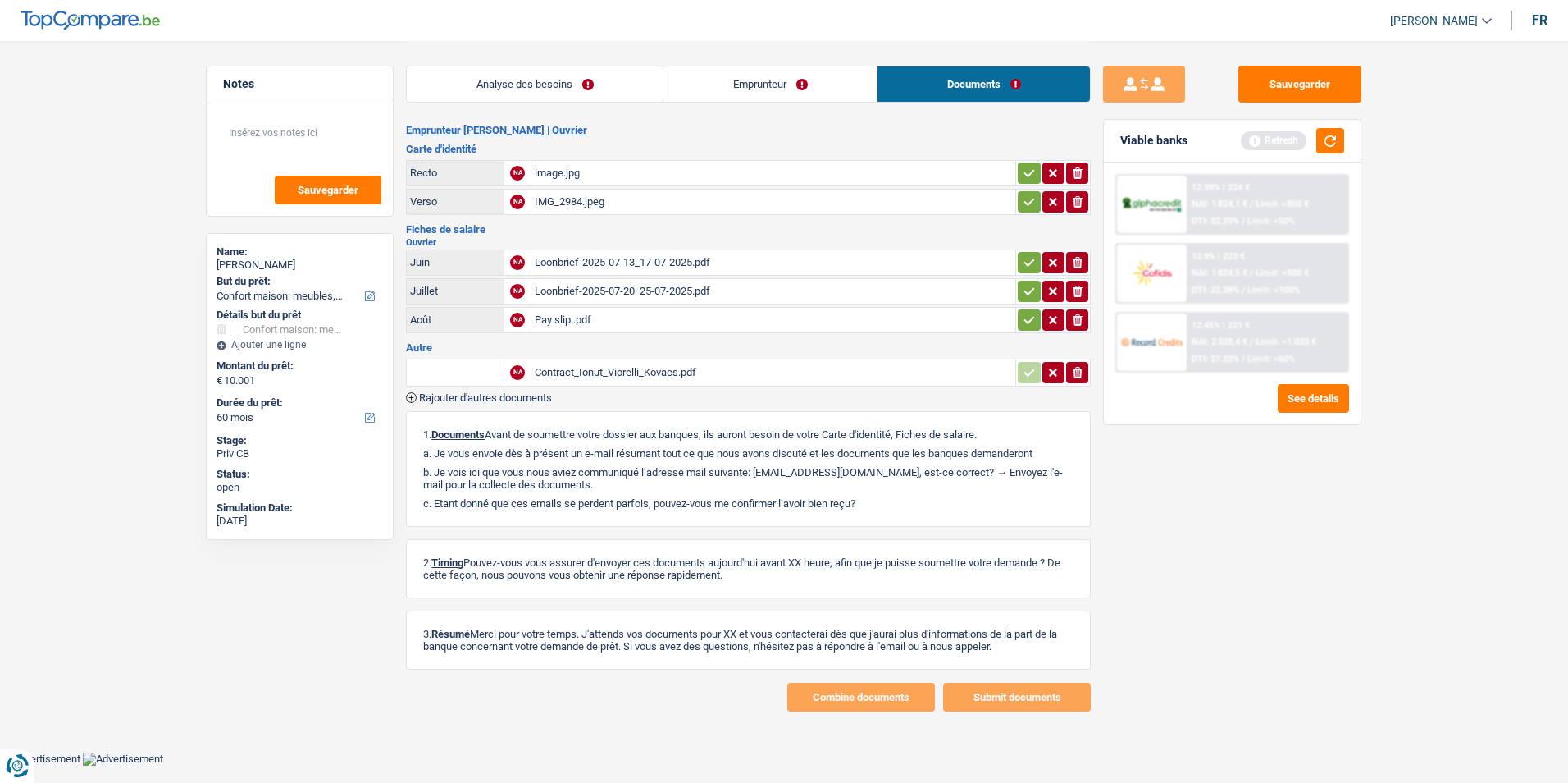
click at [550, 173] on div "image.jpg" at bounding box center [773, 173] width 477 height 24
click at [584, 199] on div "IMG_2984.jpeg" at bounding box center [773, 201] width 477 height 24
click at [622, 265] on div "Loonbrief-2025-07-13_17-07-2025.pdf" at bounding box center [773, 262] width 477 height 24
click at [633, 291] on div "Loonbrief-2025-07-20_25-07-2025.pdf" at bounding box center [773, 291] width 477 height 24
click at [580, 316] on div "Pay slip .pdf" at bounding box center [773, 319] width 477 height 24
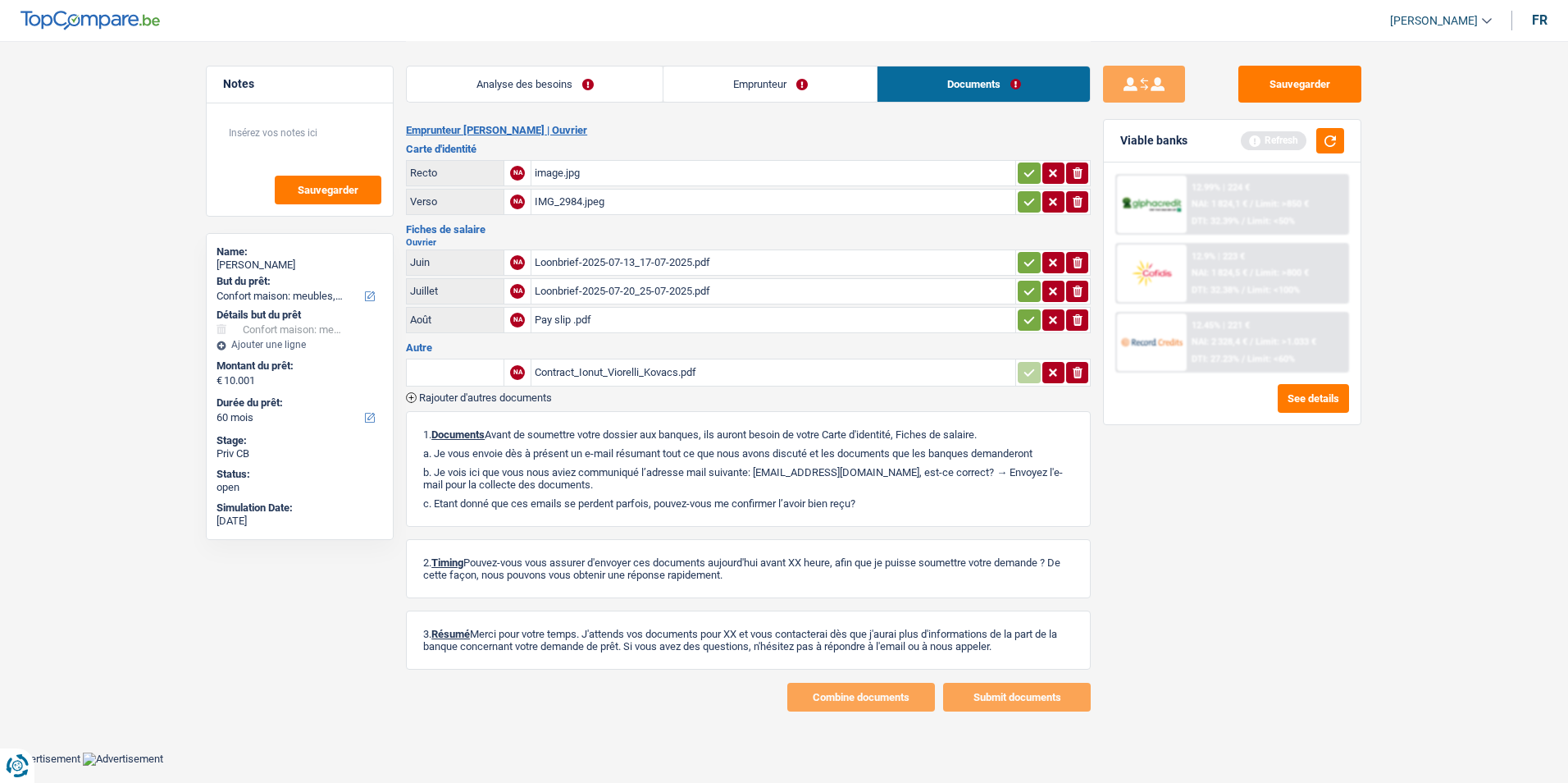
click at [647, 368] on div "Contract_Ionut_Viorelli_Kovacs.pdf" at bounding box center [773, 372] width 477 height 24
click at [584, 317] on div "Pay slip .pdf" at bounding box center [773, 319] width 477 height 24
click at [617, 262] on div "Loonbrief-2025-07-13_17-07-2025.pdf" at bounding box center [773, 262] width 477 height 24
click at [488, 109] on div "Analyse des besoins Emprunteur Documents" at bounding box center [748, 76] width 685 height 69
click at [562, 95] on link "Analyse des besoins" at bounding box center [535, 84] width 256 height 36
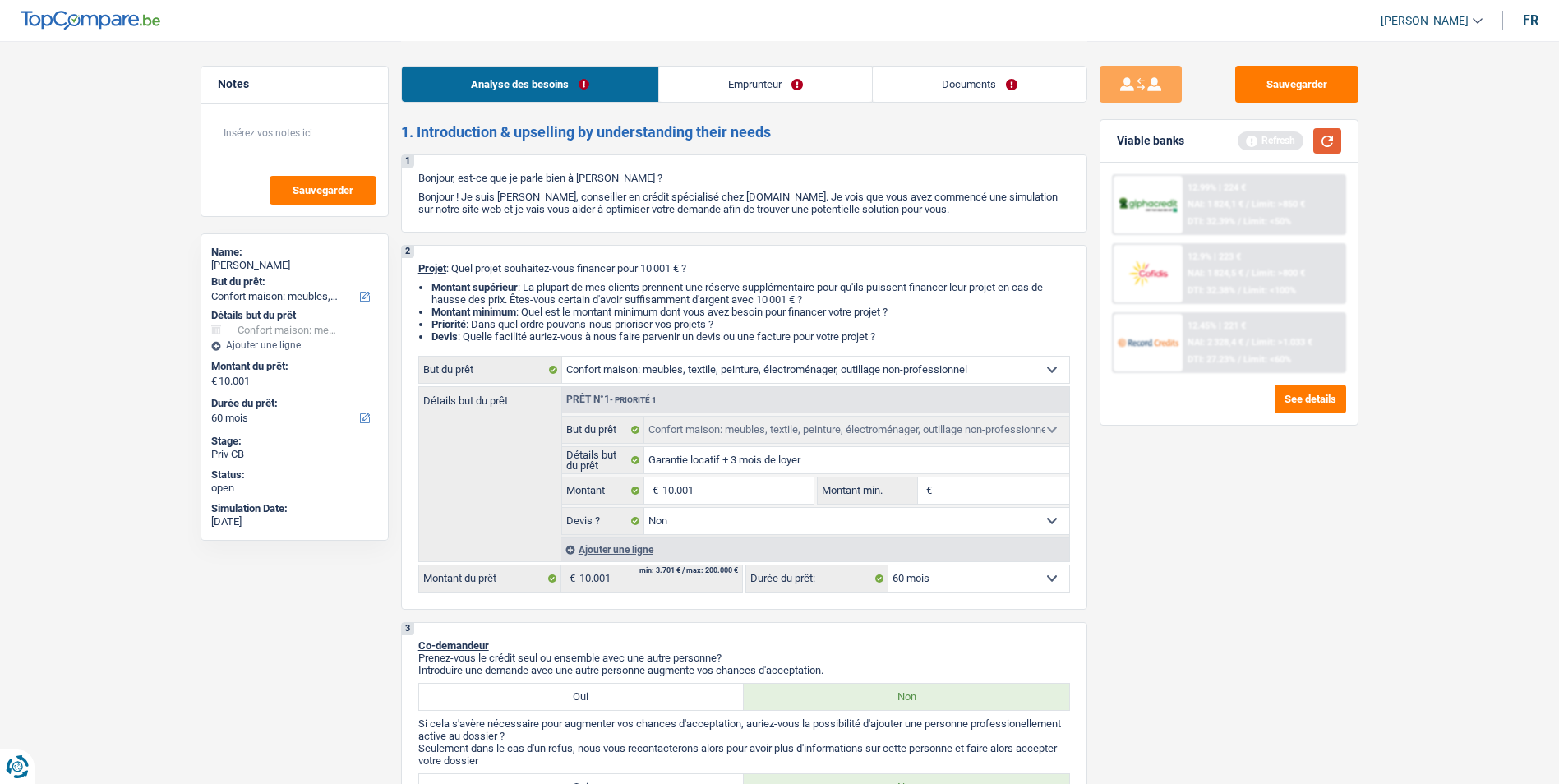
click at [1319, 140] on button "button" at bounding box center [1328, 140] width 28 height 25
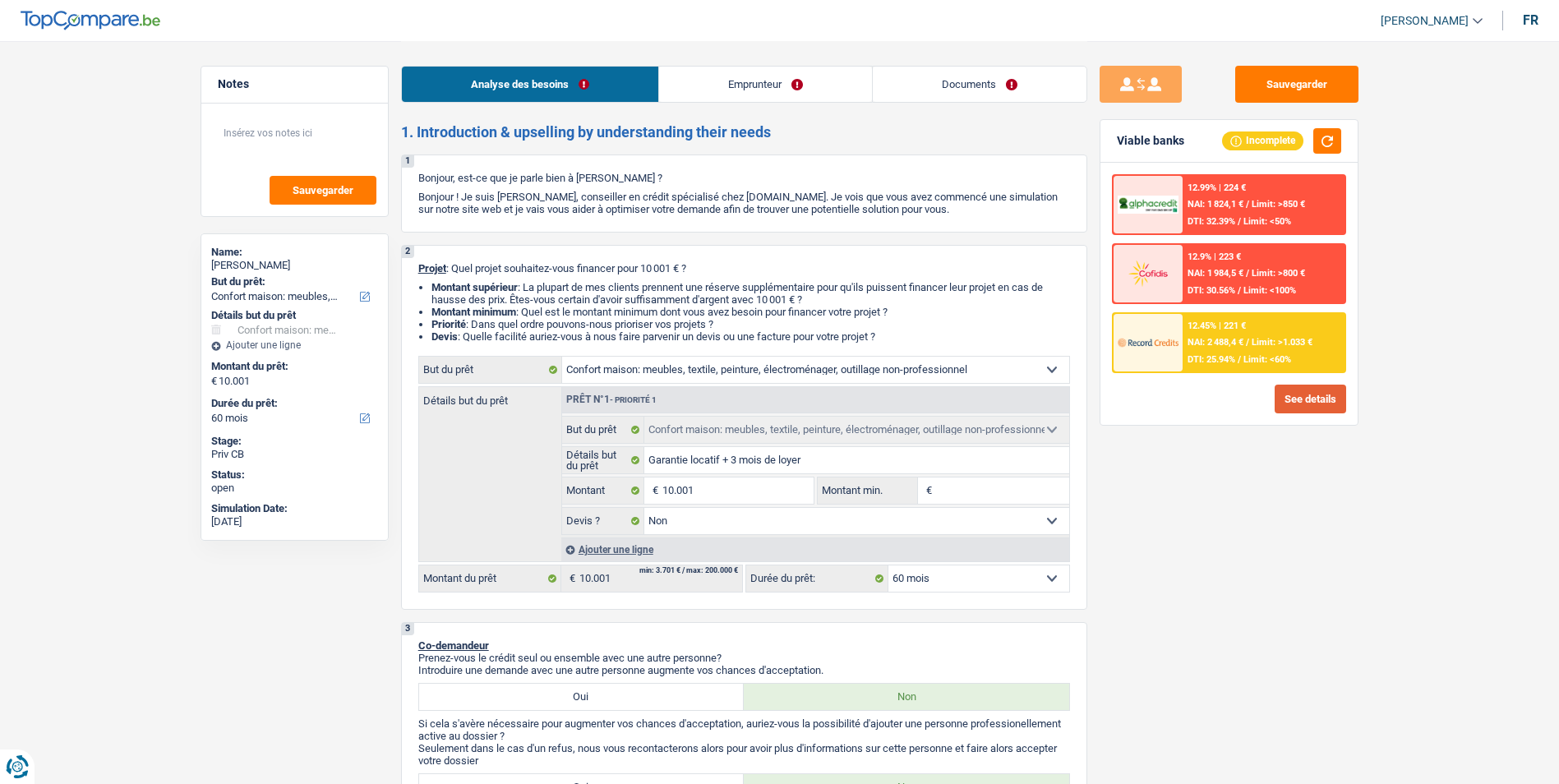
click at [1282, 406] on button "See details" at bounding box center [1310, 398] width 71 height 29
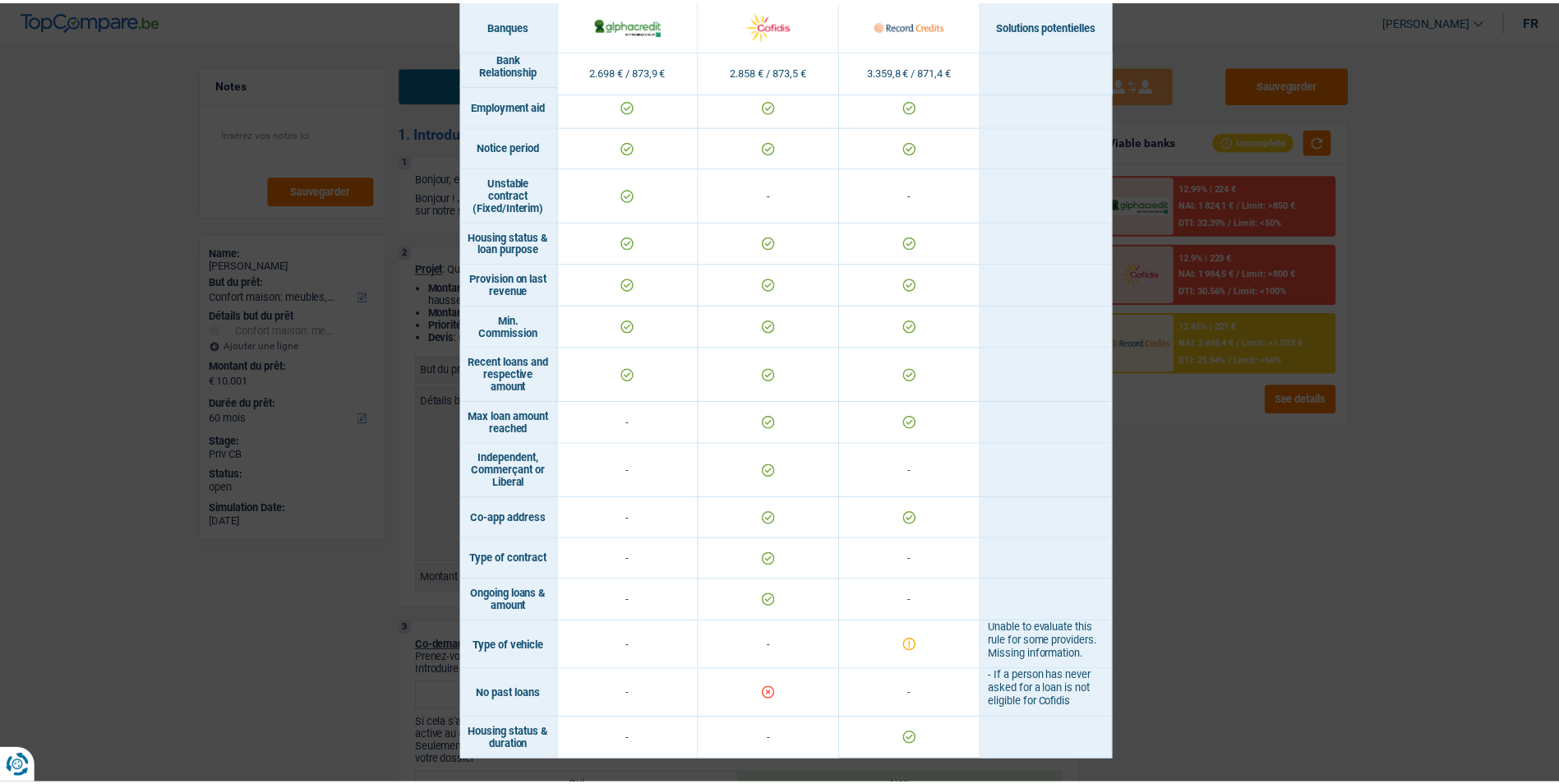
scroll to position [898, 0]
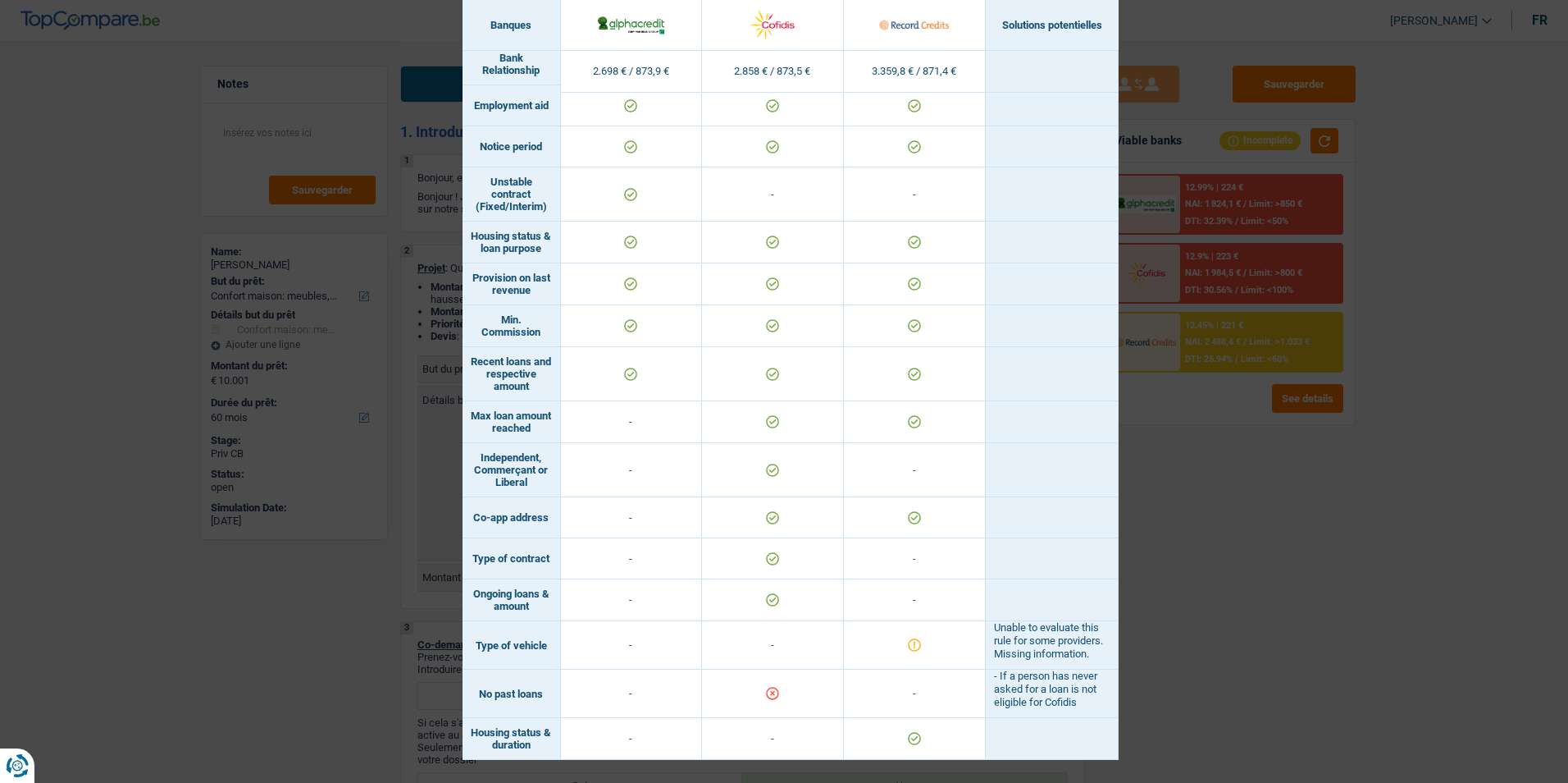
click at [1298, 602] on div "Banks conditions × Banques Solutions potentielles Revenus / Charges 2.698 € / 8…" at bounding box center [784, 392] width 1568 height 783
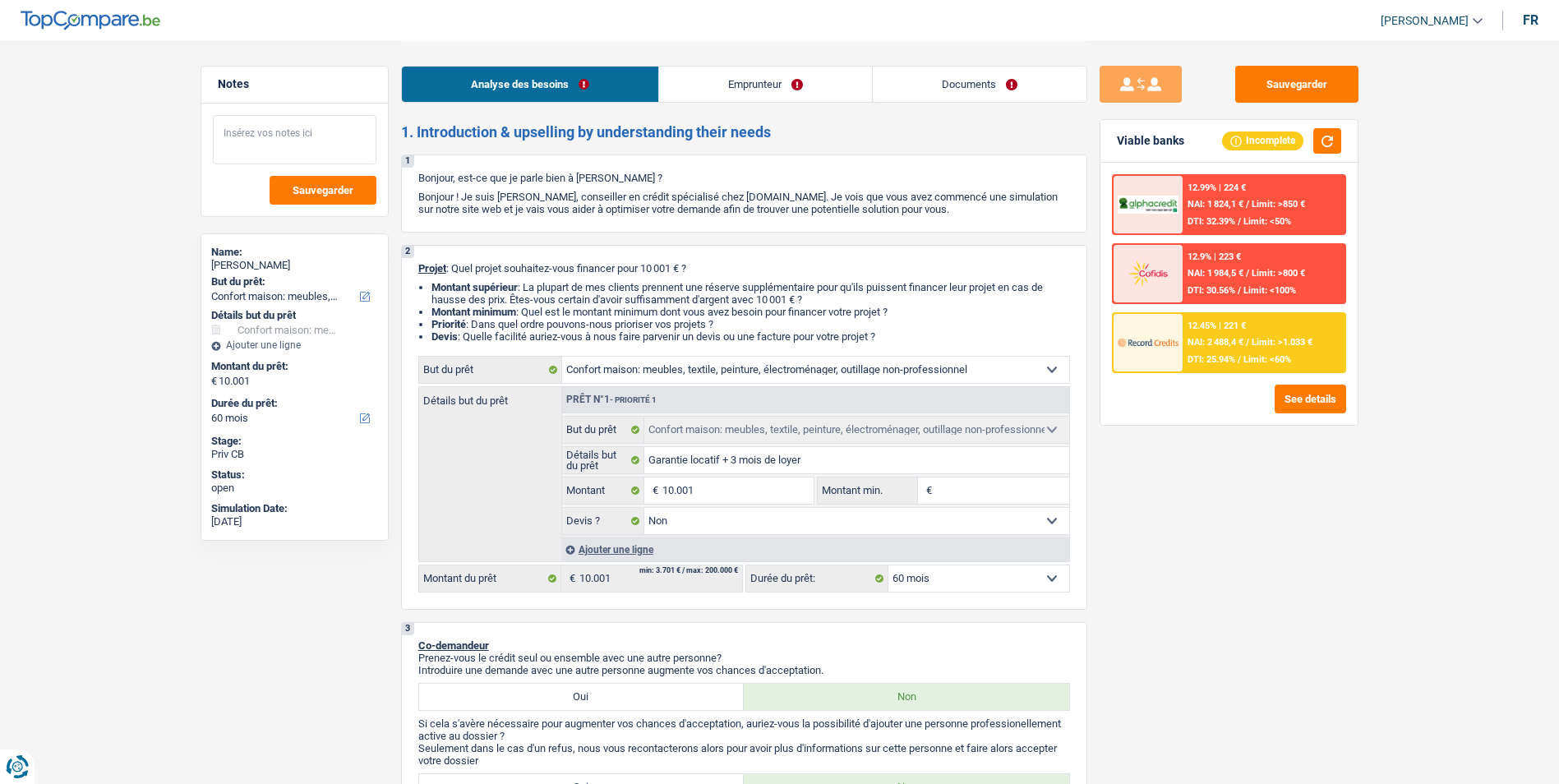
click at [319, 137] on textarea at bounding box center [295, 139] width 163 height 50
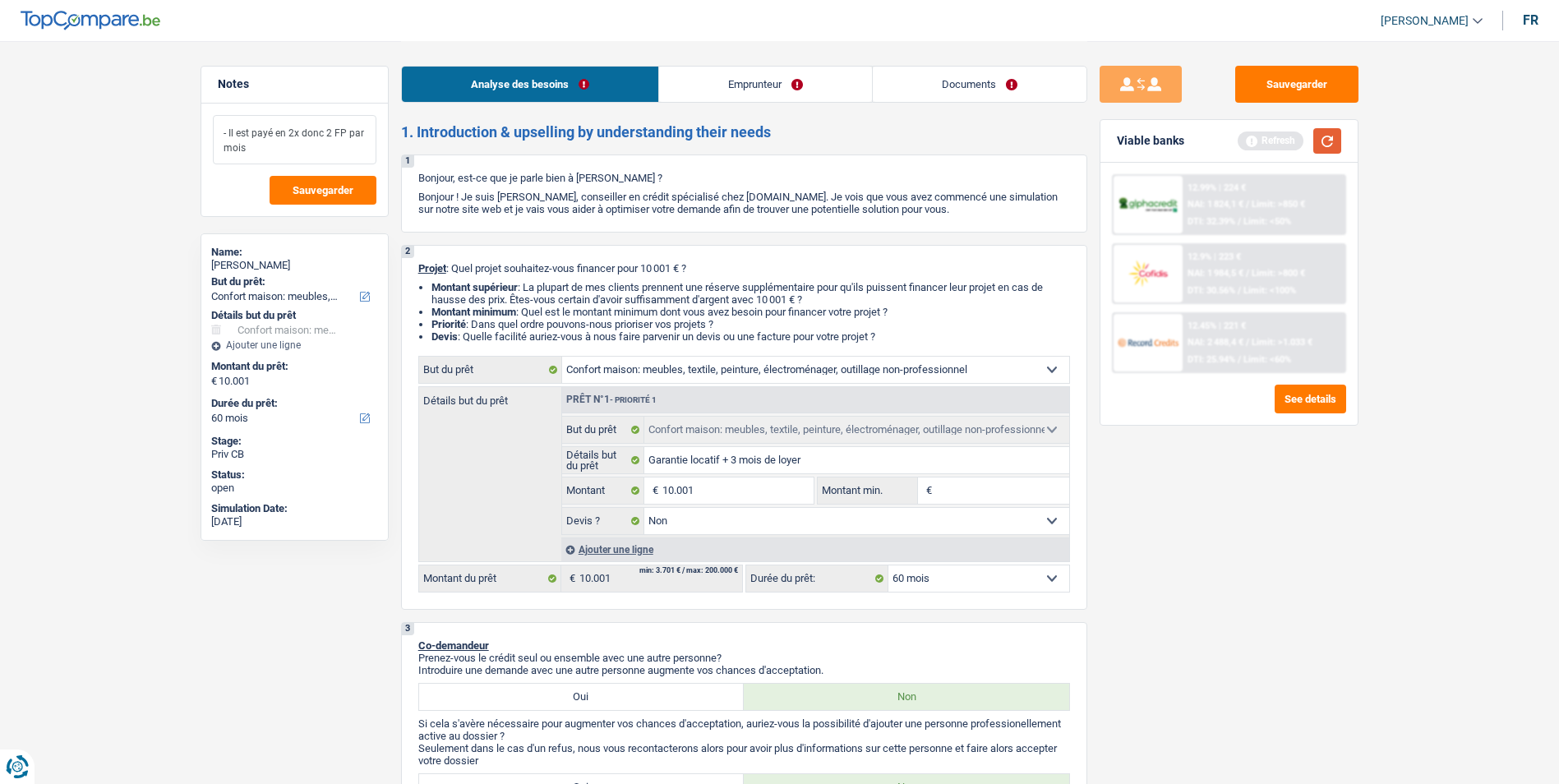
type textarea "- Il est payé en 2x donc 2 FP par mois"
click at [1329, 147] on button "button" at bounding box center [1328, 140] width 28 height 25
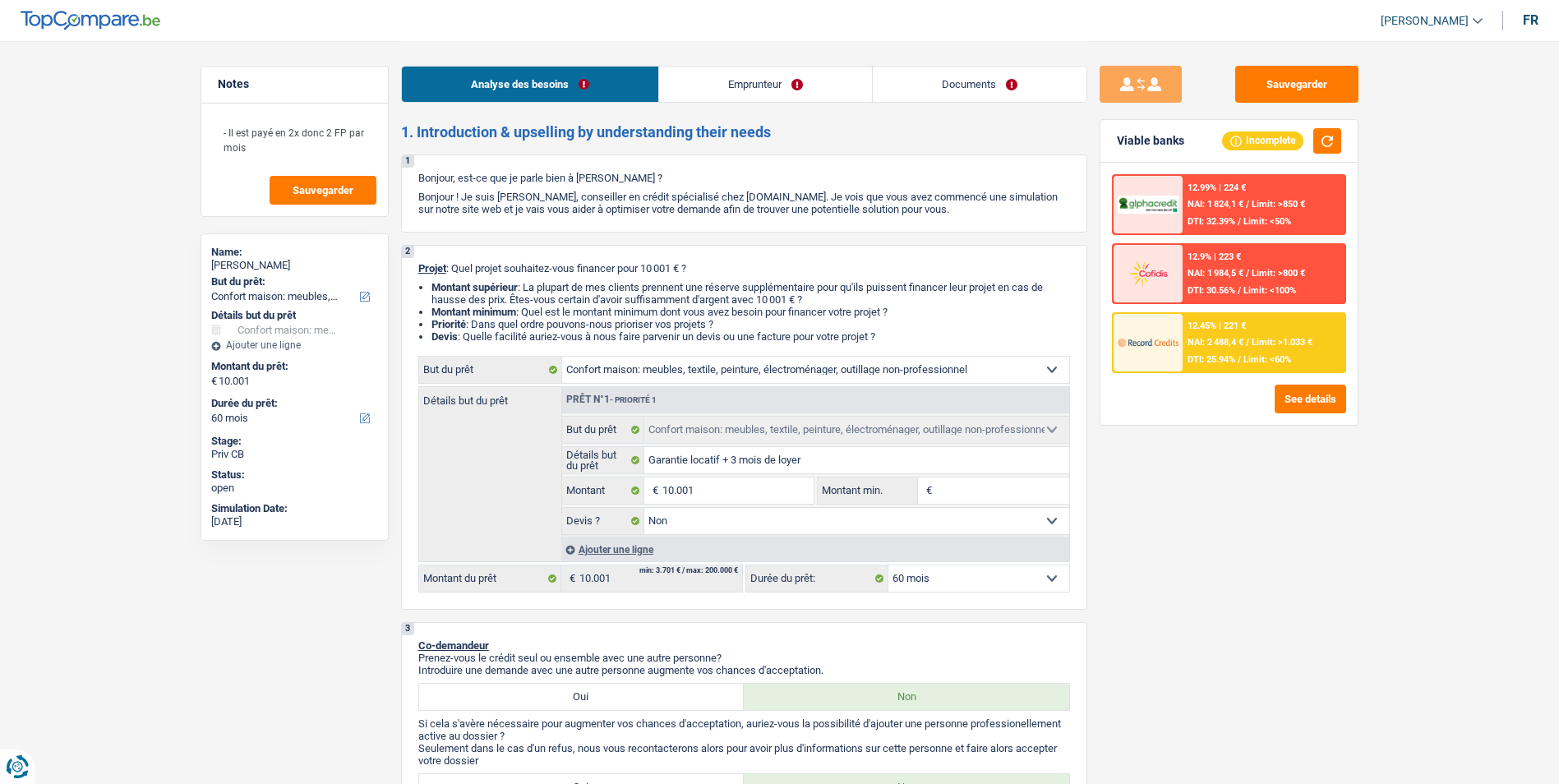
click at [1219, 336] on div "12.45% | 221 € NAI: 2 488,4 € / Limit: >1.033 € DTI: 25.94% / Limit: <60%" at bounding box center [1263, 342] width 162 height 57
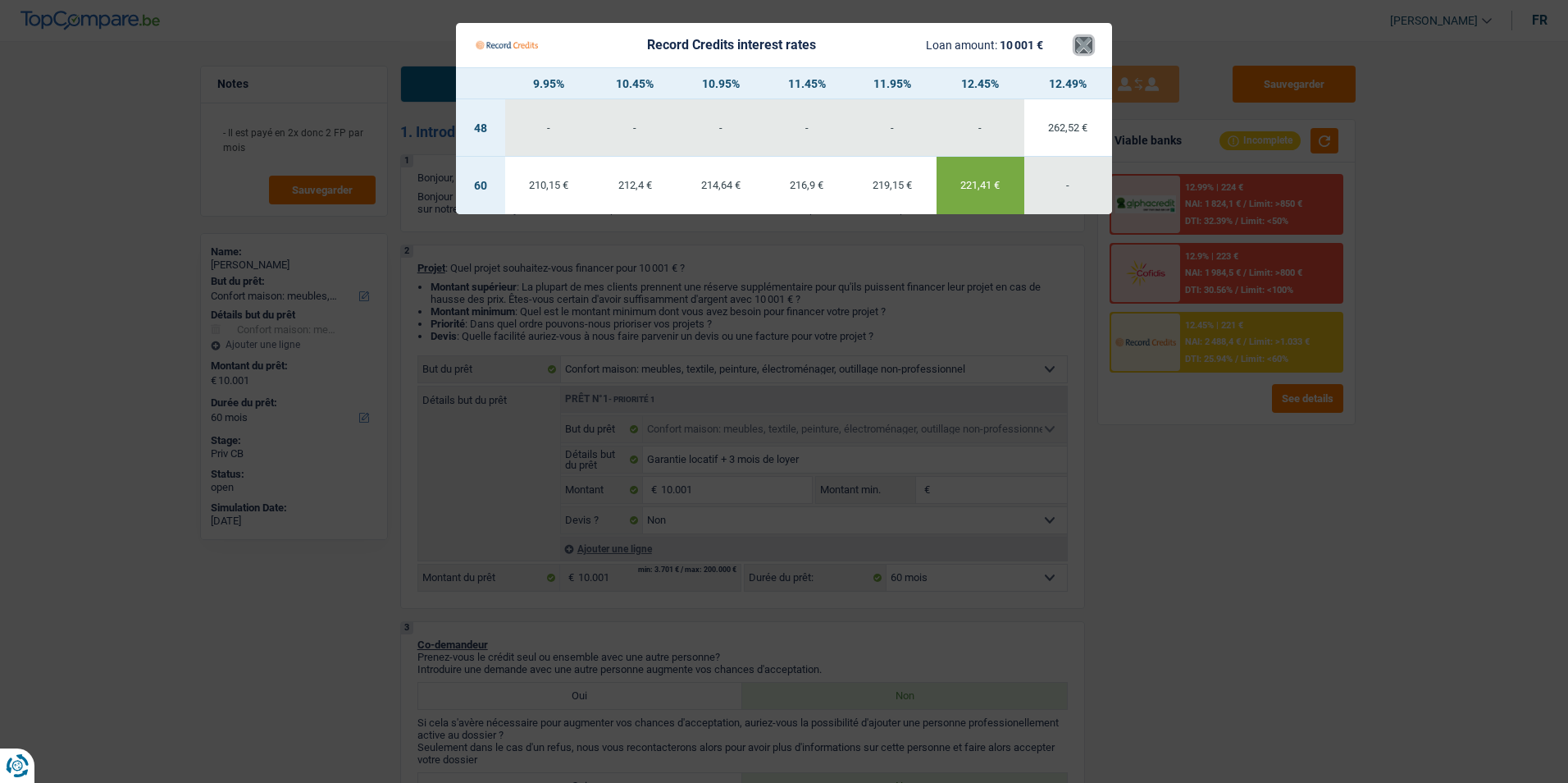
click at [1087, 40] on button "×" at bounding box center [1084, 45] width 17 height 16
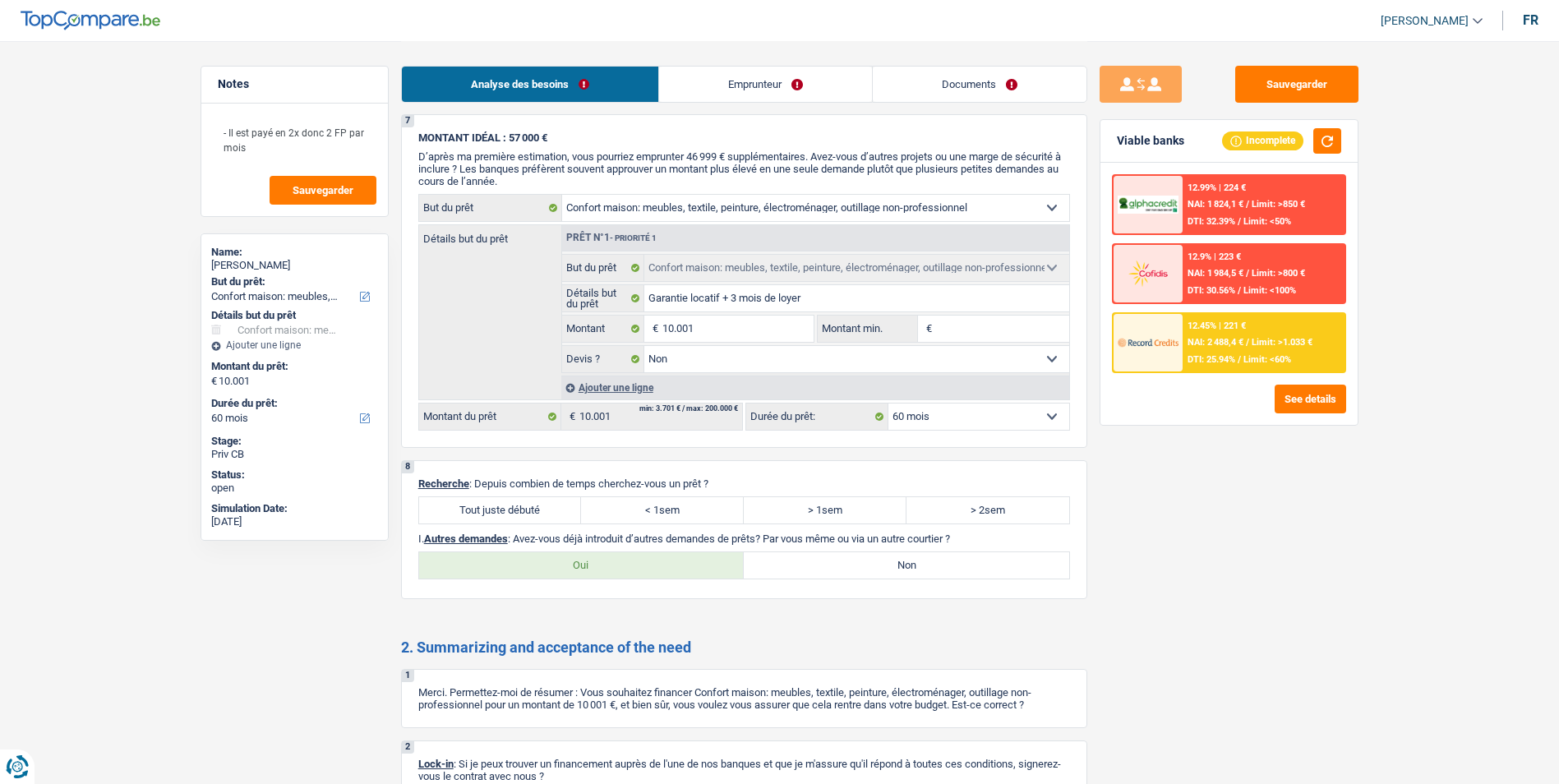
scroll to position [1479, 0]
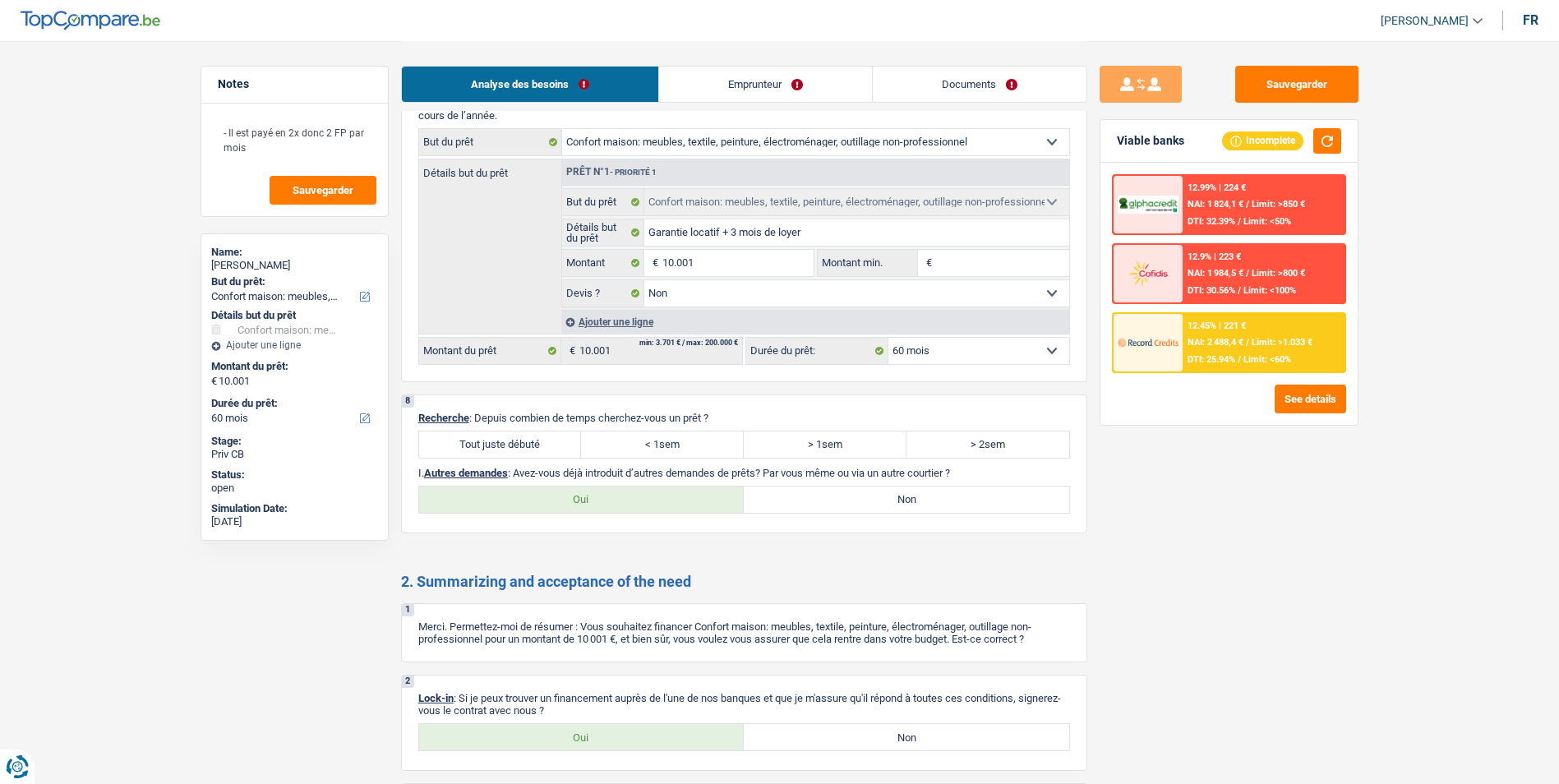
click at [517, 440] on label "Tout juste débuté" at bounding box center [500, 444] width 163 height 26
click at [517, 440] on input "Tout juste débuté" at bounding box center [500, 444] width 163 height 26
radio input "true"
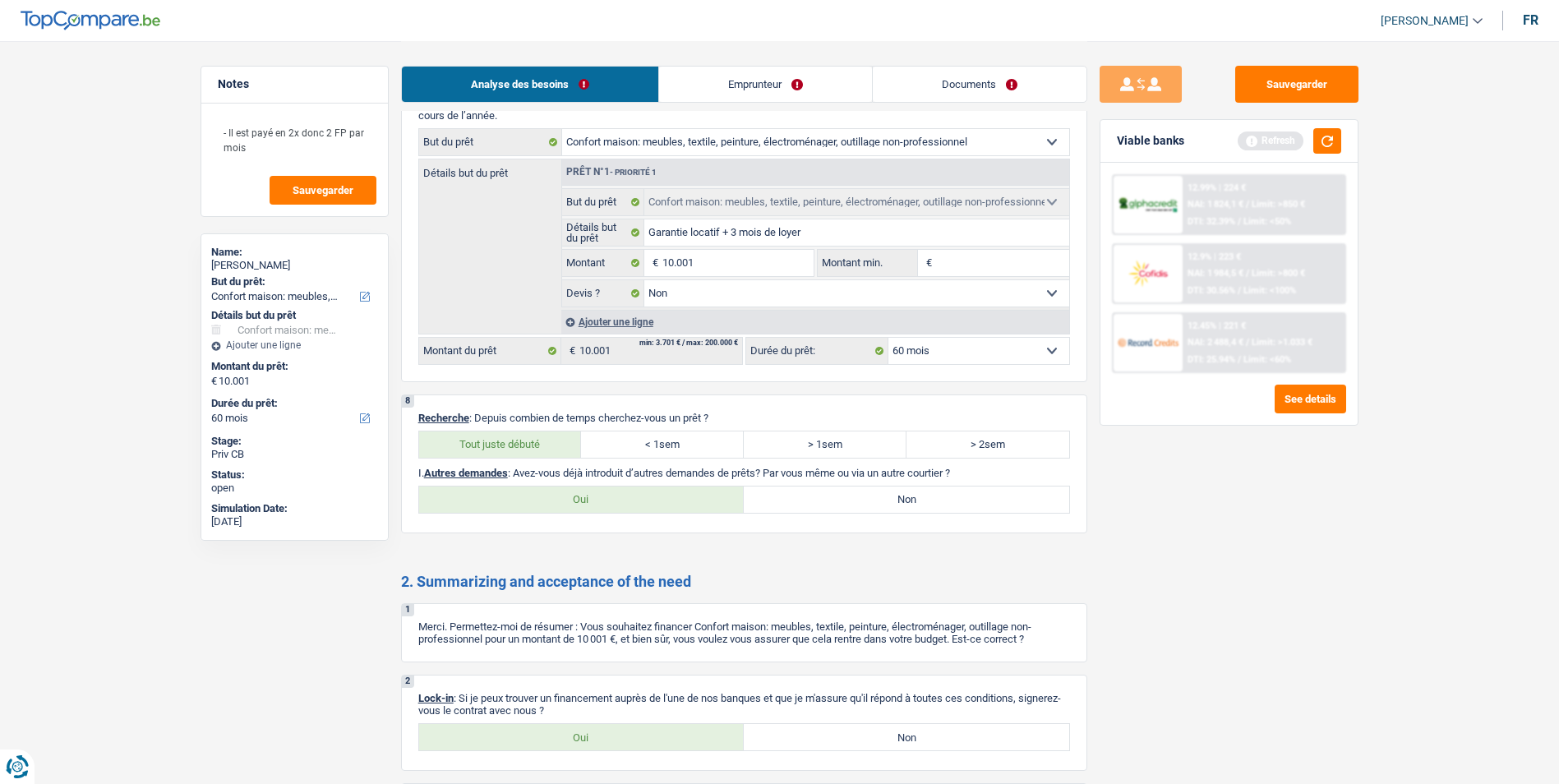
click at [869, 511] on label "Non" at bounding box center [906, 500] width 325 height 26
click at [869, 511] on input "Non" at bounding box center [906, 500] width 325 height 26
radio input "true"
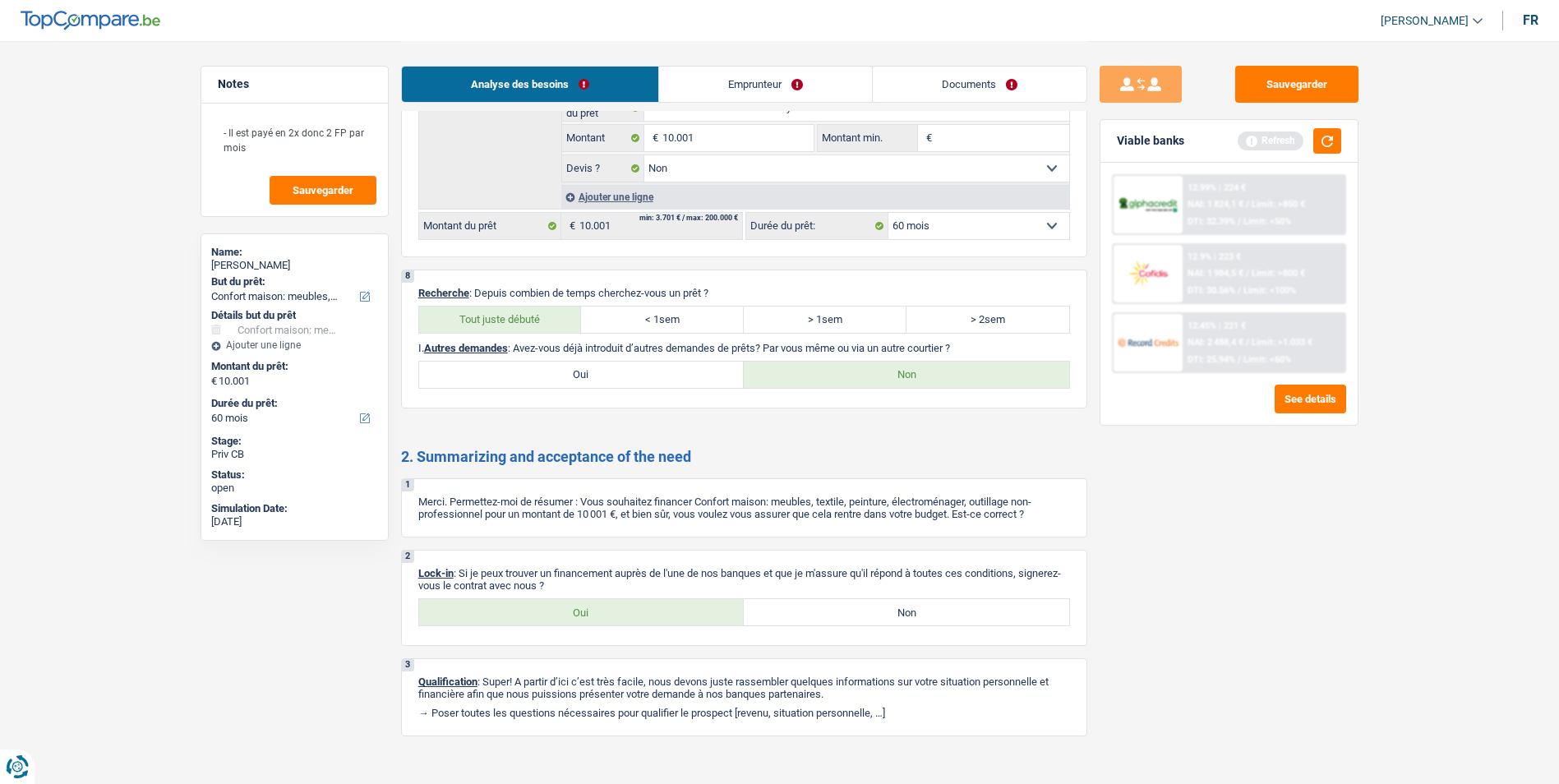
scroll to position [1622, 0]
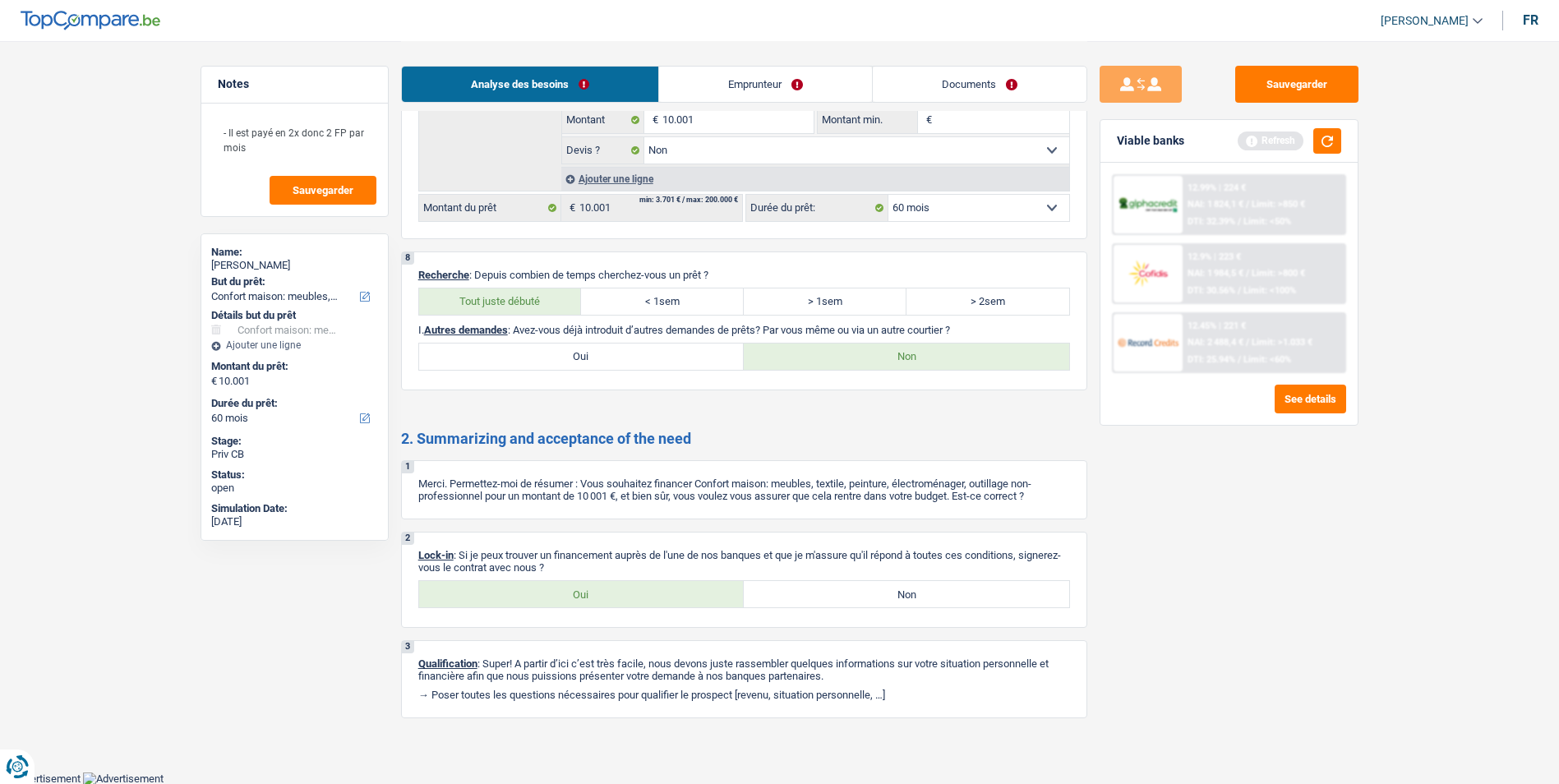
click at [611, 588] on label "Oui" at bounding box center [582, 594] width 325 height 26
click at [611, 588] on input "Oui" at bounding box center [582, 594] width 325 height 26
radio input "true"
click at [1271, 92] on button "Sauvegarder" at bounding box center [1297, 84] width 123 height 37
